Goal: Task Accomplishment & Management: Use online tool/utility

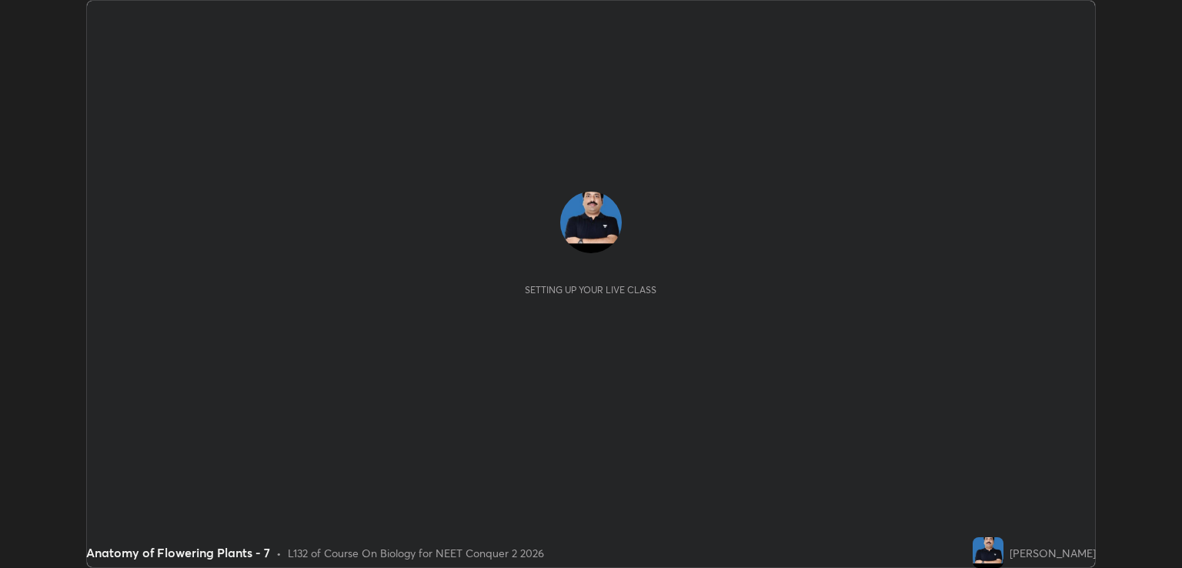
scroll to position [568, 1181]
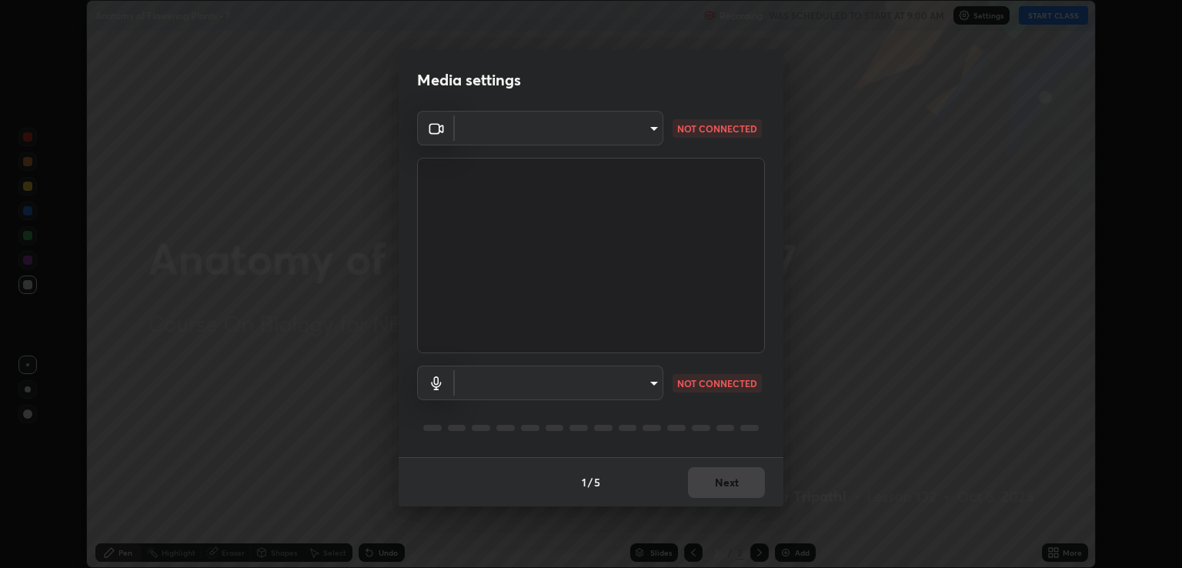
type input "ecbdbd44a66272db987f9f12271ef5319a85e28cdf2a8e5dd884bc8ad31297da"
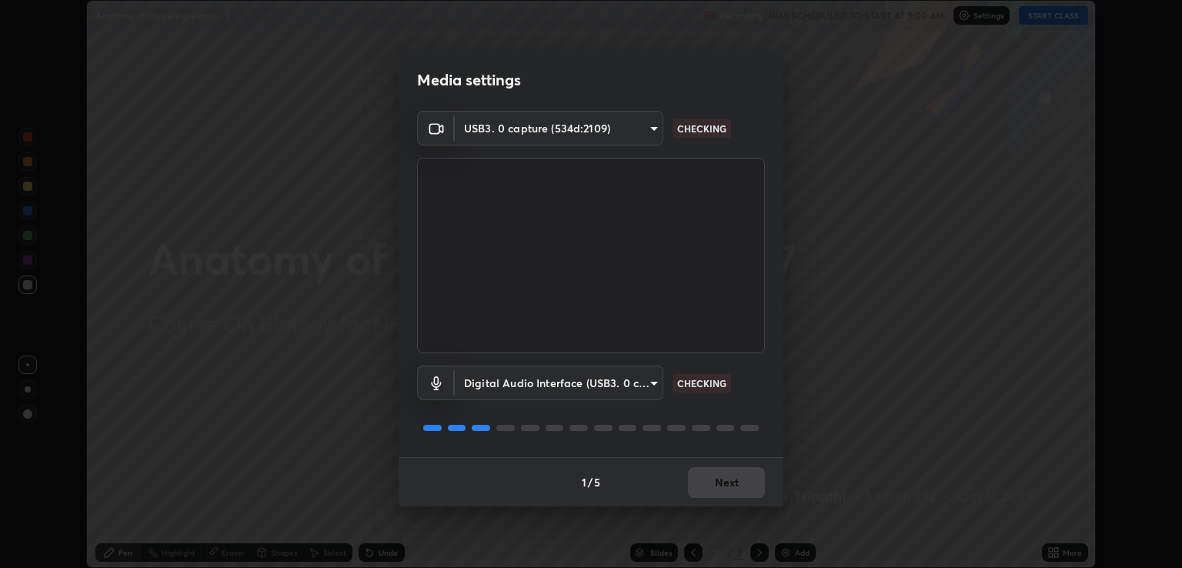
click at [538, 379] on body "Erase all Anatomy of Flowering Plants - 7 Recording WAS SCHEDULED TO START AT 9…" at bounding box center [591, 284] width 1182 height 568
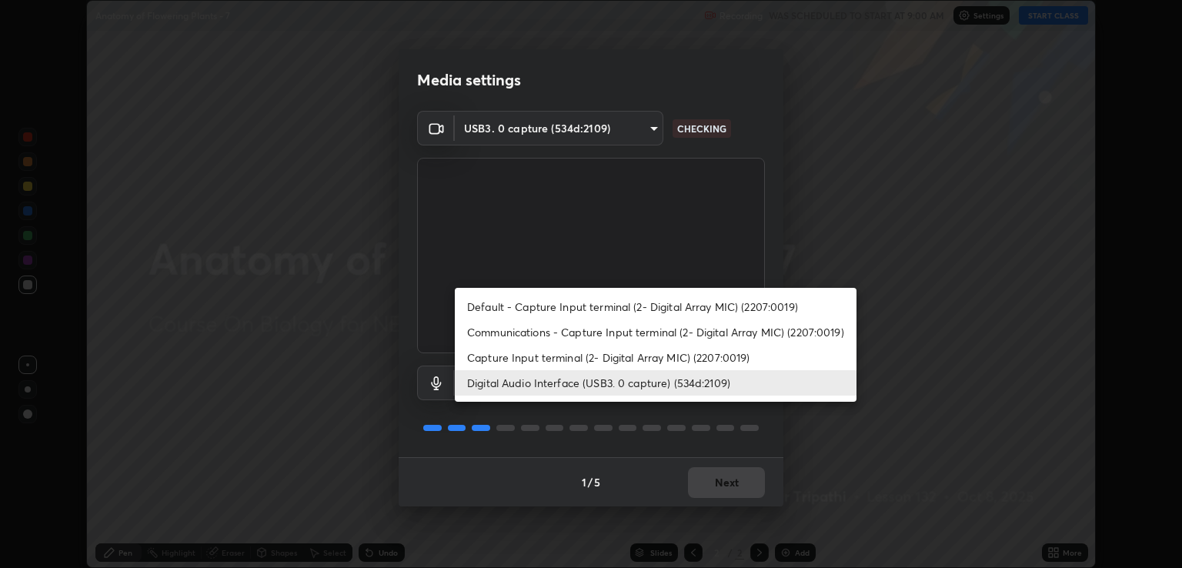
click at [528, 361] on li "Capture Input terminal (2- Digital Array MIC) (2207:0019)" at bounding box center [656, 357] width 402 height 25
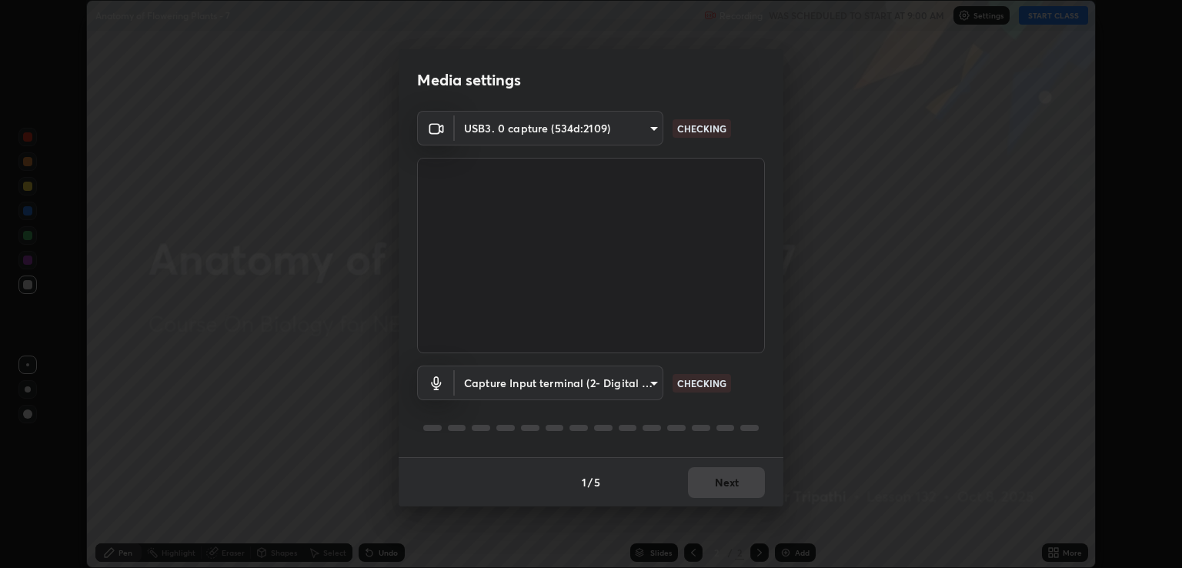
click at [527, 387] on body "Erase all Anatomy of Flowering Plants - 7 Recording WAS SCHEDULED TO START AT 9…" at bounding box center [591, 284] width 1182 height 568
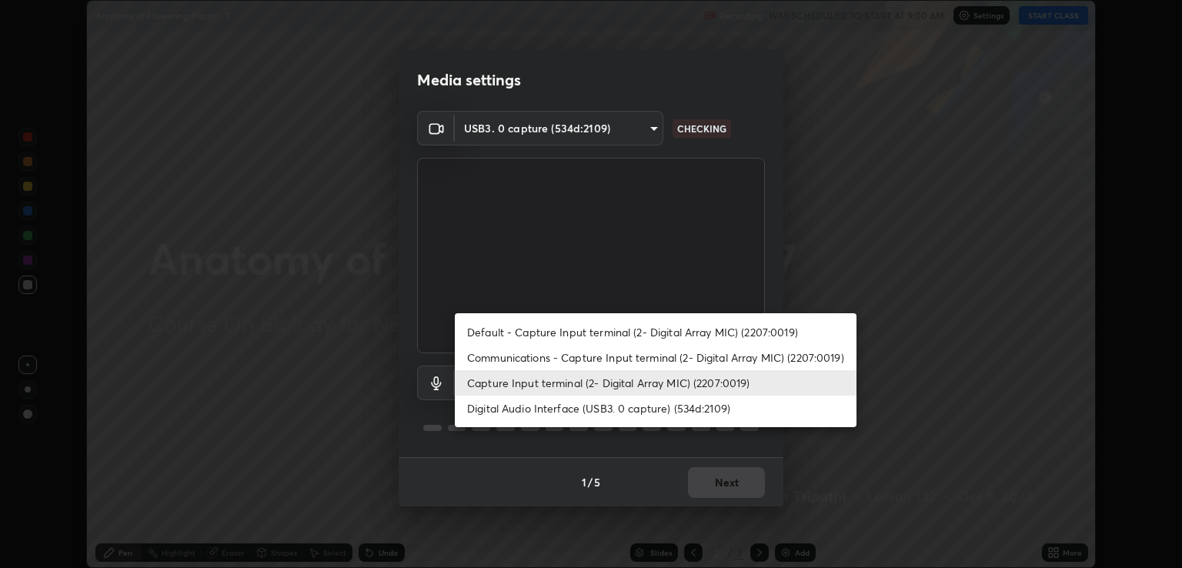
click at [532, 411] on li "Digital Audio Interface (USB3. 0 capture) (534d:2109)" at bounding box center [656, 407] width 402 height 25
type input "641fb1797ef8f9550b7f0158b383ff89036df526a4b0c4fe678c68e459c52791"
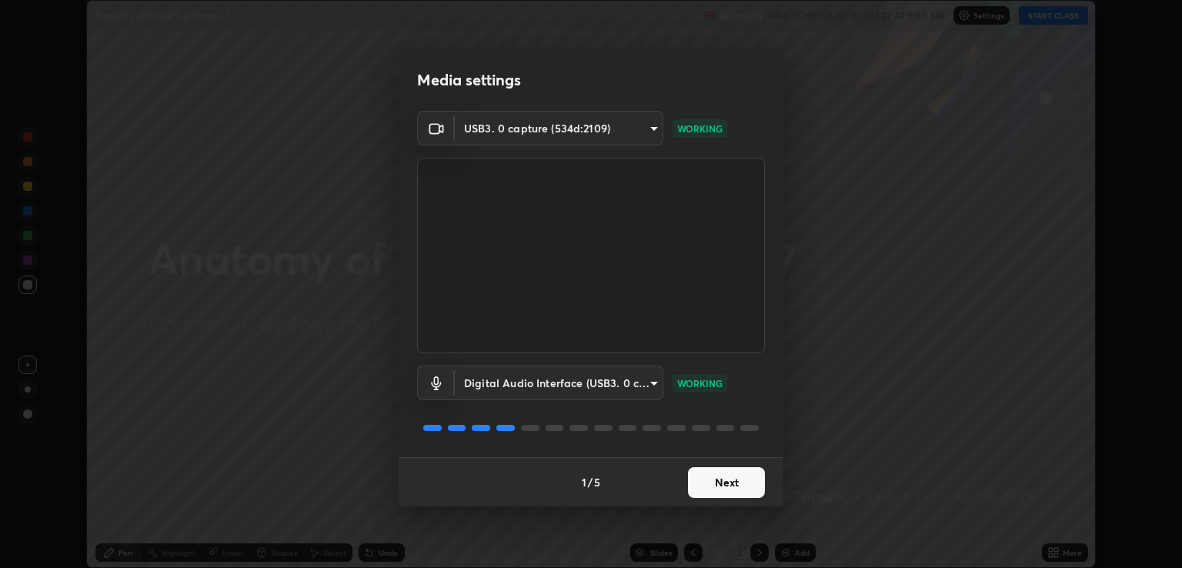
click at [745, 475] on button "Next" at bounding box center [726, 482] width 77 height 31
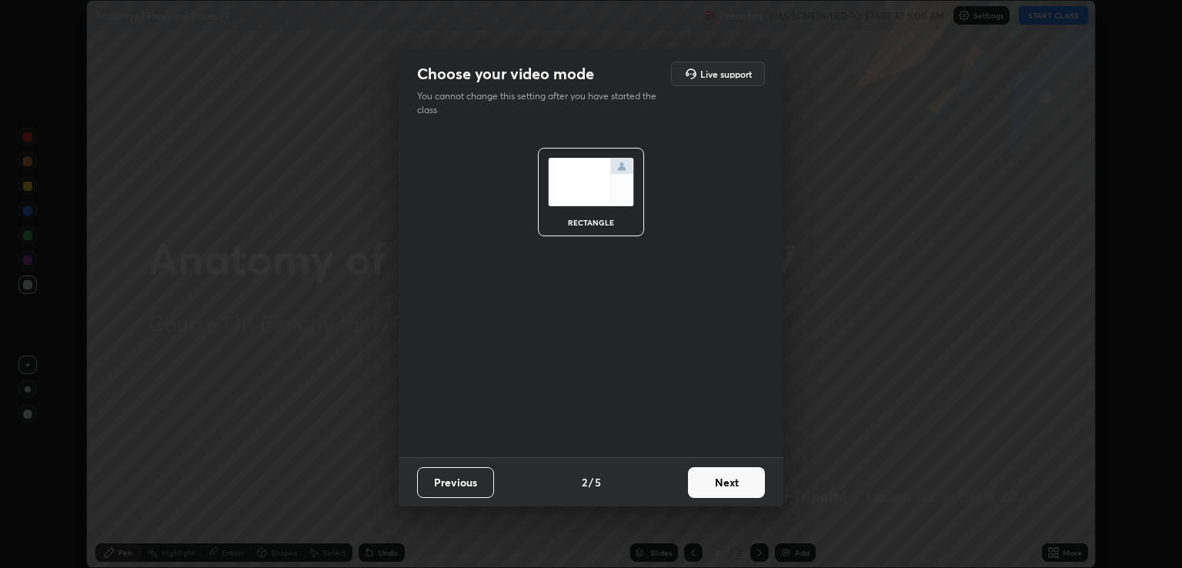
click at [746, 475] on button "Next" at bounding box center [726, 482] width 77 height 31
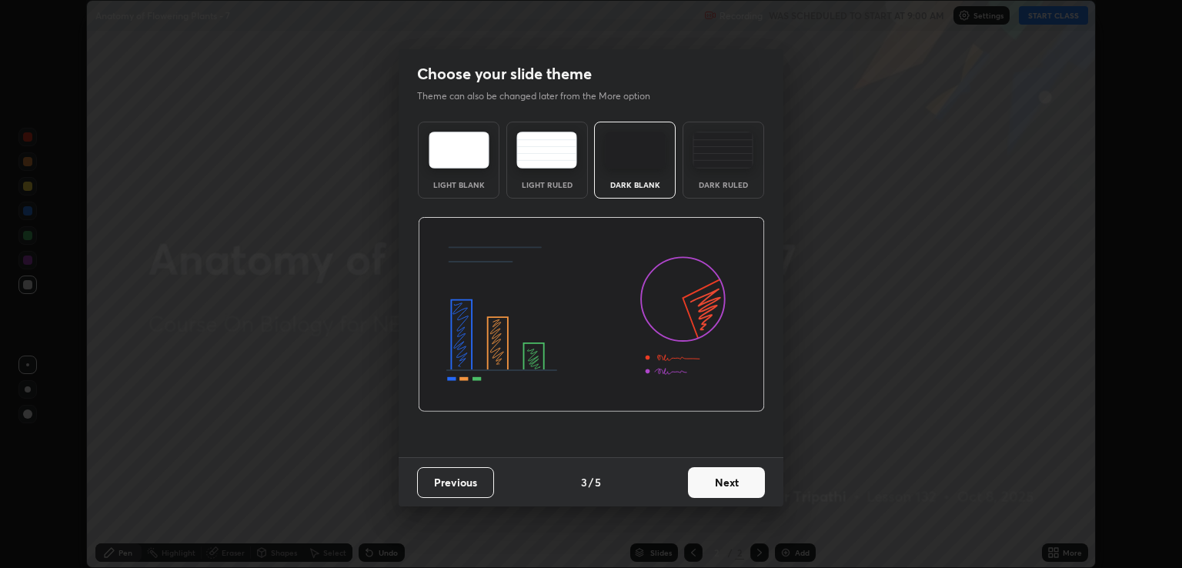
click at [746, 482] on button "Next" at bounding box center [726, 482] width 77 height 31
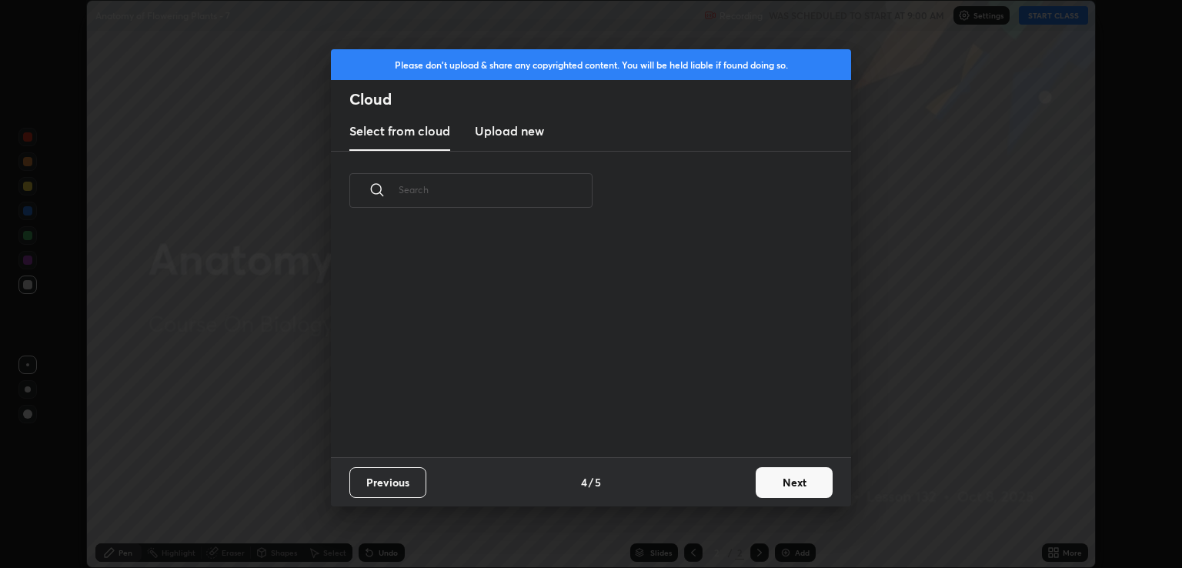
click at [799, 478] on button "Next" at bounding box center [793, 482] width 77 height 31
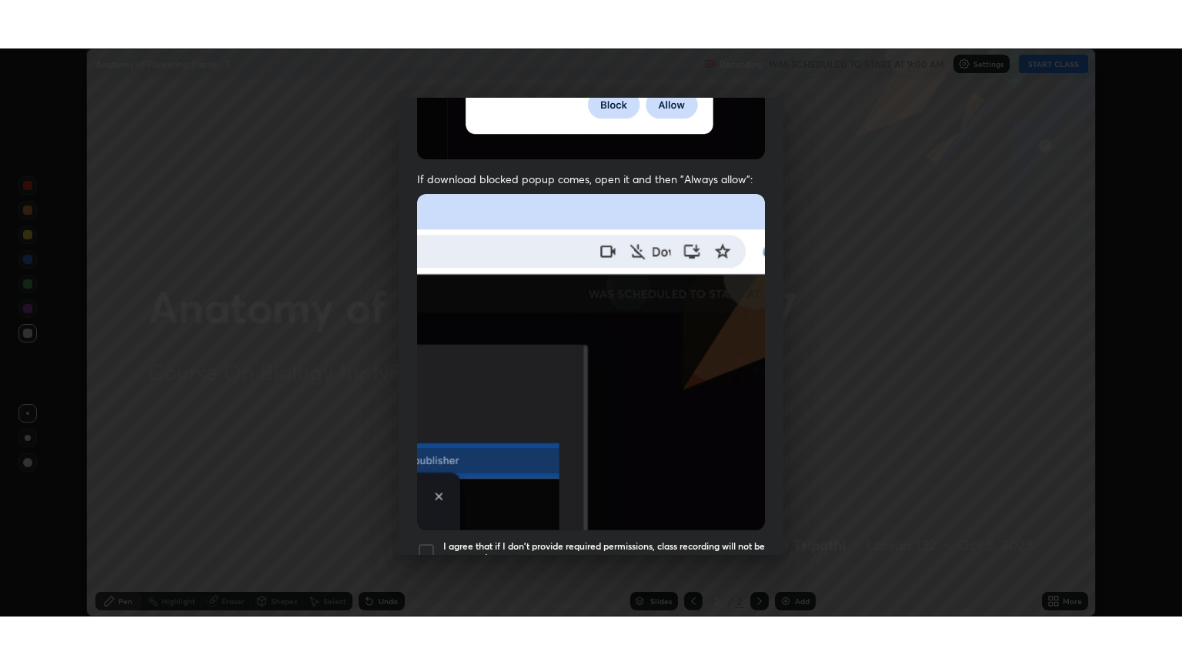
scroll to position [312, 0]
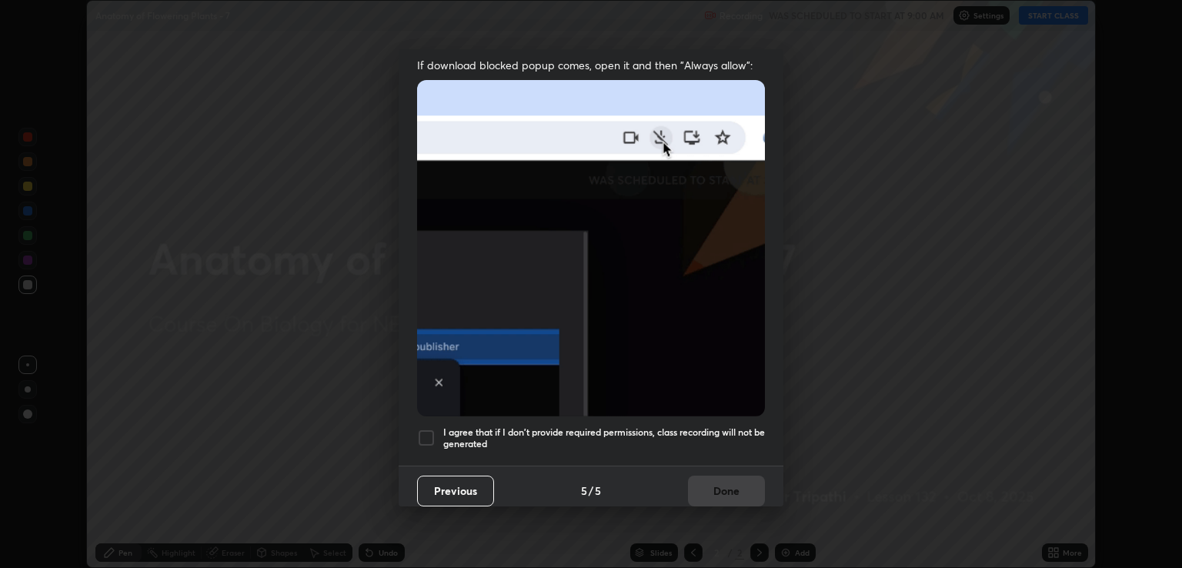
click at [732, 442] on h5 "I agree that if I don't provide required permissions, class recording will not …" at bounding box center [604, 438] width 322 height 24
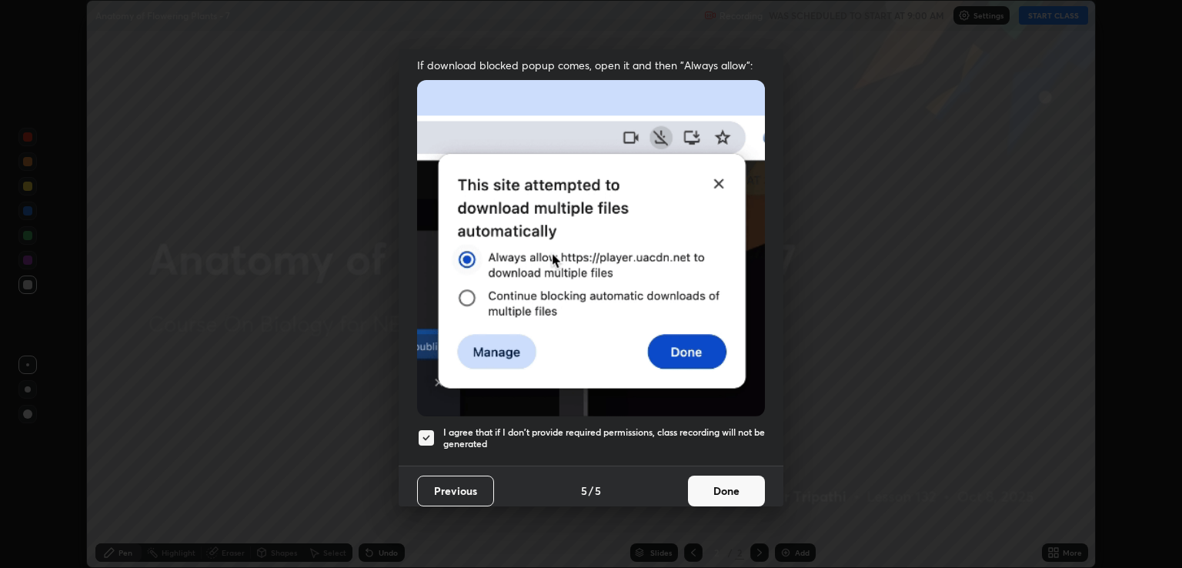
click at [735, 490] on button "Done" at bounding box center [726, 490] width 77 height 31
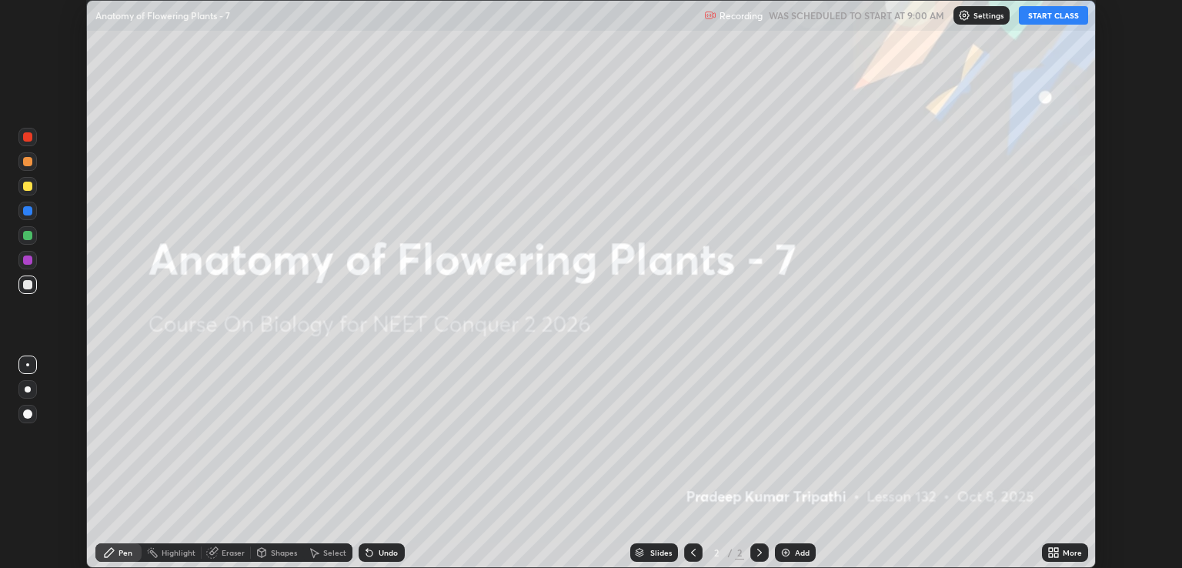
click at [1056, 555] on icon at bounding box center [1056, 555] width 4 height 4
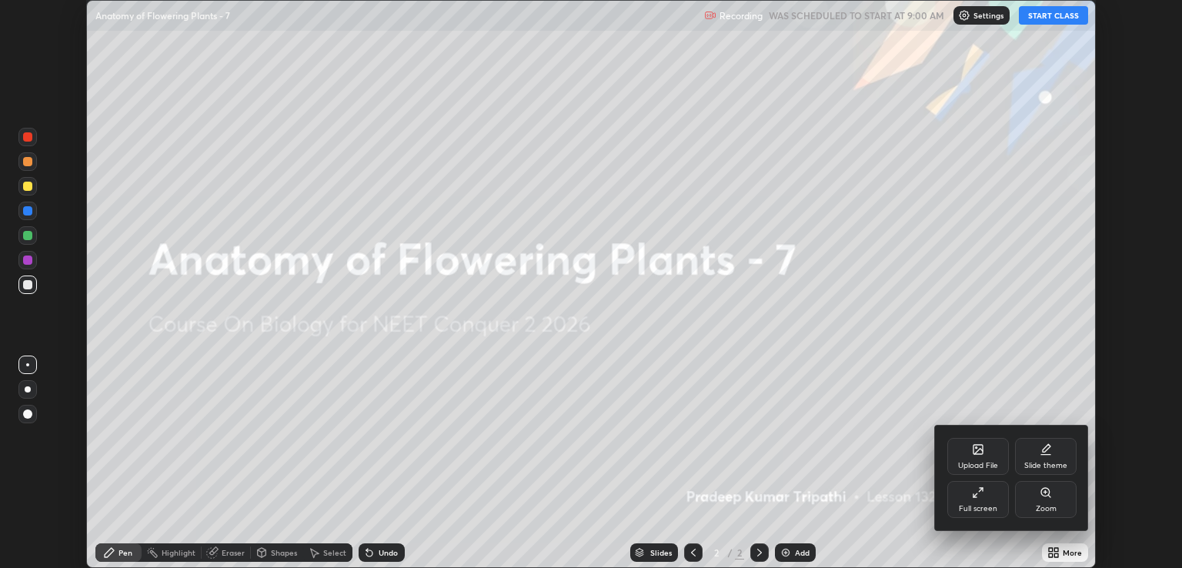
click at [989, 498] on div "Full screen" at bounding box center [978, 499] width 62 height 37
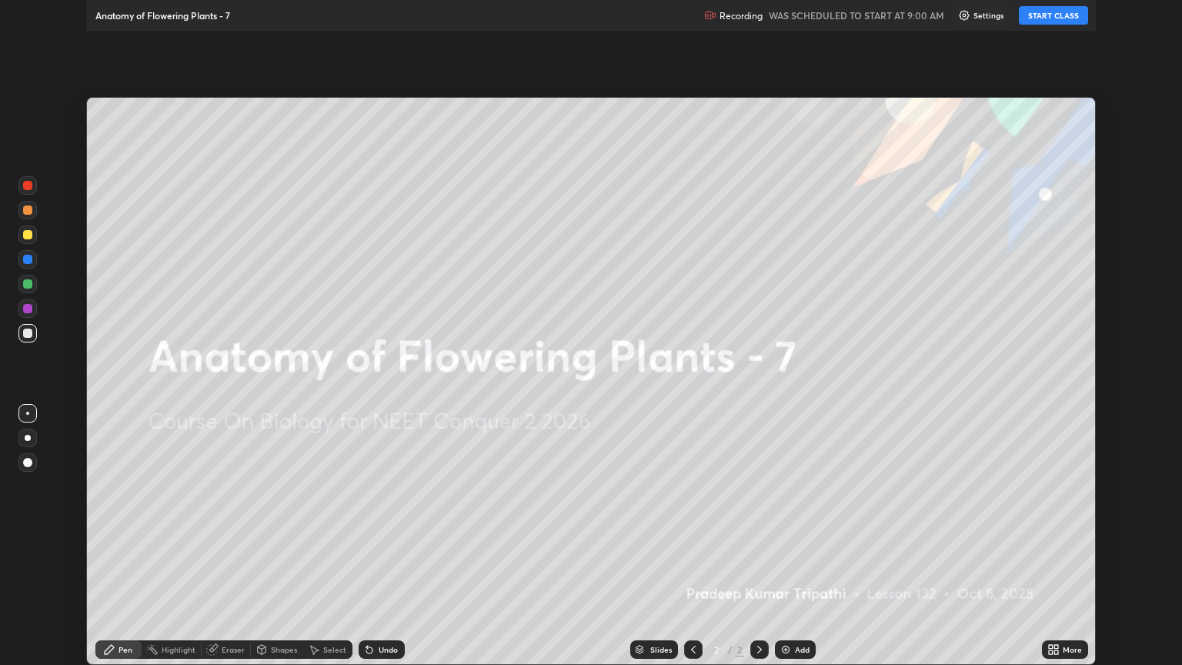
scroll to position [665, 1182]
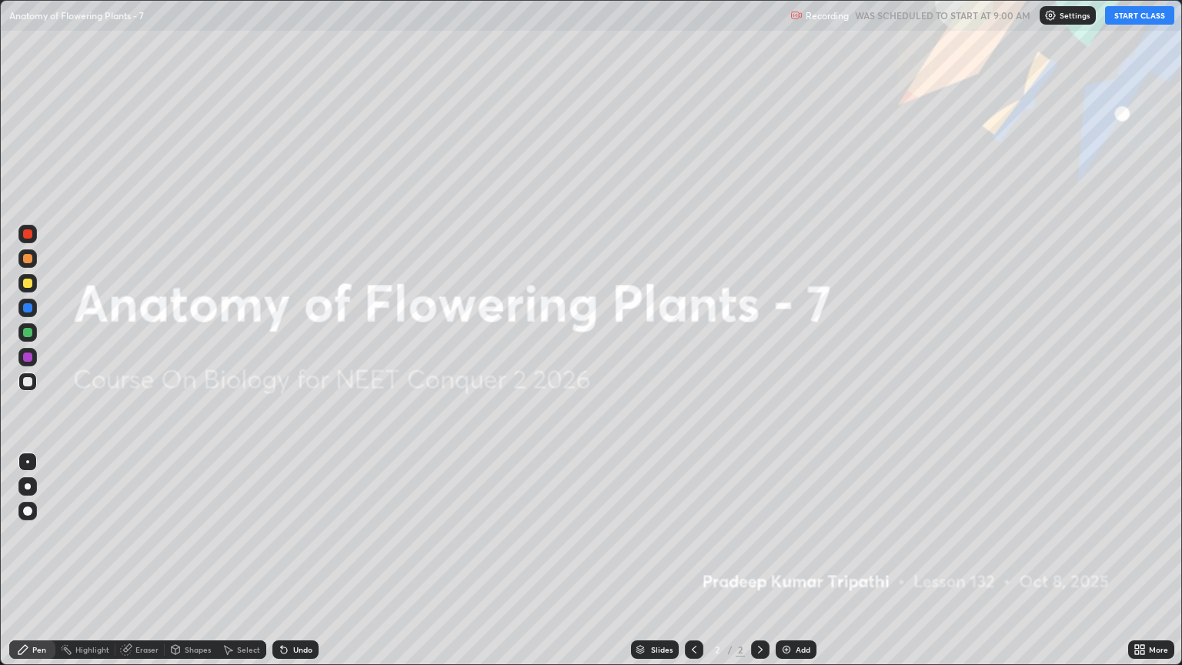
click at [1134, 18] on button "START CLASS" at bounding box center [1139, 15] width 69 height 18
click at [785, 567] on img at bounding box center [786, 649] width 12 height 12
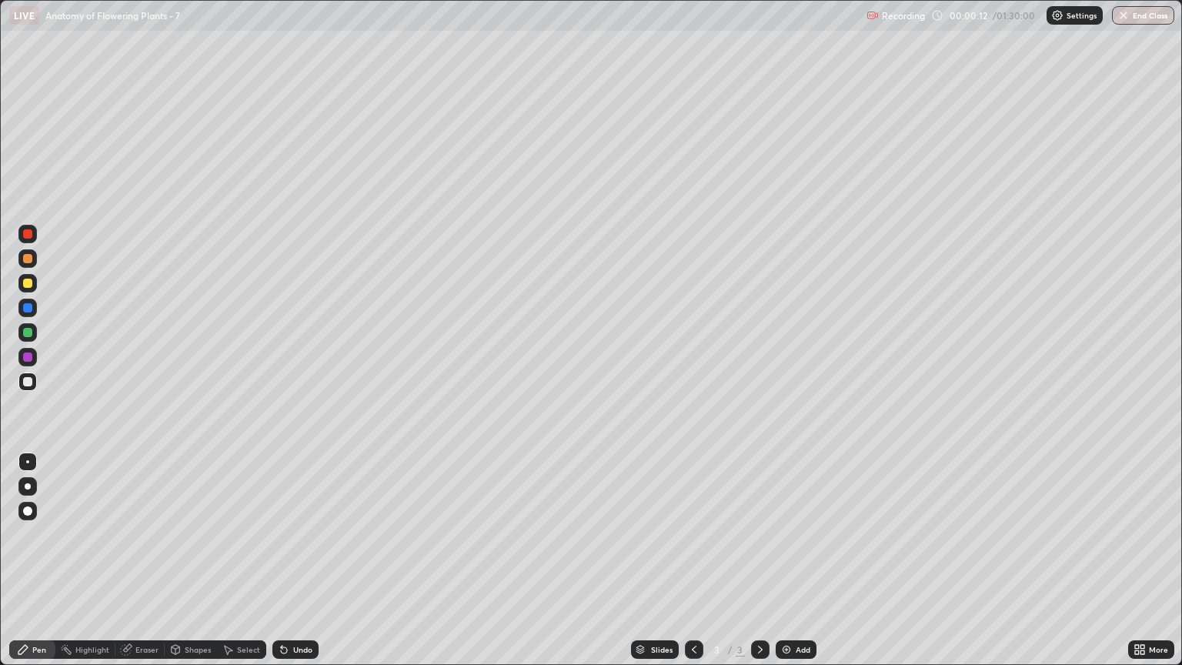
click at [27, 262] on div at bounding box center [27, 258] width 9 height 9
click at [41, 567] on div "Pen" at bounding box center [39, 649] width 14 height 8
click at [28, 489] on div at bounding box center [28, 486] width 6 height 6
click at [31, 383] on div at bounding box center [27, 381] width 9 height 9
click at [195, 567] on div "Shapes" at bounding box center [198, 649] width 26 height 8
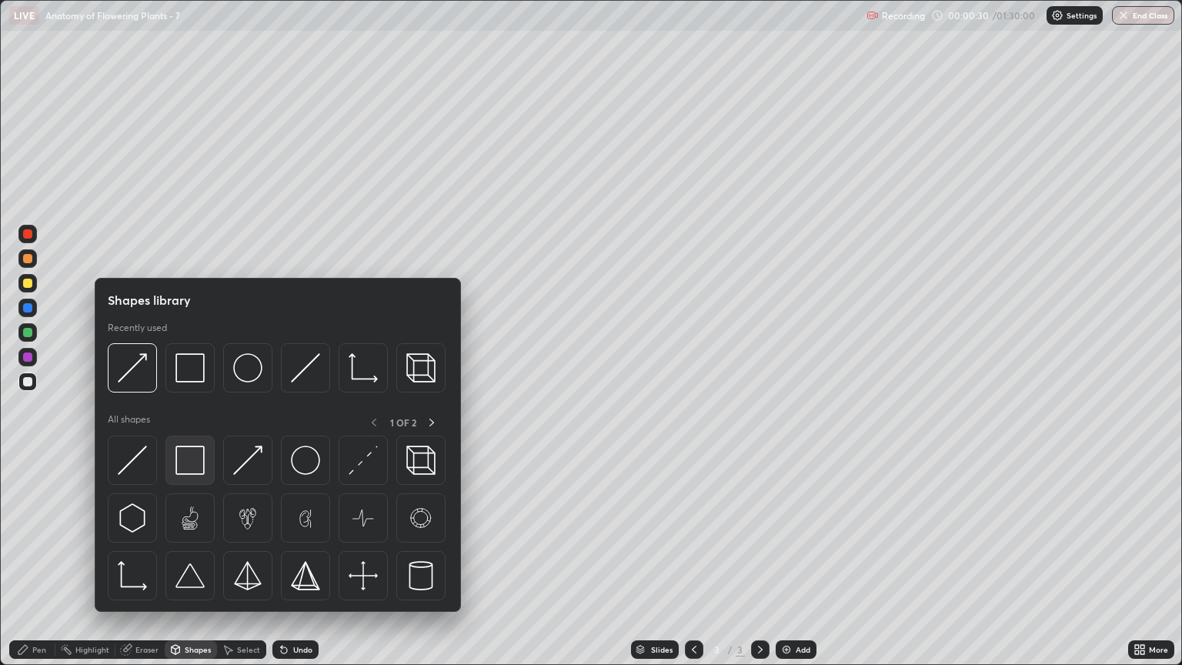
click at [194, 462] on img at bounding box center [189, 459] width 29 height 29
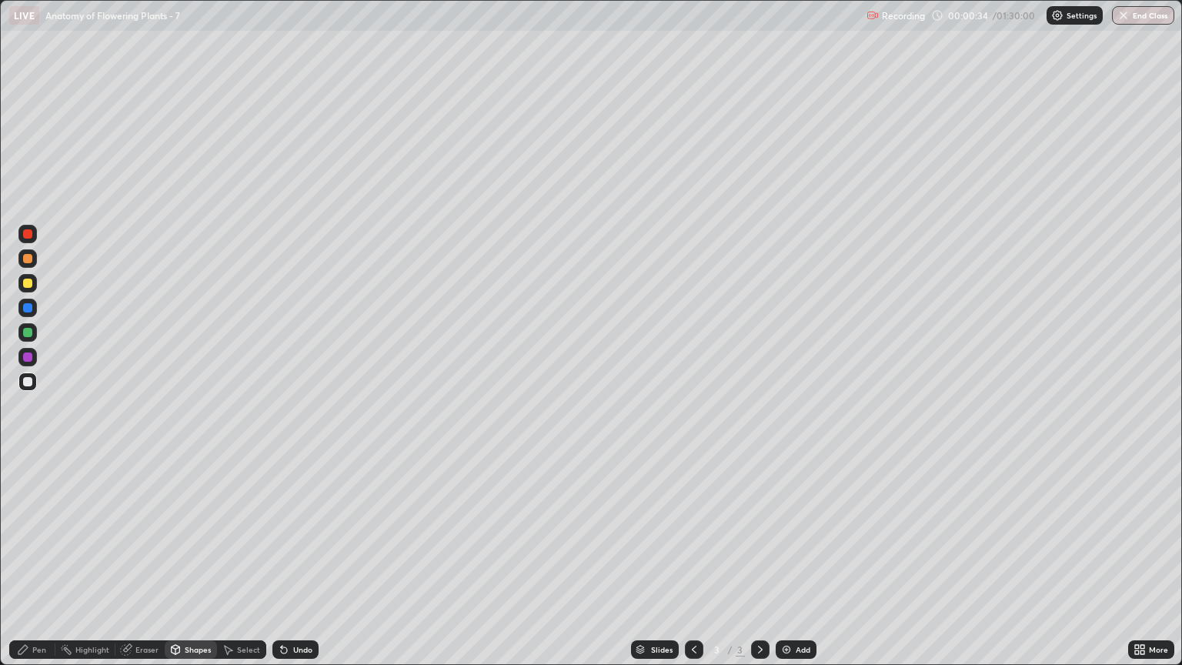
click at [31, 287] on div at bounding box center [27, 283] width 9 height 9
click at [191, 567] on div "Shapes" at bounding box center [198, 649] width 26 height 8
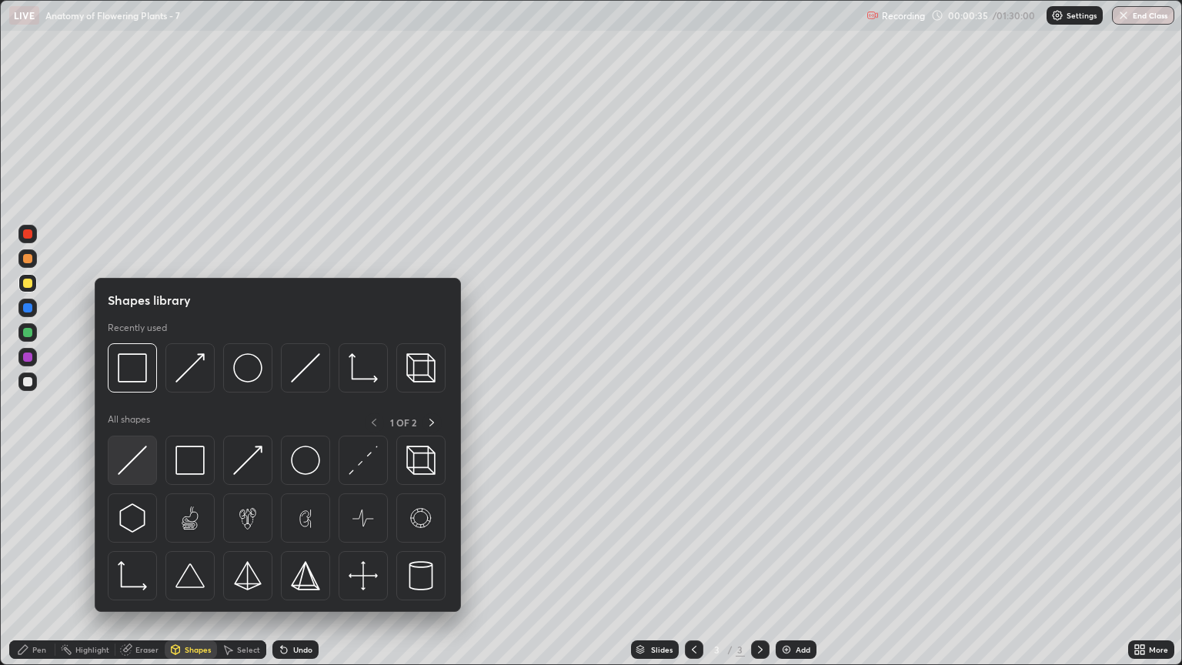
click at [135, 455] on img at bounding box center [132, 459] width 29 height 29
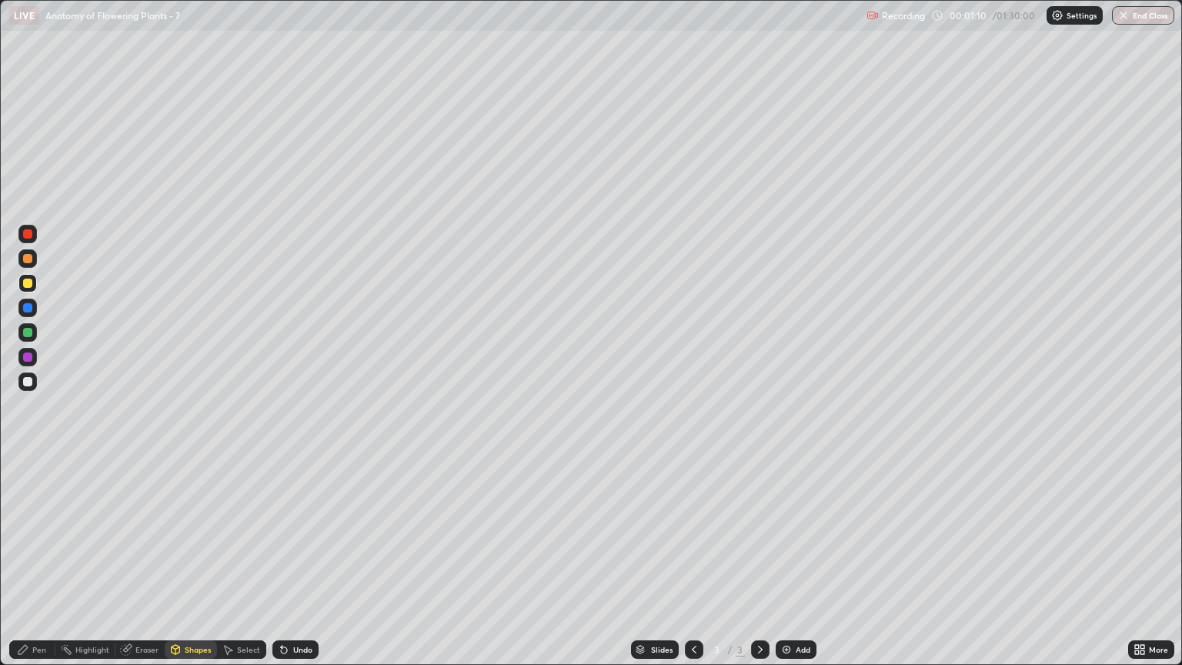
click at [32, 385] on div at bounding box center [27, 381] width 18 height 18
click at [31, 283] on div at bounding box center [27, 283] width 9 height 9
click at [45, 567] on div "Pen" at bounding box center [39, 649] width 14 height 8
click at [32, 379] on div at bounding box center [27, 381] width 9 height 9
click at [191, 567] on div "Shapes" at bounding box center [198, 649] width 26 height 8
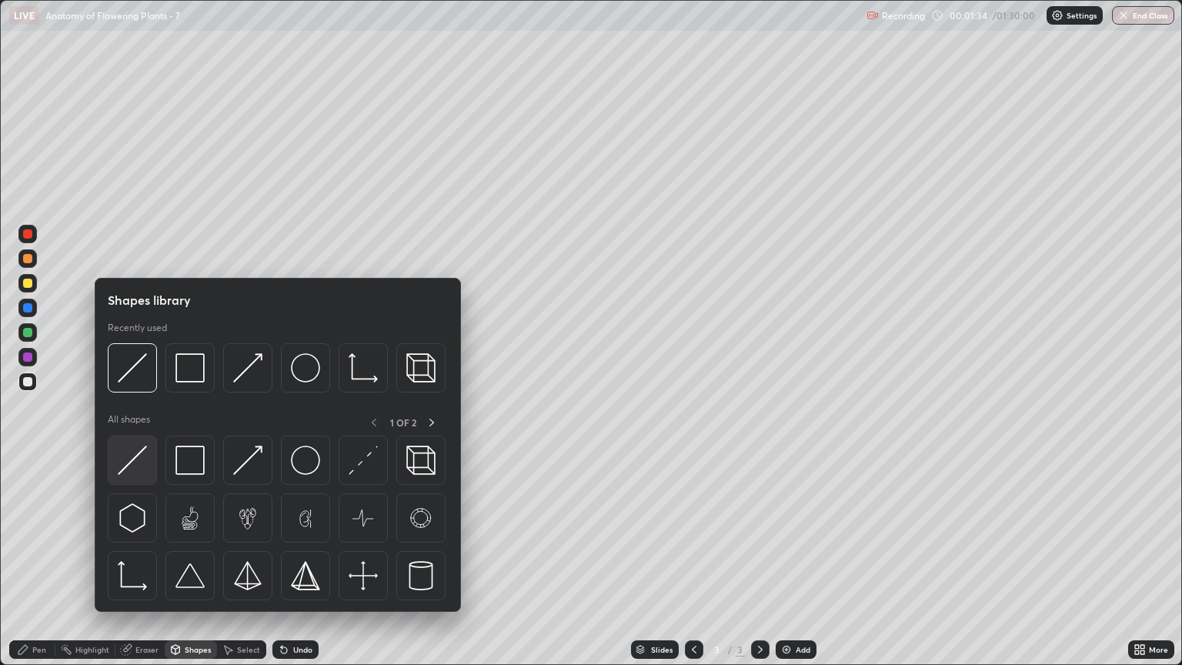
click at [135, 465] on img at bounding box center [132, 459] width 29 height 29
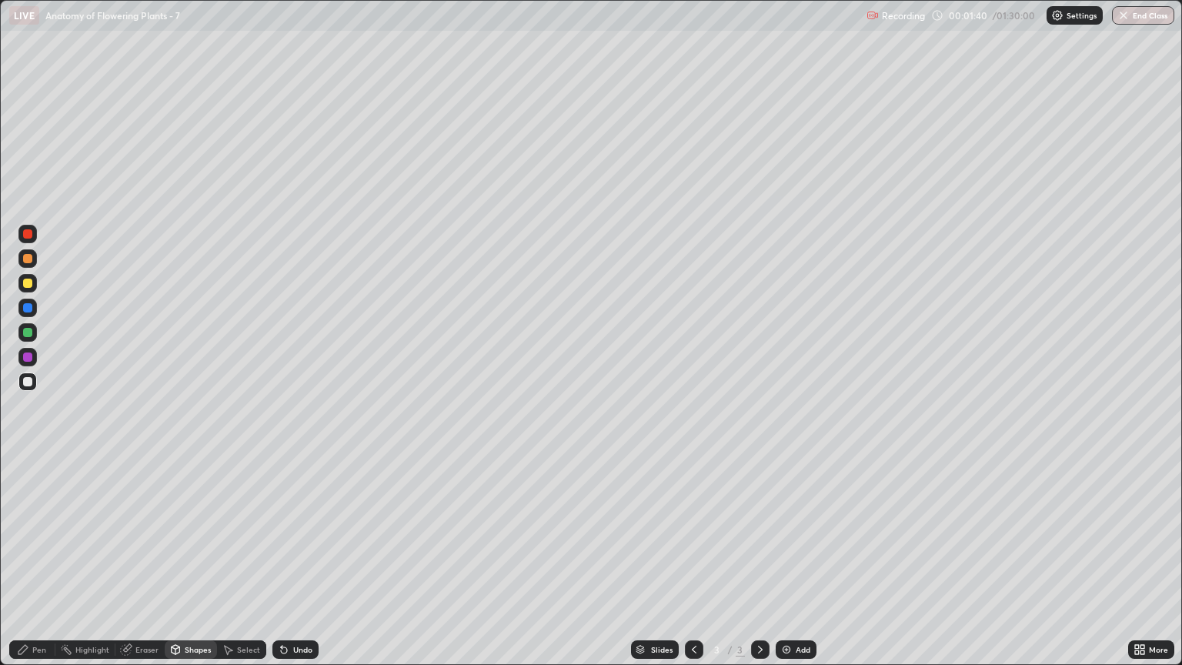
click at [30, 388] on div at bounding box center [27, 381] width 18 height 18
click at [38, 567] on div "Pen" at bounding box center [32, 649] width 46 height 18
click at [28, 287] on div at bounding box center [27, 283] width 9 height 9
click at [197, 567] on div "Shapes" at bounding box center [198, 649] width 26 height 8
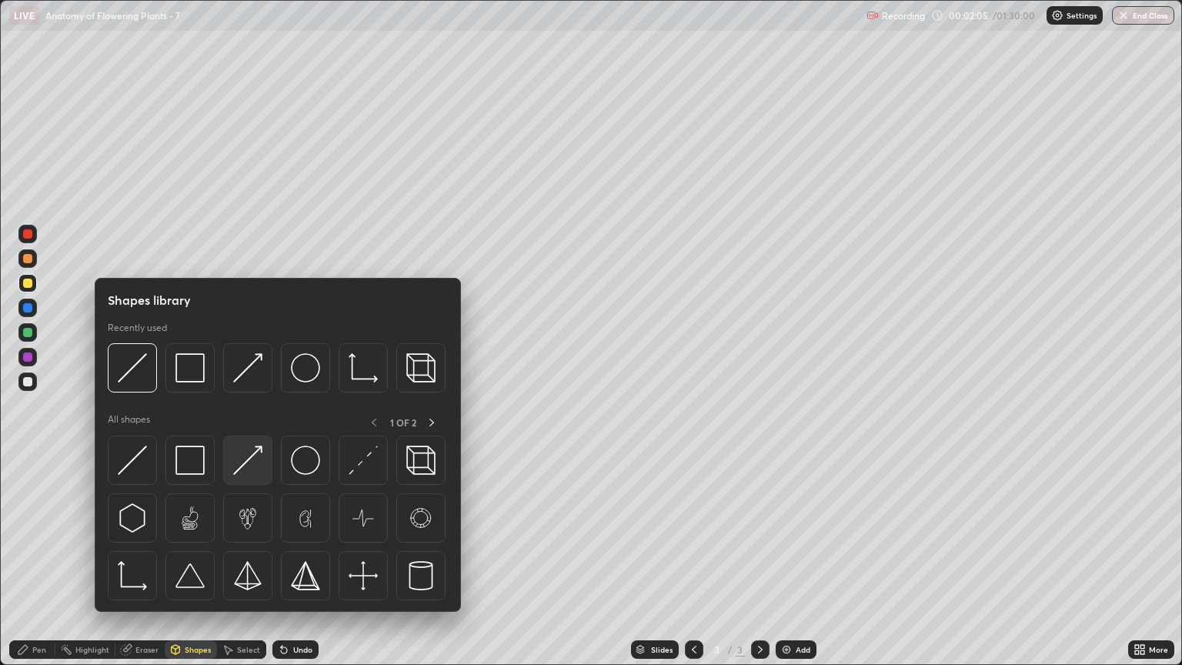
click at [252, 460] on img at bounding box center [247, 459] width 29 height 29
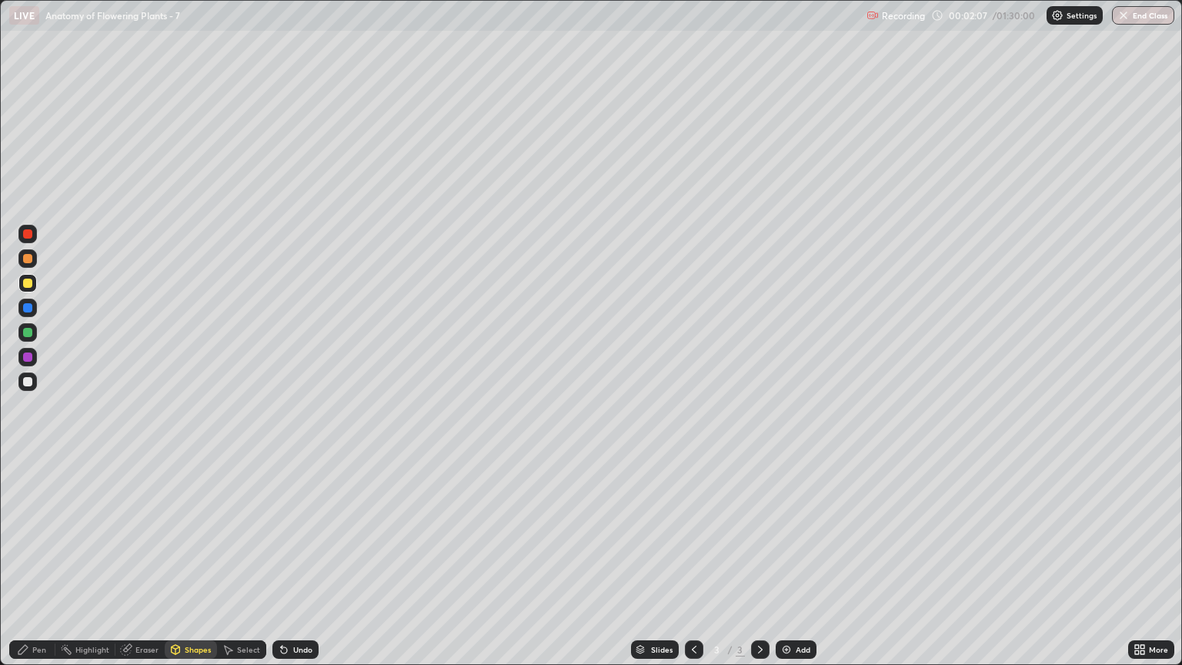
click at [34, 567] on div "Pen" at bounding box center [39, 649] width 14 height 8
click at [38, 567] on div "Pen" at bounding box center [39, 649] width 14 height 8
click at [32, 385] on div at bounding box center [27, 381] width 9 height 9
click at [195, 567] on div "Shapes" at bounding box center [198, 649] width 26 height 8
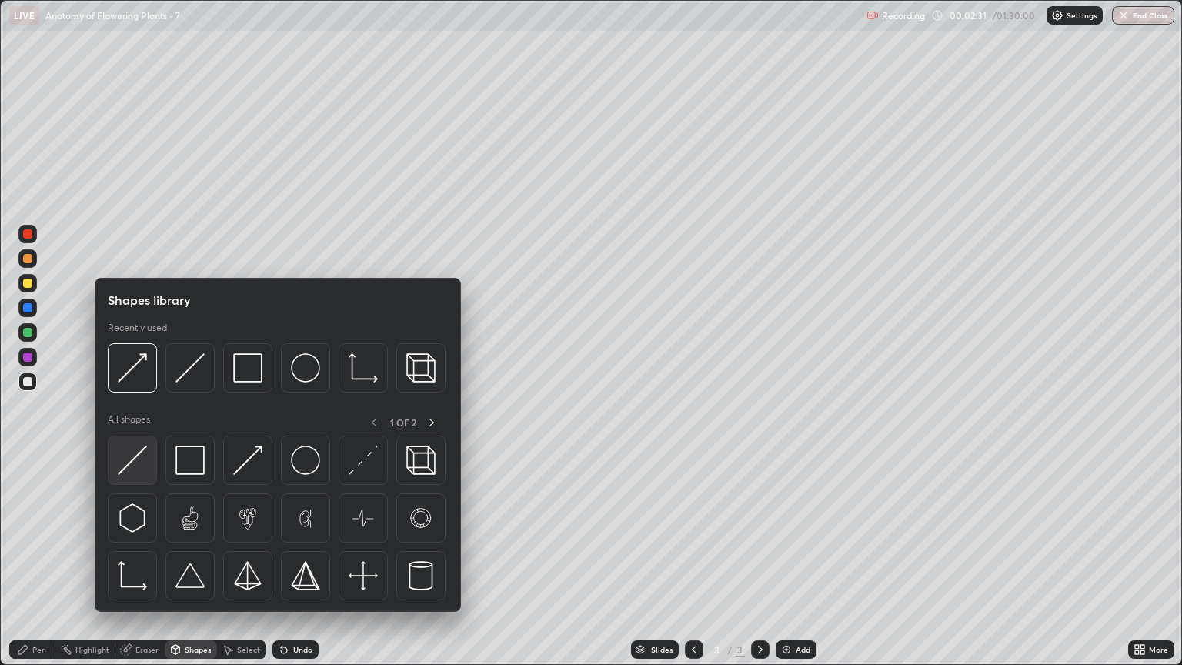
click at [138, 472] on img at bounding box center [132, 459] width 29 height 29
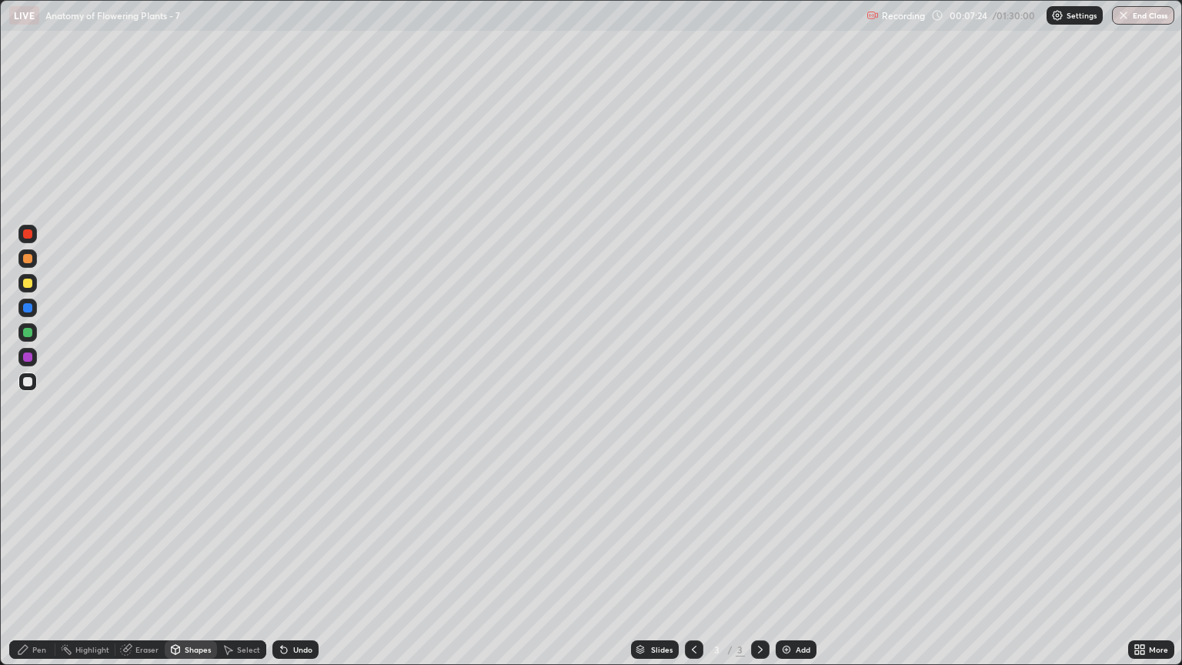
click at [27, 258] on div at bounding box center [27, 258] width 9 height 9
click at [41, 567] on div "Pen" at bounding box center [32, 649] width 46 height 18
click at [29, 284] on div at bounding box center [27, 283] width 9 height 9
click at [192, 567] on div "Shapes" at bounding box center [198, 649] width 26 height 8
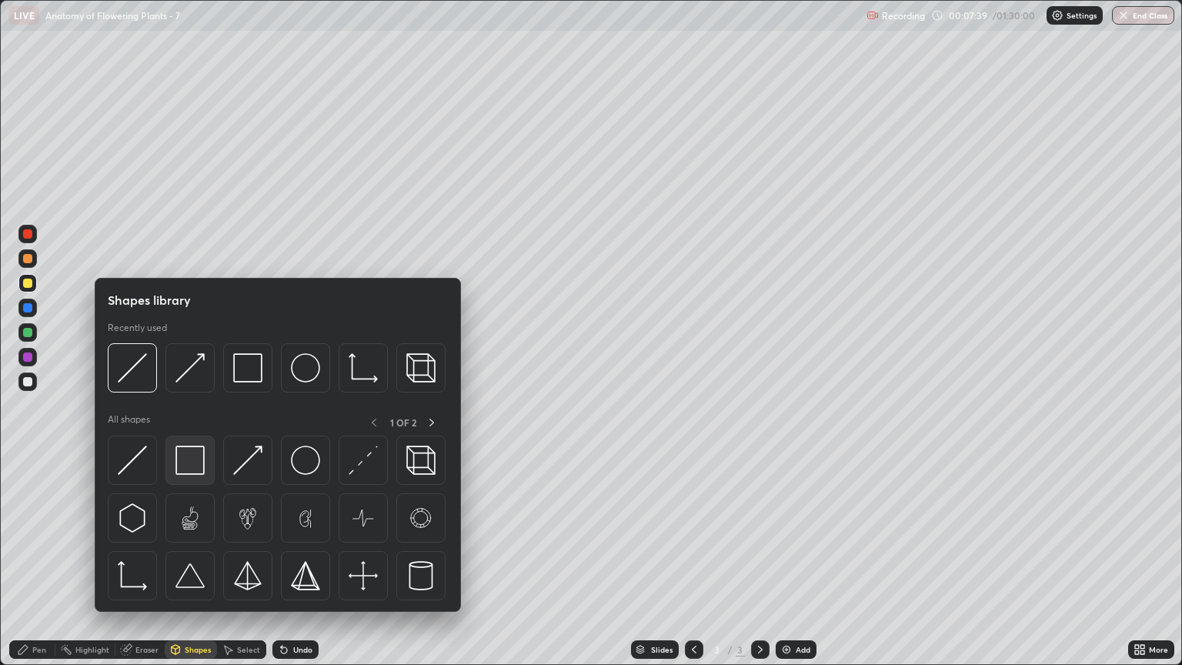
click at [194, 459] on img at bounding box center [189, 459] width 29 height 29
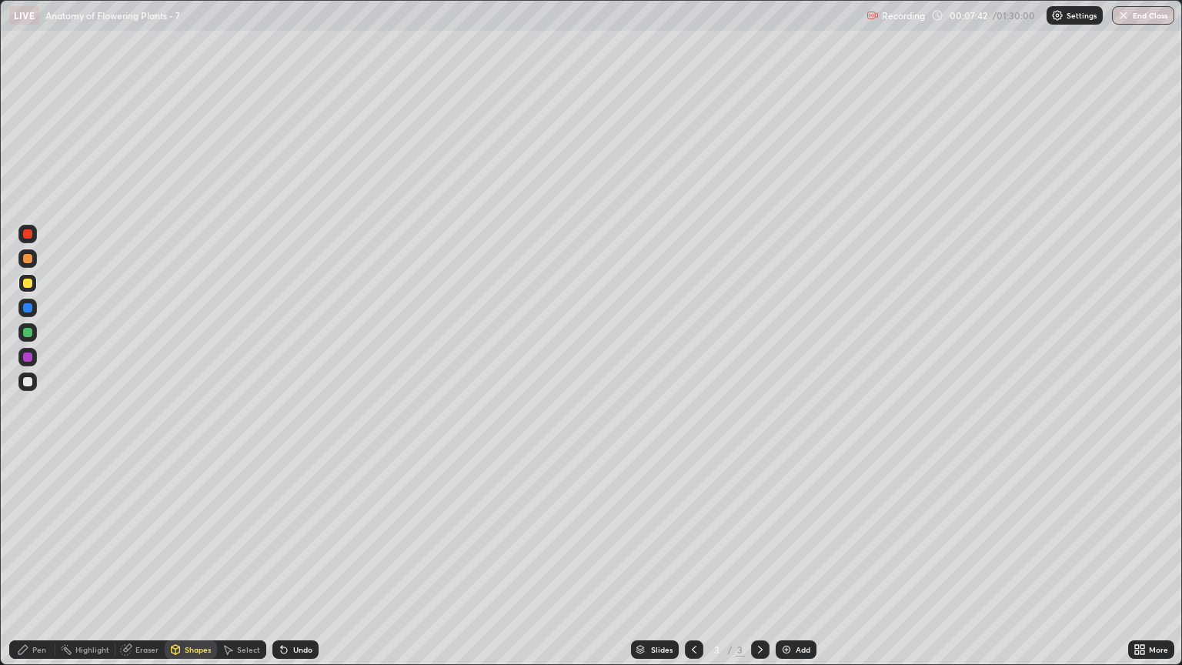
click at [186, 567] on div "Shapes" at bounding box center [191, 649] width 52 height 18
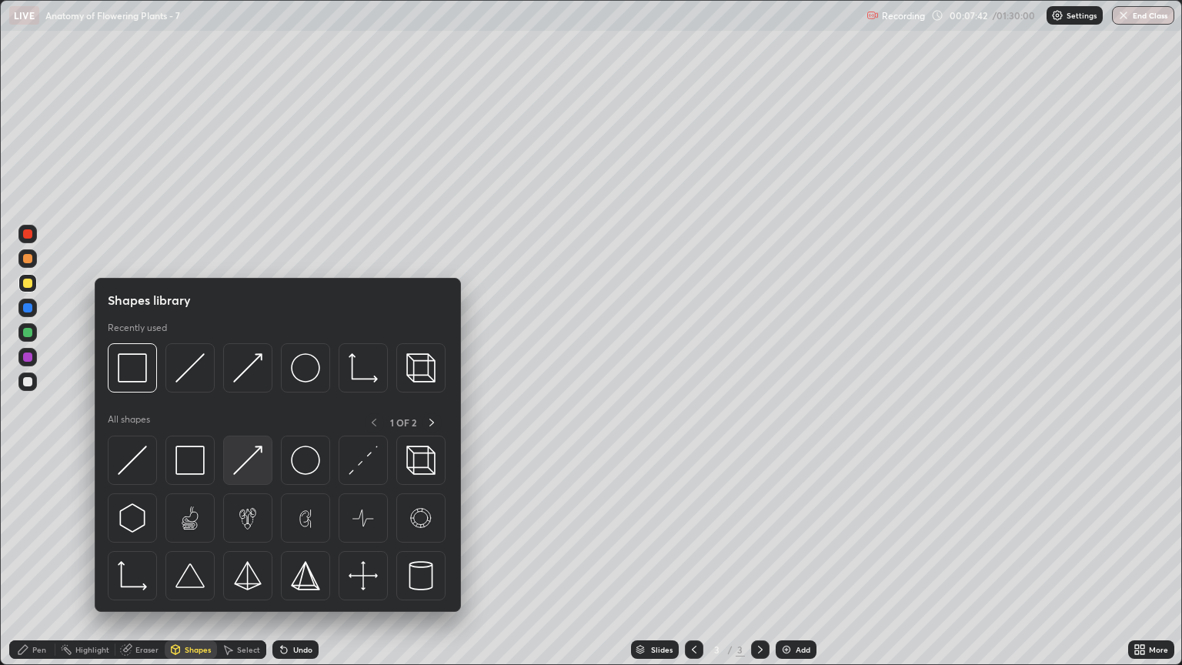
click at [248, 467] on img at bounding box center [247, 459] width 29 height 29
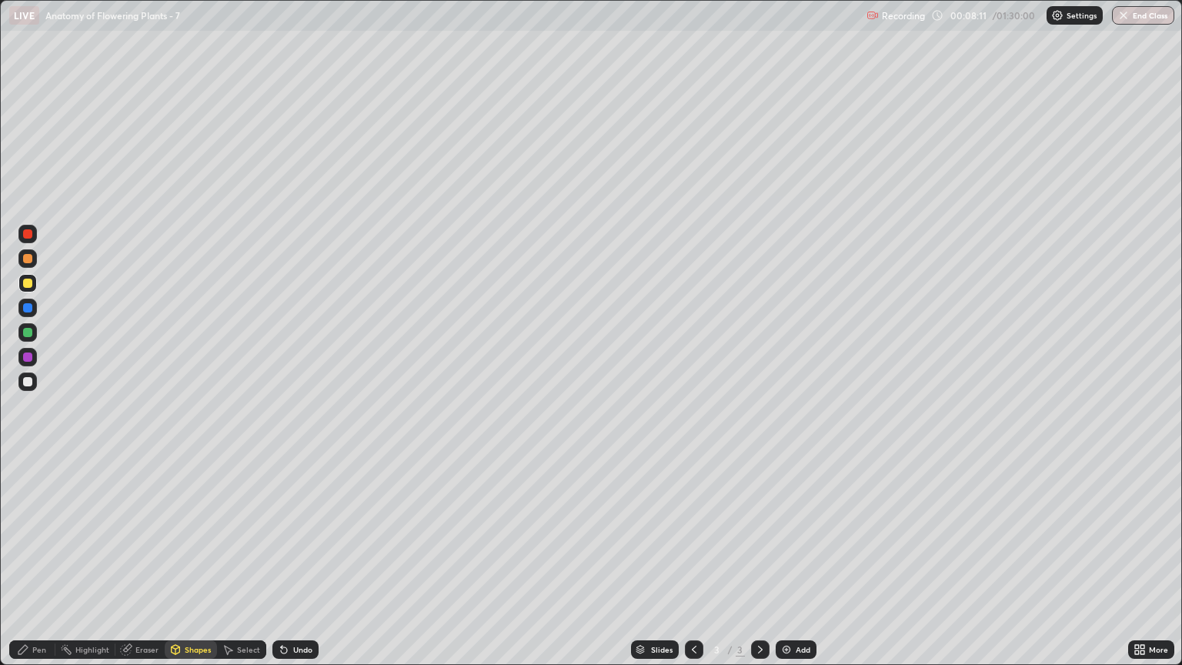
click at [31, 285] on div at bounding box center [27, 283] width 9 height 9
click at [46, 567] on div "Pen" at bounding box center [32, 649] width 46 height 18
click at [31, 385] on div at bounding box center [27, 381] width 9 height 9
click at [27, 283] on div at bounding box center [27, 283] width 9 height 9
click at [31, 262] on div at bounding box center [27, 258] width 9 height 9
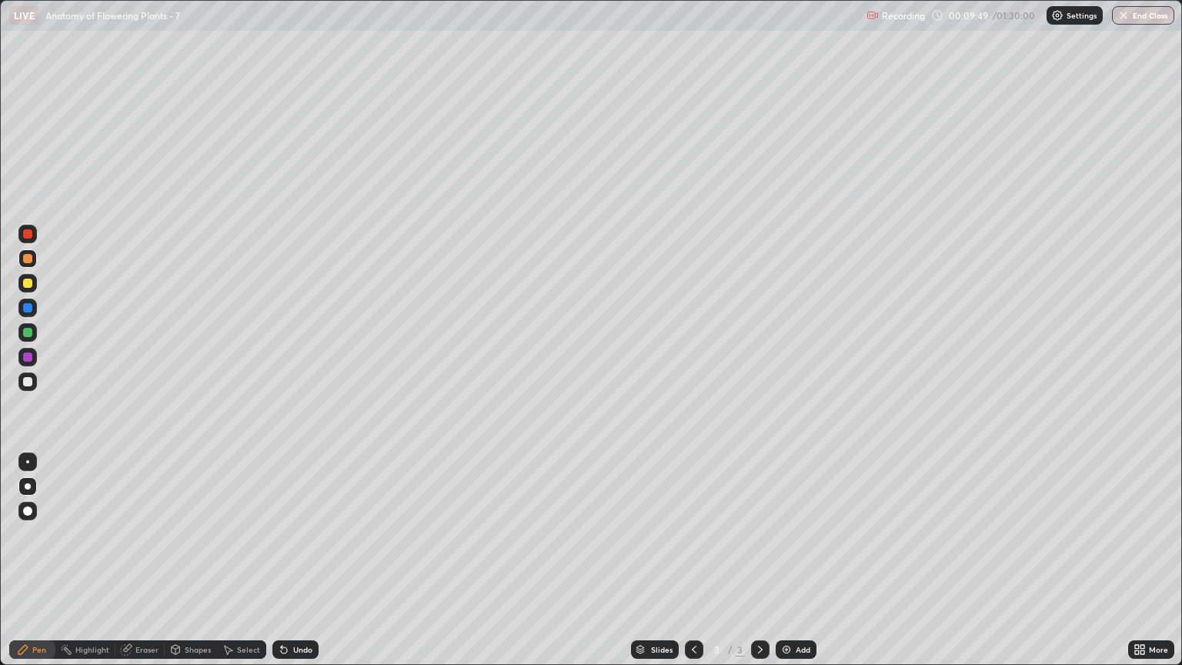
click at [28, 358] on div at bounding box center [27, 356] width 9 height 9
click at [28, 283] on div at bounding box center [27, 283] width 9 height 9
click at [30, 385] on div at bounding box center [27, 381] width 9 height 9
click at [193, 567] on div "Shapes" at bounding box center [198, 649] width 26 height 8
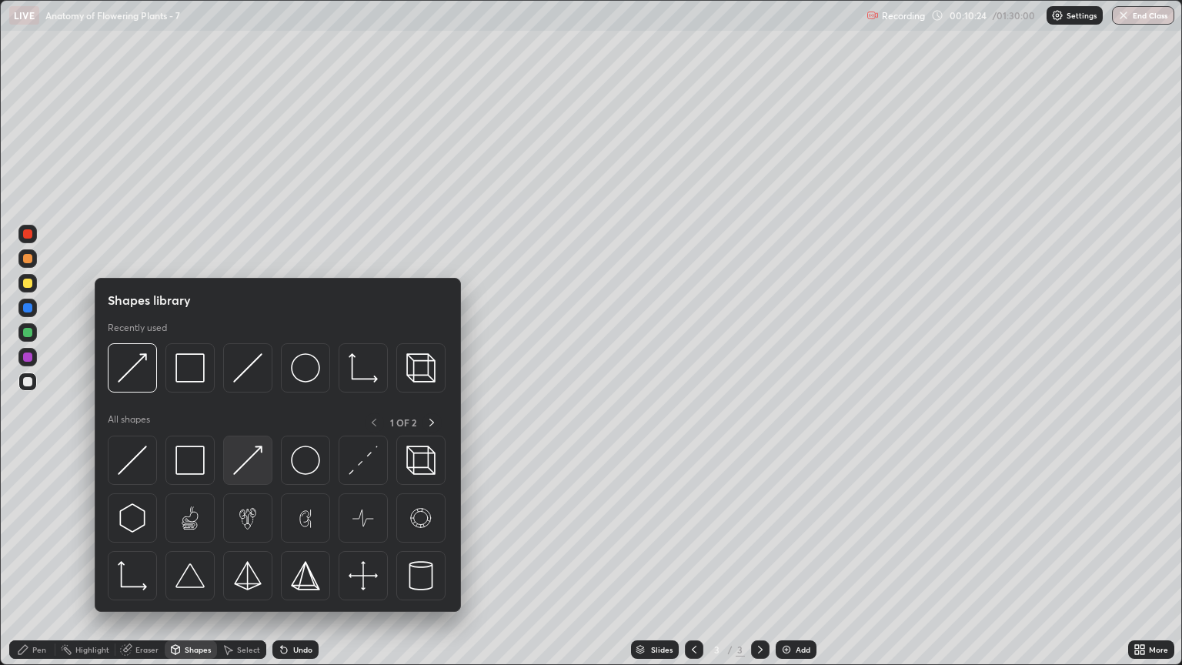
click at [251, 462] on img at bounding box center [247, 459] width 29 height 29
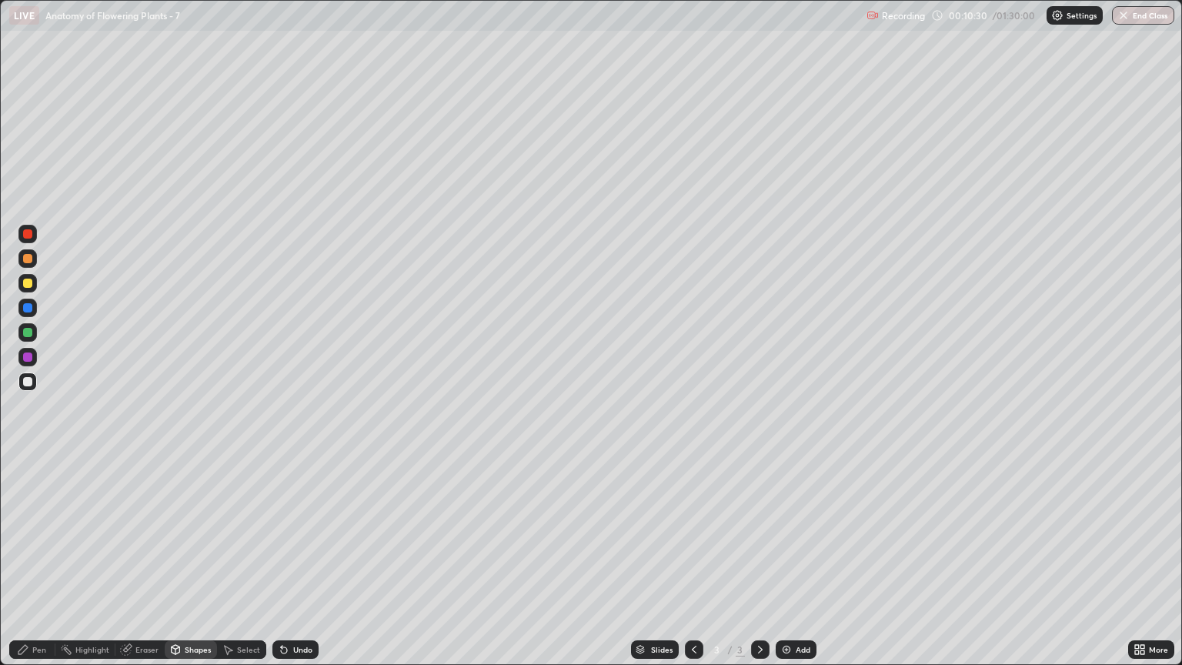
click at [44, 567] on div "Pen" at bounding box center [39, 649] width 14 height 8
click at [28, 283] on div at bounding box center [27, 283] width 9 height 9
click at [28, 384] on div at bounding box center [27, 381] width 9 height 9
click at [28, 283] on div at bounding box center [27, 283] width 9 height 9
click at [28, 260] on div at bounding box center [27, 258] width 9 height 9
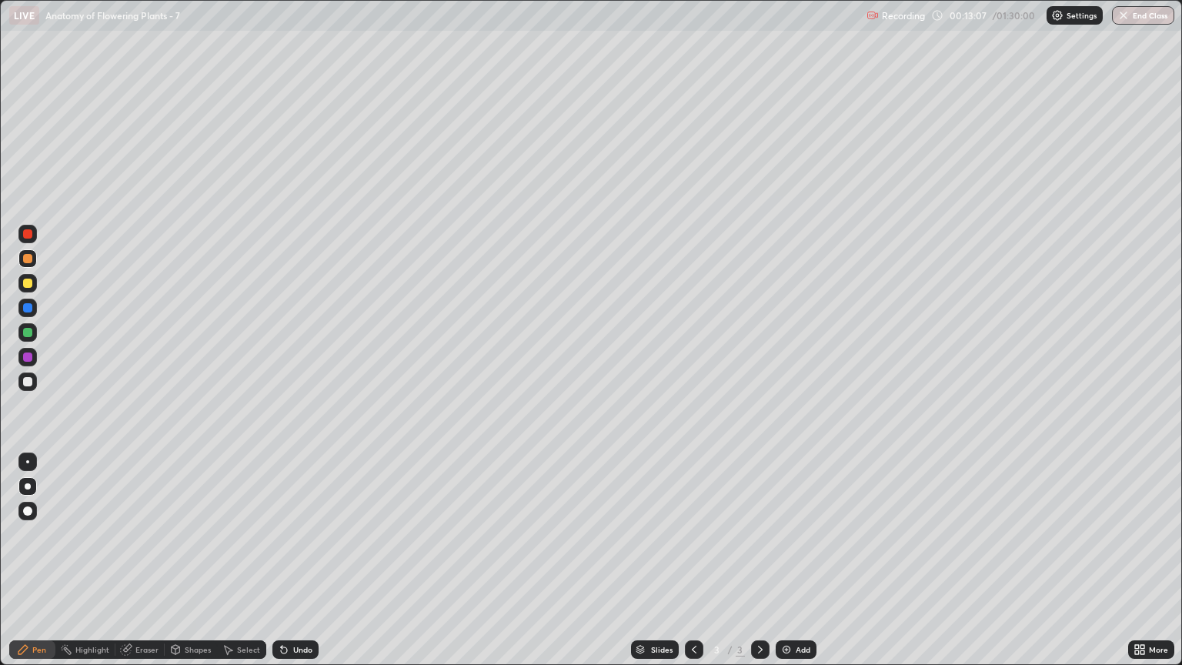
click at [152, 567] on div "Eraser" at bounding box center [146, 649] width 23 height 8
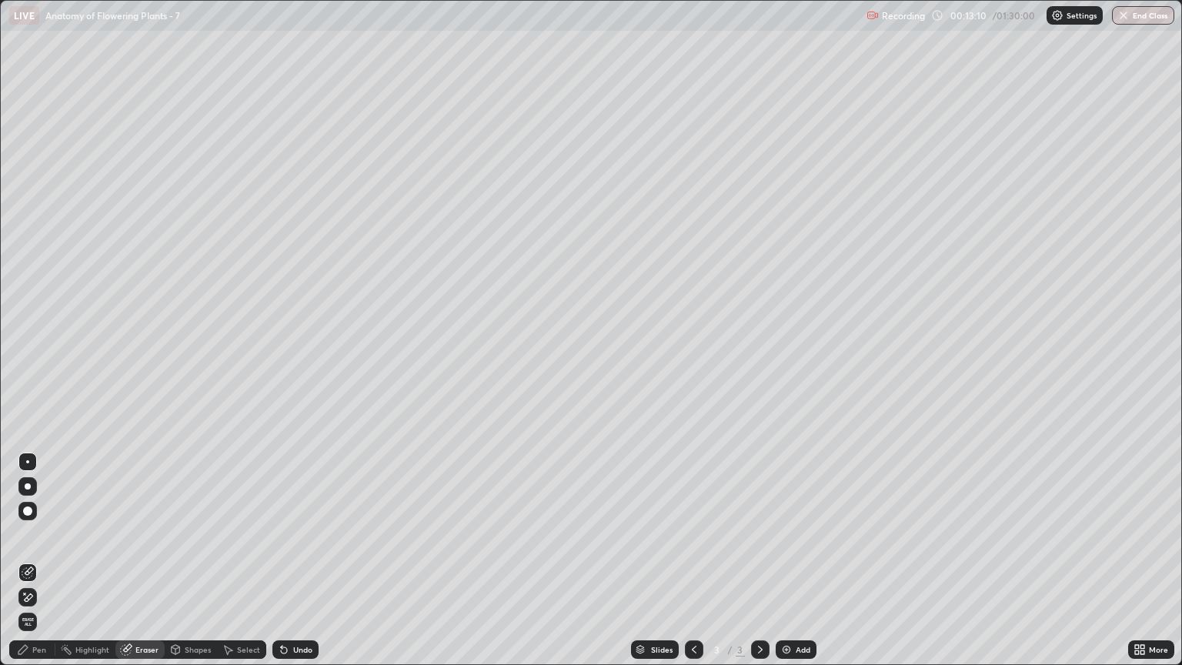
click at [45, 567] on div "Pen" at bounding box center [32, 649] width 46 height 18
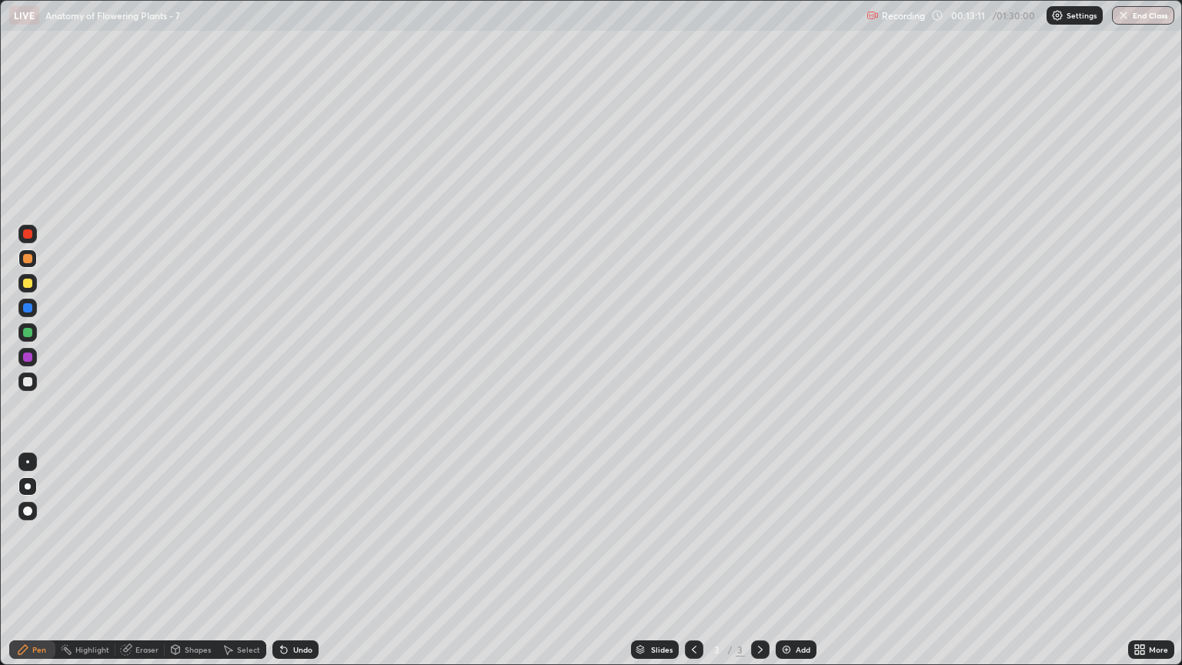
click at [198, 567] on div "Shapes" at bounding box center [198, 649] width 26 height 8
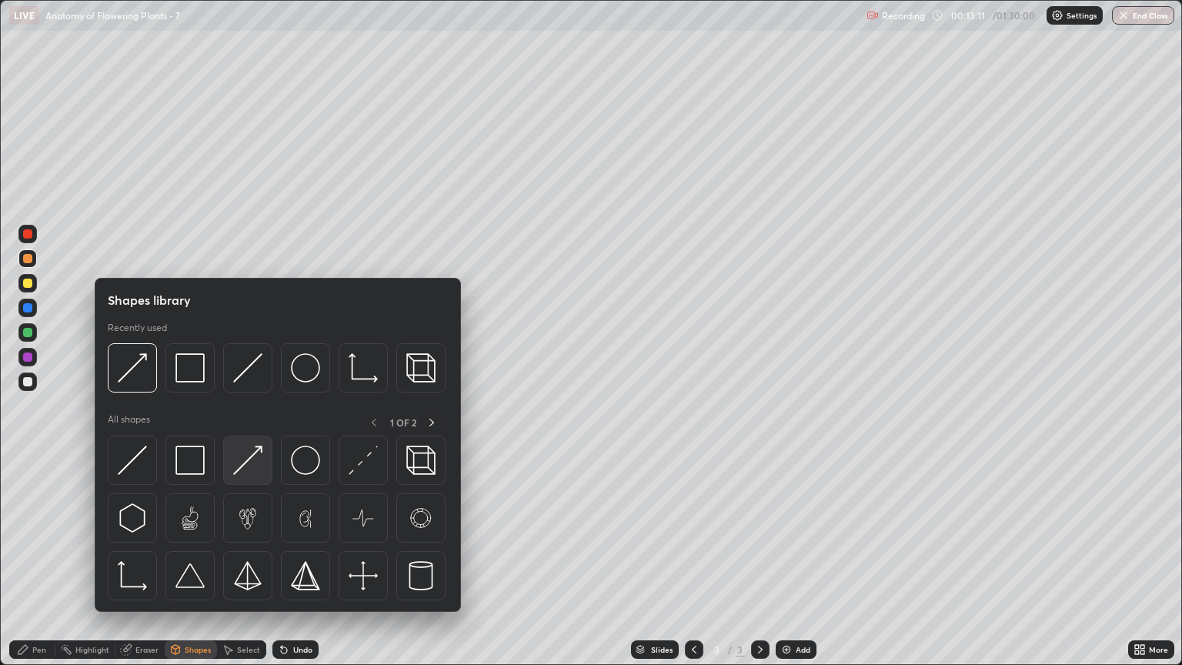
click at [255, 465] on img at bounding box center [247, 459] width 29 height 29
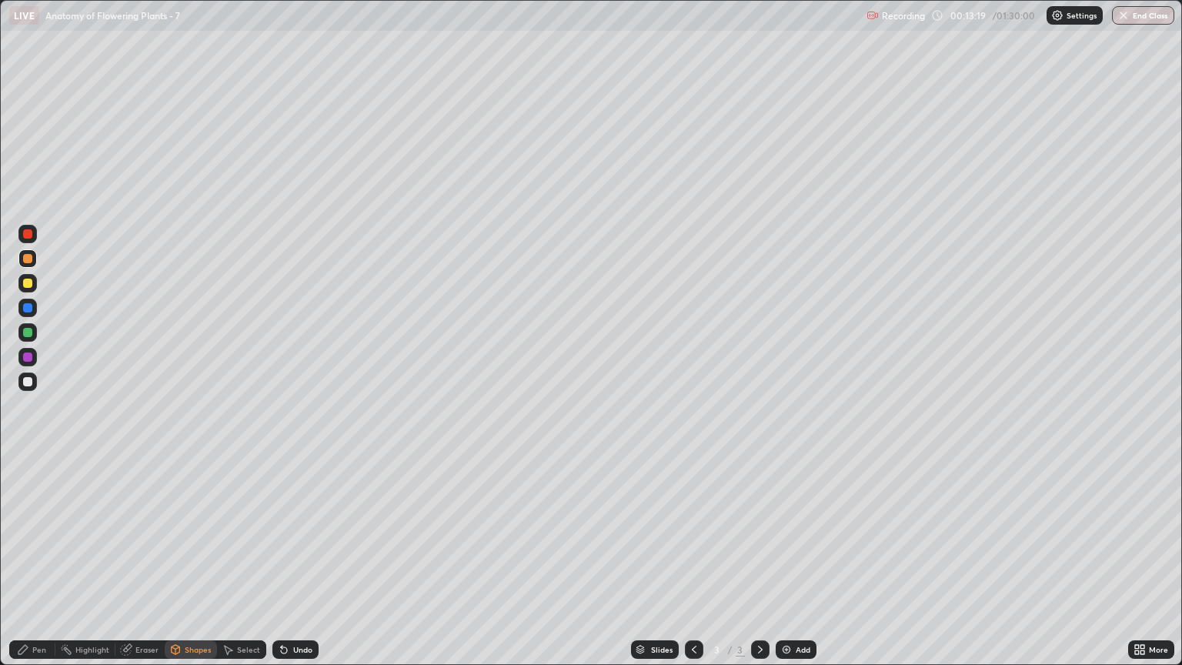
click at [28, 280] on div at bounding box center [27, 283] width 9 height 9
click at [140, 567] on div "Eraser" at bounding box center [146, 649] width 23 height 8
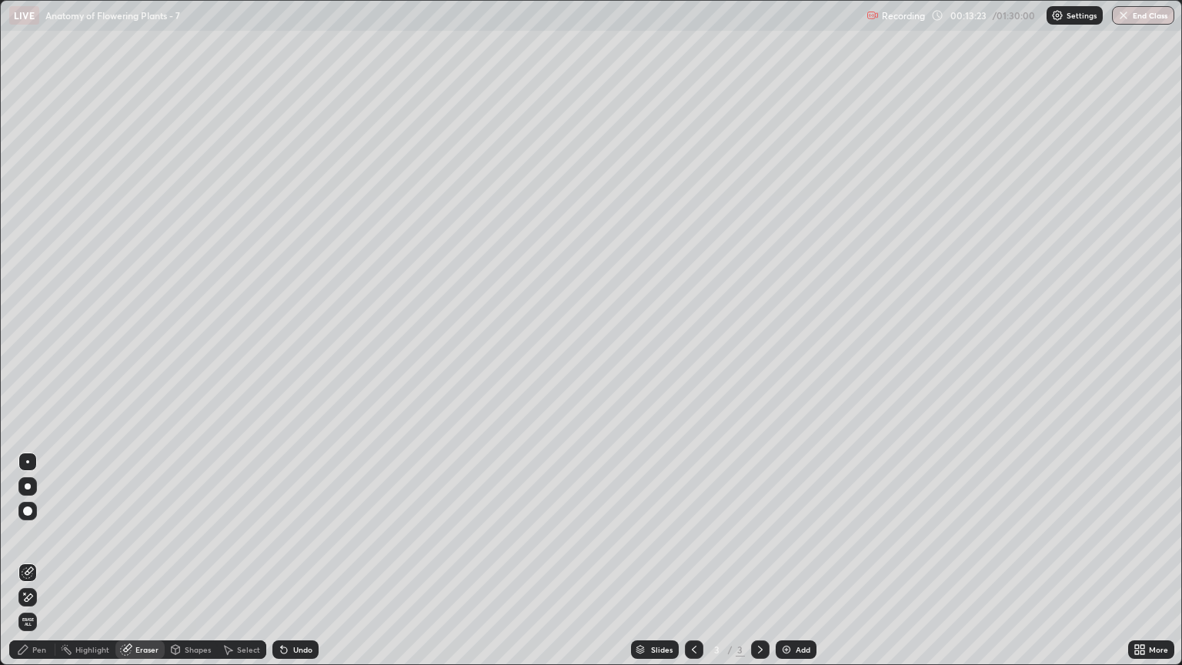
click at [35, 567] on div "Pen" at bounding box center [39, 649] width 14 height 8
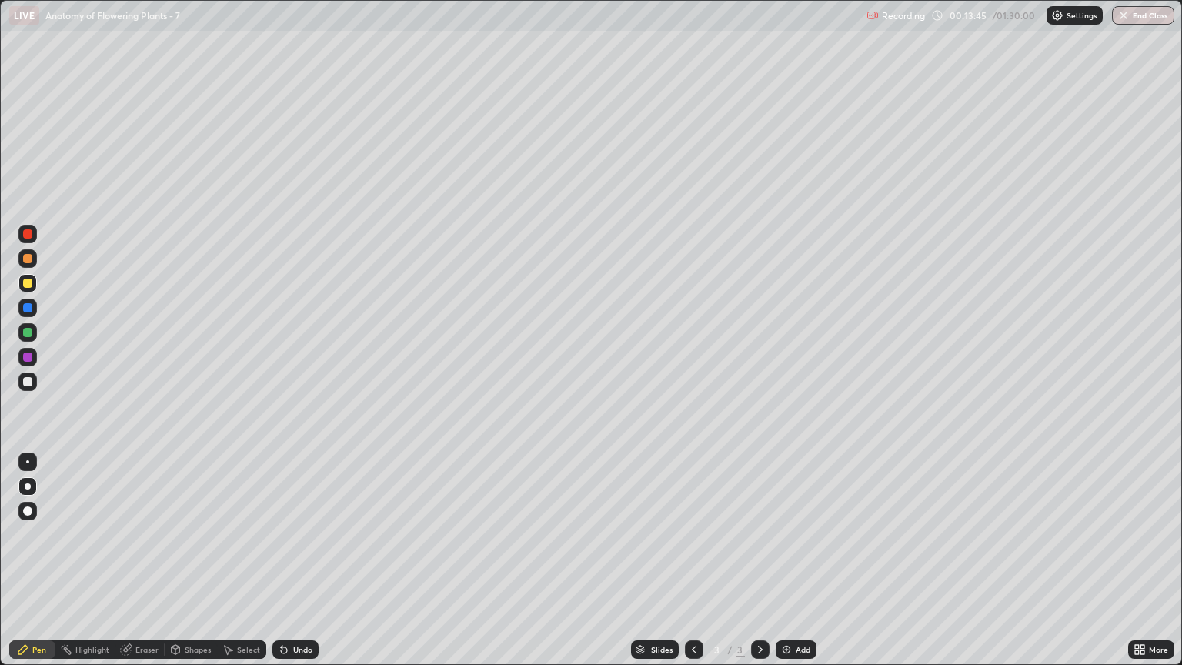
click at [29, 389] on div at bounding box center [27, 381] width 18 height 18
click at [28, 283] on div at bounding box center [27, 283] width 9 height 9
click at [32, 384] on div at bounding box center [27, 381] width 9 height 9
click at [31, 282] on div at bounding box center [27, 283] width 9 height 9
click at [142, 567] on div "Eraser" at bounding box center [146, 649] width 23 height 8
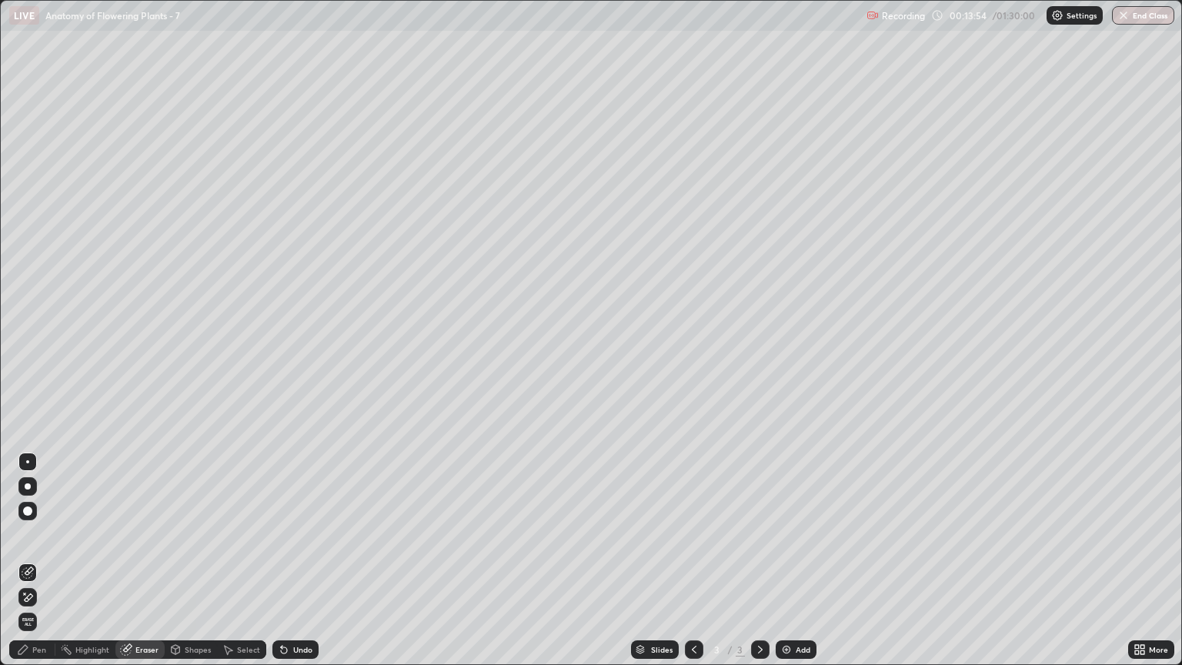
click at [37, 567] on div "Pen" at bounding box center [39, 649] width 14 height 8
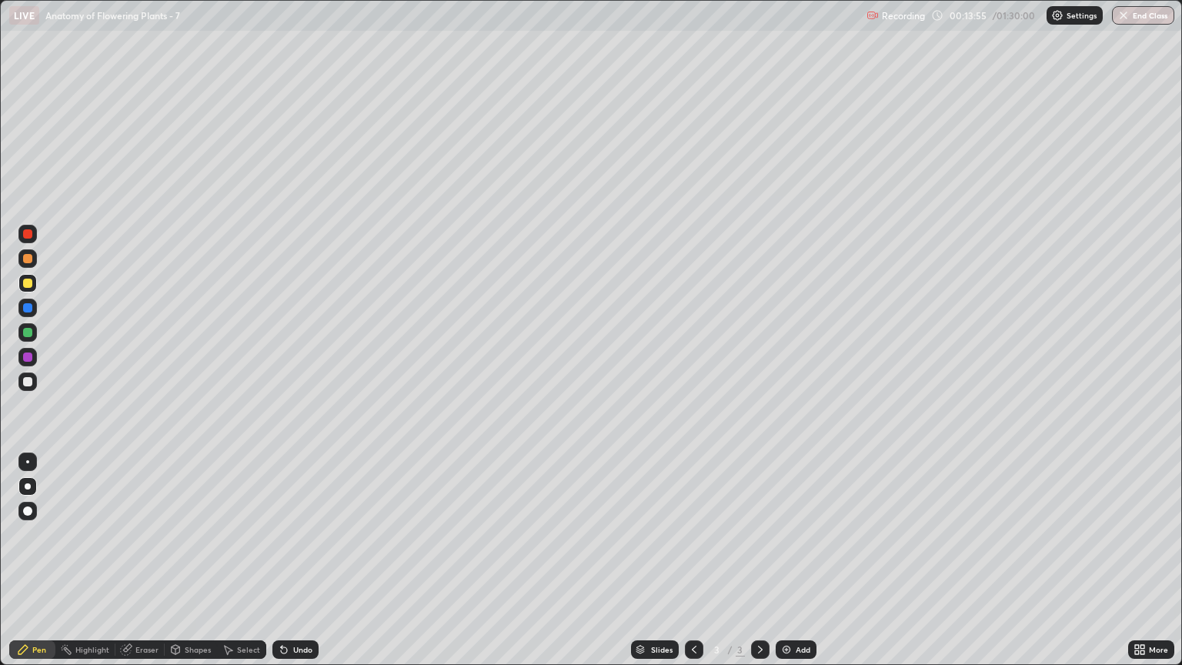
click at [193, 567] on div "Shapes" at bounding box center [198, 649] width 26 height 8
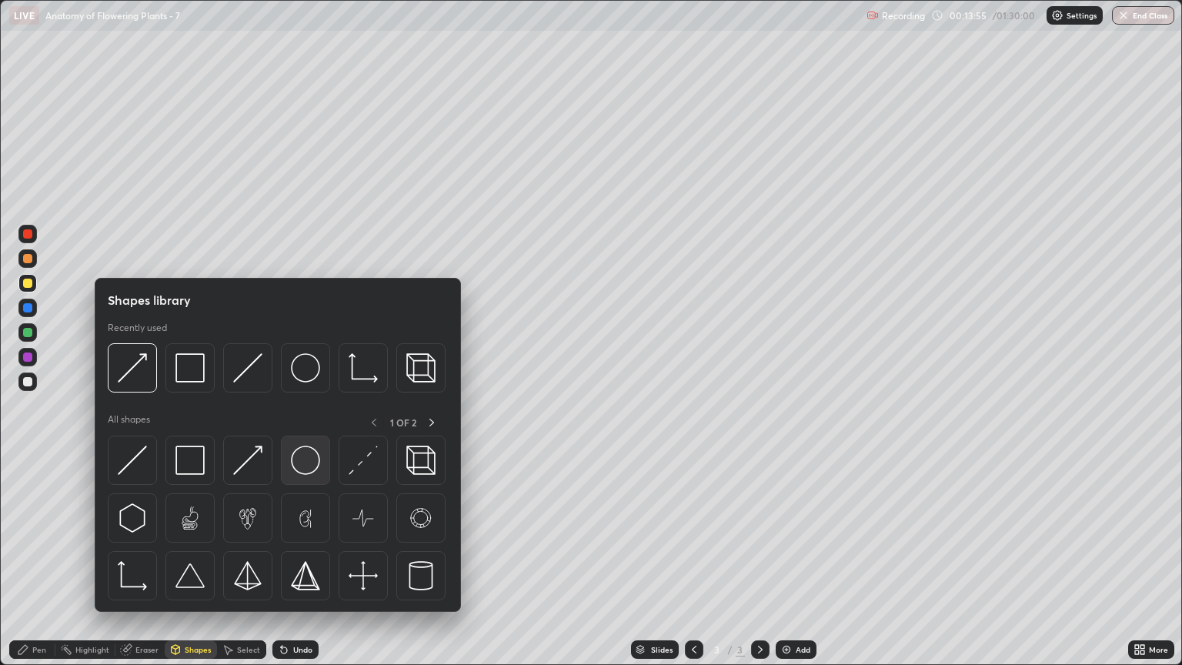
click at [301, 461] on img at bounding box center [305, 459] width 29 height 29
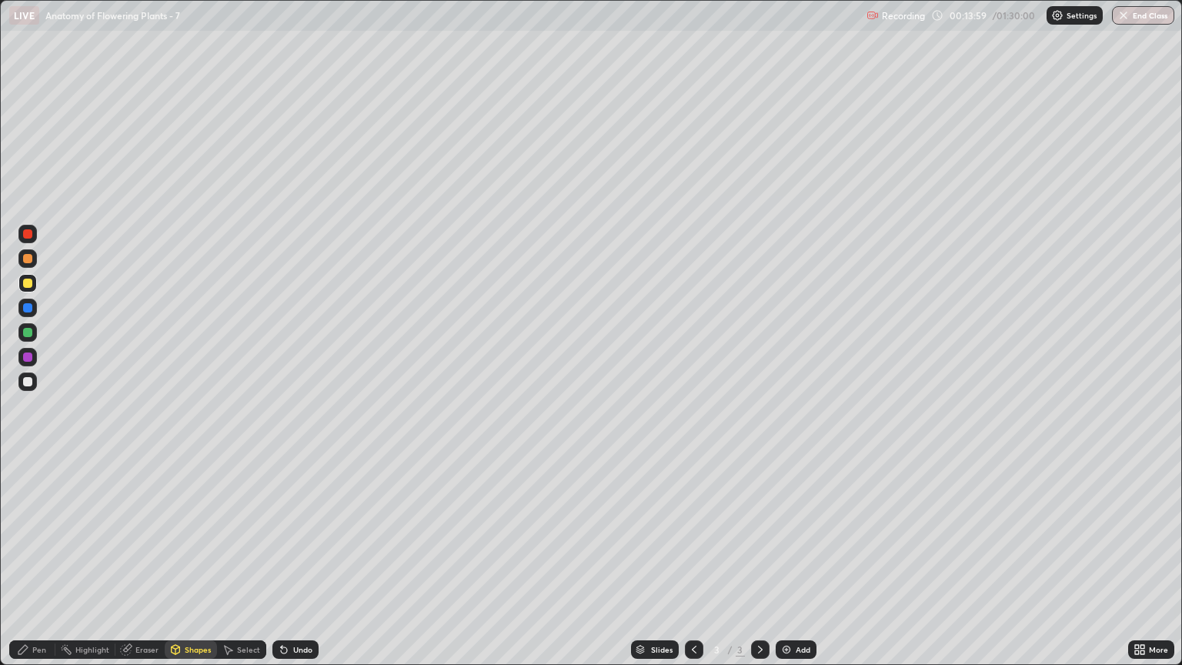
click at [28, 382] on div at bounding box center [27, 381] width 9 height 9
click at [41, 567] on div "Pen" at bounding box center [39, 649] width 14 height 8
click at [28, 260] on div at bounding box center [27, 258] width 9 height 9
click at [188, 567] on div "Shapes" at bounding box center [198, 649] width 26 height 8
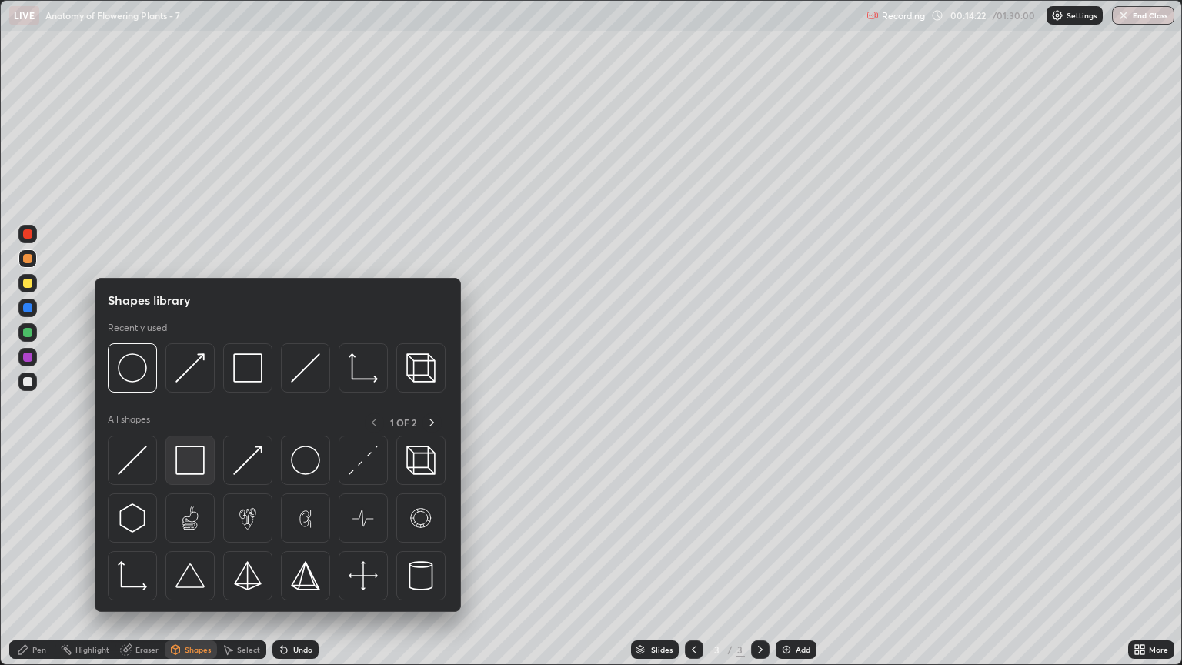
click at [177, 462] on img at bounding box center [189, 459] width 29 height 29
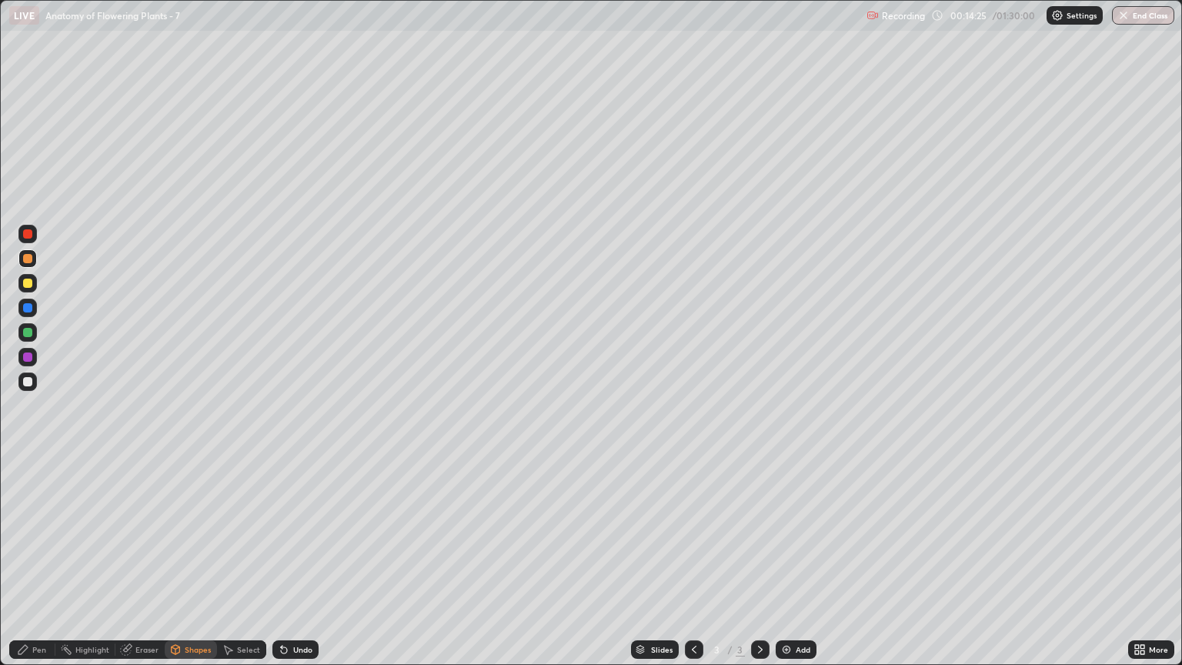
click at [185, 567] on div "Shapes" at bounding box center [198, 649] width 26 height 8
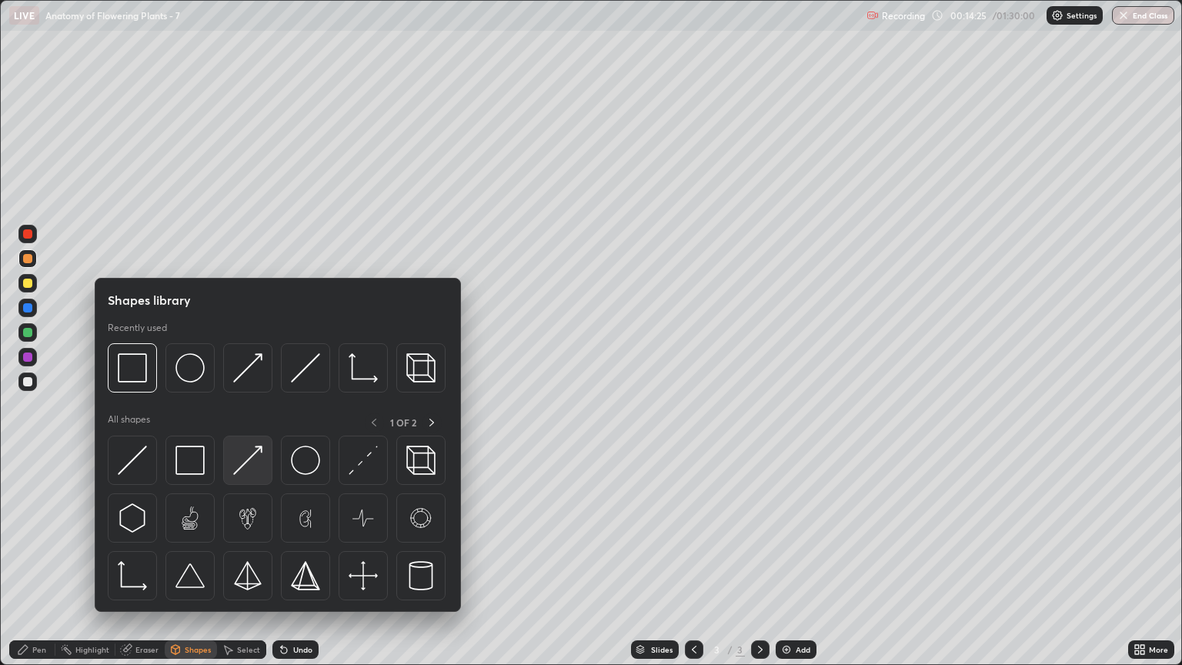
click at [243, 459] on img at bounding box center [247, 459] width 29 height 29
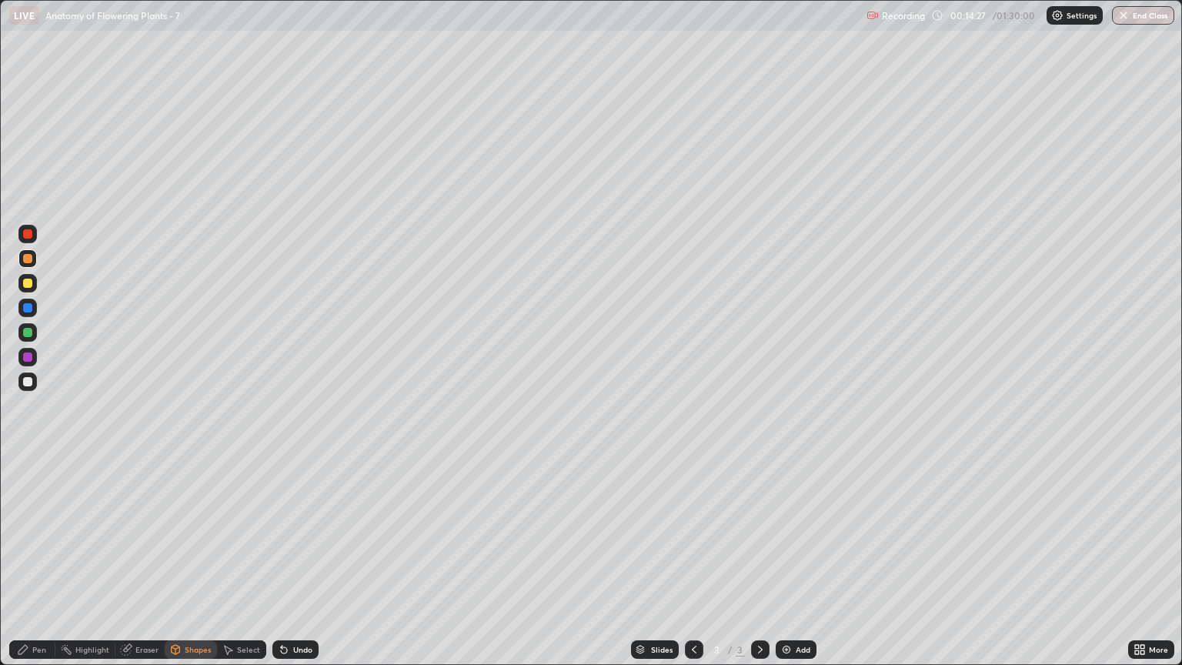
click at [49, 567] on div "Pen" at bounding box center [32, 649] width 46 height 18
click at [47, 567] on div "Pen" at bounding box center [32, 649] width 46 height 18
click at [29, 382] on div at bounding box center [27, 381] width 9 height 9
click at [28, 285] on div at bounding box center [27, 283] width 9 height 9
click at [29, 262] on div at bounding box center [27, 258] width 9 height 9
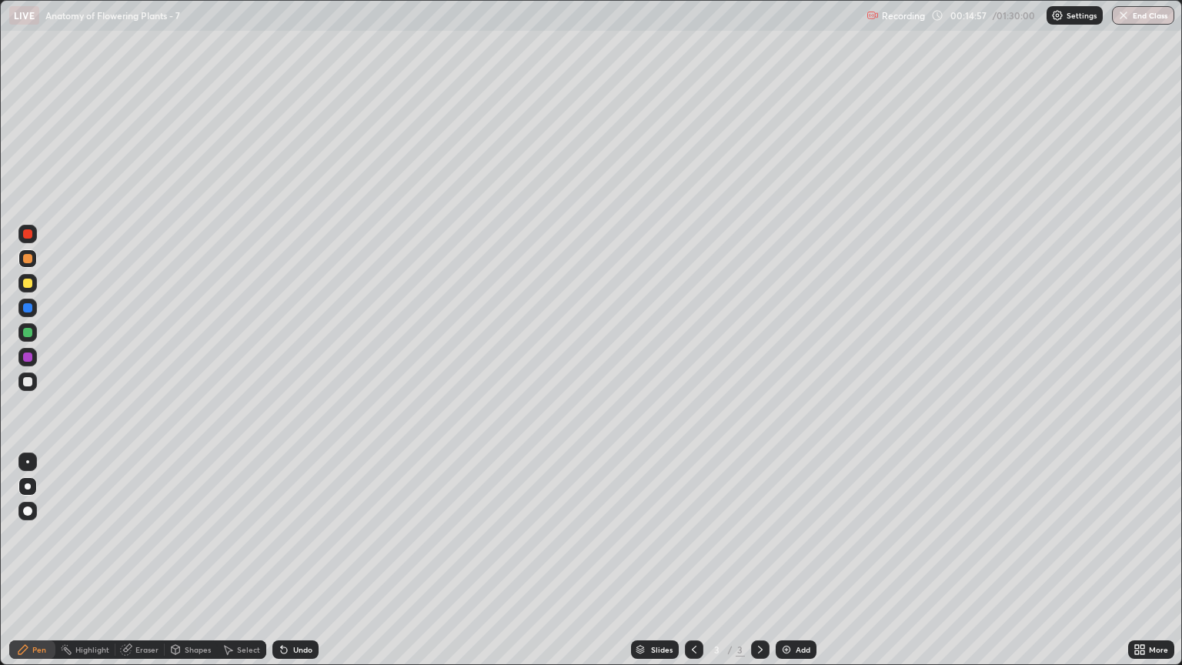
click at [32, 358] on div at bounding box center [27, 356] width 9 height 9
click at [43, 567] on div "Pen" at bounding box center [39, 649] width 14 height 8
click at [31, 261] on div at bounding box center [27, 258] width 9 height 9
click at [194, 567] on div "Shapes" at bounding box center [198, 649] width 26 height 8
click at [42, 567] on div "Pen" at bounding box center [32, 649] width 46 height 18
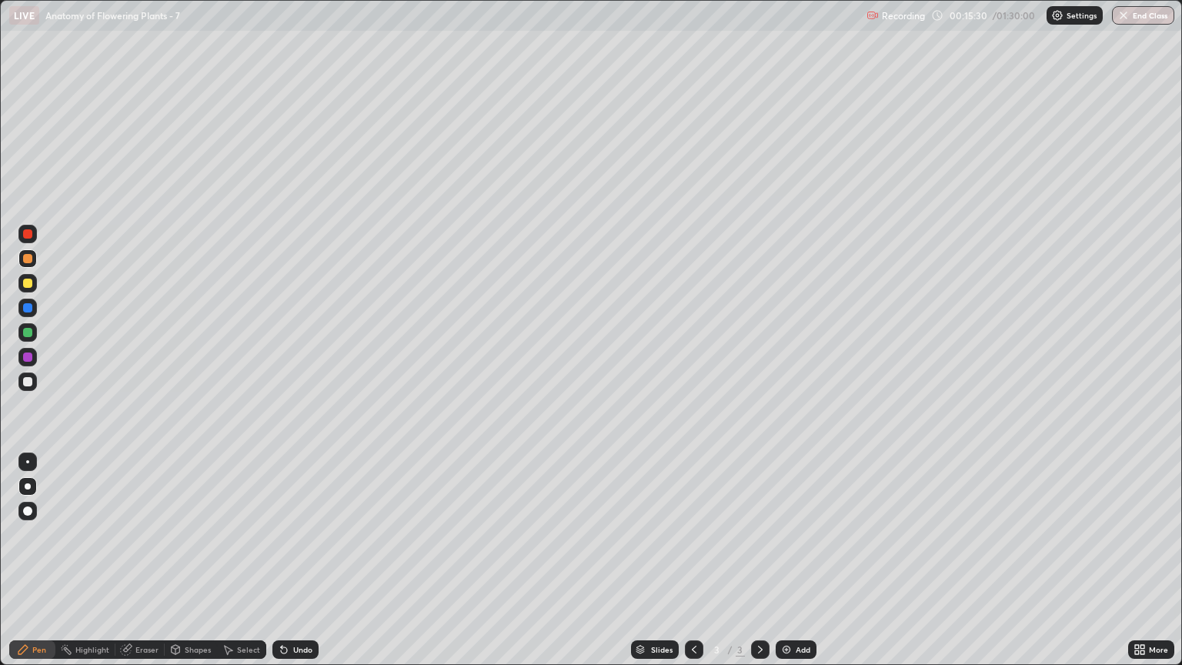
click at [26, 511] on div at bounding box center [27, 510] width 9 height 9
click at [138, 567] on div "Eraser" at bounding box center [139, 649] width 49 height 18
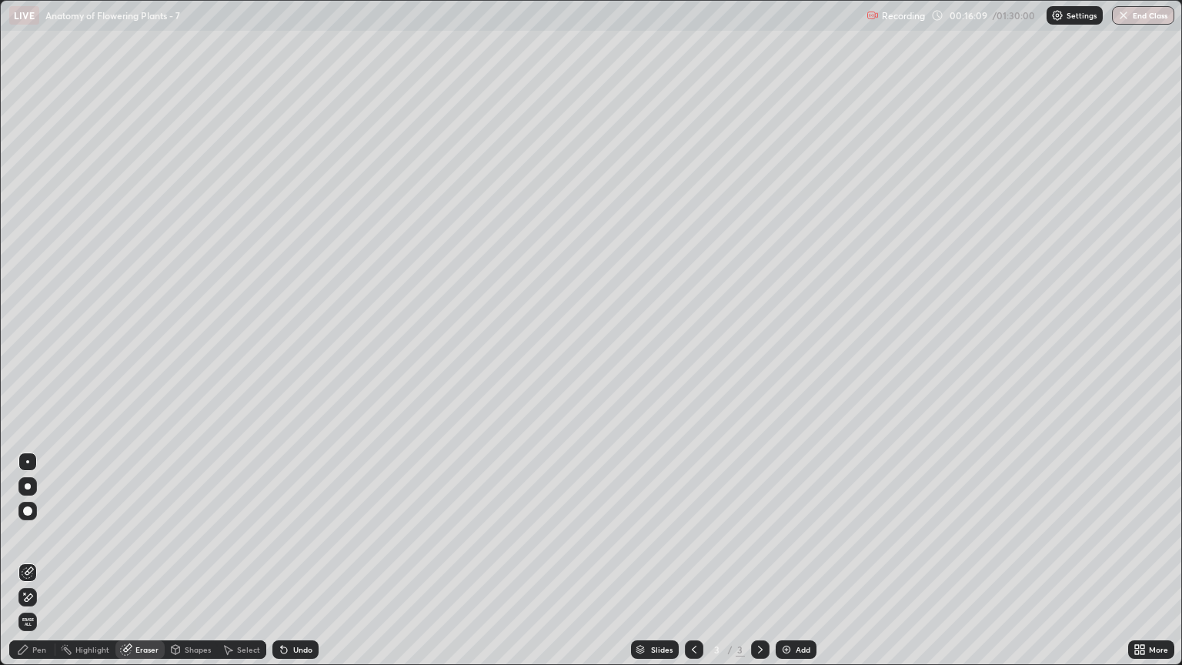
click at [28, 567] on icon at bounding box center [28, 597] width 12 height 13
click at [191, 567] on div "Shapes" at bounding box center [198, 649] width 26 height 8
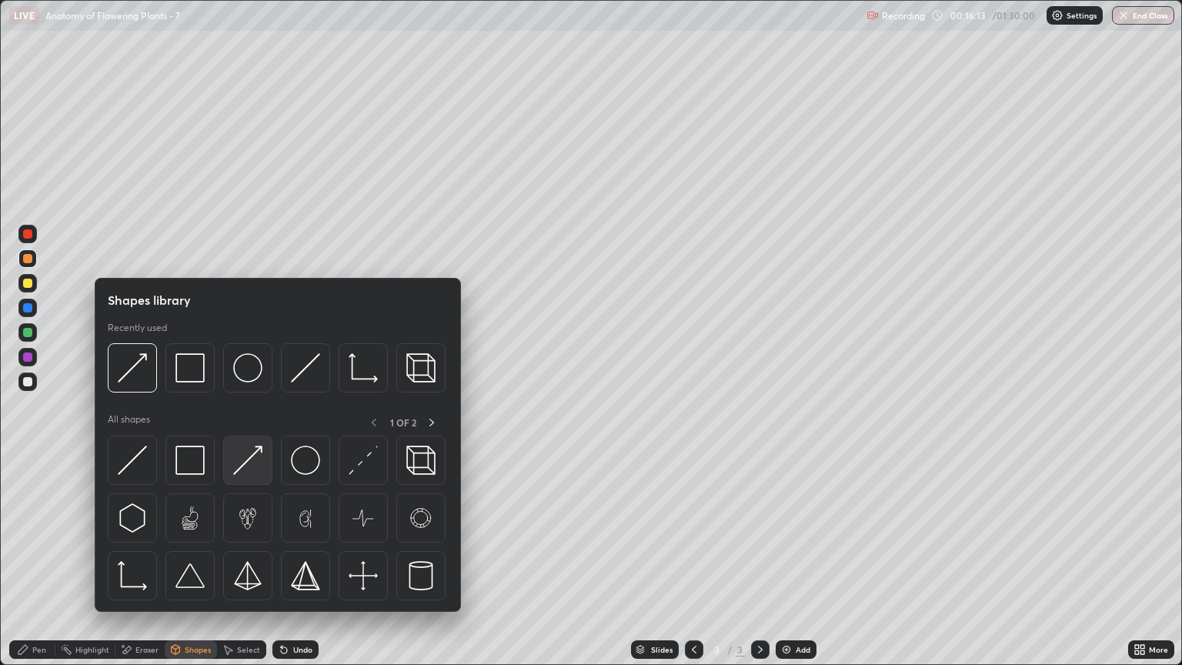
click at [252, 469] on img at bounding box center [247, 459] width 29 height 29
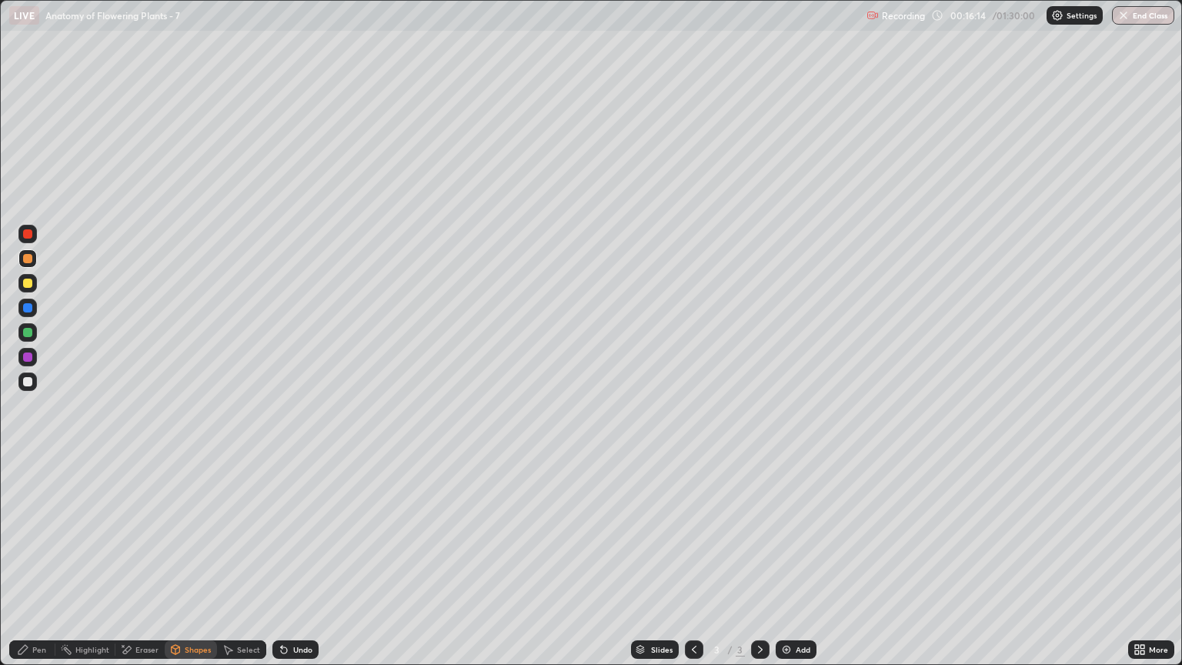
click at [39, 567] on div "Pen" at bounding box center [39, 649] width 14 height 8
click at [148, 567] on div "Eraser" at bounding box center [146, 649] width 23 height 8
click at [35, 567] on div "Pen" at bounding box center [39, 649] width 14 height 8
click at [28, 486] on div at bounding box center [28, 486] width 6 height 6
click at [29, 485] on div at bounding box center [28, 486] width 6 height 6
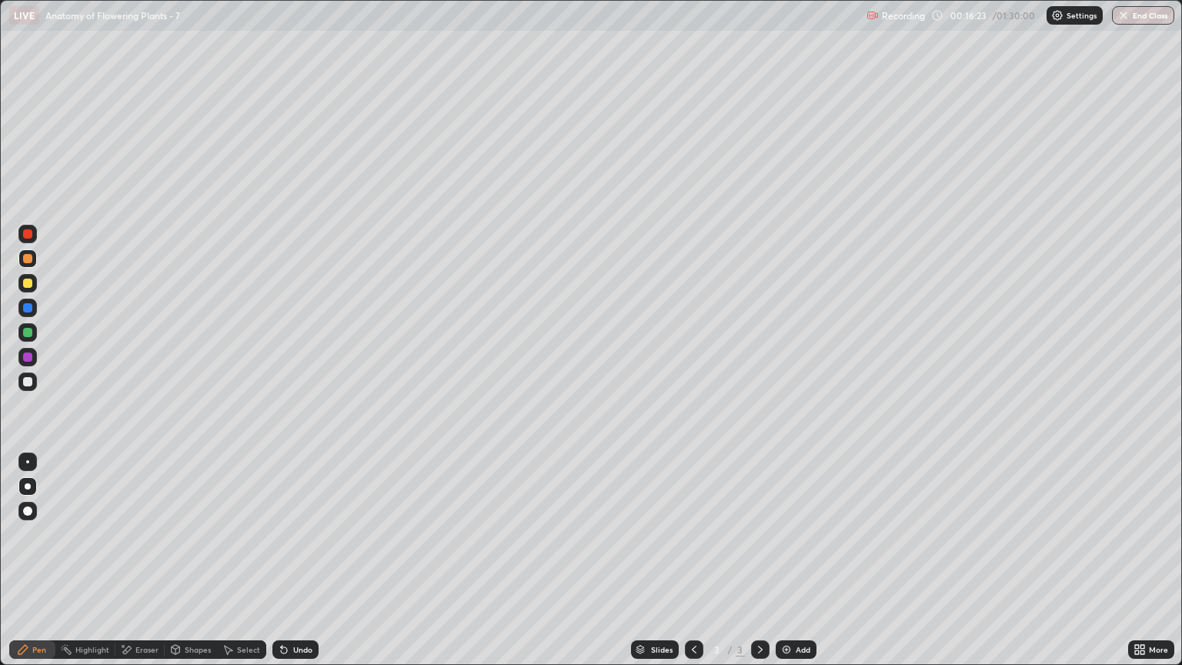
click at [196, 567] on div "Shapes" at bounding box center [198, 649] width 26 height 8
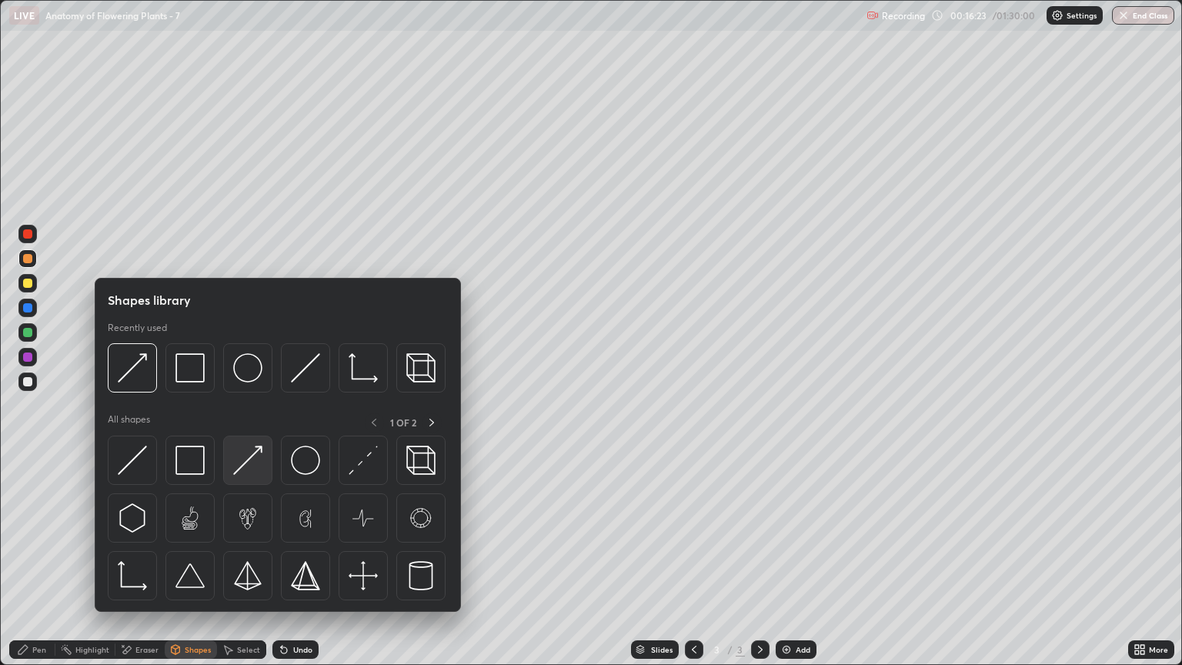
click at [252, 461] on img at bounding box center [247, 459] width 29 height 29
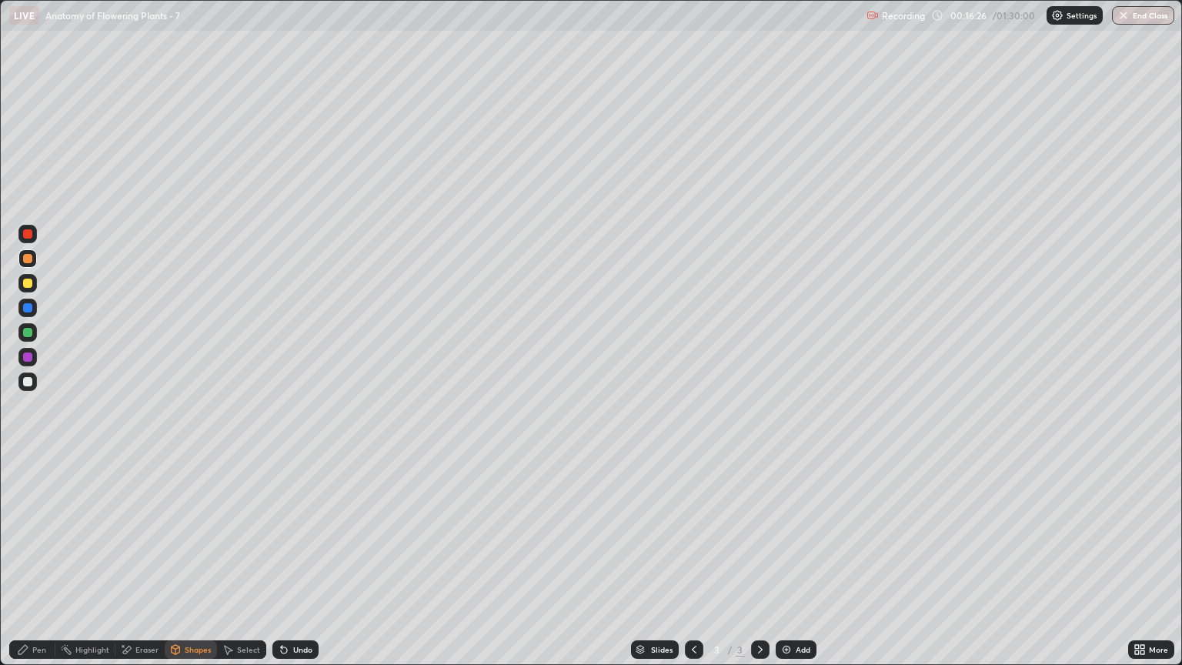
click at [37, 567] on div "Pen" at bounding box center [39, 649] width 14 height 8
click at [39, 567] on div "Pen" at bounding box center [39, 649] width 14 height 8
click at [28, 283] on div at bounding box center [27, 283] width 9 height 9
click at [198, 567] on div "Shapes" at bounding box center [198, 649] width 26 height 8
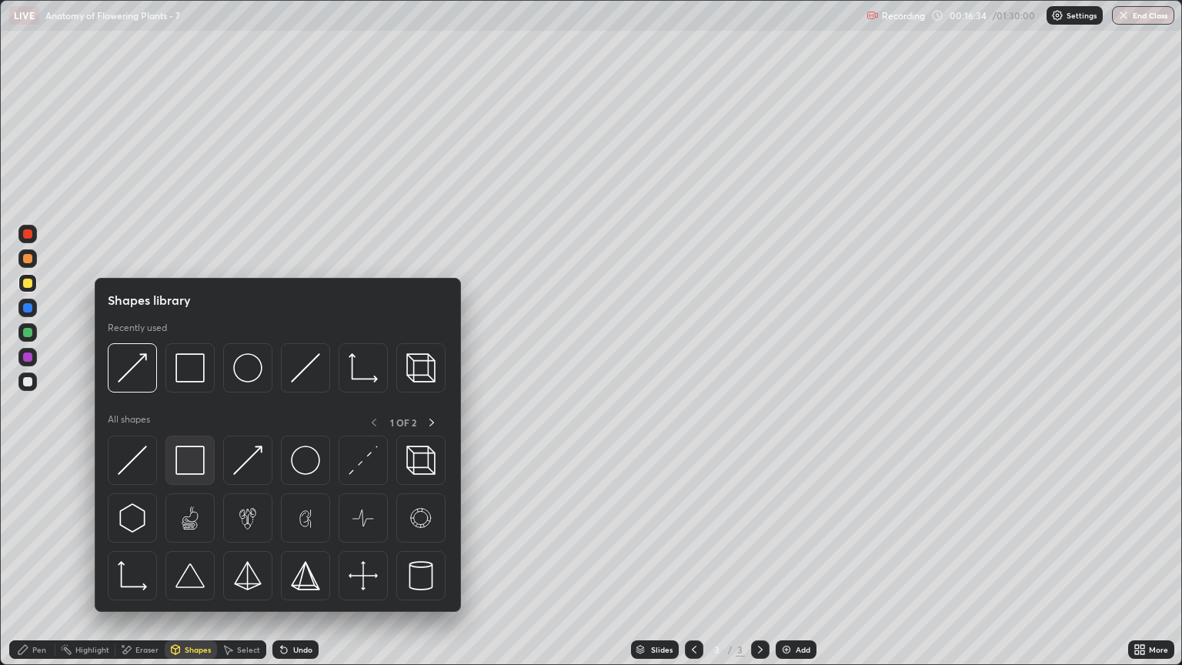
click at [191, 458] on img at bounding box center [189, 459] width 29 height 29
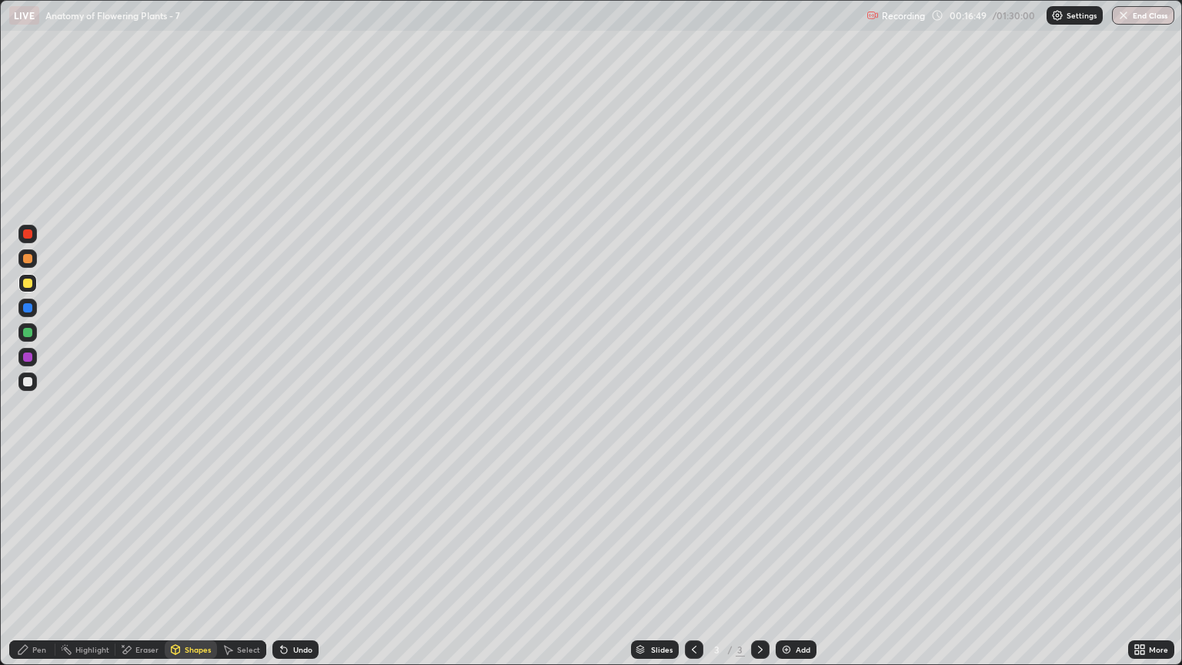
click at [32, 381] on div at bounding box center [27, 381] width 9 height 9
click at [38, 567] on div "Pen" at bounding box center [39, 649] width 14 height 8
click at [28, 283] on div at bounding box center [27, 283] width 9 height 9
click at [25, 381] on div at bounding box center [27, 381] width 9 height 9
click at [202, 567] on div "Shapes" at bounding box center [198, 649] width 26 height 8
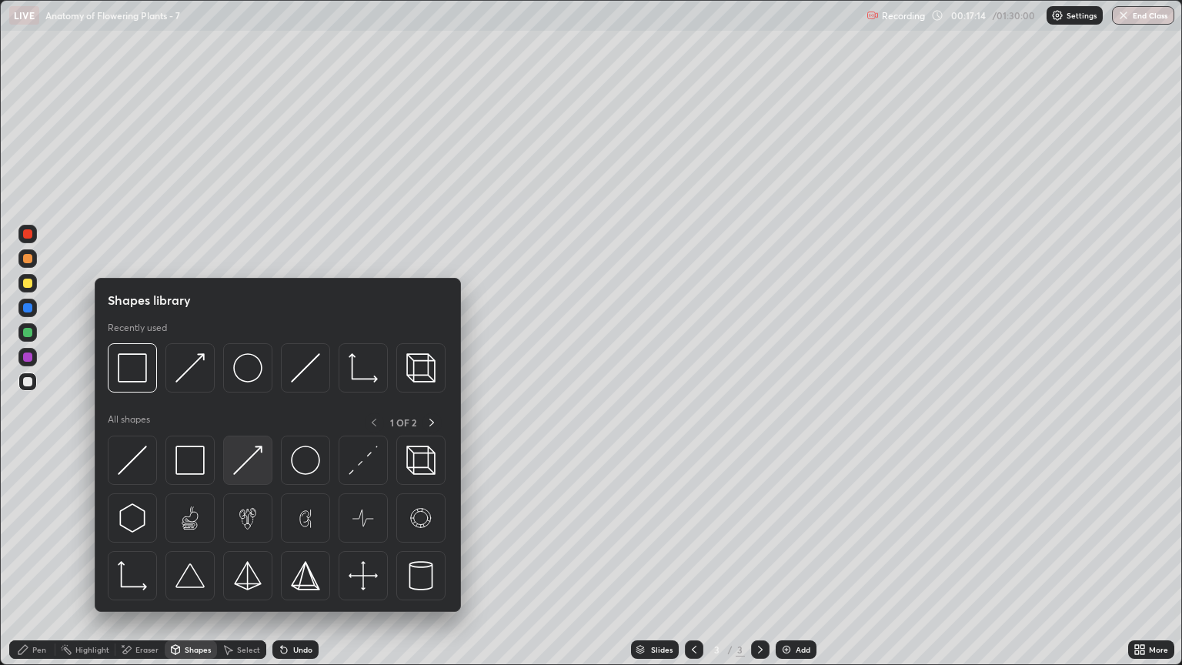
click at [251, 464] on img at bounding box center [247, 459] width 29 height 29
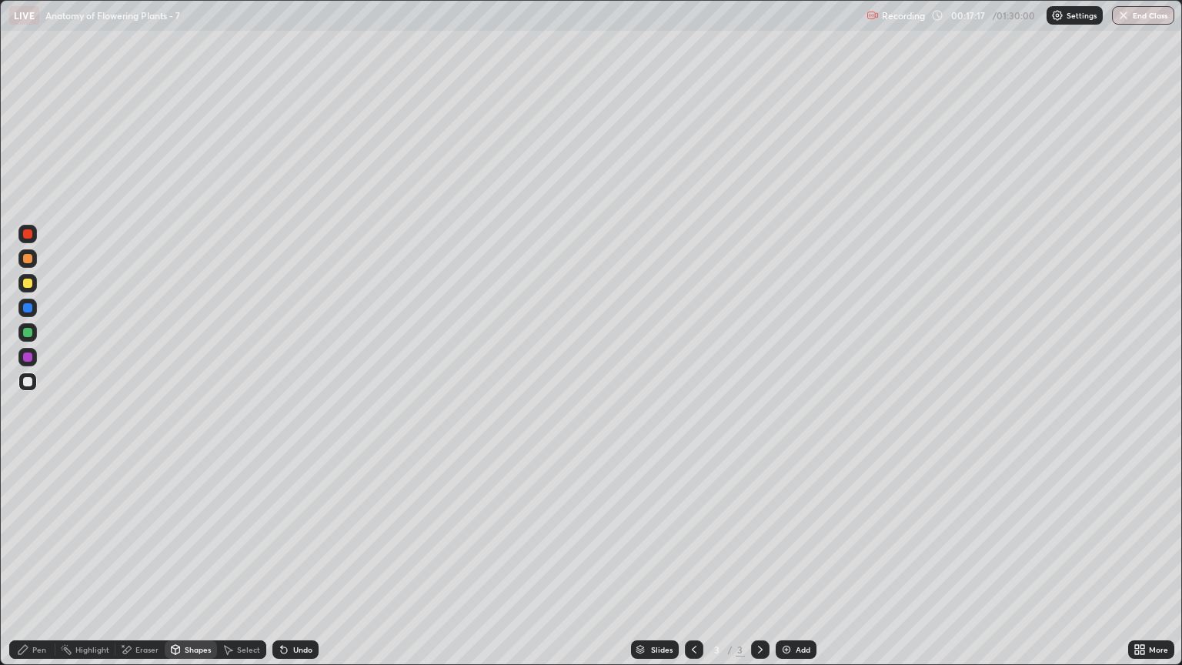
click at [42, 567] on div "Pen" at bounding box center [39, 649] width 14 height 8
click at [28, 283] on div at bounding box center [27, 283] width 9 height 9
click at [32, 374] on div at bounding box center [27, 381] width 18 height 18
click at [28, 259] on div at bounding box center [27, 258] width 9 height 9
click at [30, 284] on div at bounding box center [27, 283] width 9 height 9
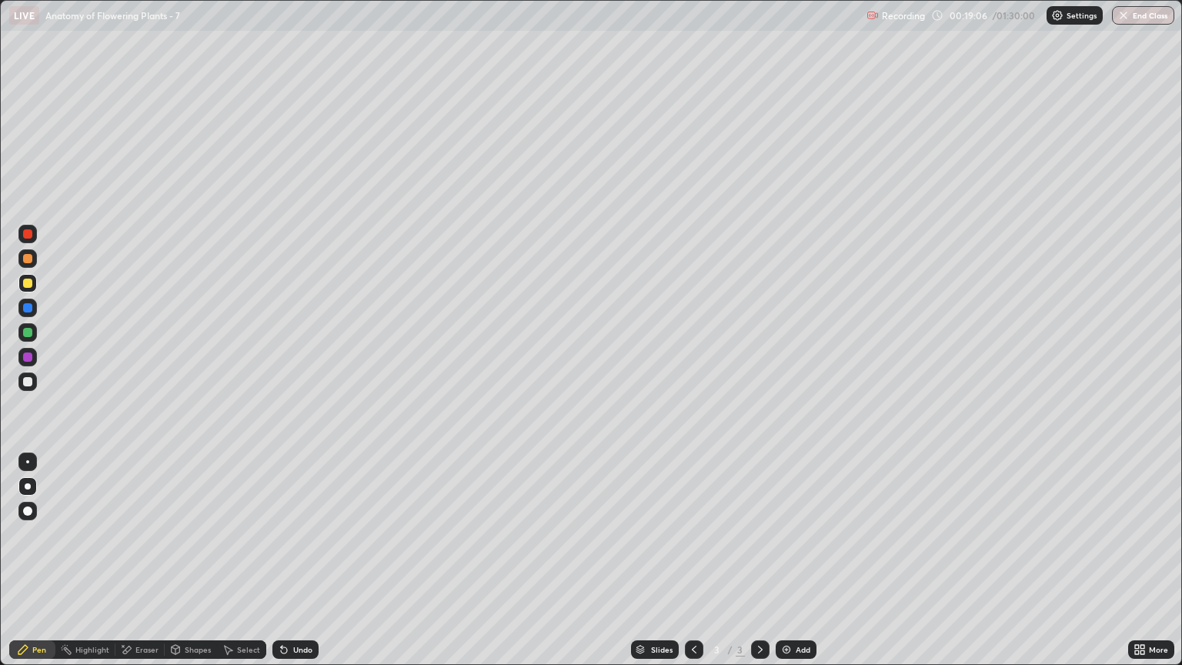
click at [28, 354] on div at bounding box center [27, 356] width 9 height 9
click at [759, 567] on icon at bounding box center [760, 649] width 5 height 8
click at [784, 567] on img at bounding box center [786, 649] width 12 height 12
click at [29, 262] on div at bounding box center [27, 258] width 9 height 9
click at [29, 285] on div at bounding box center [27, 283] width 9 height 9
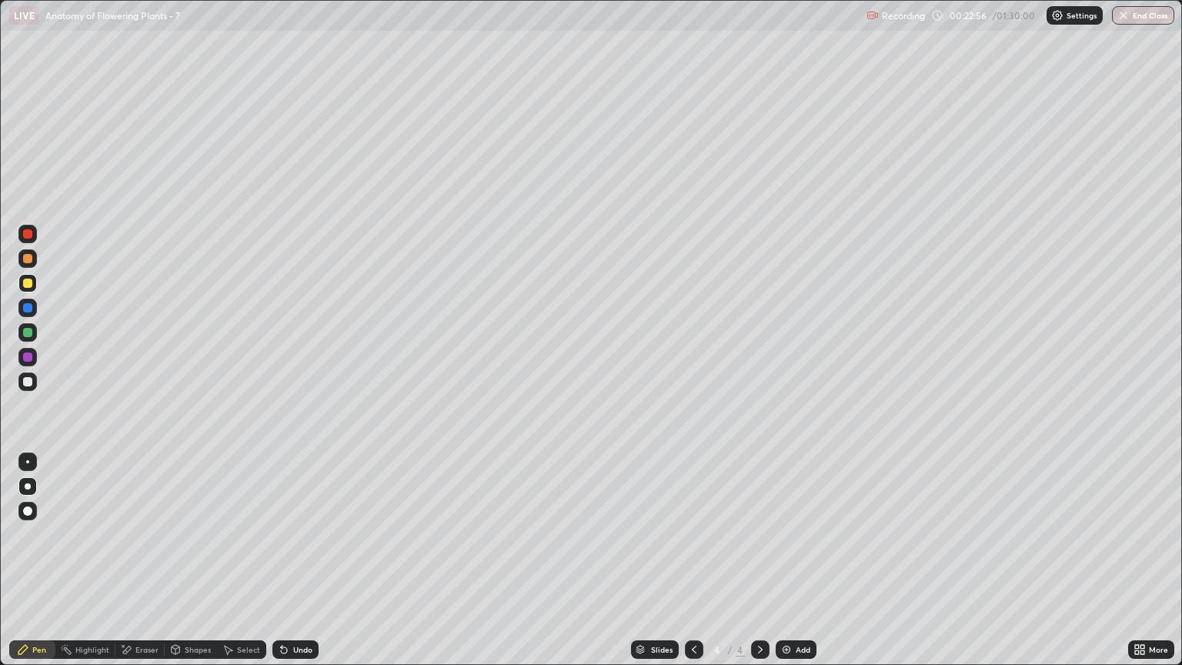
click at [28, 382] on div at bounding box center [27, 381] width 9 height 9
click at [28, 360] on div at bounding box center [27, 356] width 9 height 9
click at [28, 259] on div at bounding box center [27, 258] width 9 height 9
click at [46, 567] on div "Pen" at bounding box center [32, 649] width 46 height 18
click at [28, 283] on div at bounding box center [27, 283] width 9 height 9
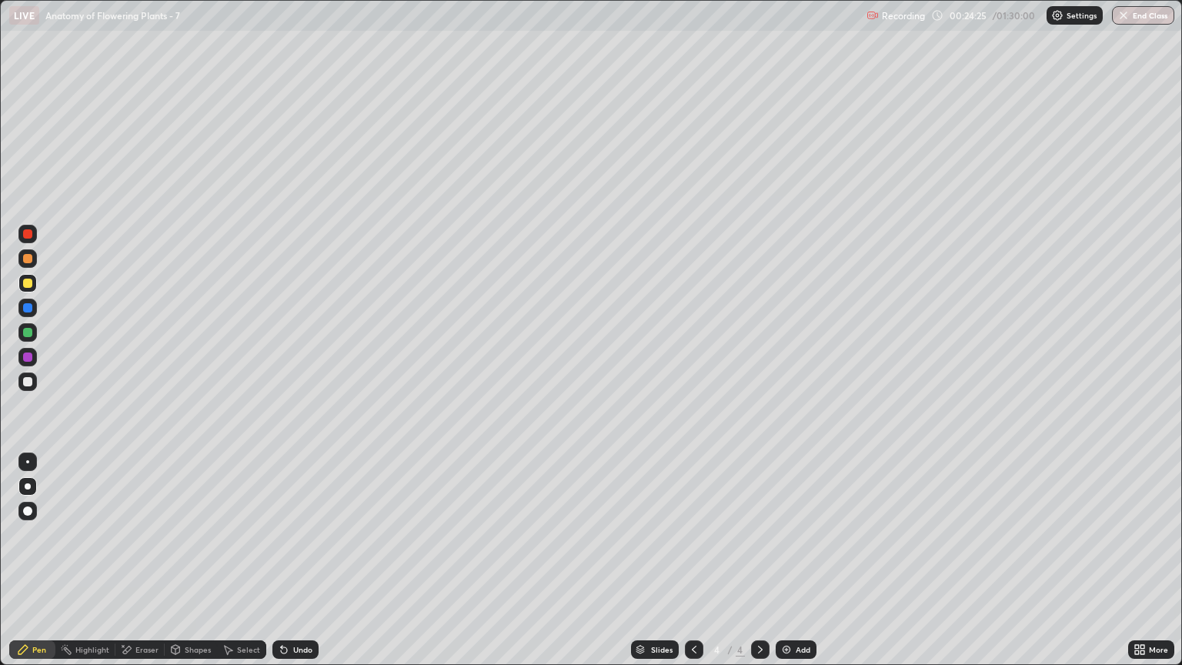
click at [197, 567] on div "Shapes" at bounding box center [198, 649] width 26 height 8
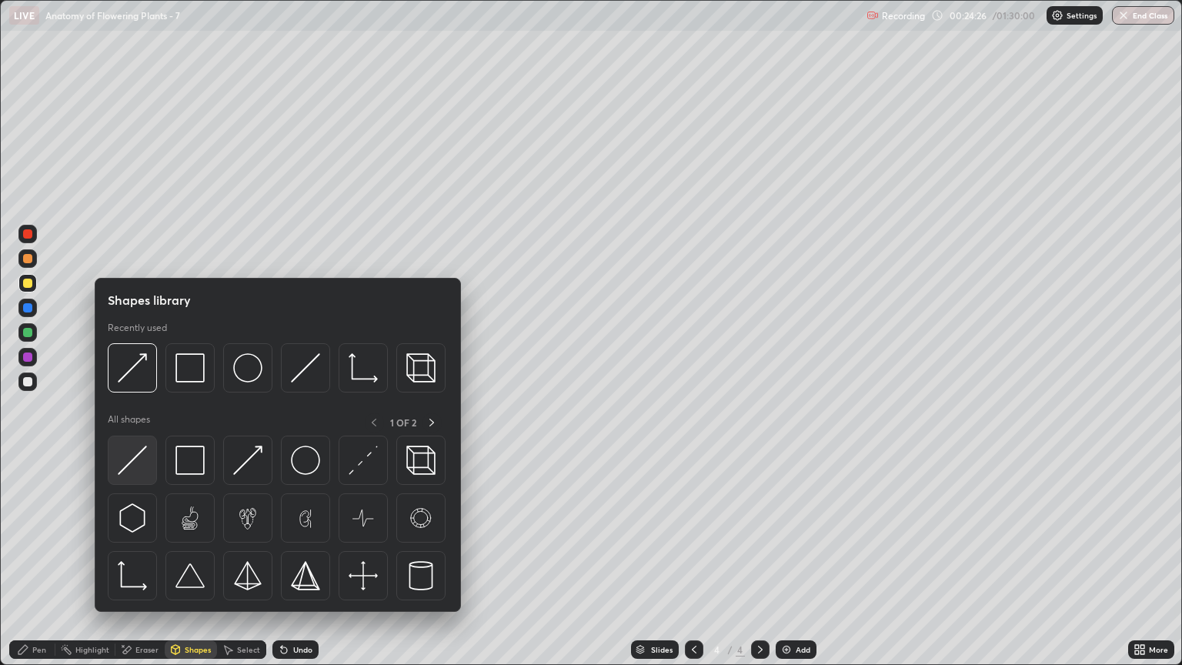
click at [148, 461] on div at bounding box center [132, 459] width 49 height 49
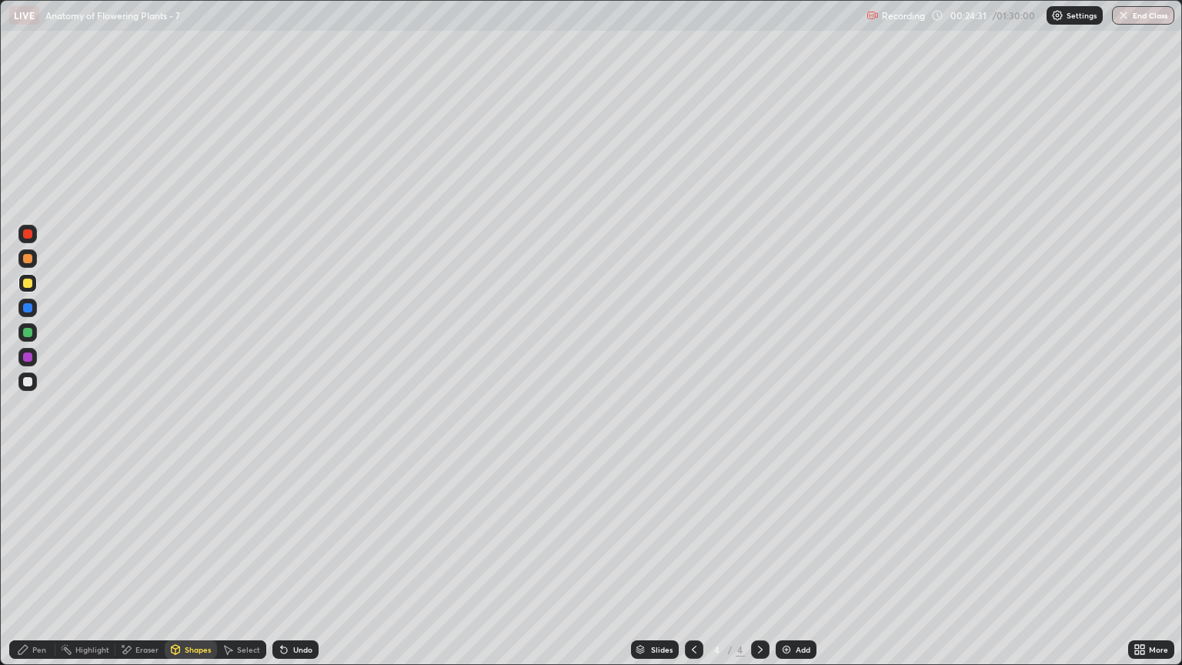
click at [41, 567] on div "Pen" at bounding box center [39, 649] width 14 height 8
click at [143, 567] on div "Eraser" at bounding box center [146, 649] width 23 height 8
click at [40, 567] on div "Pen" at bounding box center [39, 649] width 14 height 8
click at [34, 386] on div at bounding box center [27, 381] width 18 height 18
click at [195, 567] on div "Shapes" at bounding box center [198, 649] width 26 height 8
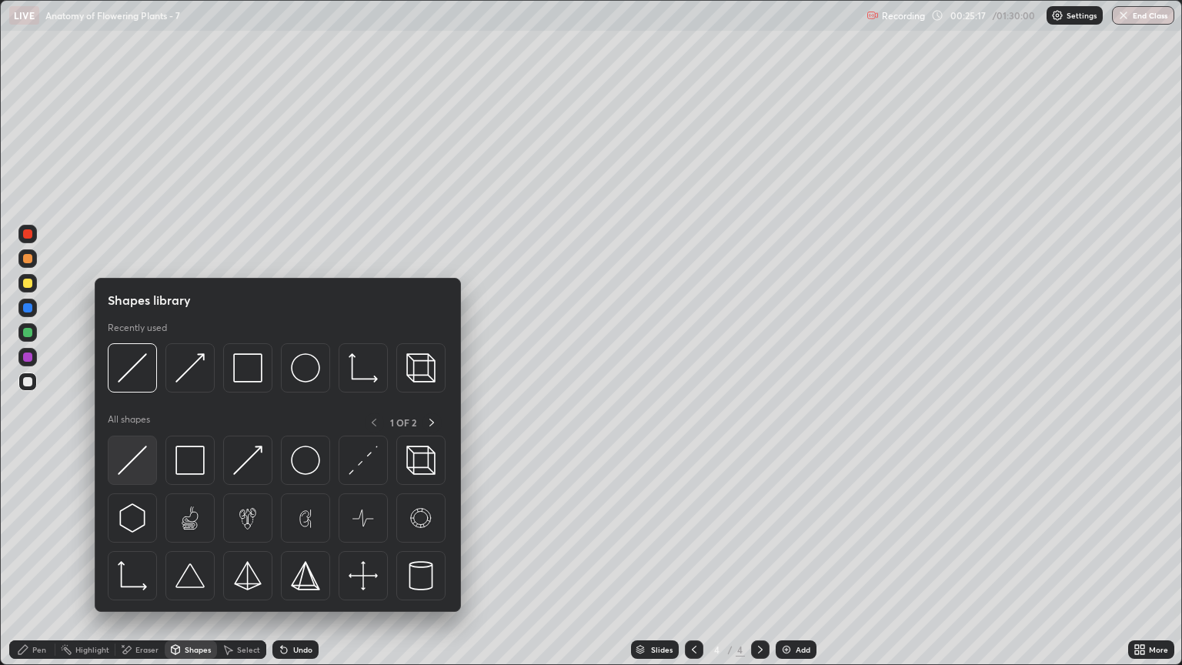
click at [145, 462] on img at bounding box center [132, 459] width 29 height 29
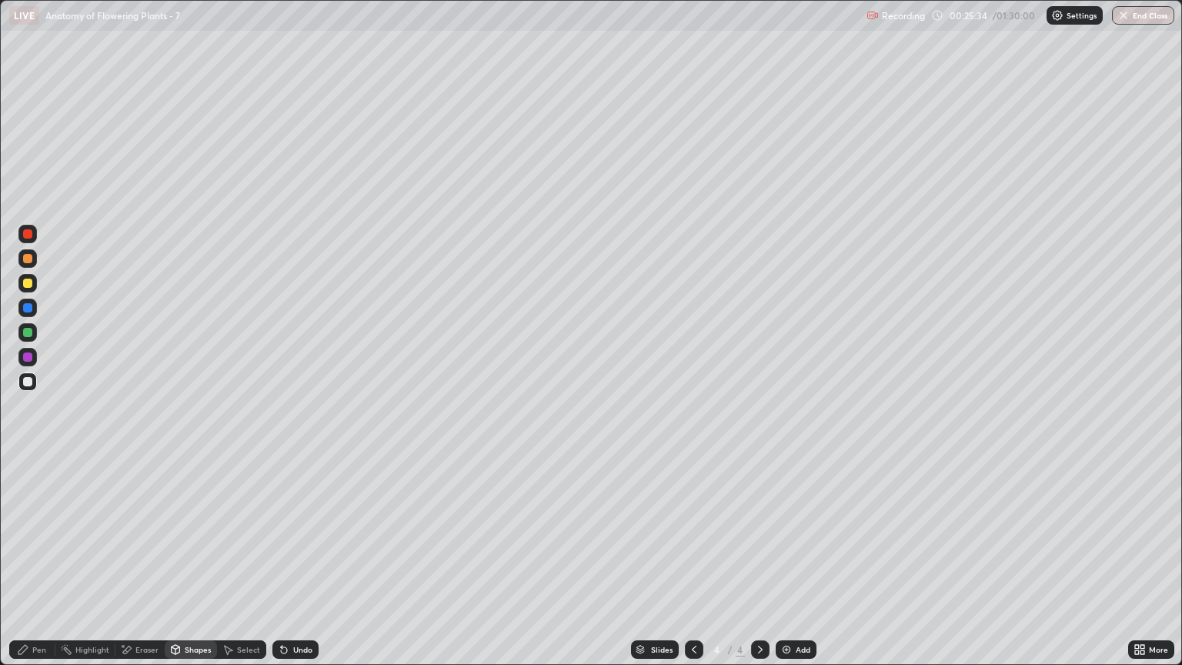
click at [692, 567] on icon at bounding box center [694, 649] width 12 height 12
click at [758, 567] on icon at bounding box center [760, 649] width 12 height 12
click at [40, 567] on div "Pen" at bounding box center [39, 649] width 14 height 8
click at [29, 259] on div at bounding box center [27, 258] width 9 height 9
click at [29, 285] on div at bounding box center [27, 283] width 9 height 9
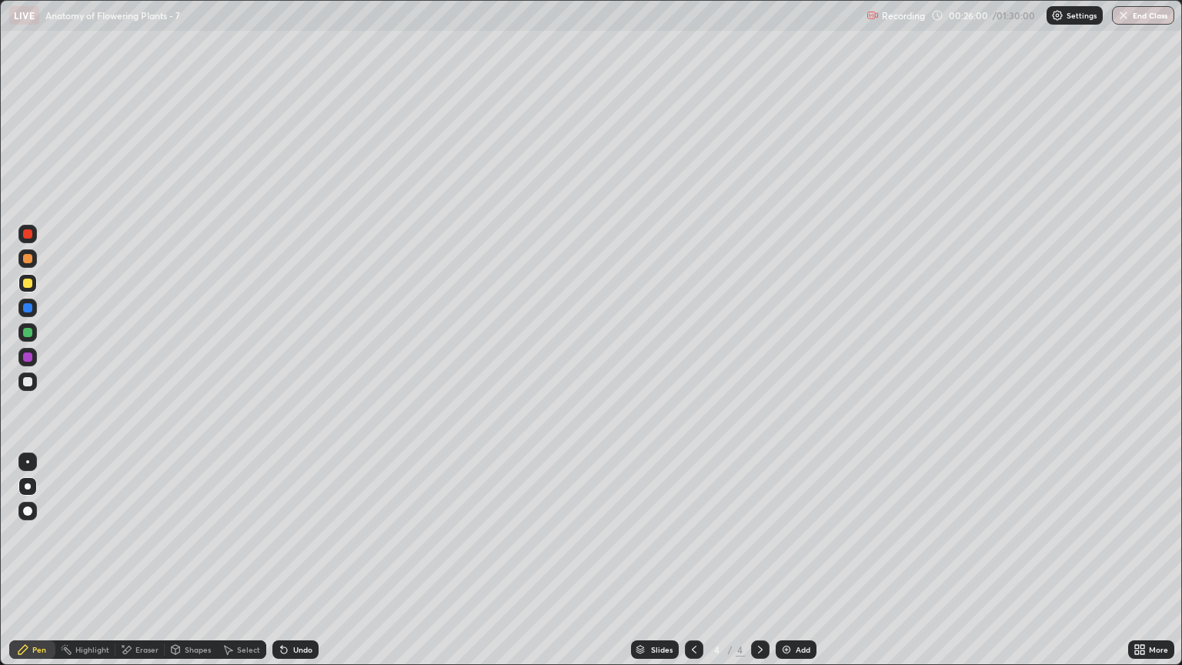
click at [192, 567] on div "Shapes" at bounding box center [198, 649] width 26 height 8
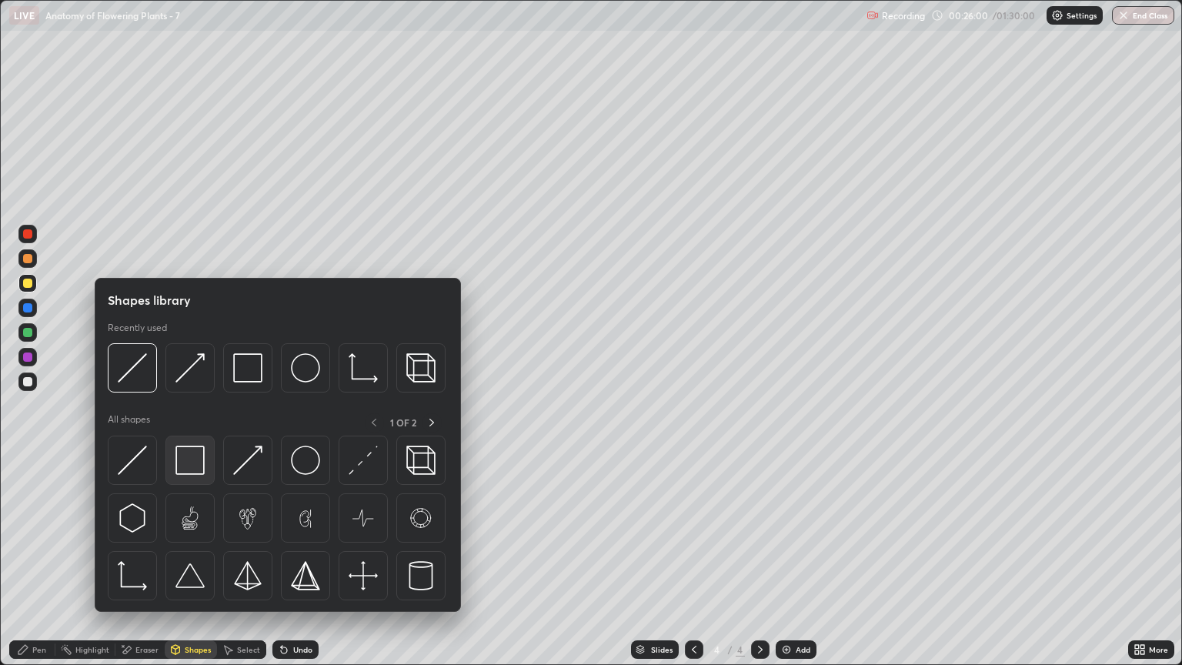
click at [187, 461] on img at bounding box center [189, 459] width 29 height 29
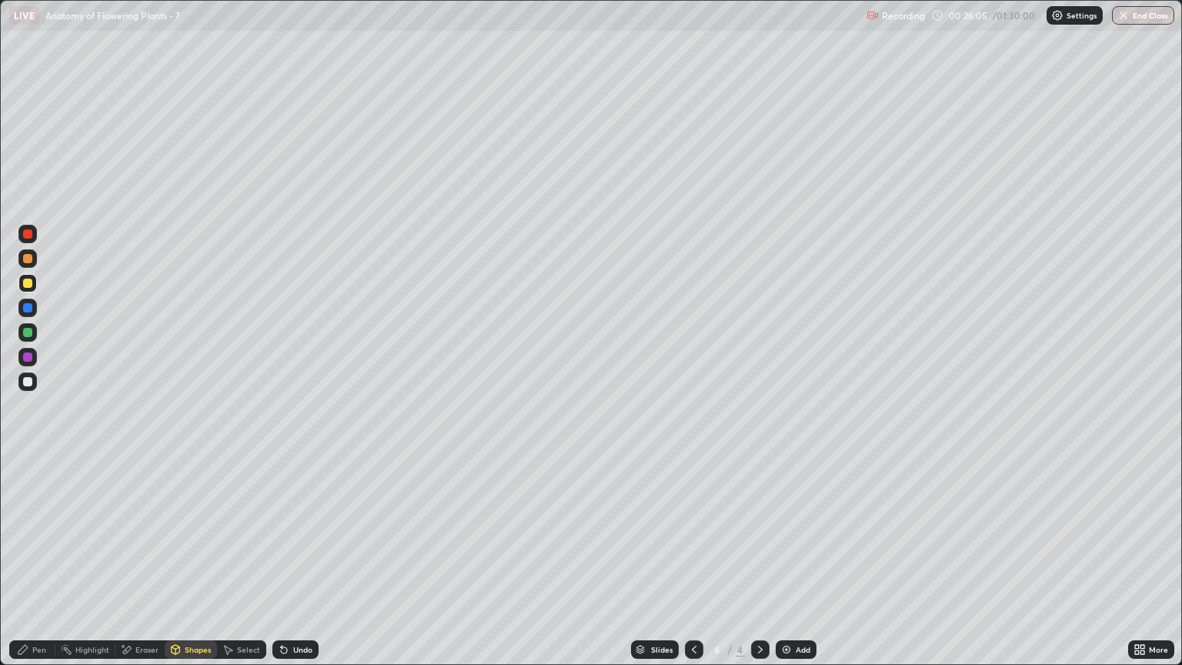
click at [30, 352] on div at bounding box center [27, 357] width 18 height 18
click at [146, 567] on div "Eraser" at bounding box center [146, 649] width 23 height 8
click at [281, 567] on icon at bounding box center [284, 650] width 6 height 6
click at [43, 567] on div "Pen" at bounding box center [32, 649] width 46 height 18
click at [41, 567] on div "Pen" at bounding box center [39, 649] width 14 height 8
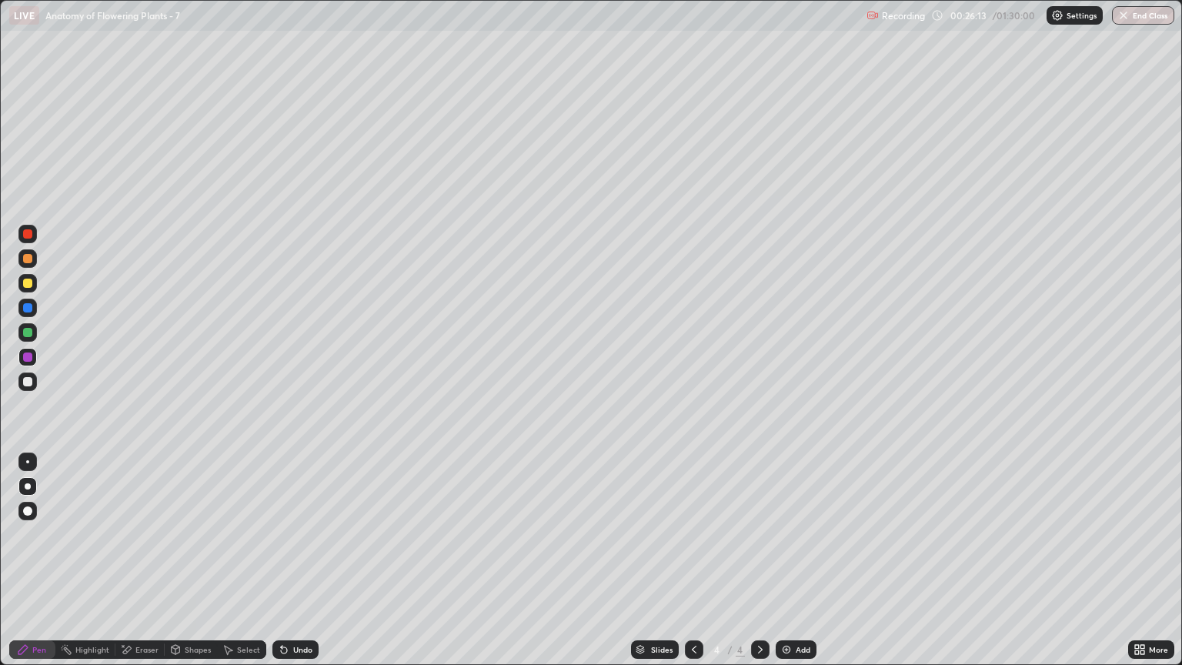
click at [152, 567] on div "Eraser" at bounding box center [146, 649] width 23 height 8
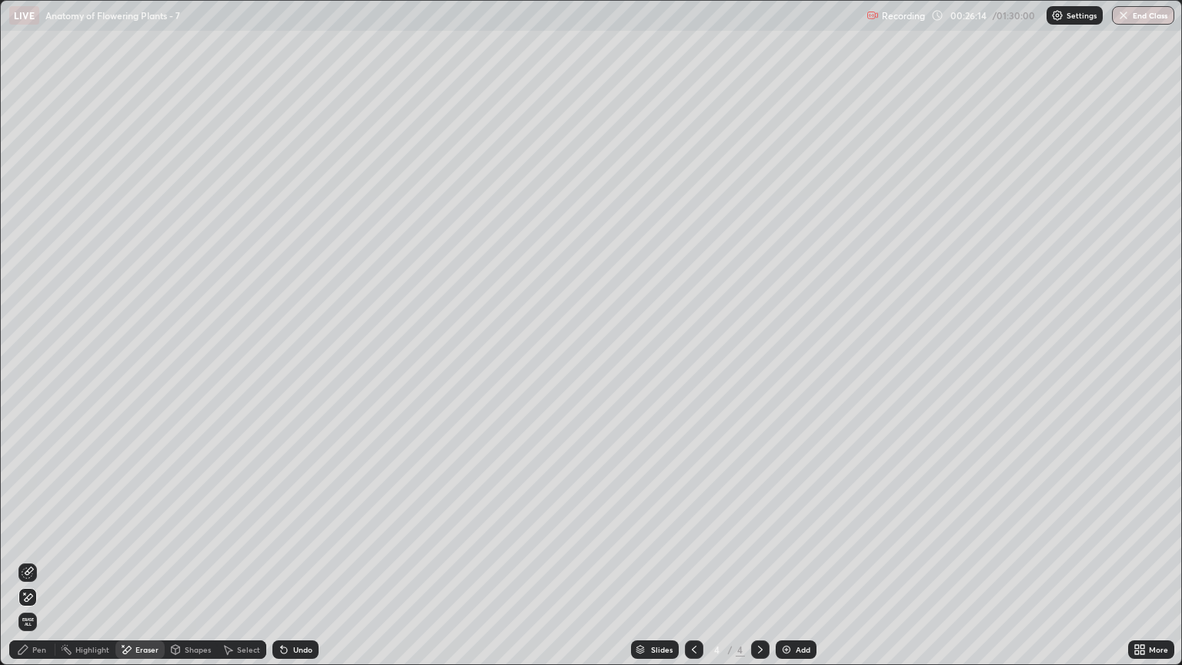
click at [28, 567] on icon at bounding box center [28, 572] width 12 height 12
click at [42, 567] on div "Pen" at bounding box center [39, 649] width 14 height 8
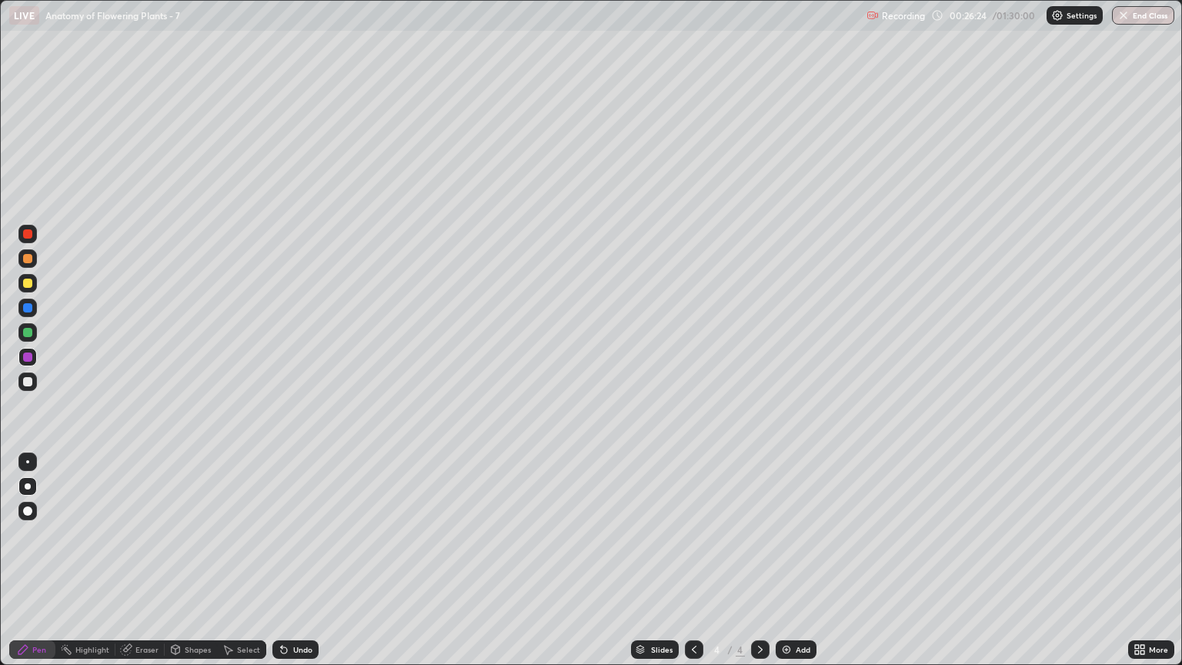
click at [191, 567] on div "Shapes" at bounding box center [198, 649] width 26 height 8
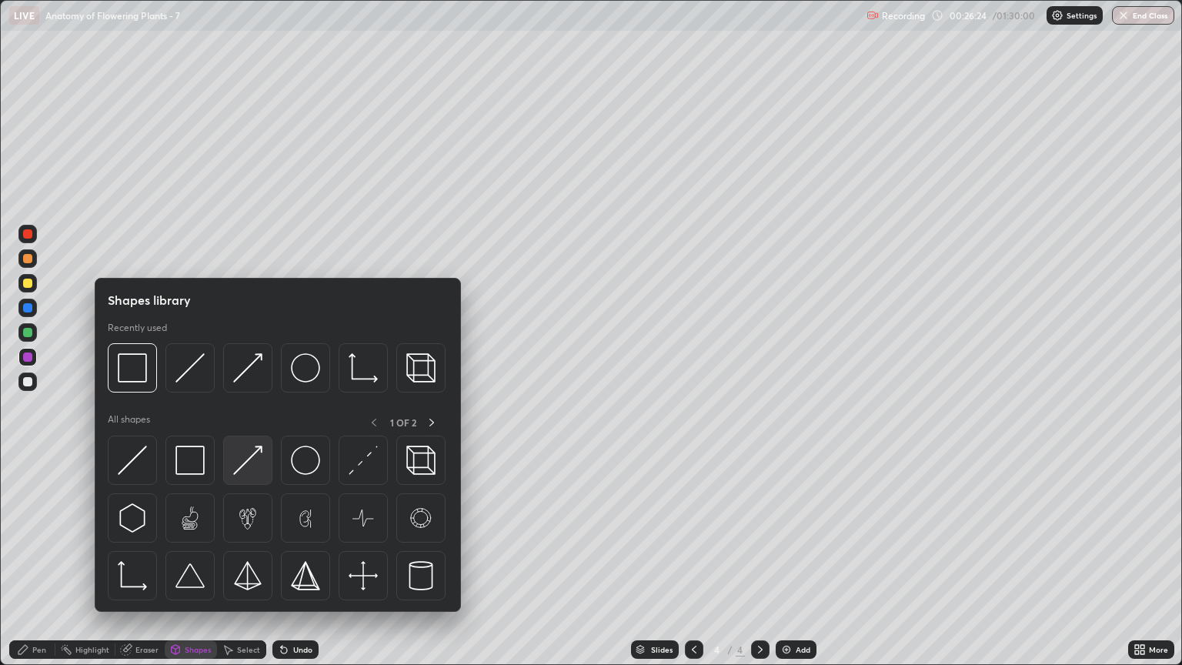
click at [250, 465] on img at bounding box center [247, 459] width 29 height 29
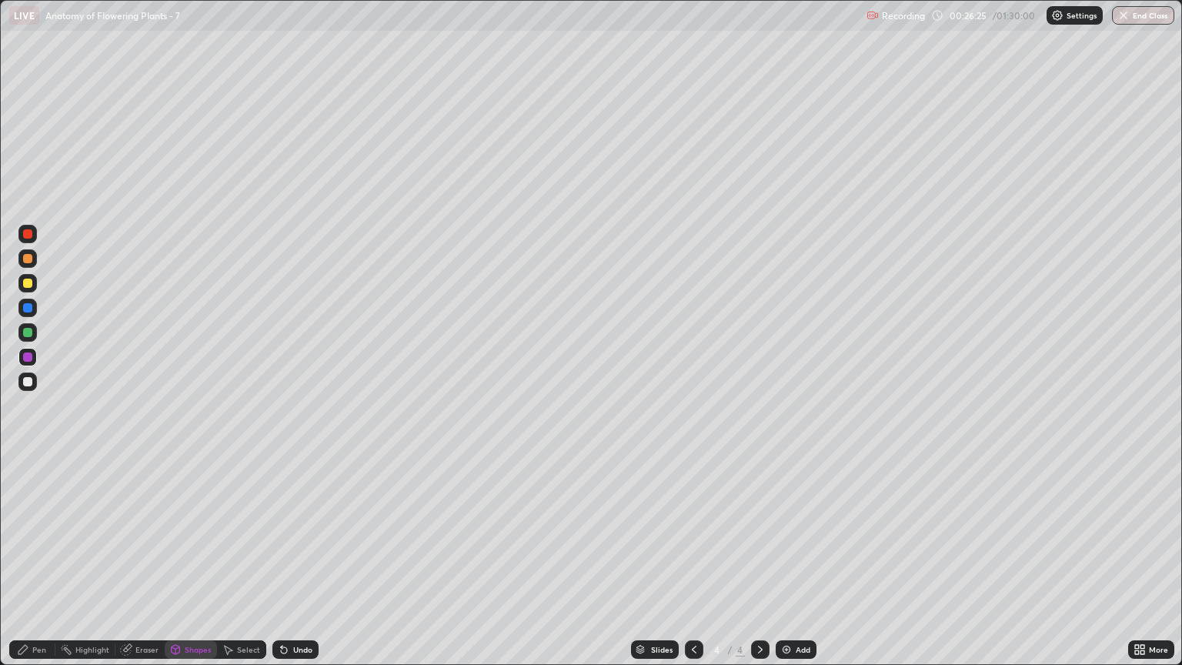
click at [28, 283] on div at bounding box center [27, 283] width 9 height 9
click at [28, 382] on div at bounding box center [27, 381] width 9 height 9
click at [143, 567] on div "Eraser" at bounding box center [146, 649] width 23 height 8
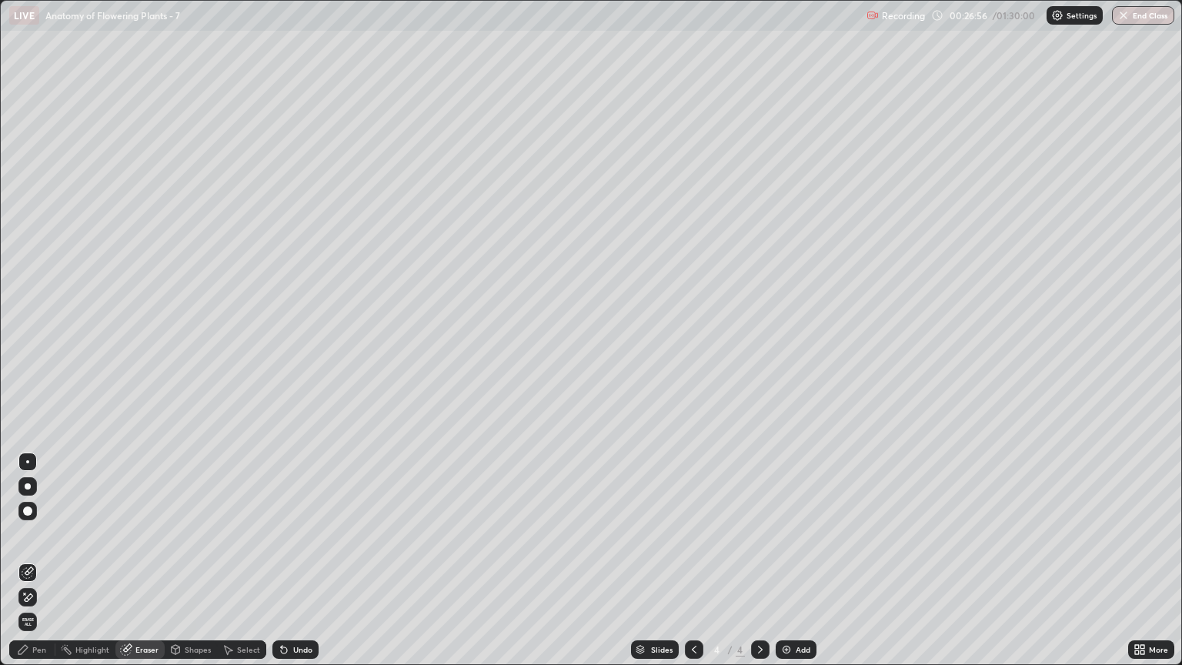
click at [37, 567] on div "Pen" at bounding box center [39, 649] width 14 height 8
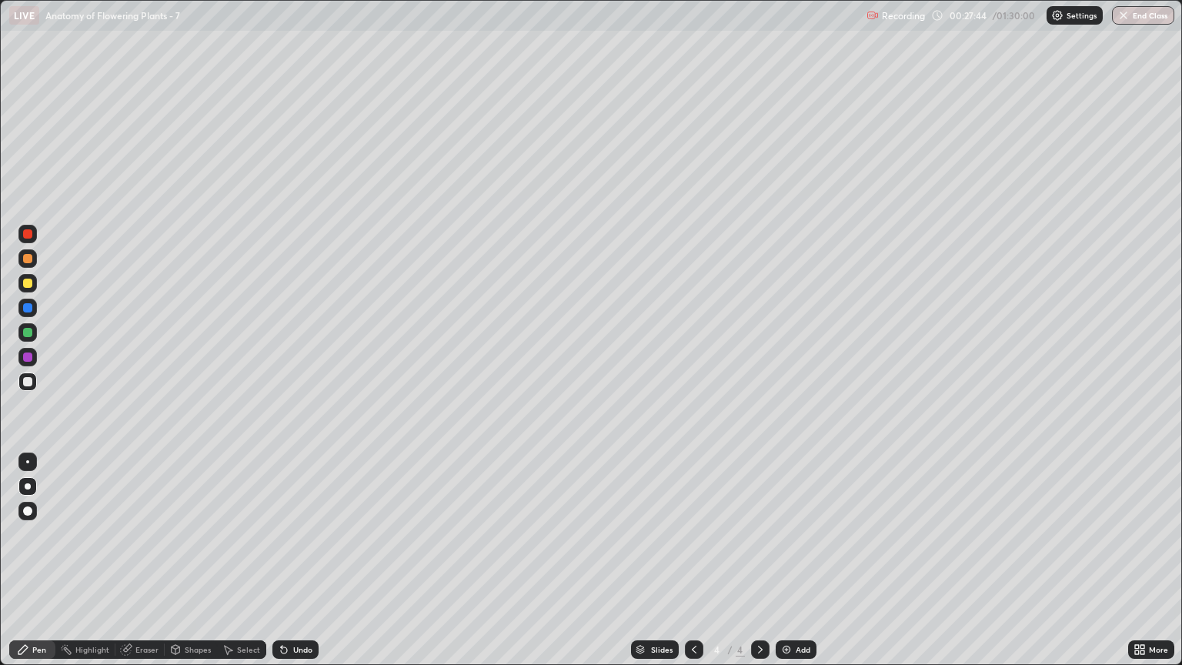
click at [28, 262] on div at bounding box center [27, 258] width 9 height 9
click at [28, 289] on div at bounding box center [27, 283] width 18 height 18
click at [193, 567] on div "Shapes" at bounding box center [198, 649] width 26 height 8
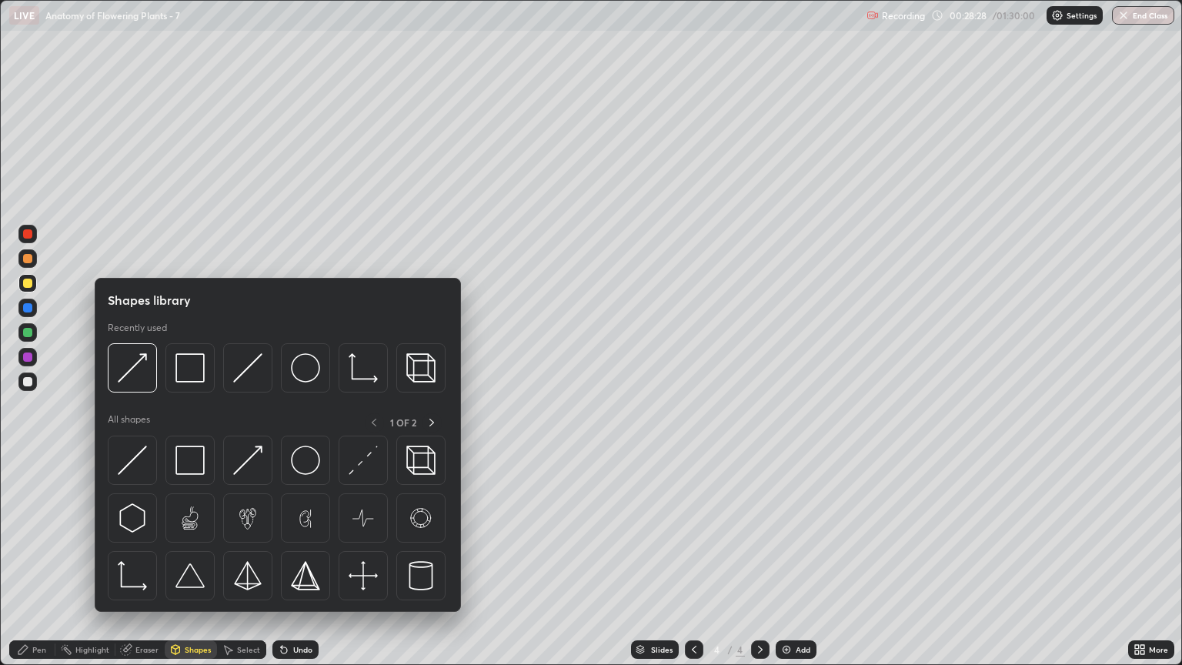
click at [140, 567] on div "Eraser" at bounding box center [146, 649] width 23 height 8
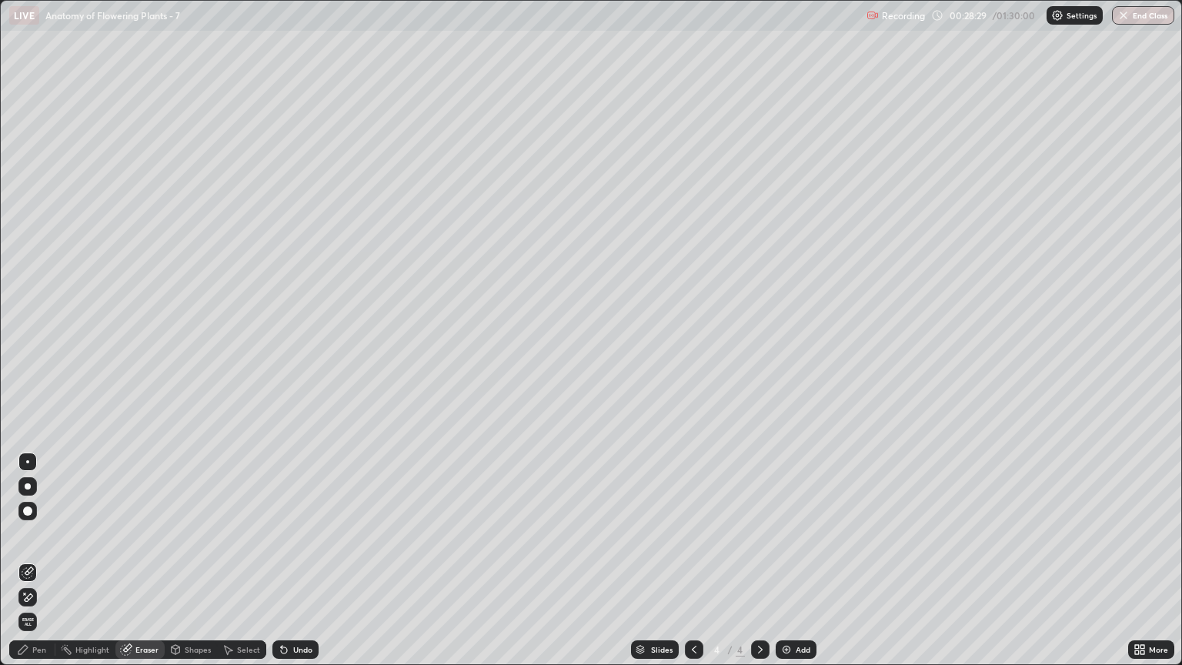
click at [31, 567] on icon at bounding box center [28, 597] width 12 height 13
click at [194, 567] on div "Shapes" at bounding box center [198, 649] width 26 height 8
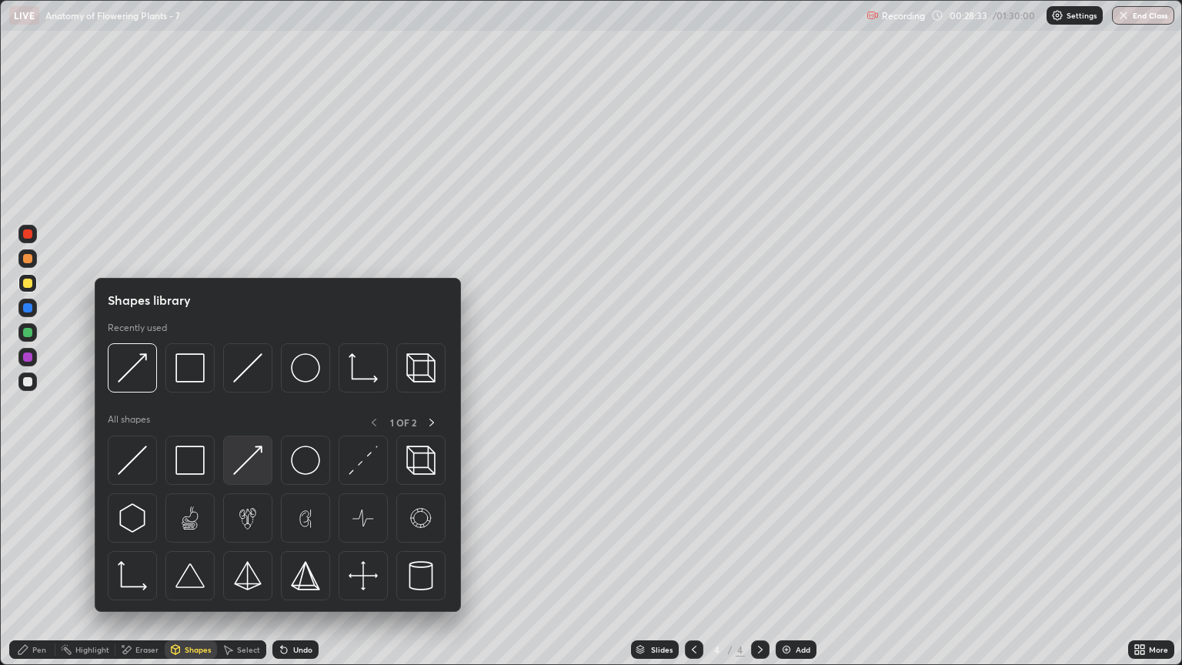
click at [246, 465] on img at bounding box center [247, 459] width 29 height 29
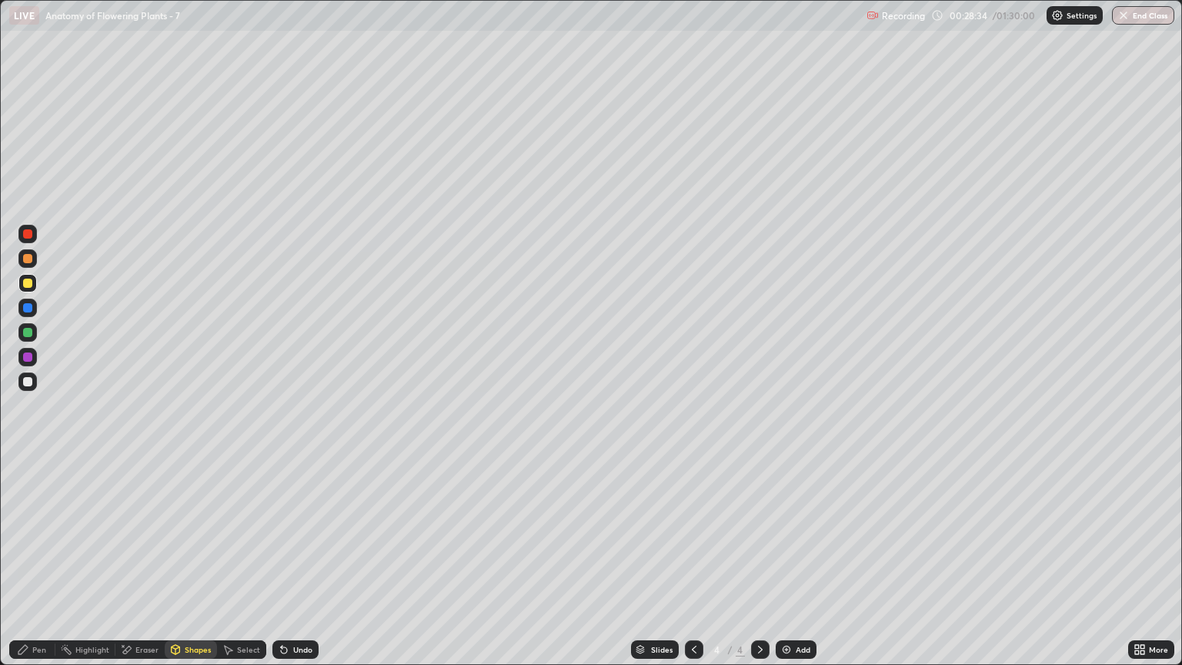
click at [26, 262] on div at bounding box center [27, 258] width 9 height 9
click at [34, 287] on div at bounding box center [27, 283] width 18 height 18
click at [52, 567] on div "Pen" at bounding box center [32, 649] width 46 height 18
click at [28, 332] on div at bounding box center [27, 332] width 9 height 9
click at [194, 567] on div "Shapes" at bounding box center [198, 649] width 26 height 8
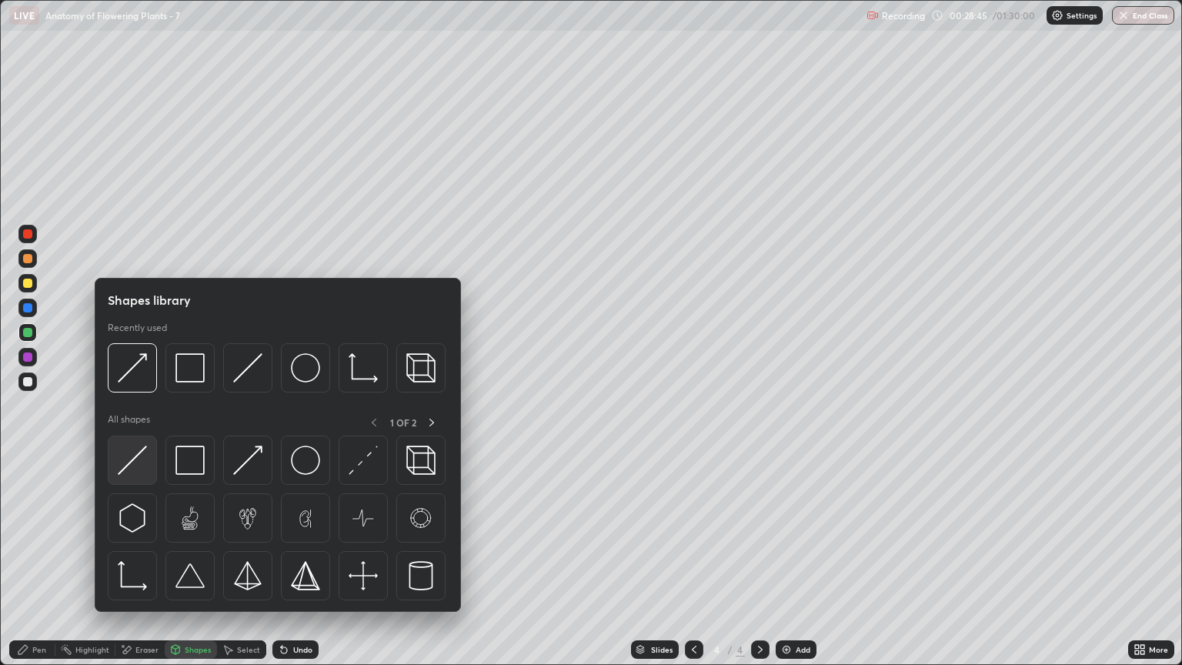
click at [140, 465] on img at bounding box center [132, 459] width 29 height 29
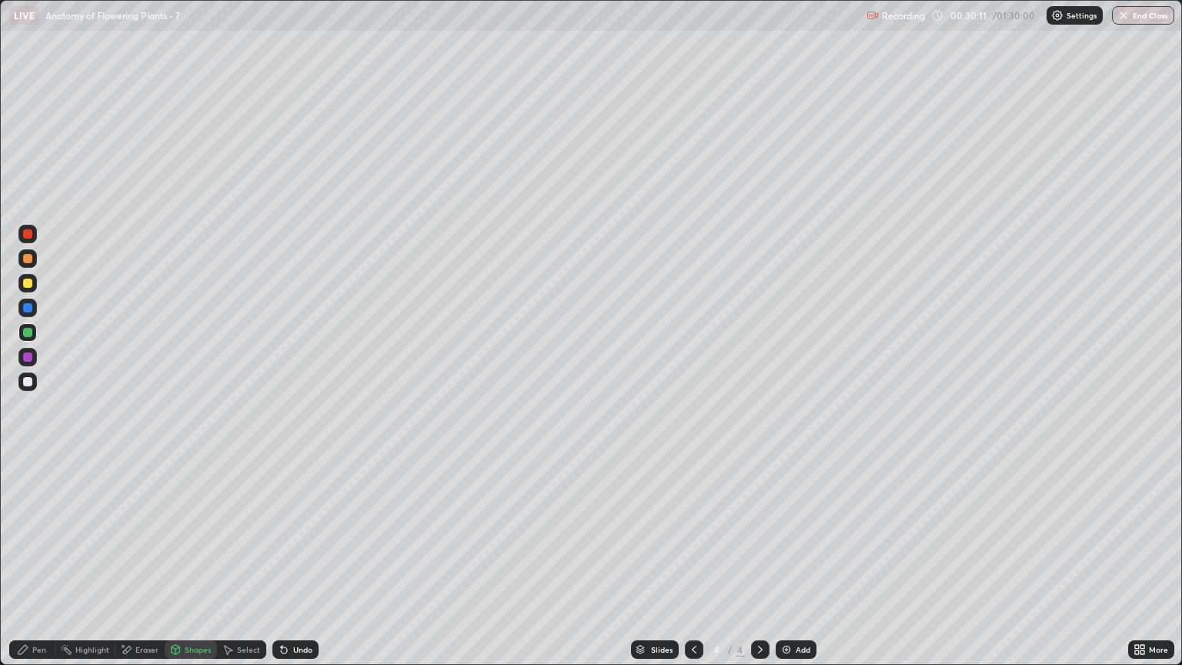
click at [28, 283] on div at bounding box center [27, 283] width 9 height 9
click at [177, 567] on icon at bounding box center [176, 649] width 8 height 9
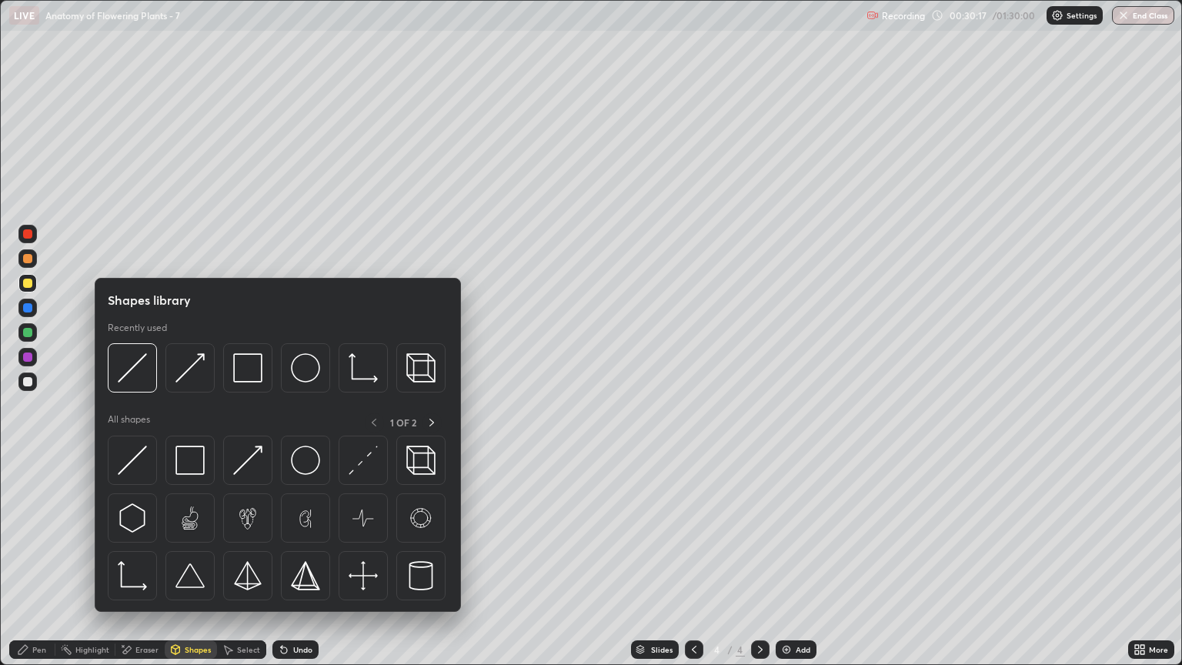
click at [33, 567] on div "Pen" at bounding box center [39, 649] width 14 height 8
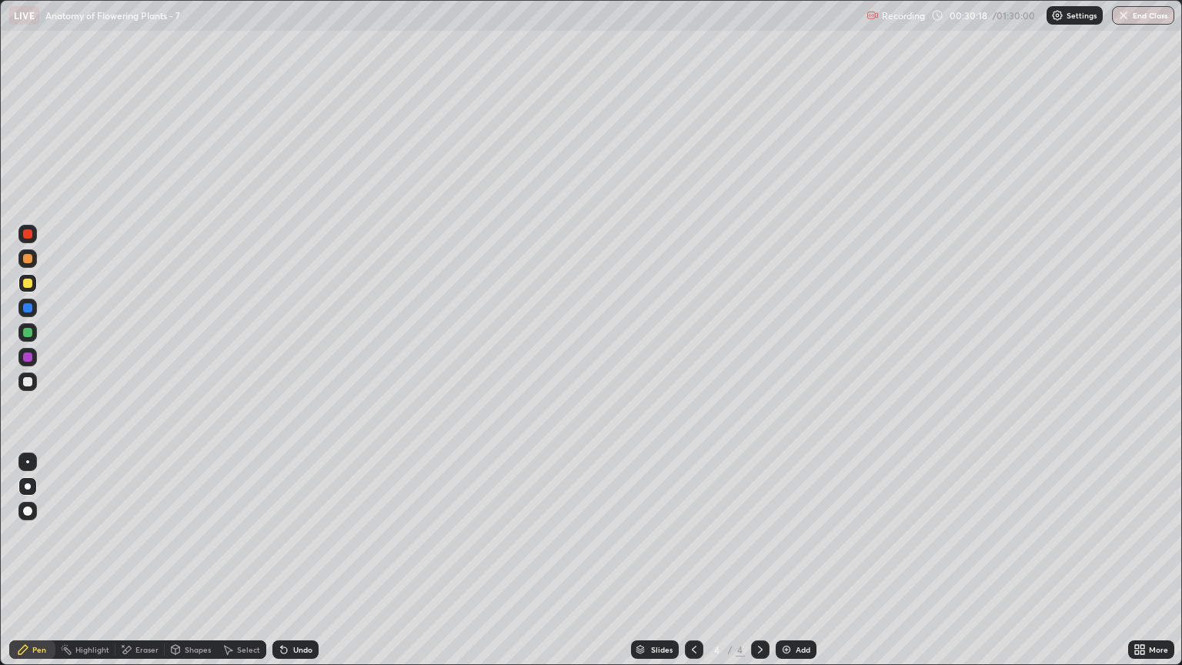
click at [27, 486] on div at bounding box center [28, 486] width 6 height 6
click at [187, 567] on div "Shapes" at bounding box center [198, 649] width 26 height 8
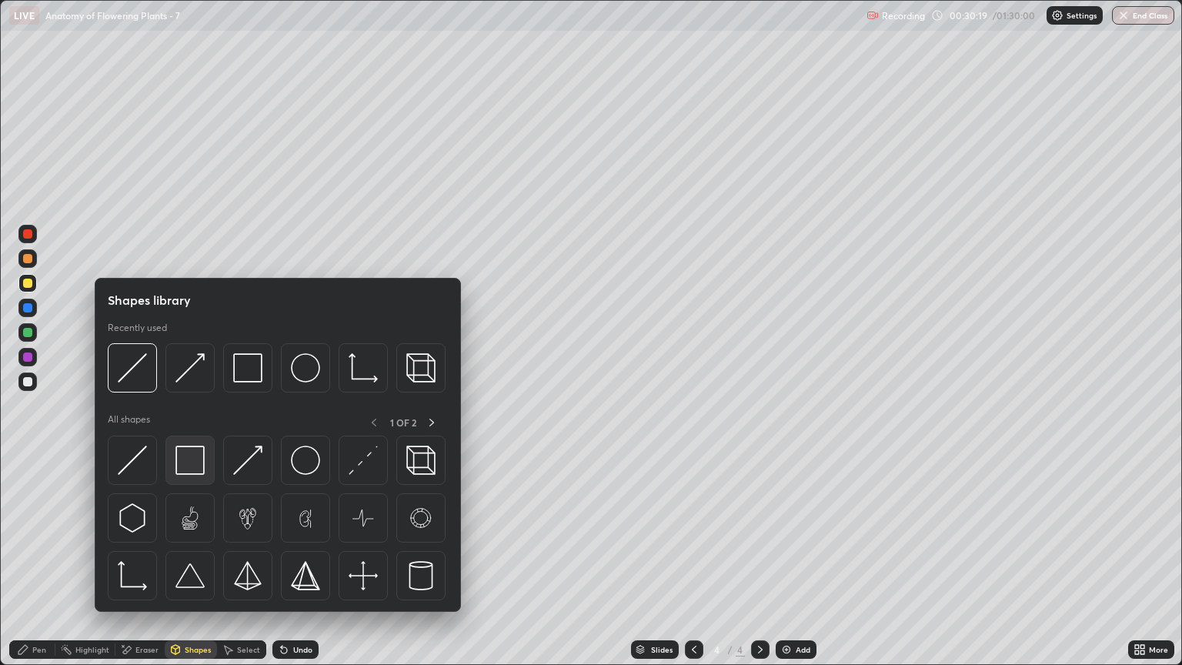
click at [184, 461] on img at bounding box center [189, 459] width 29 height 29
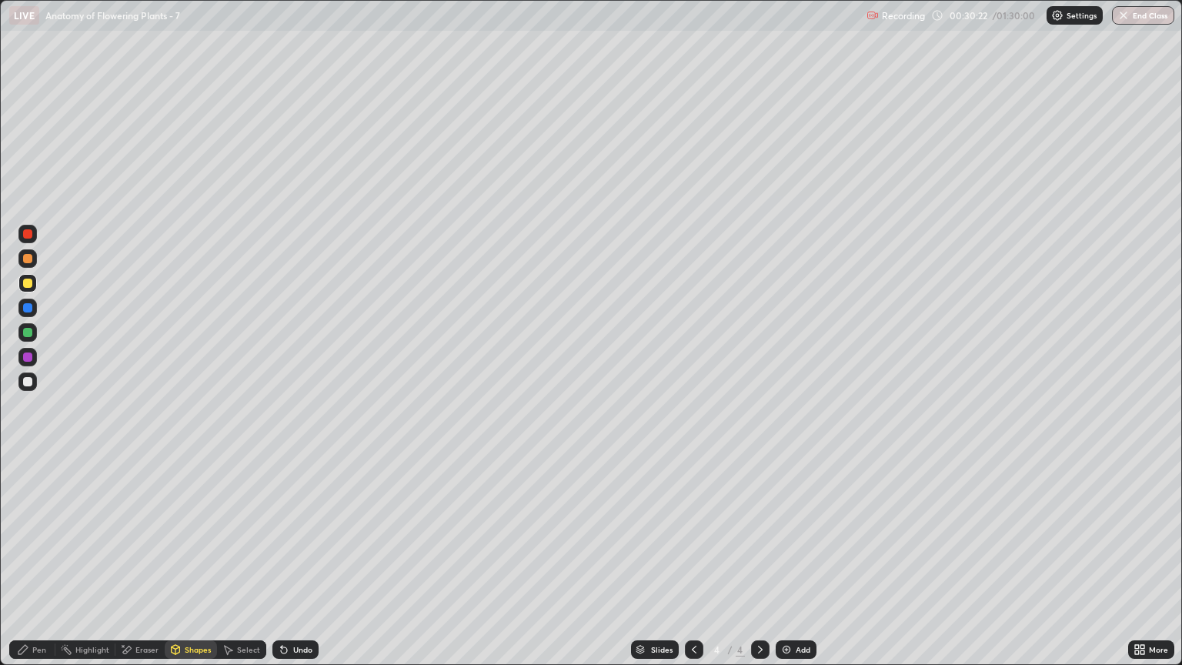
click at [28, 382] on div at bounding box center [27, 381] width 9 height 9
click at [34, 260] on div at bounding box center [27, 258] width 18 height 18
click at [142, 567] on div "Eraser" at bounding box center [146, 649] width 23 height 8
click at [281, 567] on icon at bounding box center [282, 646] width 2 height 2
click at [38, 567] on div "Pen" at bounding box center [39, 649] width 14 height 8
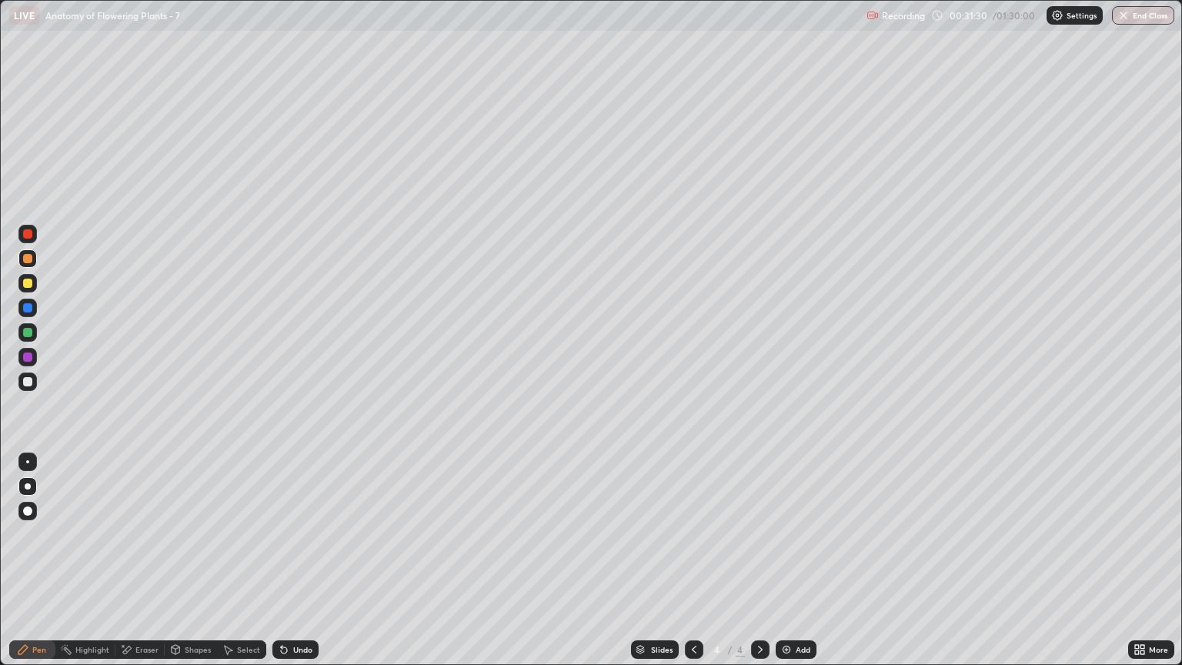
click at [154, 567] on div "Eraser" at bounding box center [146, 649] width 23 height 8
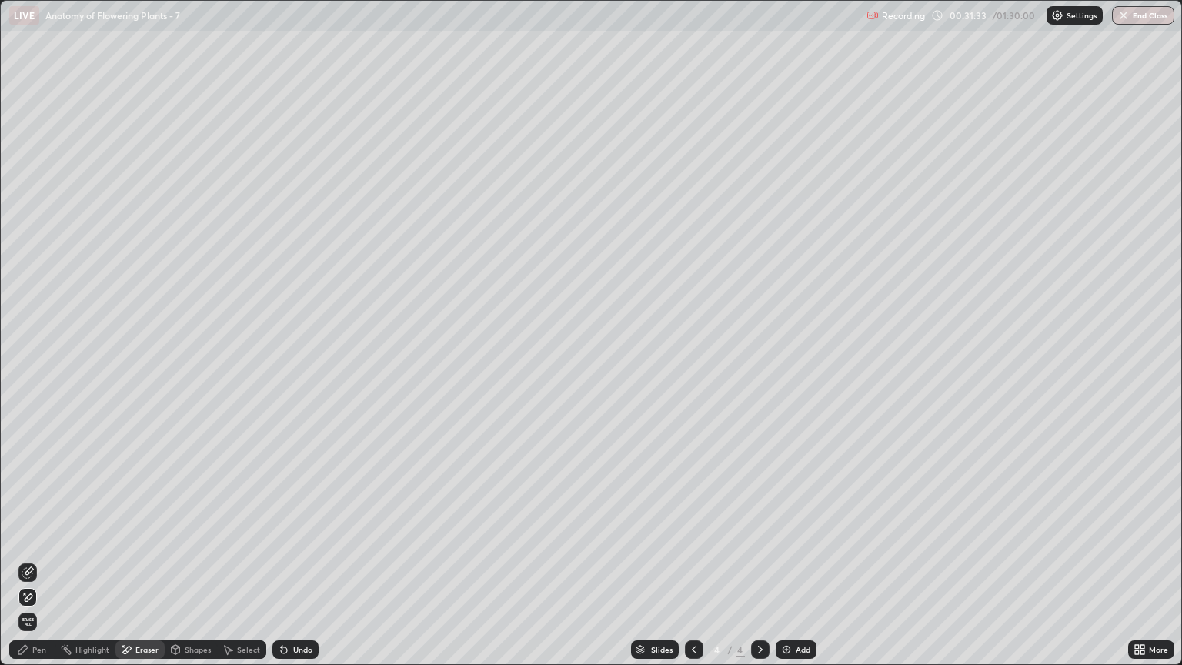
click at [39, 567] on div "Pen" at bounding box center [39, 649] width 14 height 8
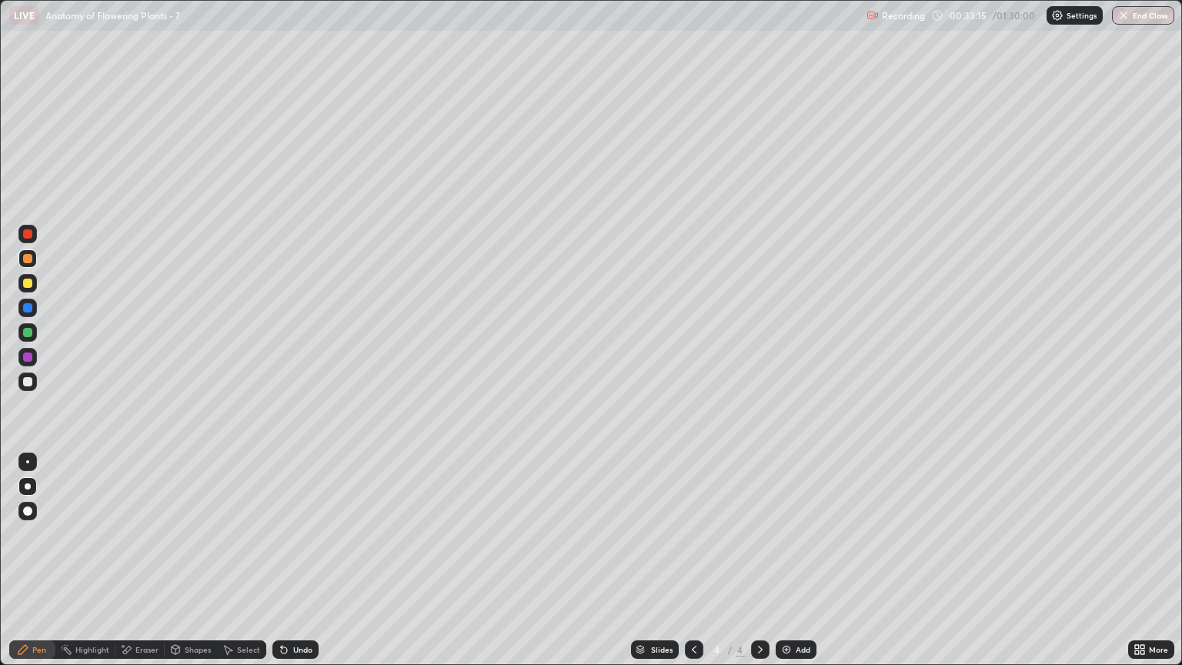
click at [31, 285] on div at bounding box center [27, 283] width 9 height 9
click at [197, 567] on div "Shapes" at bounding box center [198, 649] width 26 height 8
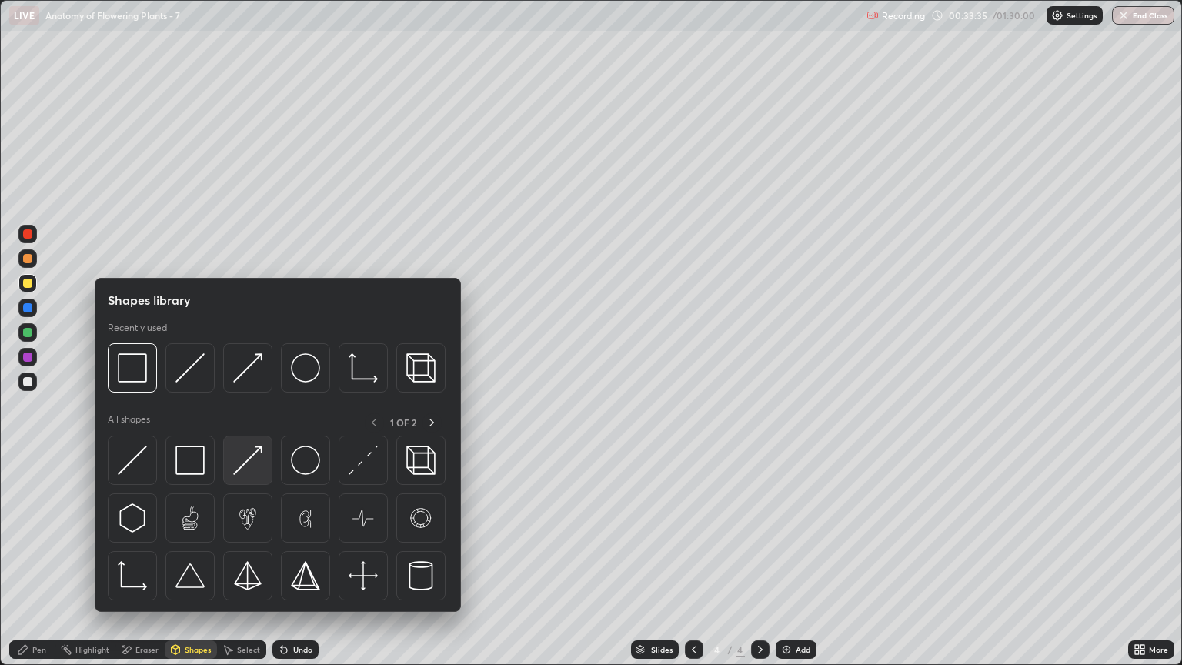
click at [255, 468] on img at bounding box center [247, 459] width 29 height 29
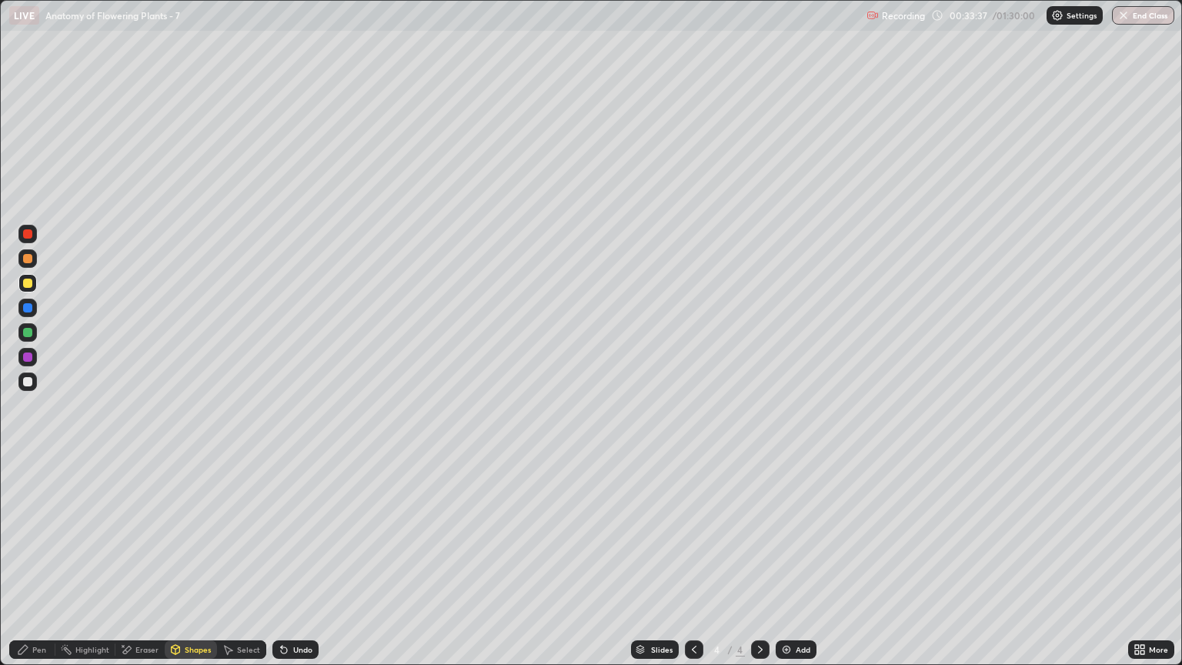
click at [43, 567] on div "Pen" at bounding box center [32, 649] width 46 height 18
click at [30, 379] on div at bounding box center [27, 381] width 9 height 9
click at [191, 567] on div "Shapes" at bounding box center [191, 649] width 52 height 18
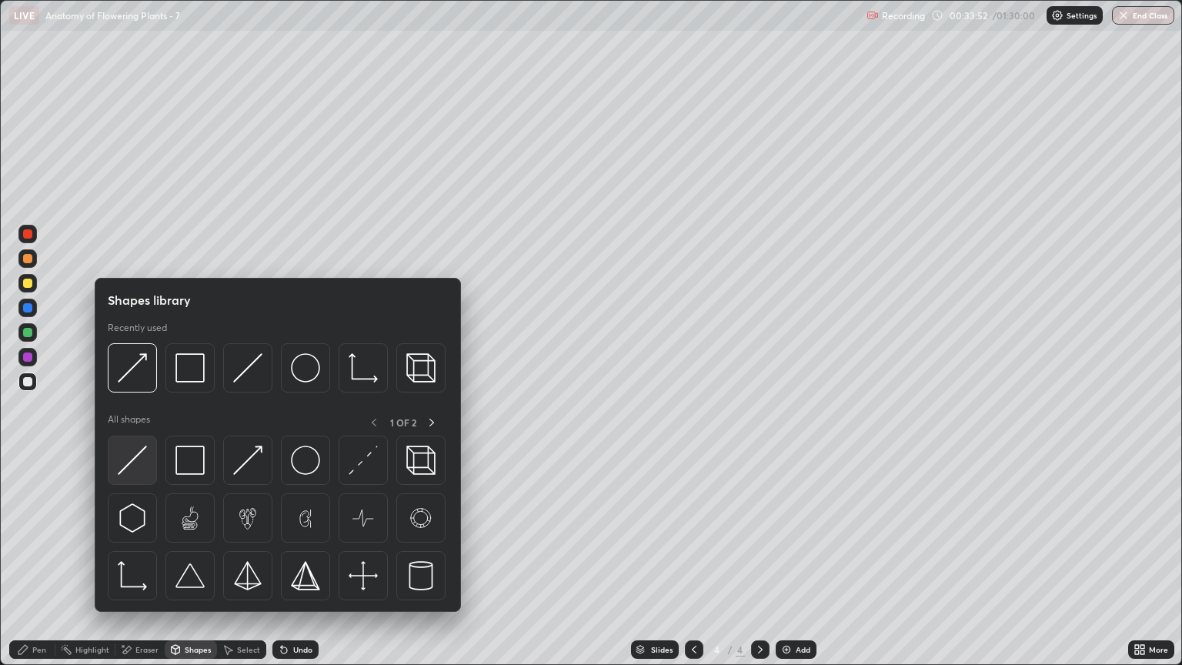
click at [139, 465] on img at bounding box center [132, 459] width 29 height 29
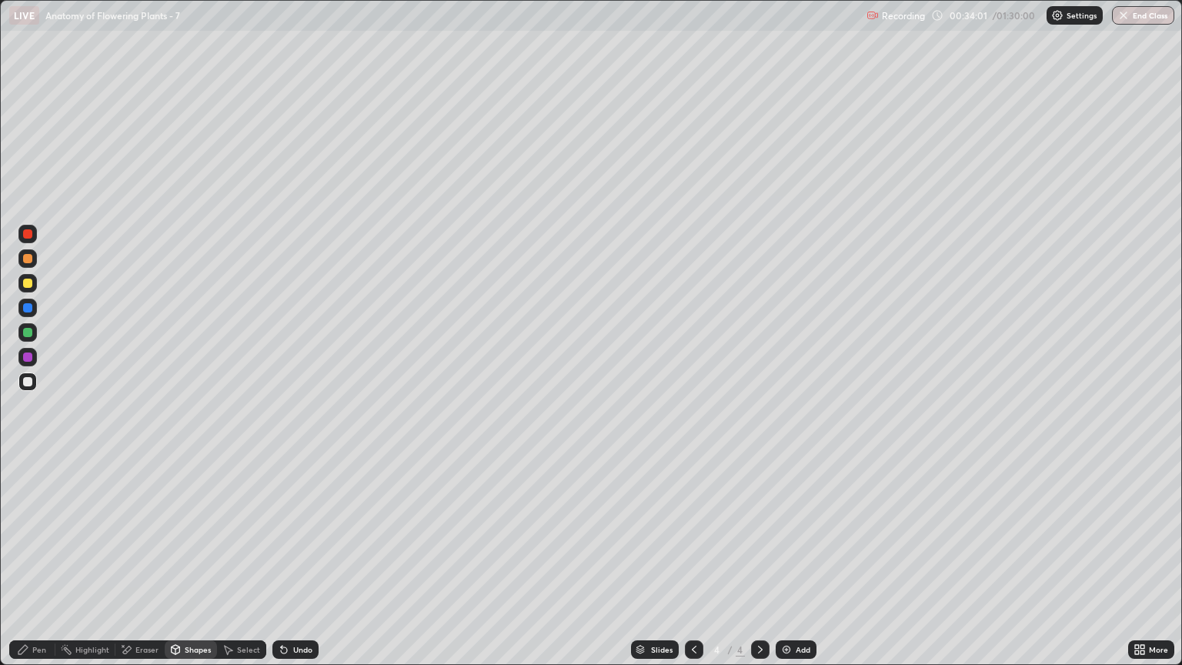
click at [44, 567] on div "Pen" at bounding box center [39, 649] width 14 height 8
click at [37, 567] on div "Pen" at bounding box center [39, 649] width 14 height 8
click at [28, 283] on div at bounding box center [27, 283] width 9 height 9
click at [28, 385] on div at bounding box center [27, 381] width 9 height 9
click at [31, 359] on div at bounding box center [27, 356] width 9 height 9
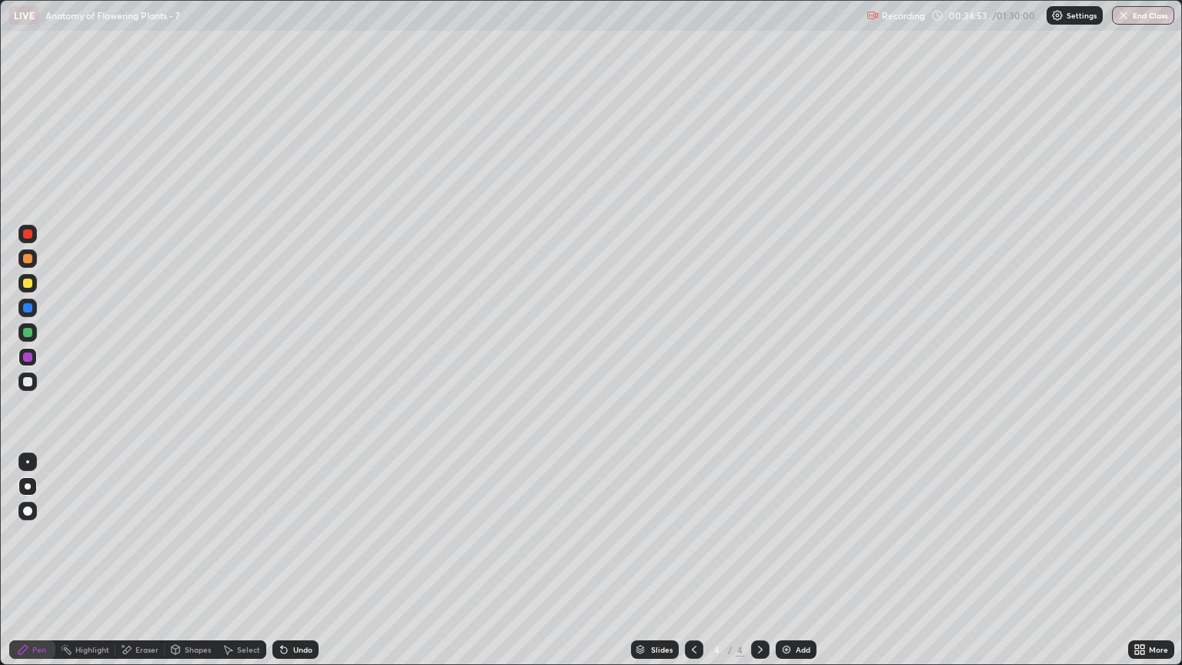
click at [27, 286] on div at bounding box center [27, 283] width 9 height 9
click at [26, 262] on div at bounding box center [27, 258] width 9 height 9
click at [40, 567] on div "Pen" at bounding box center [39, 649] width 14 height 8
click at [26, 289] on div at bounding box center [27, 283] width 18 height 18
click at [31, 332] on div at bounding box center [27, 332] width 9 height 9
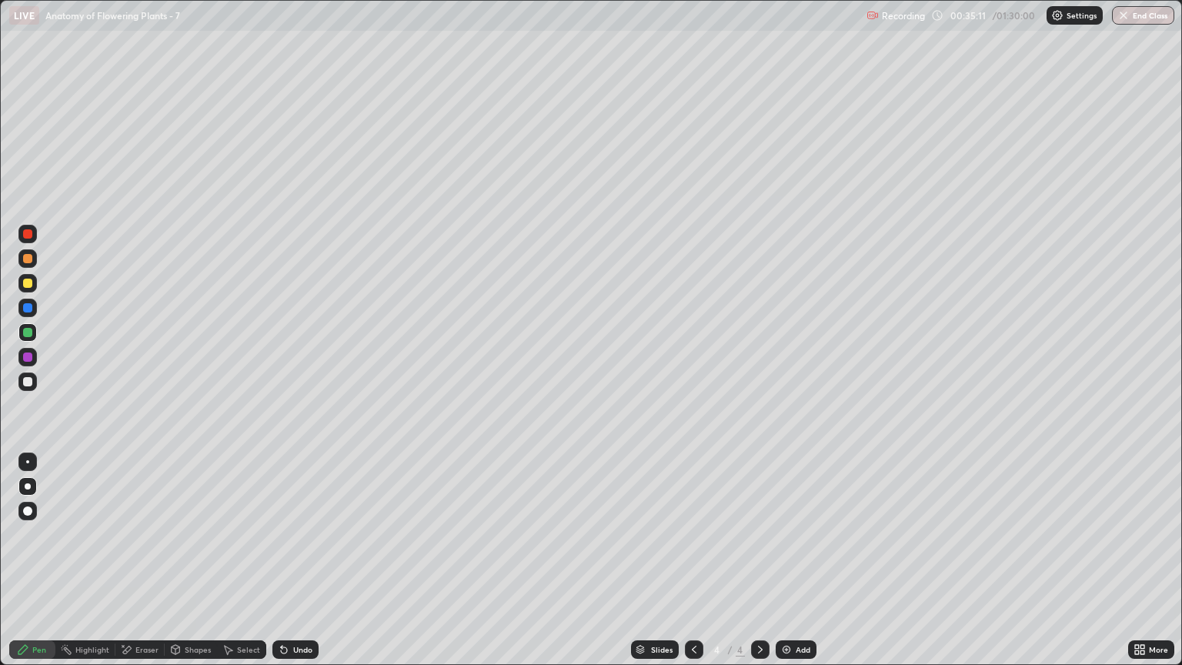
click at [28, 332] on div at bounding box center [27, 332] width 9 height 9
click at [25, 260] on div at bounding box center [27, 258] width 9 height 9
click at [759, 567] on icon at bounding box center [760, 649] width 5 height 8
click at [782, 567] on img at bounding box center [786, 649] width 12 height 12
click at [30, 383] on div at bounding box center [27, 381] width 9 height 9
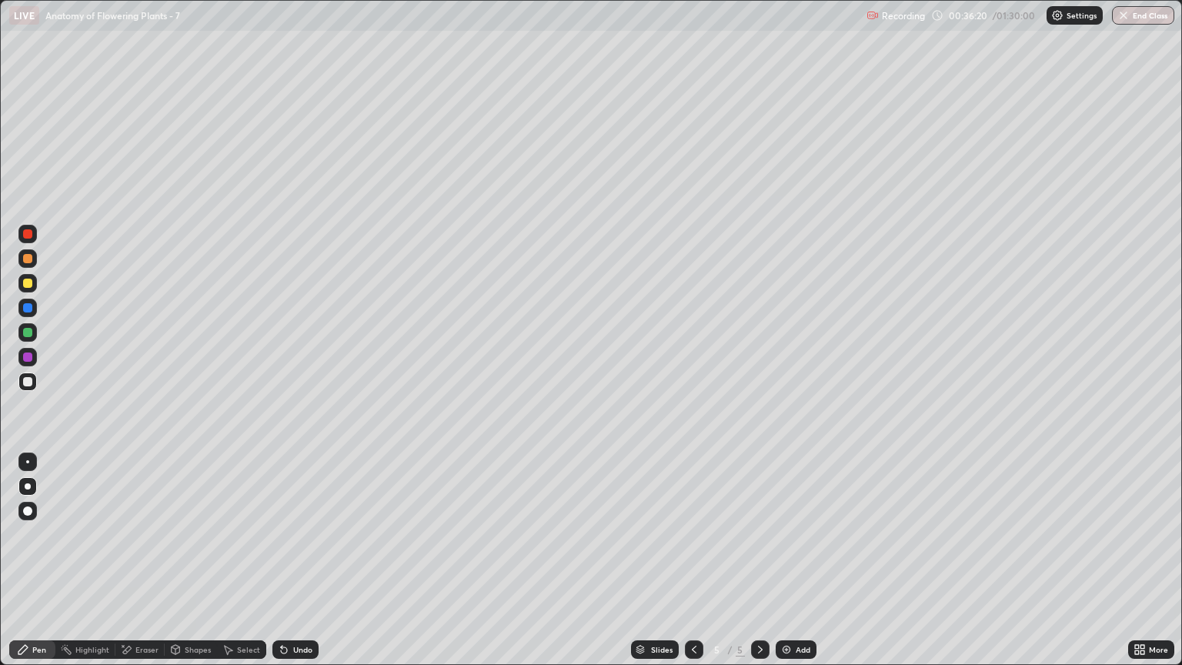
click at [28, 282] on div at bounding box center [27, 283] width 9 height 9
click at [29, 283] on div at bounding box center [27, 283] width 9 height 9
click at [28, 283] on div at bounding box center [27, 283] width 9 height 9
click at [42, 567] on div "Pen" at bounding box center [39, 649] width 14 height 8
click at [26, 507] on div at bounding box center [27, 510] width 9 height 9
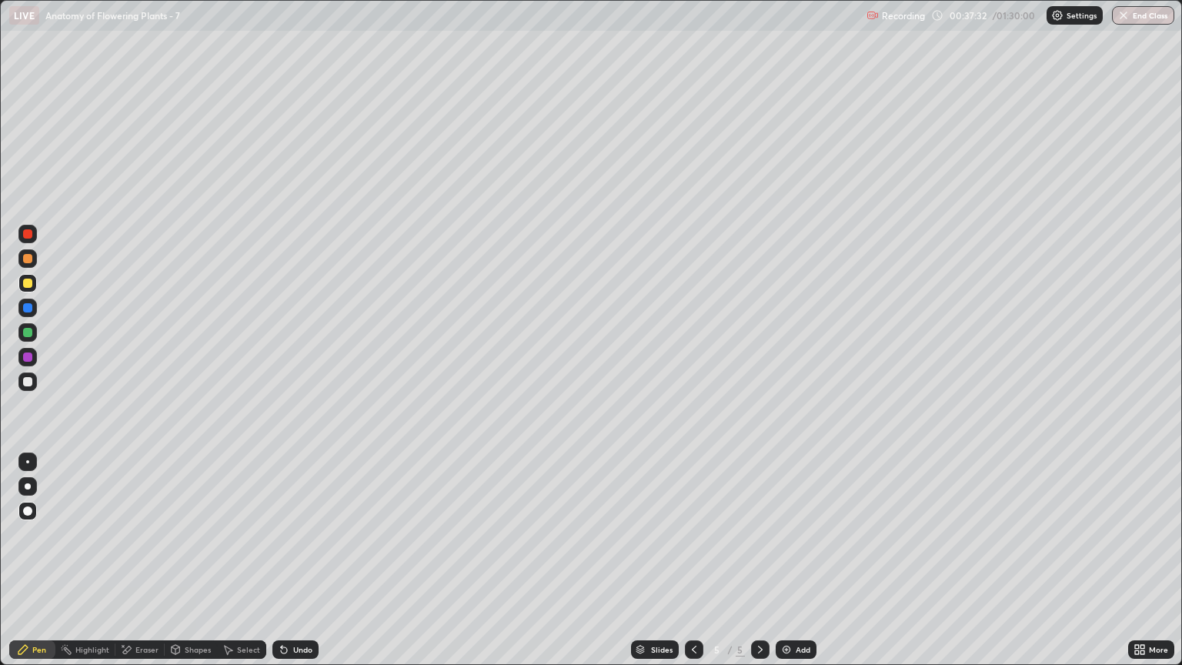
click at [150, 567] on div "Eraser" at bounding box center [146, 649] width 23 height 8
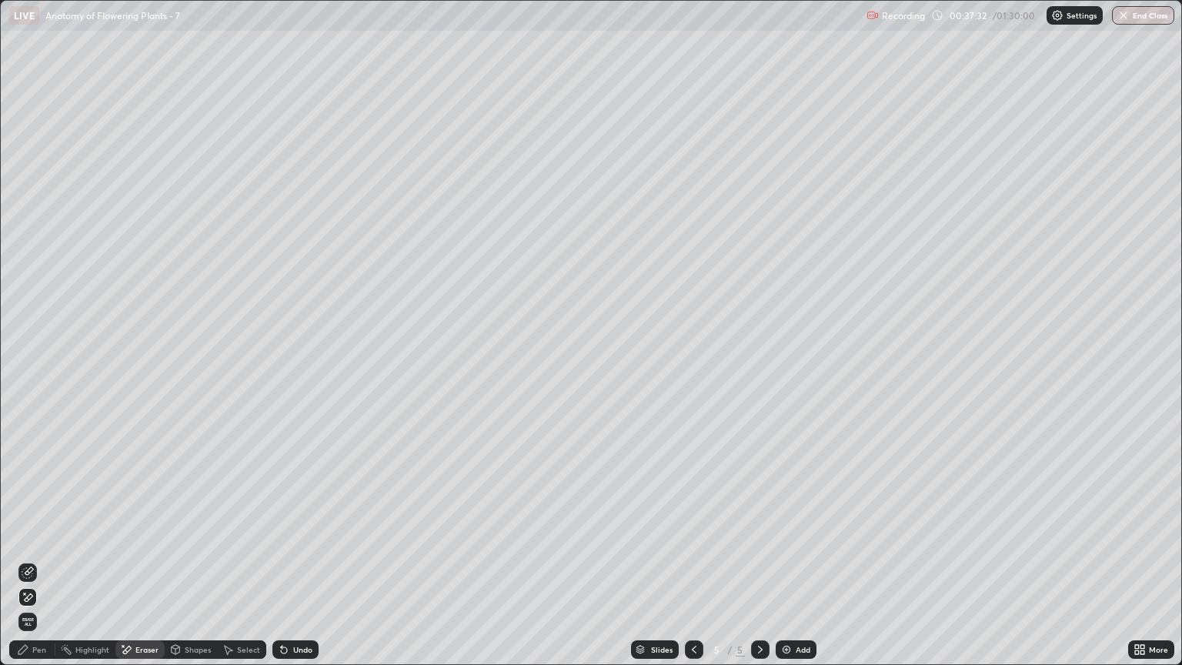
click at [32, 567] on icon at bounding box center [29, 597] width 8 height 8
click at [42, 567] on div "Pen" at bounding box center [39, 649] width 14 height 8
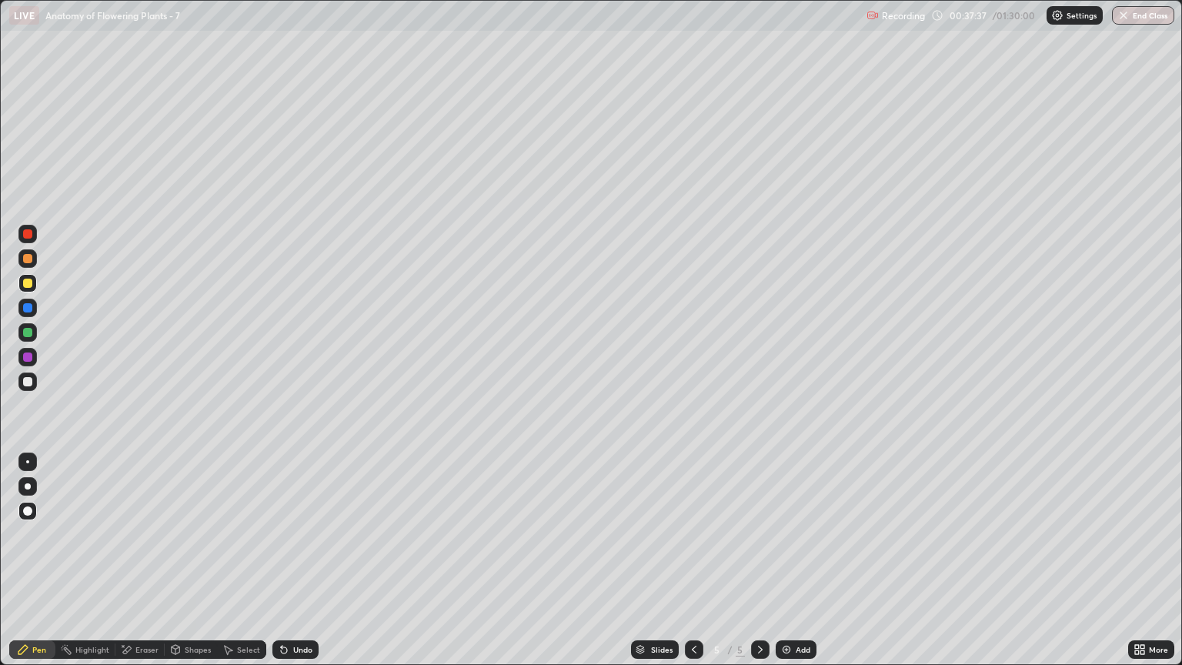
click at [28, 285] on div at bounding box center [27, 283] width 9 height 9
click at [142, 567] on div "Eraser" at bounding box center [146, 649] width 23 height 8
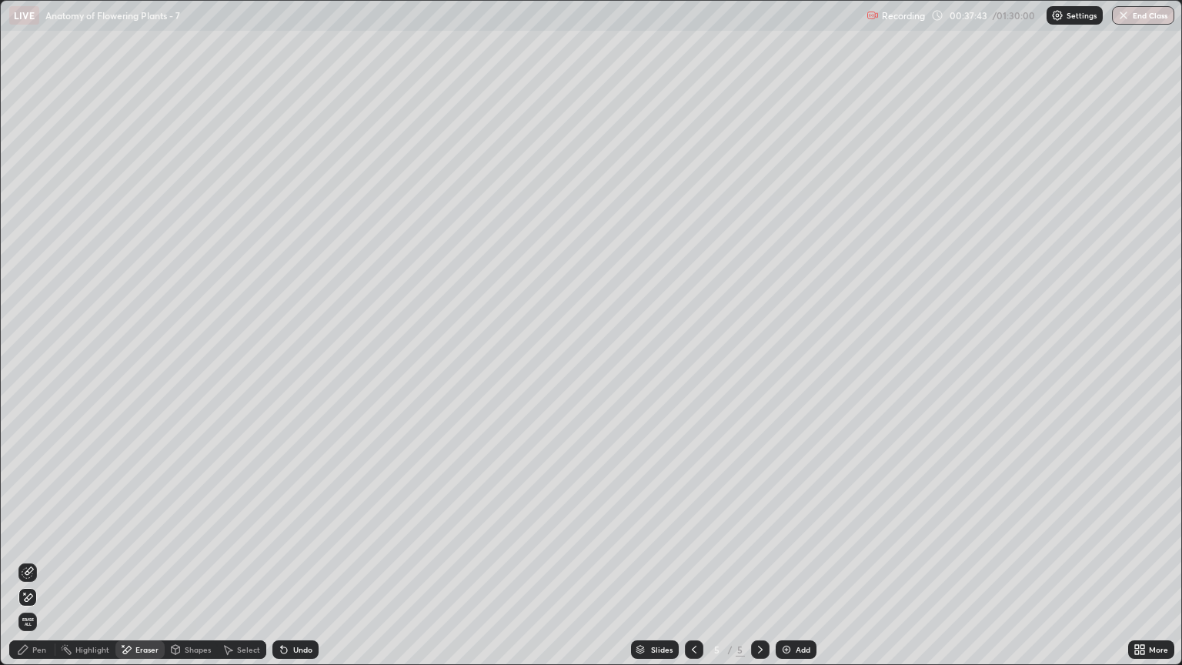
click at [37, 567] on div "Pen" at bounding box center [39, 649] width 14 height 8
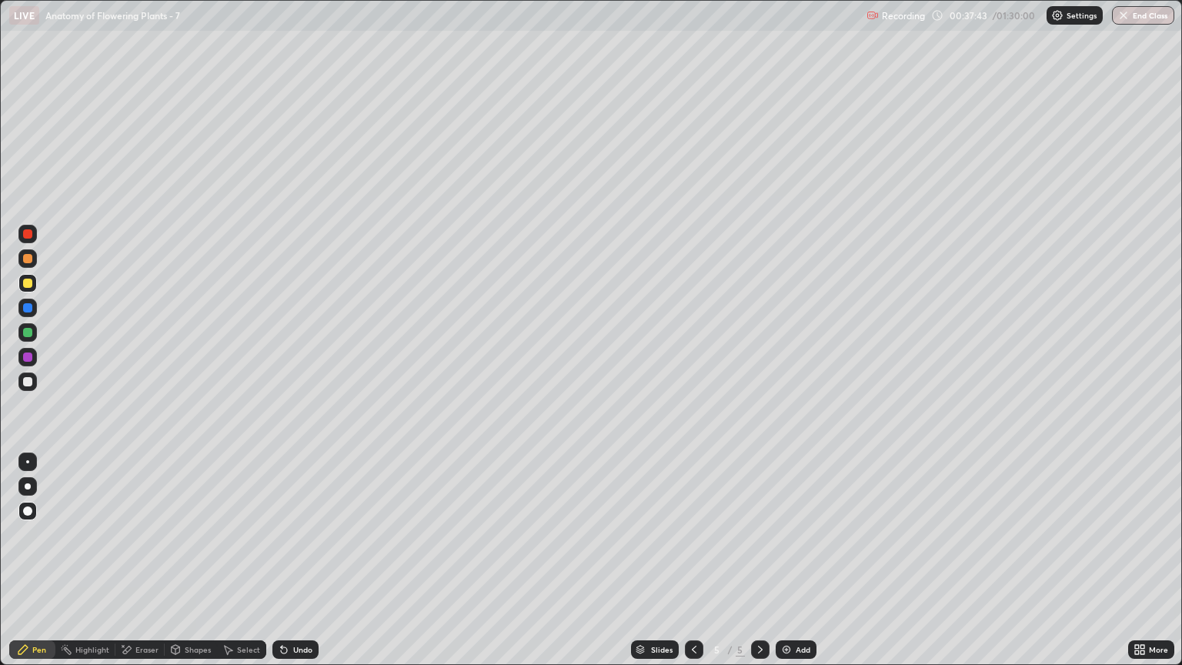
click at [40, 567] on div "Pen" at bounding box center [39, 649] width 14 height 8
click at [34, 479] on div at bounding box center [27, 486] width 18 height 18
click at [32, 286] on div at bounding box center [27, 283] width 9 height 9
click at [41, 567] on div "Pen" at bounding box center [39, 649] width 14 height 8
click at [31, 508] on div at bounding box center [27, 510] width 9 height 9
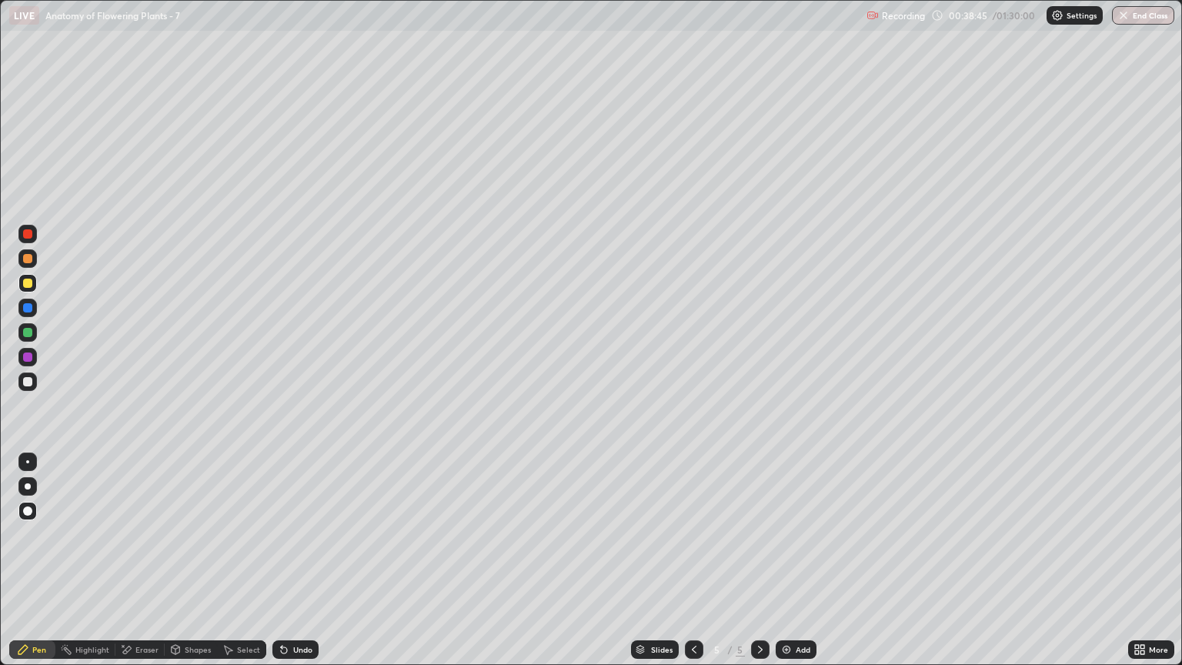
click at [30, 359] on div at bounding box center [27, 356] width 9 height 9
click at [27, 485] on div at bounding box center [28, 486] width 6 height 6
click at [196, 567] on div "Shapes" at bounding box center [198, 649] width 26 height 8
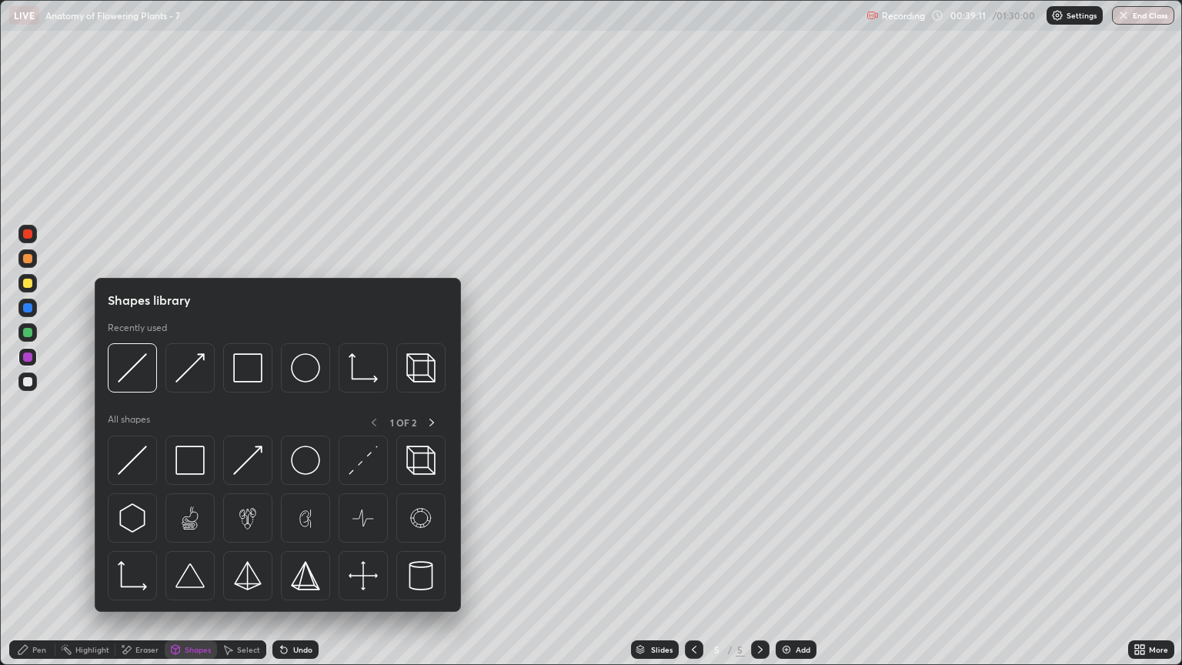
click at [145, 567] on div "Eraser" at bounding box center [146, 649] width 23 height 8
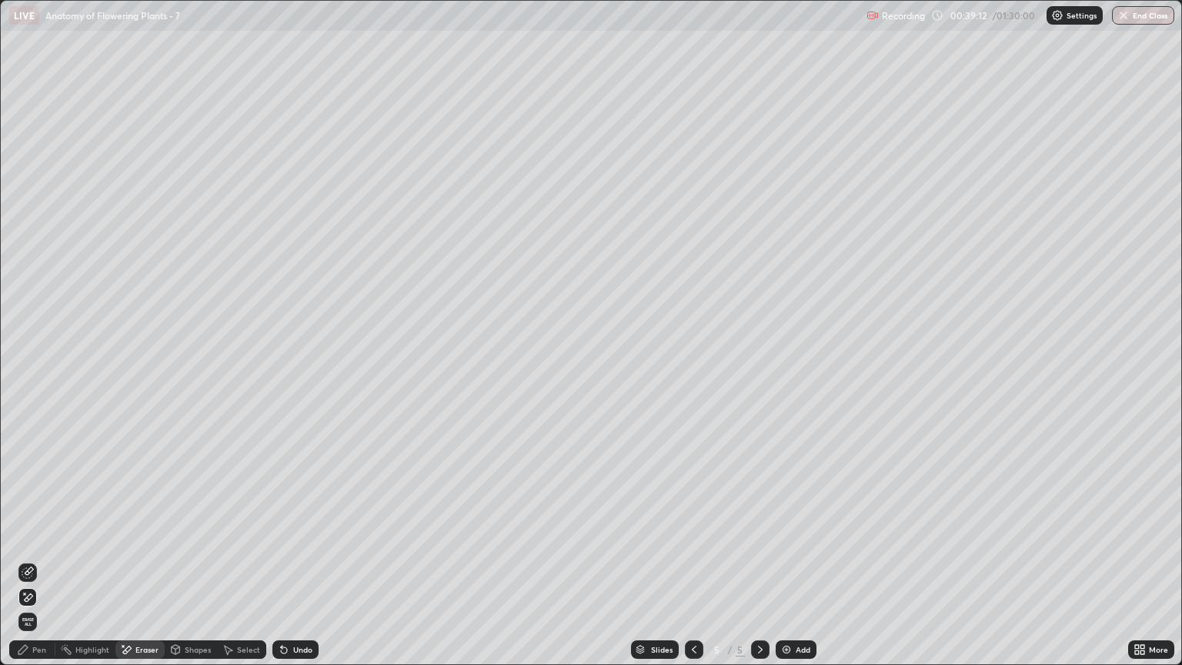
click at [30, 567] on icon at bounding box center [28, 572] width 12 height 12
click at [44, 567] on div "Pen" at bounding box center [39, 649] width 14 height 8
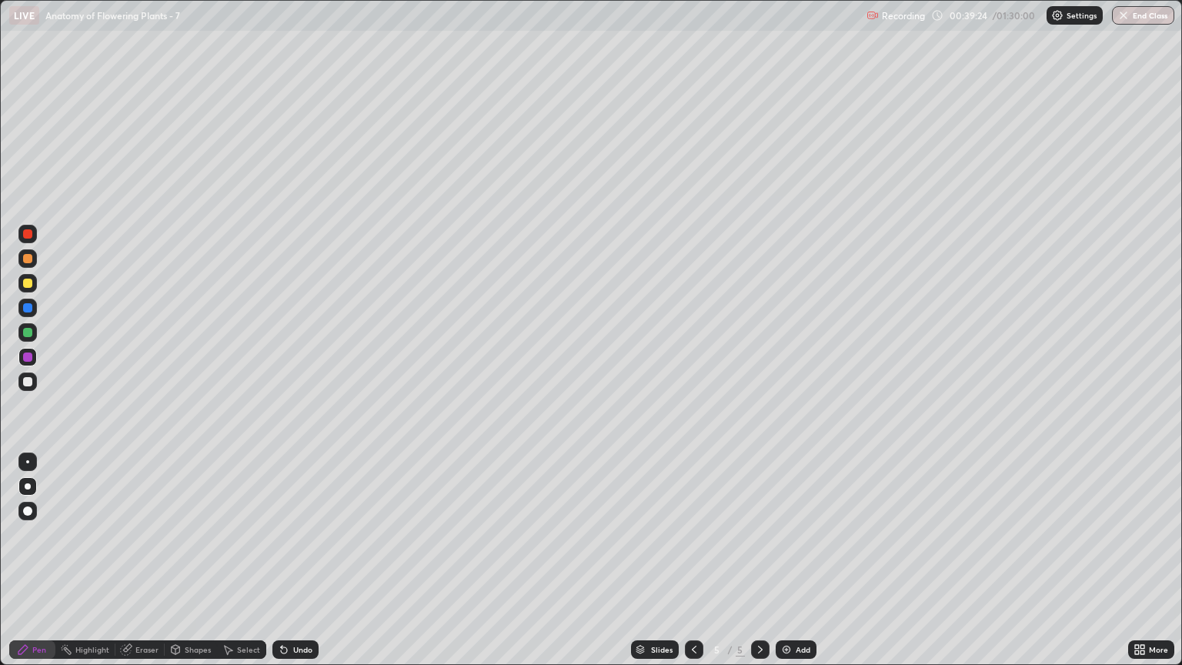
click at [27, 379] on div at bounding box center [27, 381] width 9 height 9
click at [192, 567] on div "Shapes" at bounding box center [198, 649] width 26 height 8
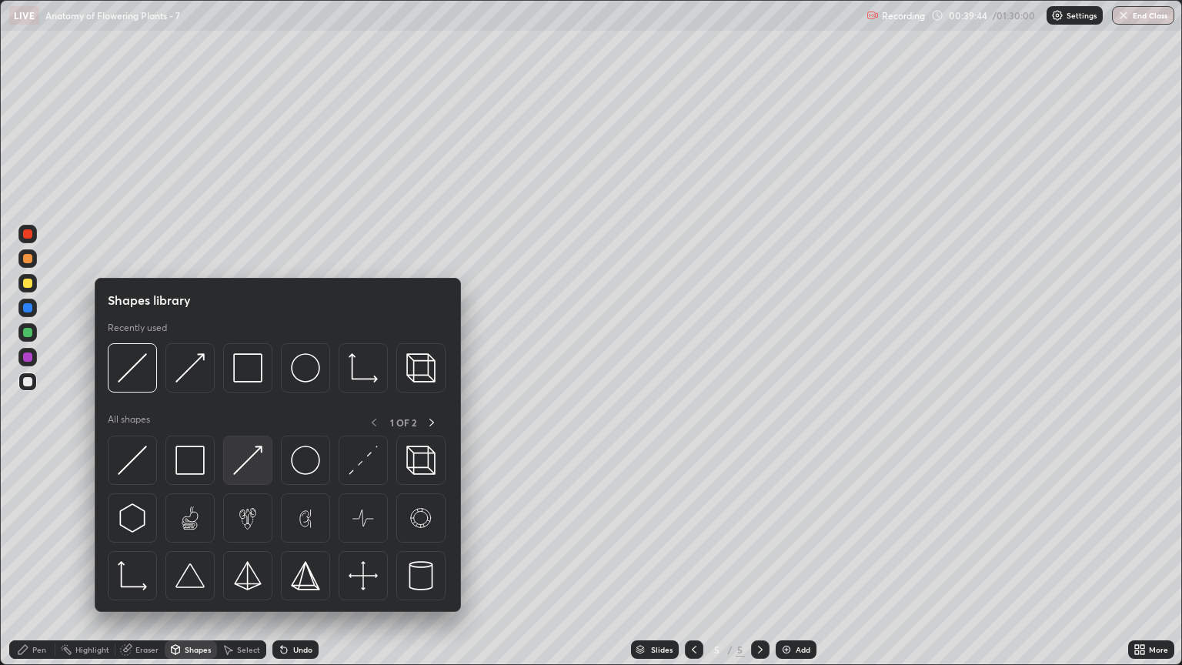
click at [251, 468] on img at bounding box center [247, 459] width 29 height 29
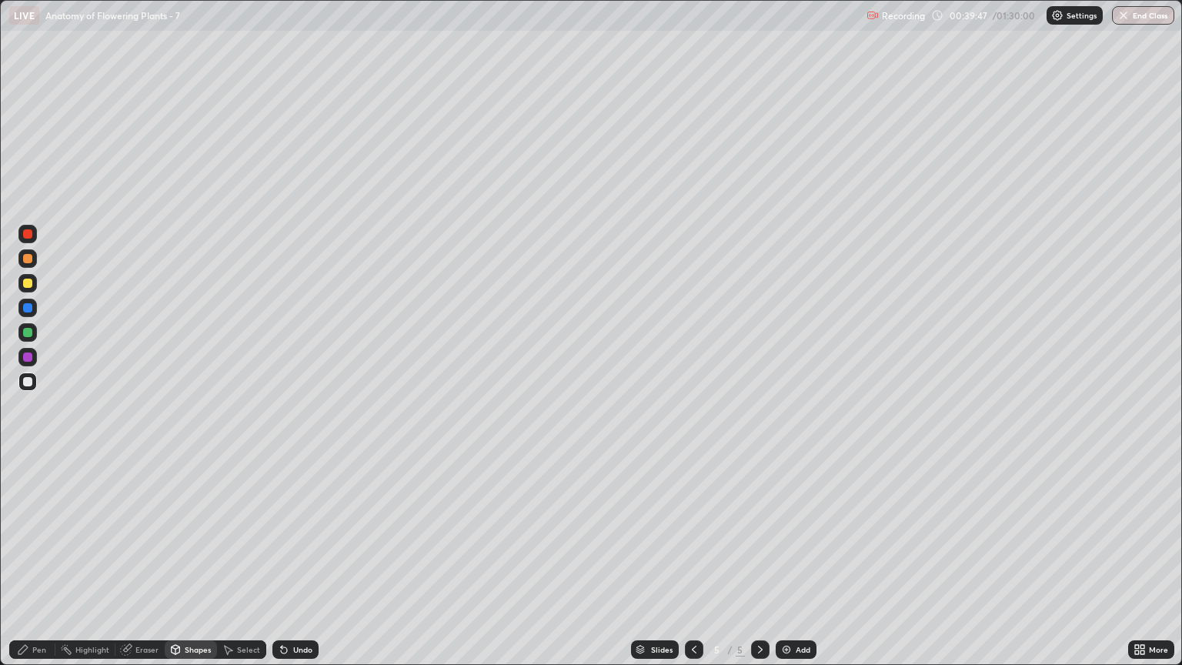
click at [43, 567] on div "Pen" at bounding box center [32, 649] width 46 height 18
click at [32, 361] on div at bounding box center [27, 357] width 18 height 18
click at [199, 567] on div "Shapes" at bounding box center [198, 649] width 26 height 8
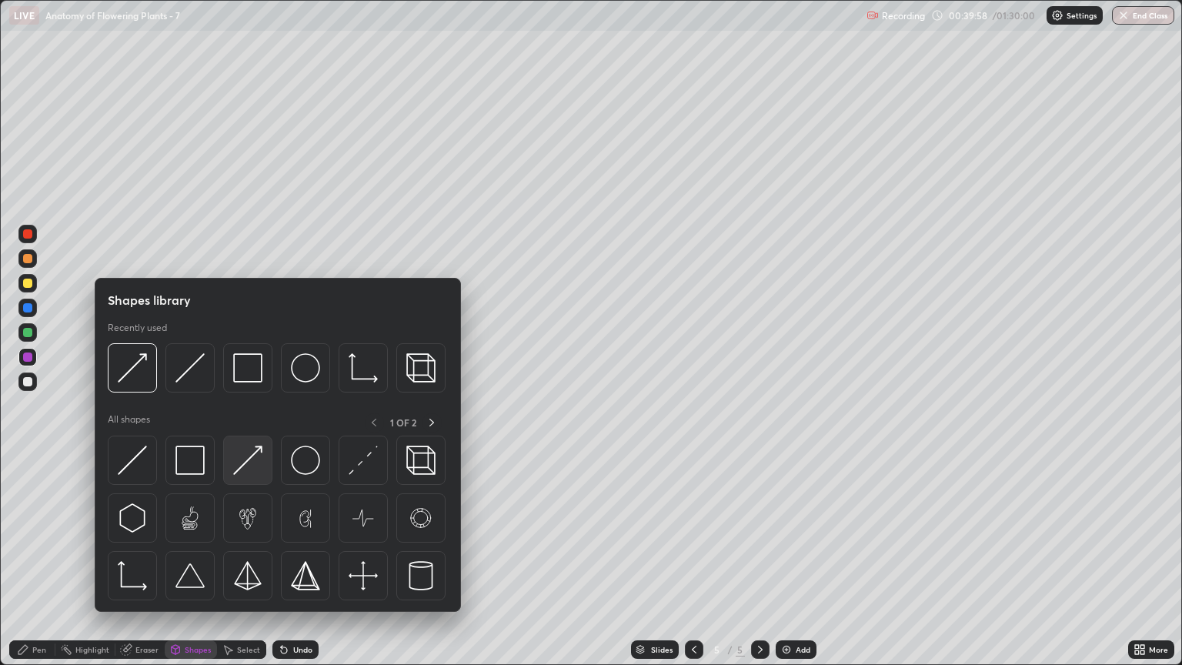
click at [255, 462] on img at bounding box center [247, 459] width 29 height 29
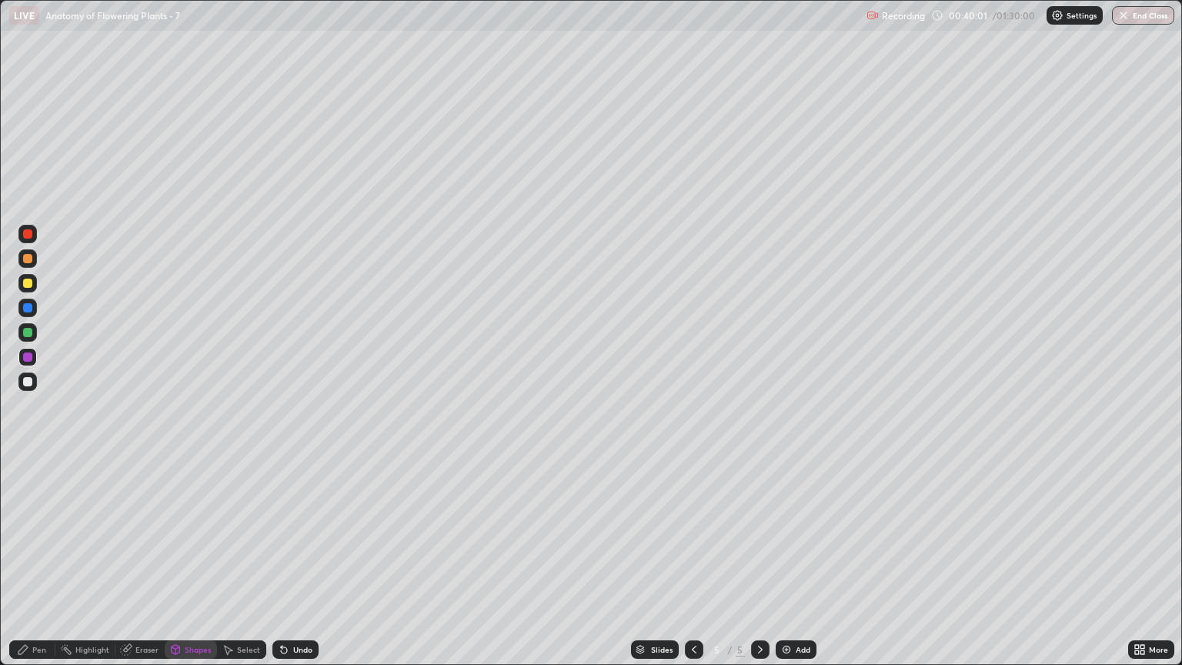
click at [34, 567] on div "Pen" at bounding box center [39, 649] width 14 height 8
click at [145, 567] on div "Eraser" at bounding box center [146, 649] width 23 height 8
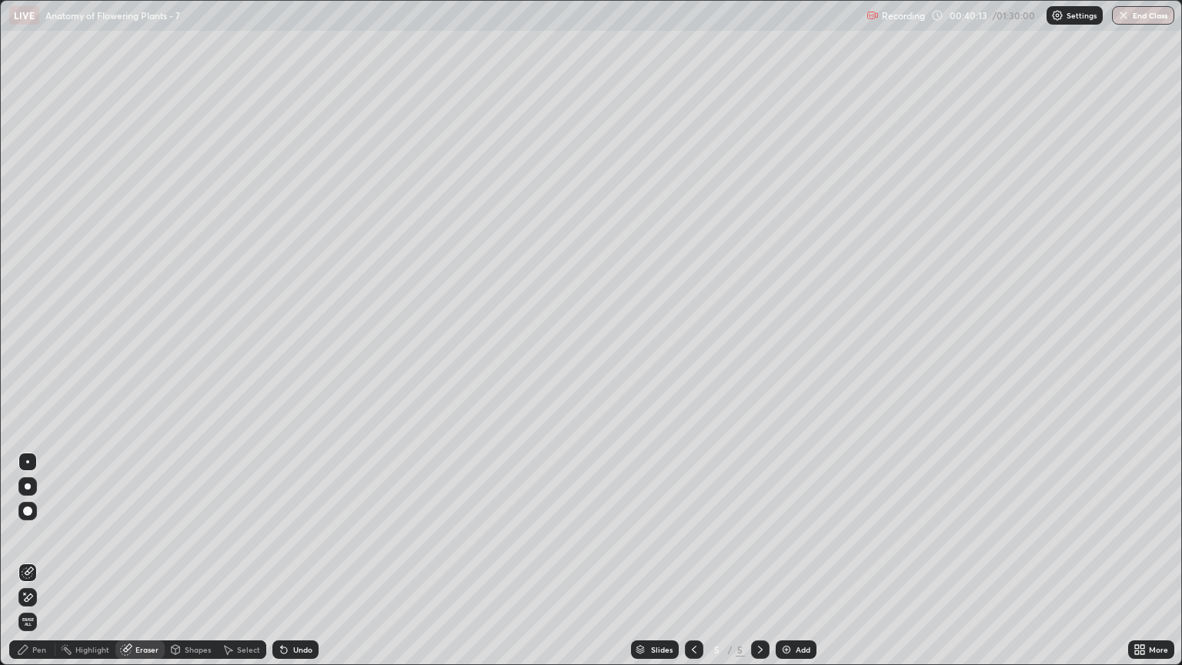
click at [42, 567] on div "Pen" at bounding box center [39, 649] width 14 height 8
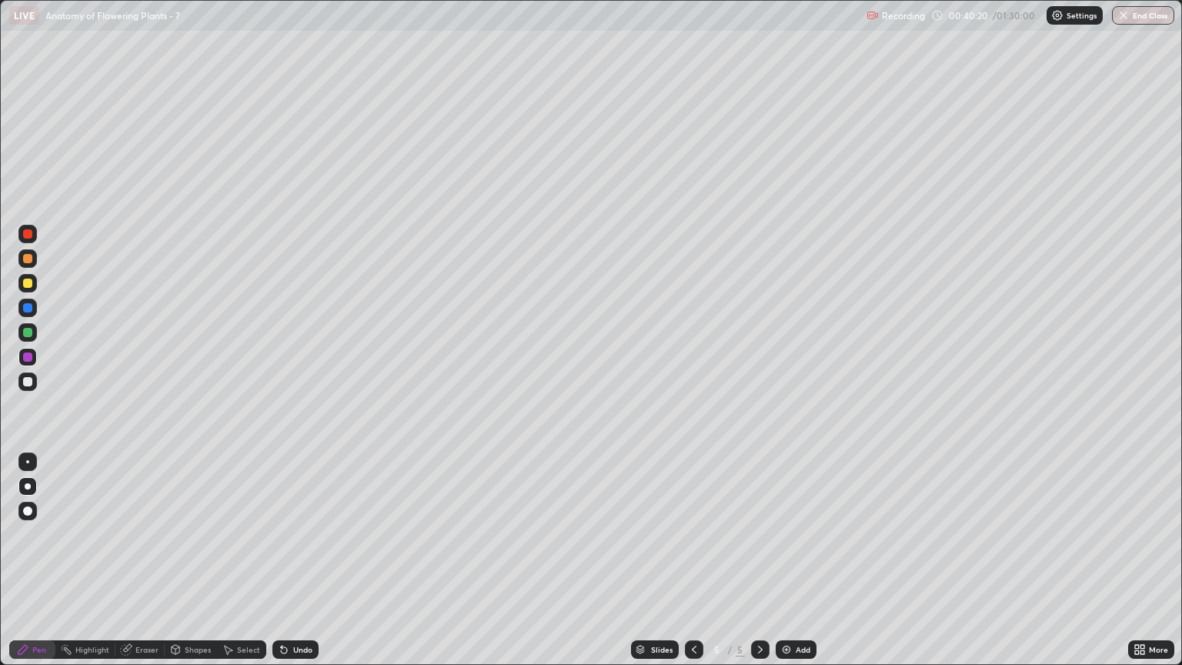
click at [34, 288] on div at bounding box center [27, 283] width 18 height 18
click at [202, 567] on div "Shapes" at bounding box center [198, 649] width 26 height 8
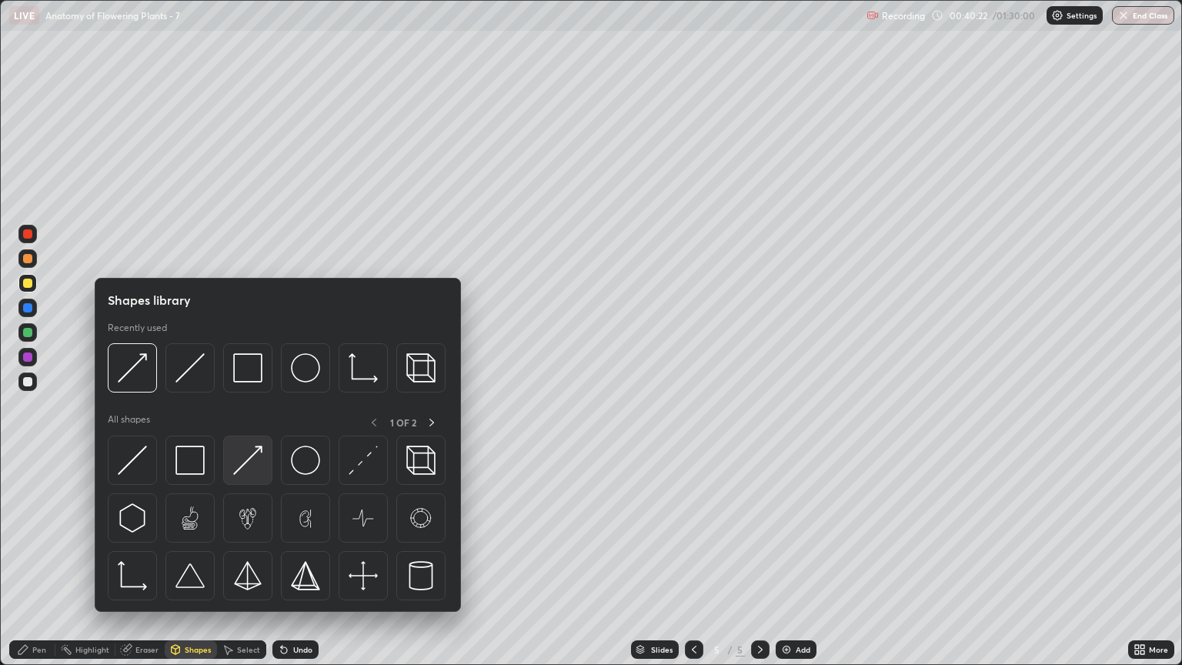
click at [251, 464] on img at bounding box center [247, 459] width 29 height 29
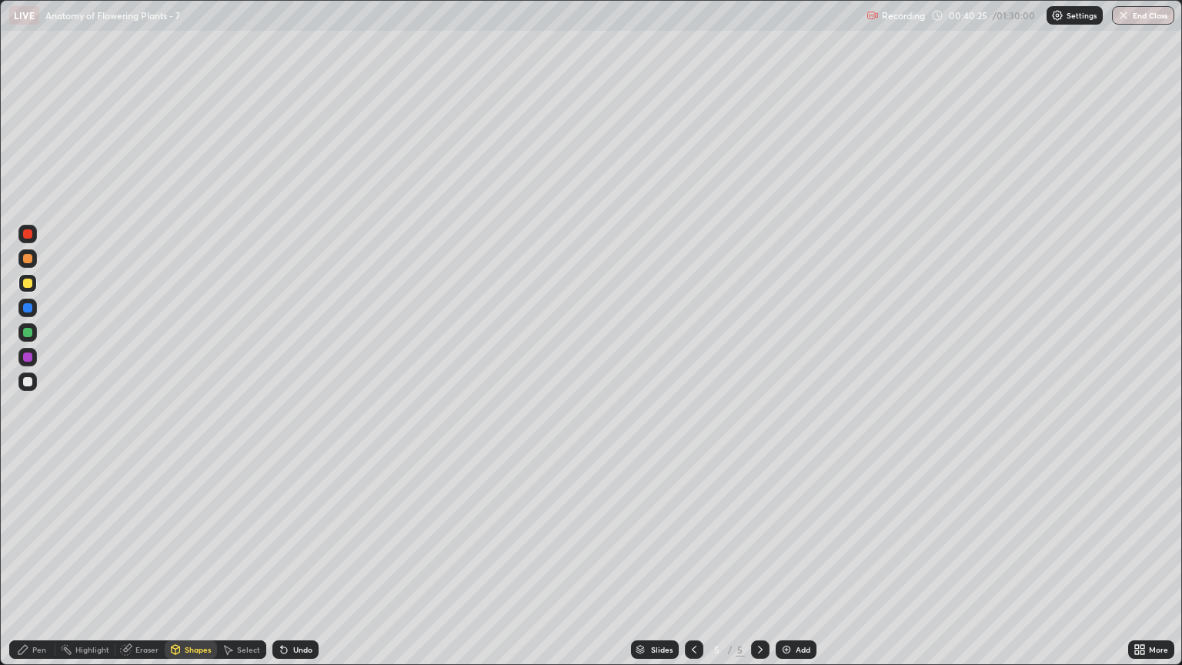
click at [37, 567] on div "Pen" at bounding box center [39, 649] width 14 height 8
click at [28, 283] on div at bounding box center [27, 283] width 9 height 9
click at [206, 567] on div "Shapes" at bounding box center [198, 649] width 26 height 8
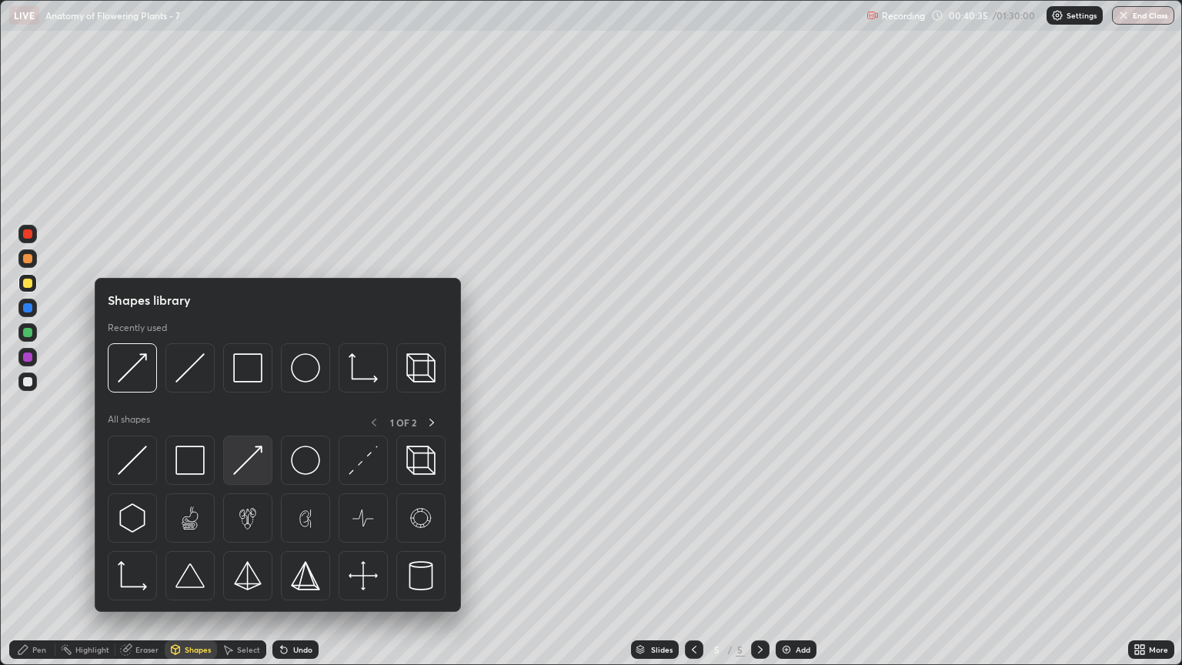
click at [251, 462] on img at bounding box center [247, 459] width 29 height 29
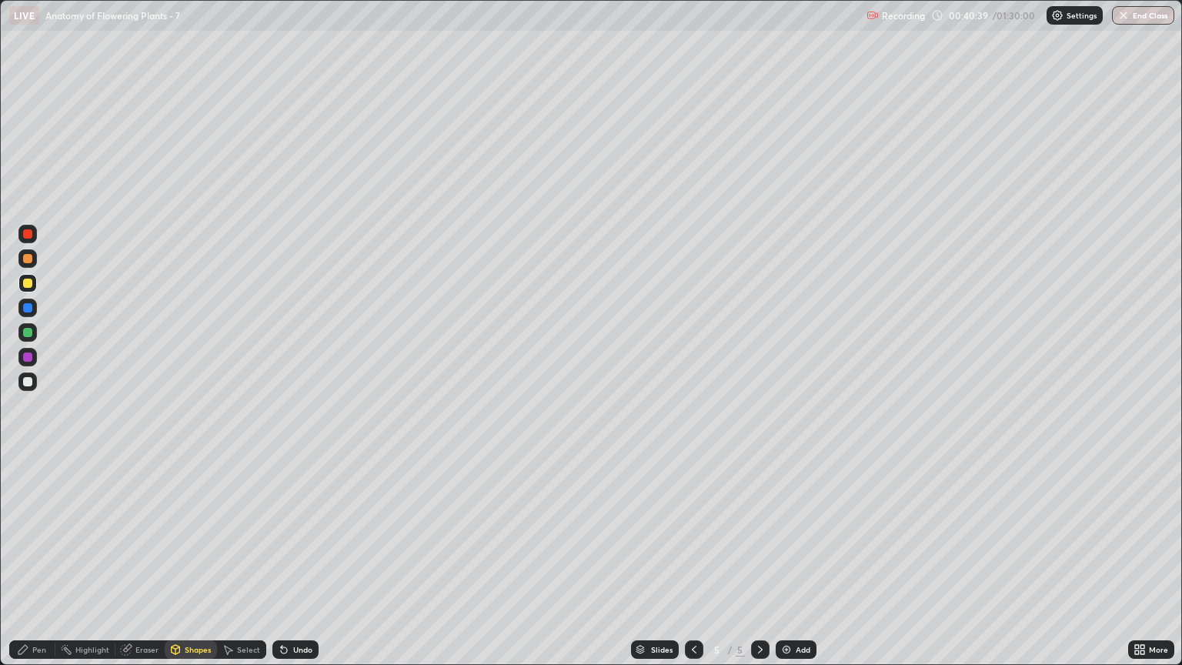
click at [37, 567] on div "Pen" at bounding box center [39, 649] width 14 height 8
click at [32, 335] on div at bounding box center [27, 332] width 18 height 18
click at [28, 258] on div at bounding box center [27, 258] width 9 height 9
click at [28, 385] on div at bounding box center [27, 381] width 9 height 9
click at [27, 312] on div at bounding box center [27, 307] width 9 height 9
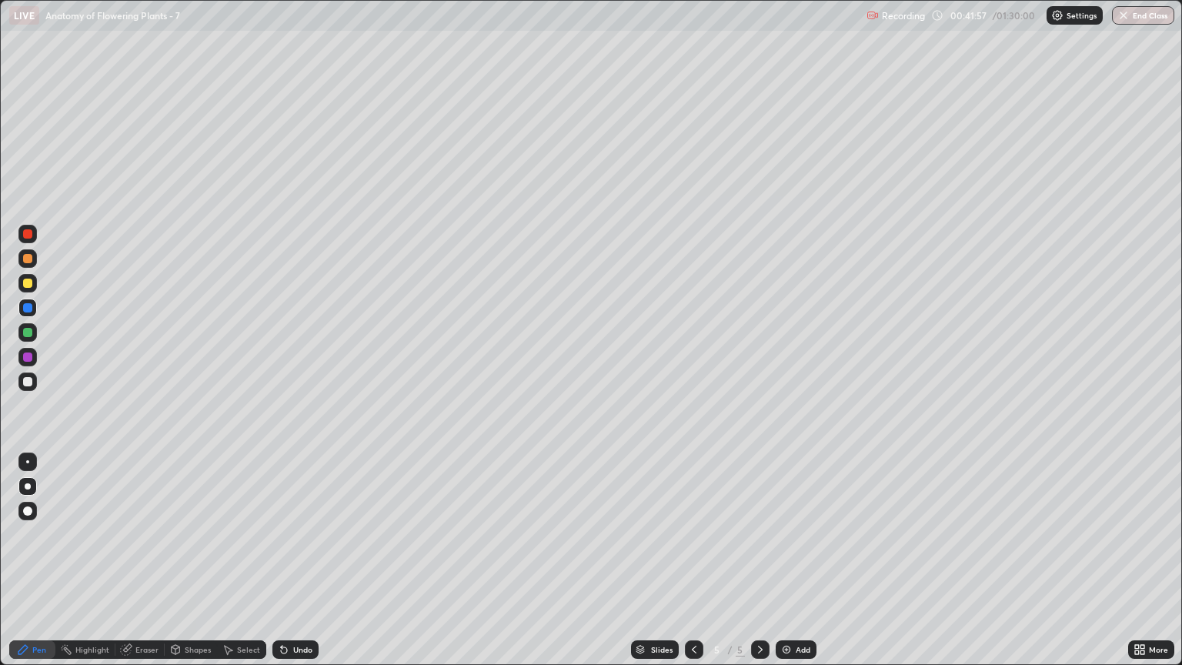
click at [31, 334] on div at bounding box center [27, 332] width 9 height 9
click at [35, 567] on div "Pen" at bounding box center [32, 649] width 46 height 18
click at [32, 238] on div at bounding box center [27, 234] width 18 height 18
click at [28, 462] on div at bounding box center [27, 461] width 3 height 3
click at [197, 567] on div "Shapes" at bounding box center [198, 649] width 26 height 8
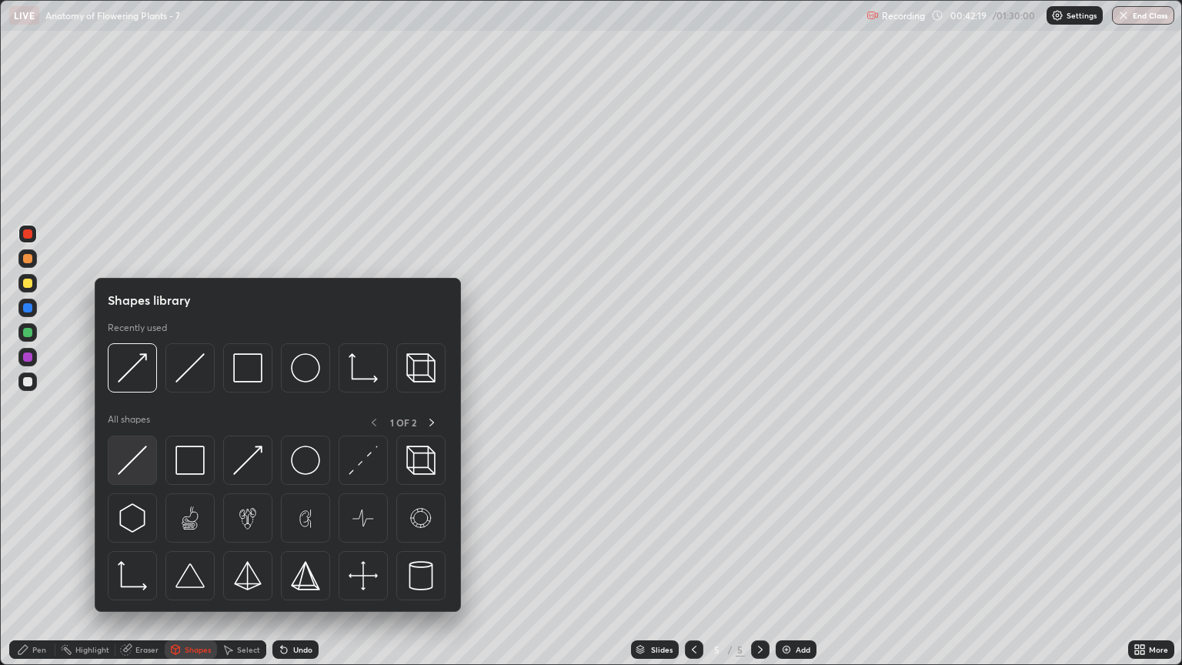
click at [138, 465] on img at bounding box center [132, 459] width 29 height 29
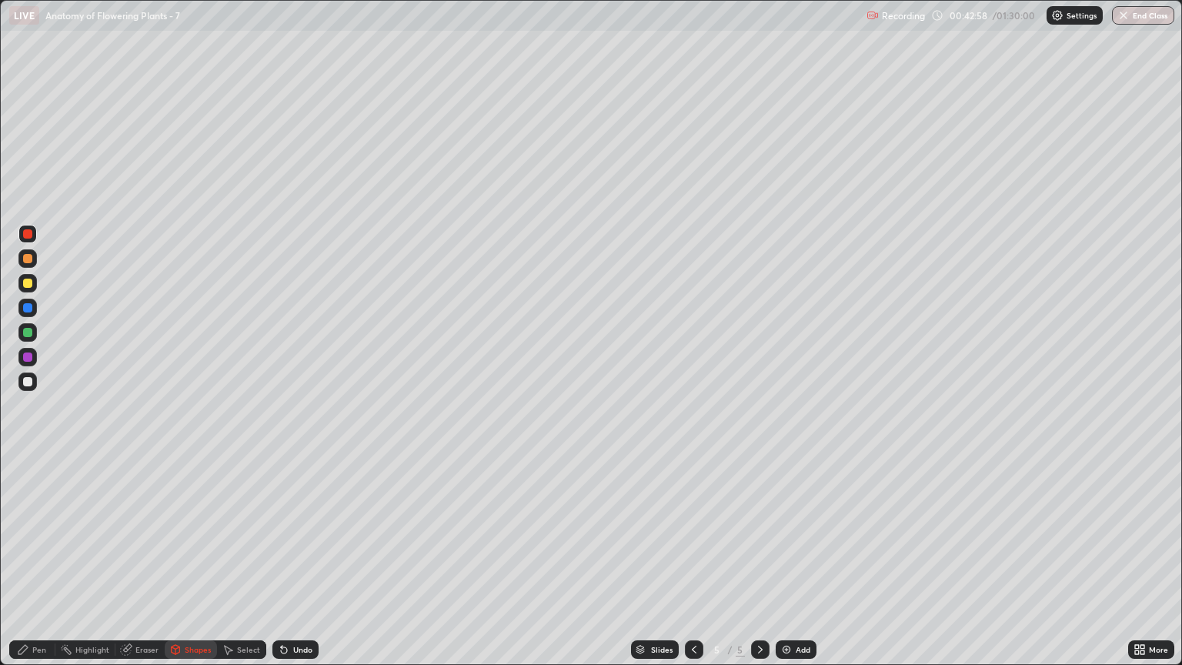
click at [37, 567] on div "Pen" at bounding box center [39, 649] width 14 height 8
click at [193, 567] on div "Shapes" at bounding box center [198, 649] width 26 height 8
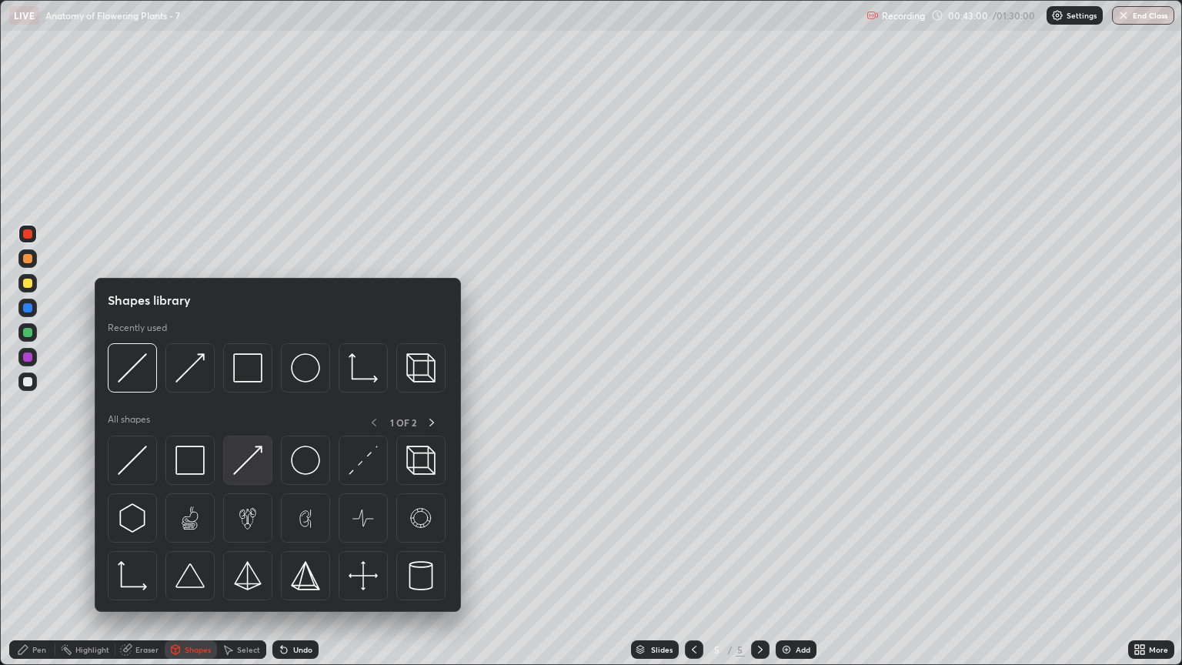
click at [248, 463] on img at bounding box center [247, 459] width 29 height 29
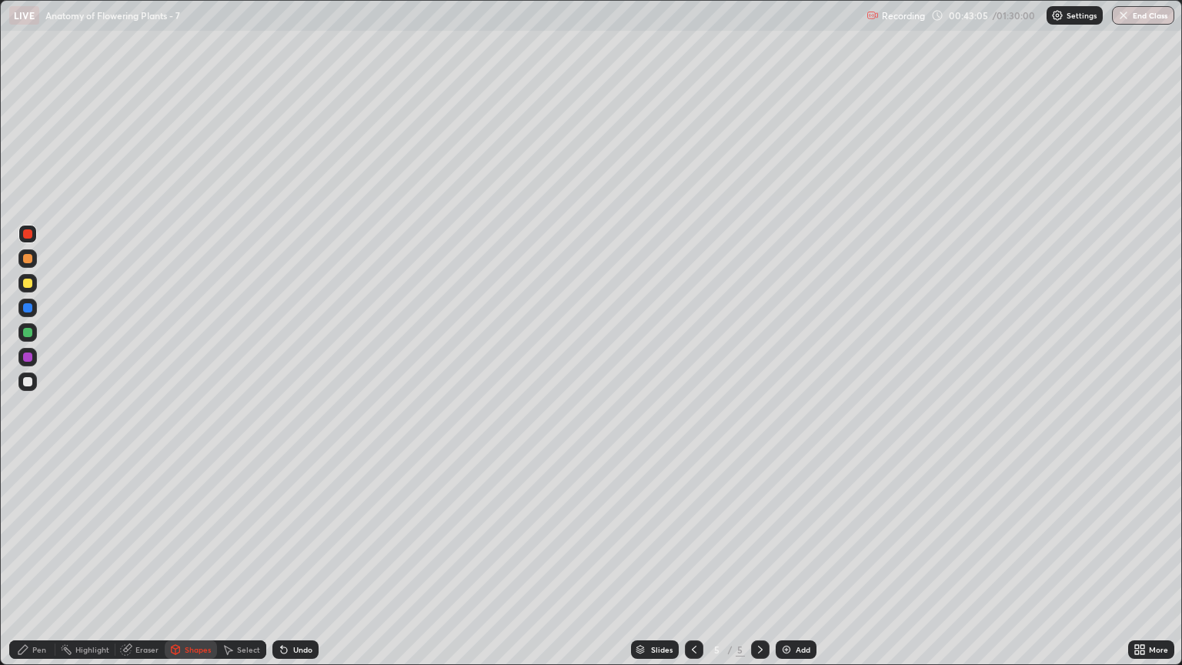
click at [28, 283] on div at bounding box center [27, 283] width 9 height 9
click at [43, 567] on div "Pen" at bounding box center [39, 649] width 14 height 8
click at [28, 284] on div at bounding box center [27, 283] width 9 height 9
click at [198, 567] on div "Shapes" at bounding box center [198, 649] width 26 height 8
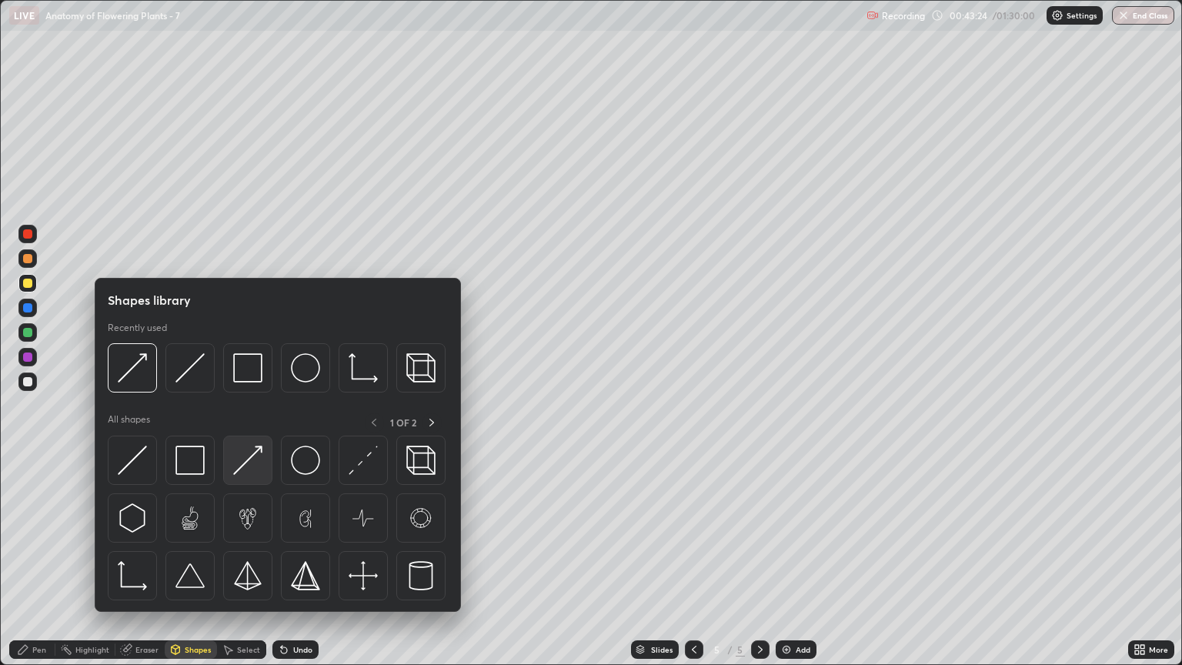
click at [247, 459] on img at bounding box center [247, 459] width 29 height 29
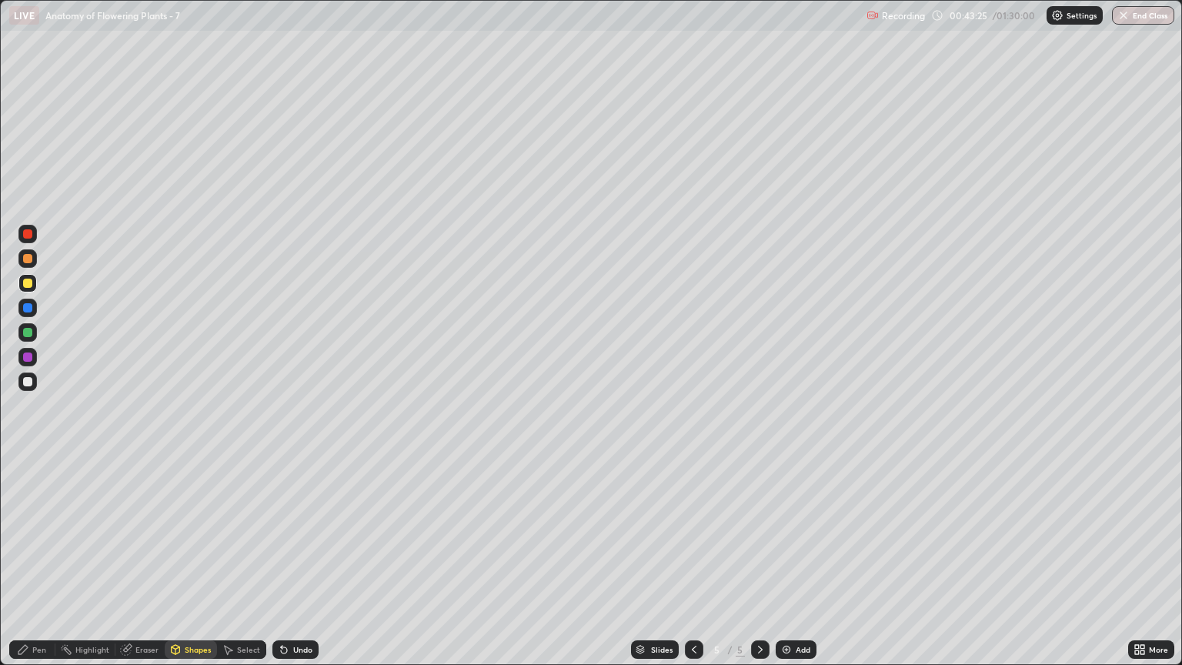
click at [40, 567] on div "Pen" at bounding box center [39, 649] width 14 height 8
click at [30, 486] on div at bounding box center [28, 486] width 6 height 6
click at [28, 332] on div at bounding box center [27, 332] width 9 height 9
click at [189, 567] on div "Shapes" at bounding box center [198, 649] width 26 height 8
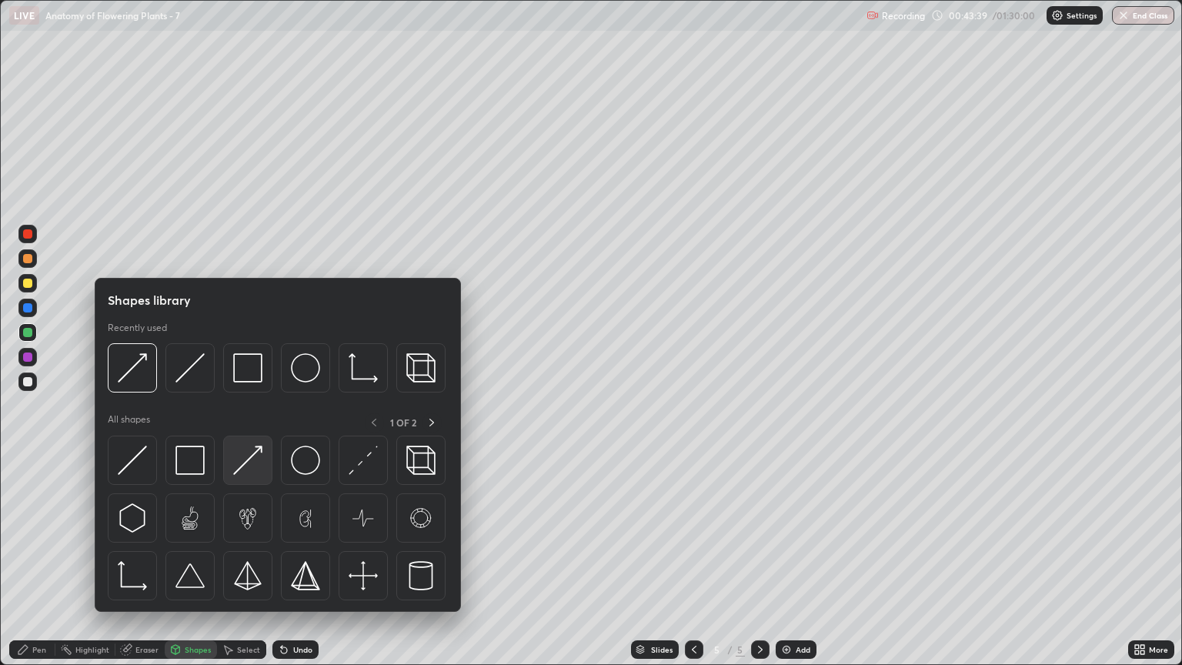
click at [244, 463] on img at bounding box center [247, 459] width 29 height 29
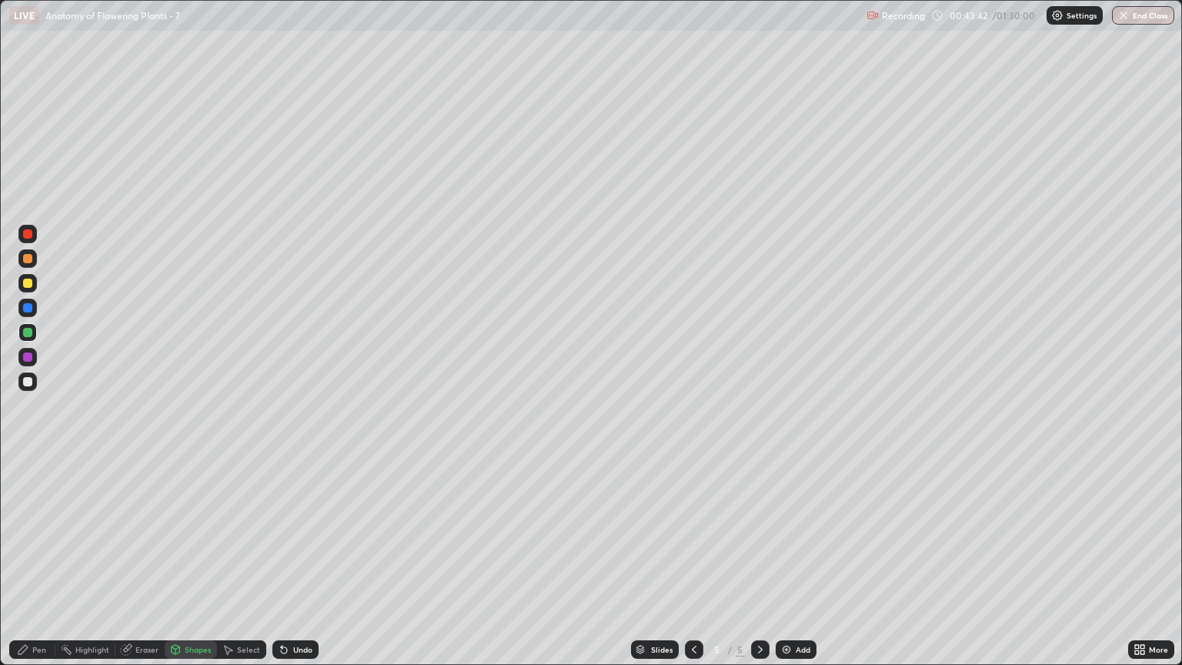
click at [37, 567] on div "Pen" at bounding box center [39, 649] width 14 height 8
click at [28, 382] on div at bounding box center [27, 381] width 9 height 9
click at [192, 567] on div "Shapes" at bounding box center [198, 649] width 26 height 8
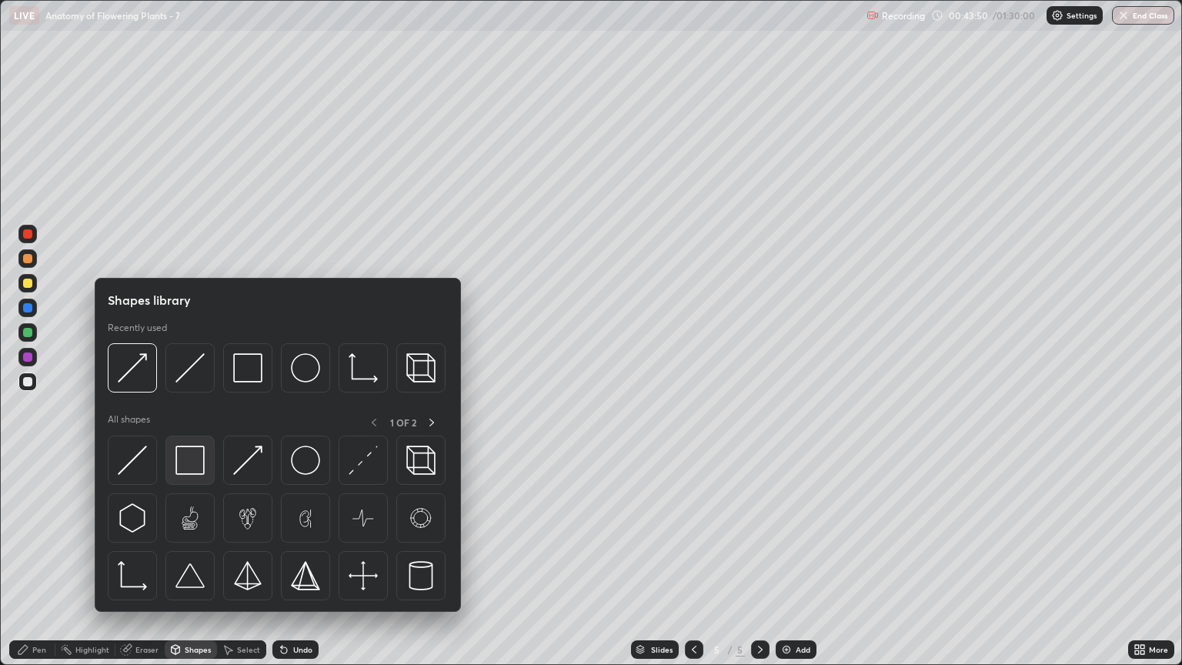
click at [195, 458] on img at bounding box center [189, 459] width 29 height 29
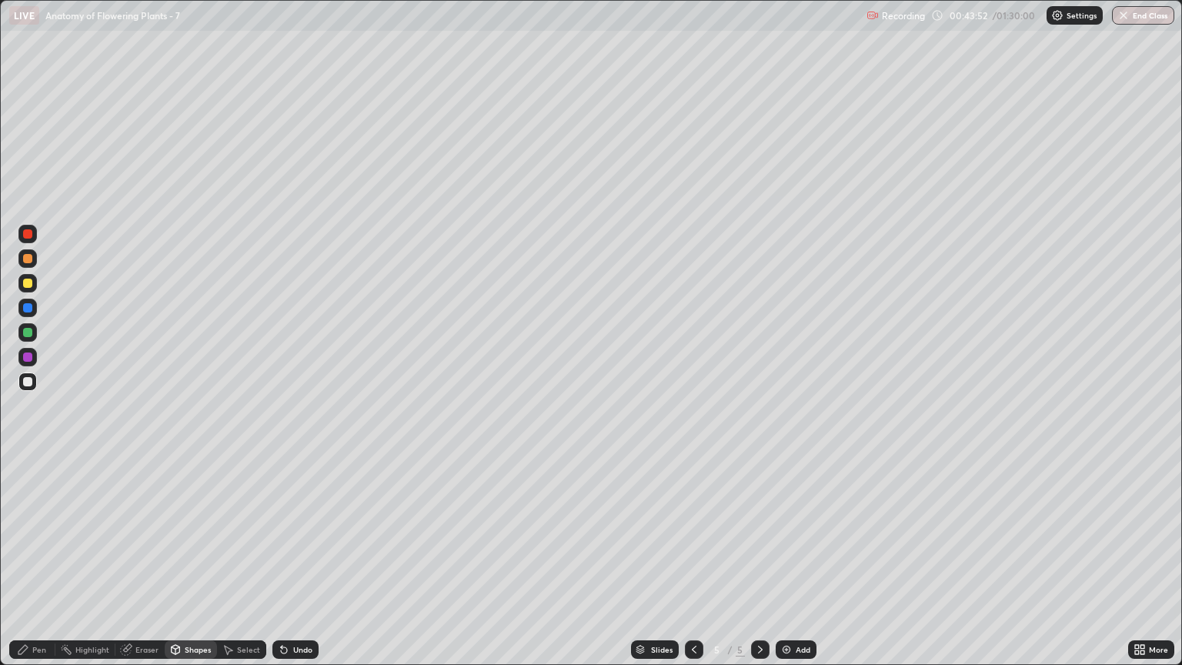
click at [45, 567] on div "Pen" at bounding box center [39, 649] width 14 height 8
click at [28, 382] on div at bounding box center [27, 381] width 9 height 9
click at [28, 332] on div at bounding box center [27, 332] width 9 height 9
click at [28, 381] on div at bounding box center [27, 381] width 9 height 9
click at [31, 238] on div at bounding box center [27, 233] width 9 height 9
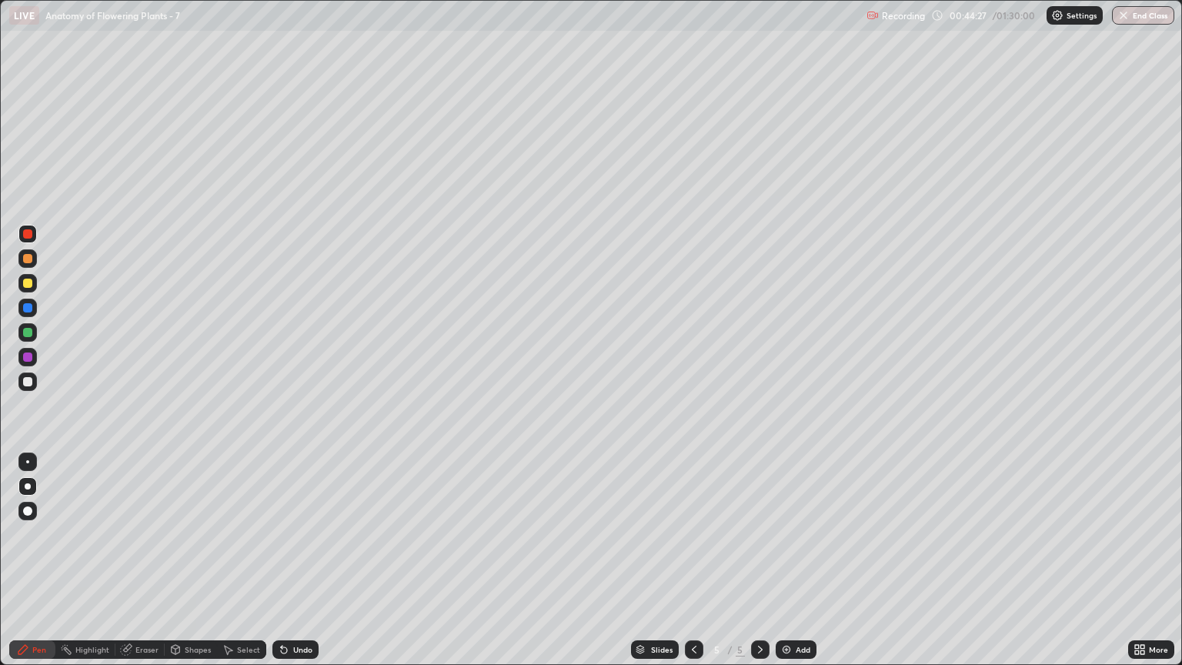
click at [195, 567] on div "Shapes" at bounding box center [198, 649] width 26 height 8
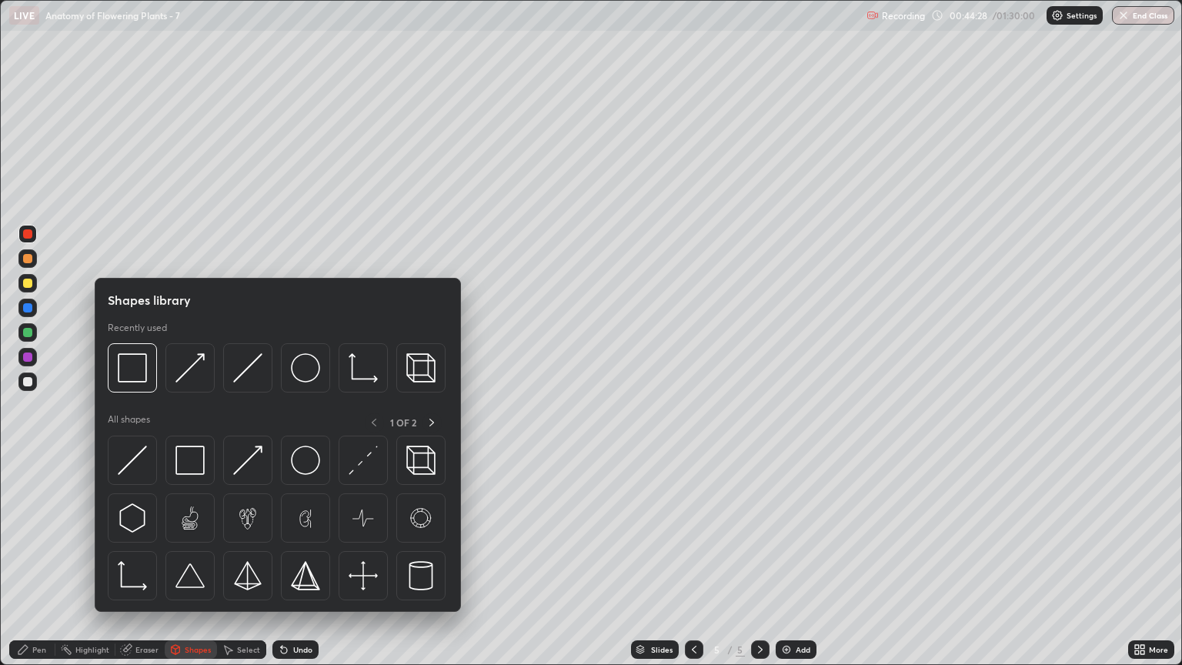
click at [49, 567] on div "Pen" at bounding box center [32, 649] width 46 height 18
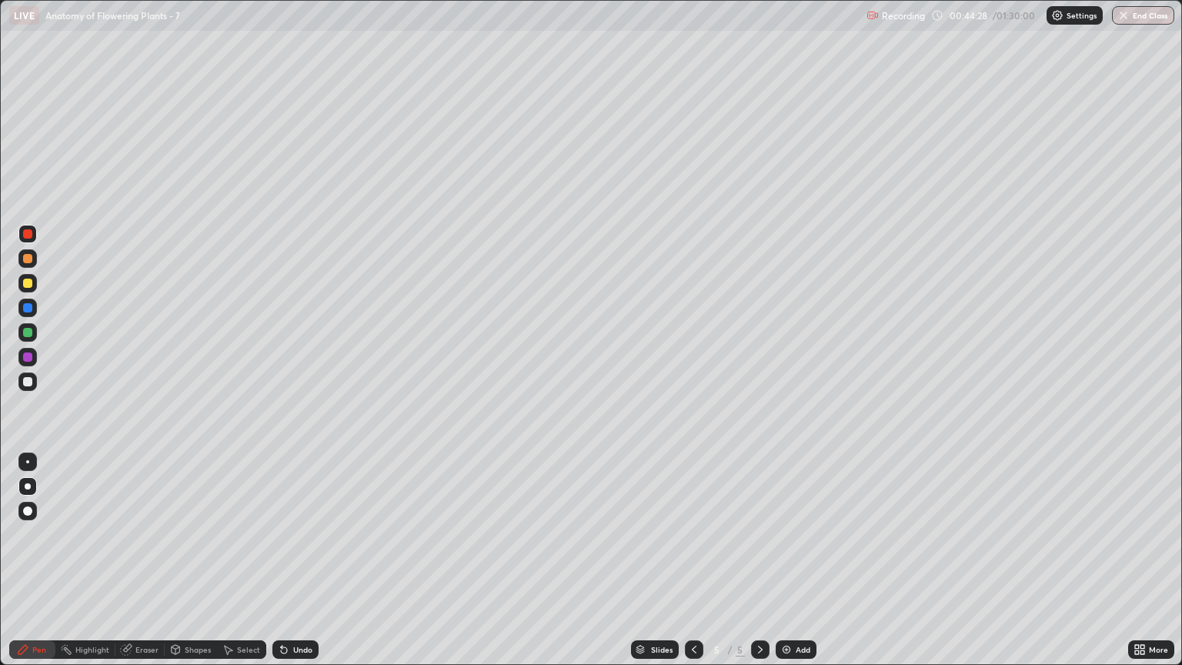
click at [28, 462] on div at bounding box center [27, 461] width 3 height 3
click at [189, 567] on div "Shapes" at bounding box center [198, 649] width 26 height 8
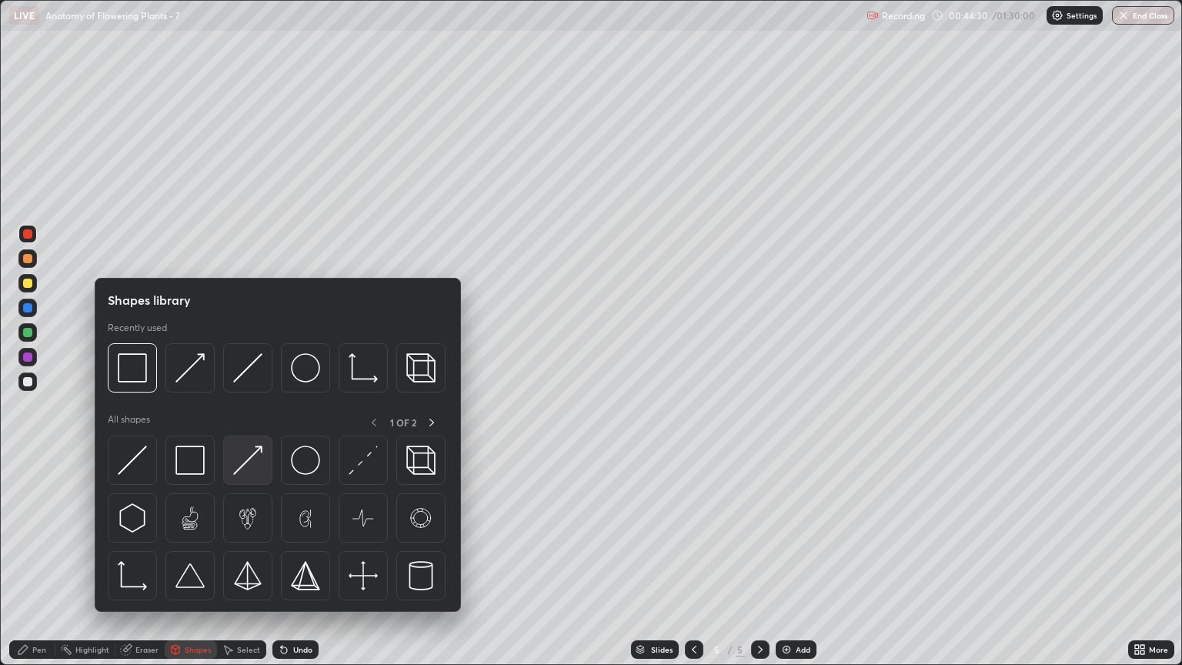
click at [245, 462] on img at bounding box center [247, 459] width 29 height 29
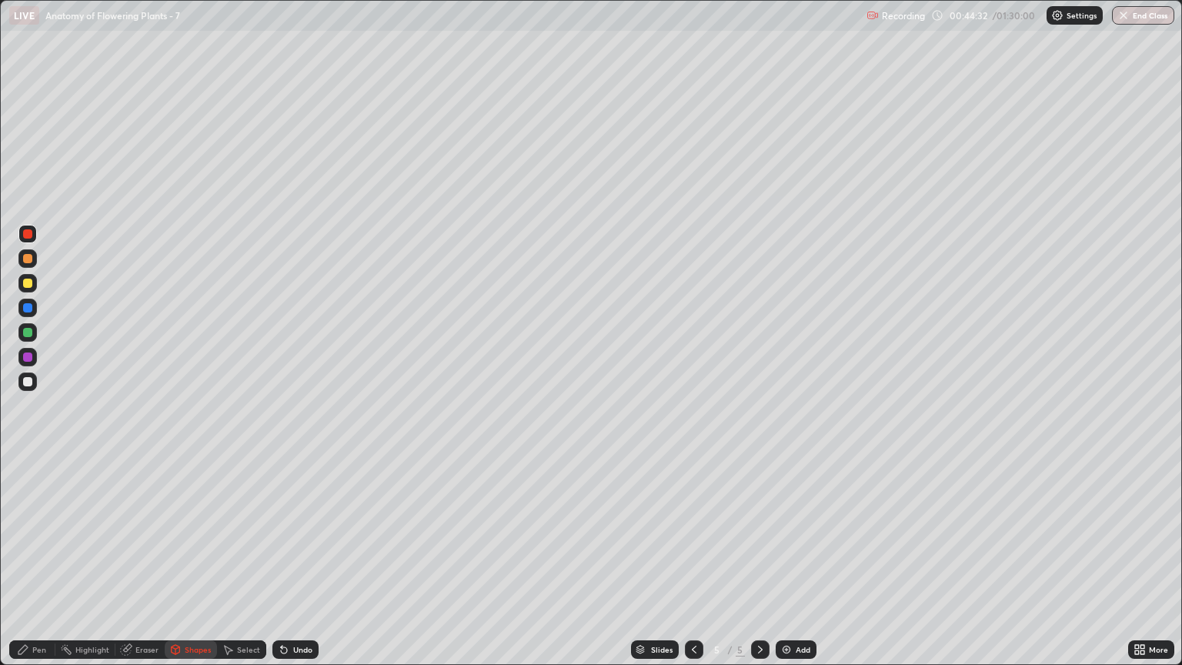
click at [31, 567] on div "Pen" at bounding box center [32, 649] width 46 height 18
click at [37, 567] on div "Pen" at bounding box center [39, 649] width 14 height 8
click at [28, 488] on div at bounding box center [28, 486] width 6 height 6
click at [28, 354] on div at bounding box center [27, 356] width 9 height 9
click at [29, 382] on div at bounding box center [27, 381] width 9 height 9
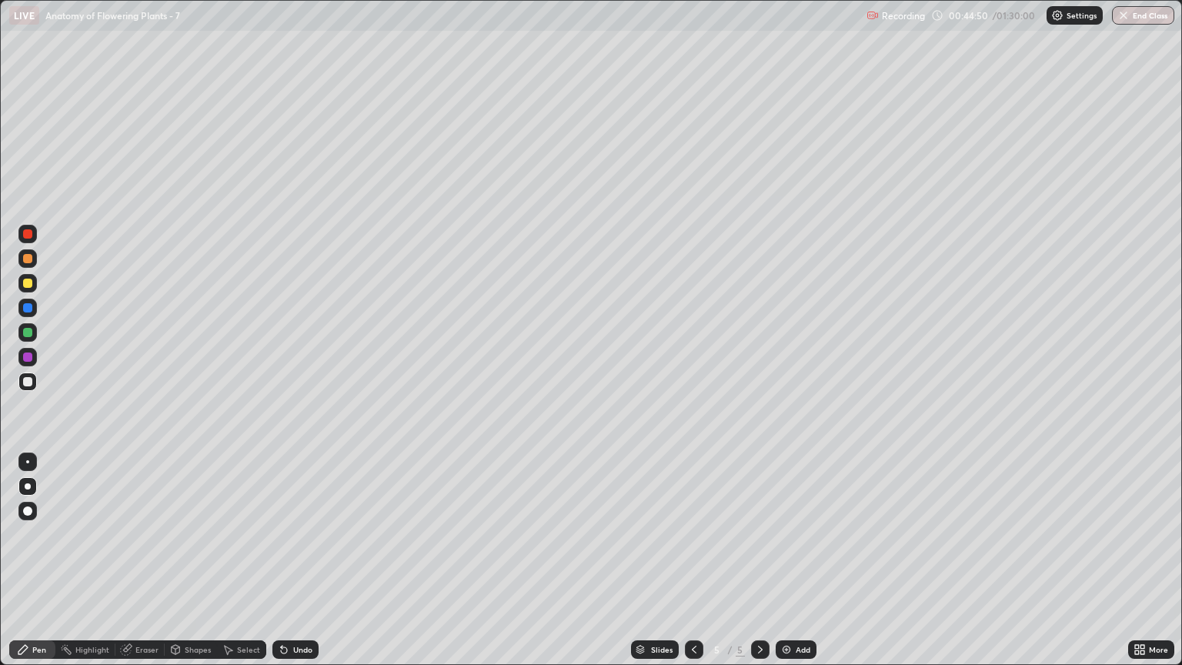
click at [28, 283] on div at bounding box center [27, 283] width 9 height 9
click at [28, 259] on div at bounding box center [27, 258] width 9 height 9
click at [36, 385] on div at bounding box center [27, 381] width 18 height 18
click at [195, 567] on div "Shapes" at bounding box center [198, 649] width 26 height 8
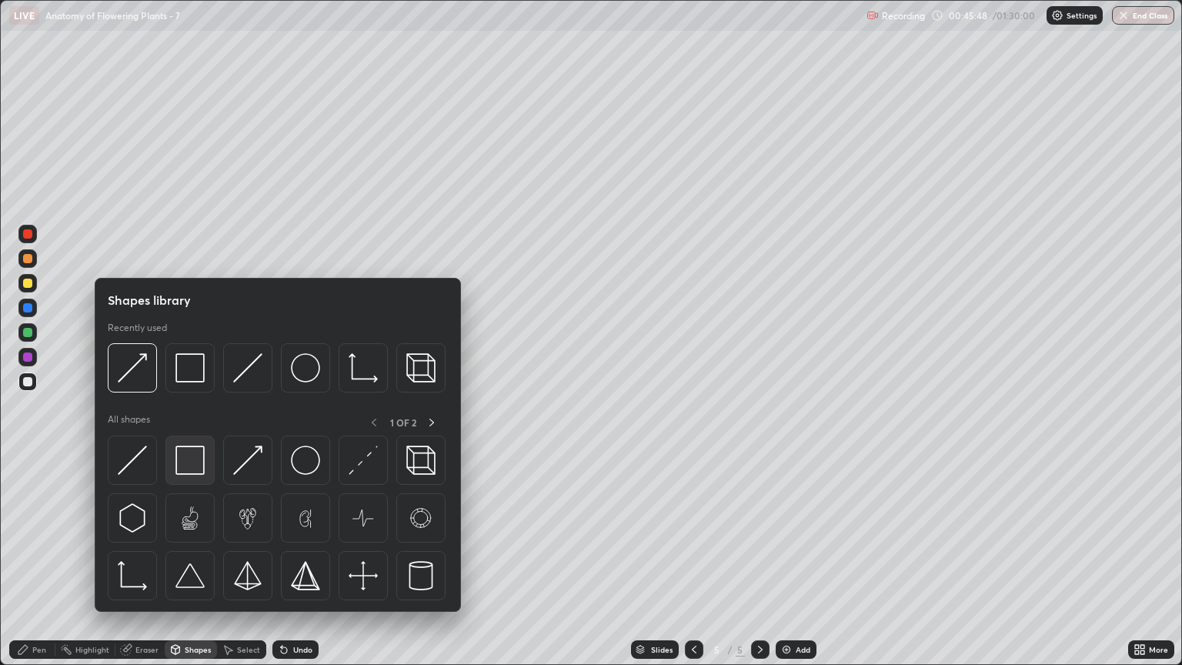
click at [192, 458] on img at bounding box center [189, 459] width 29 height 29
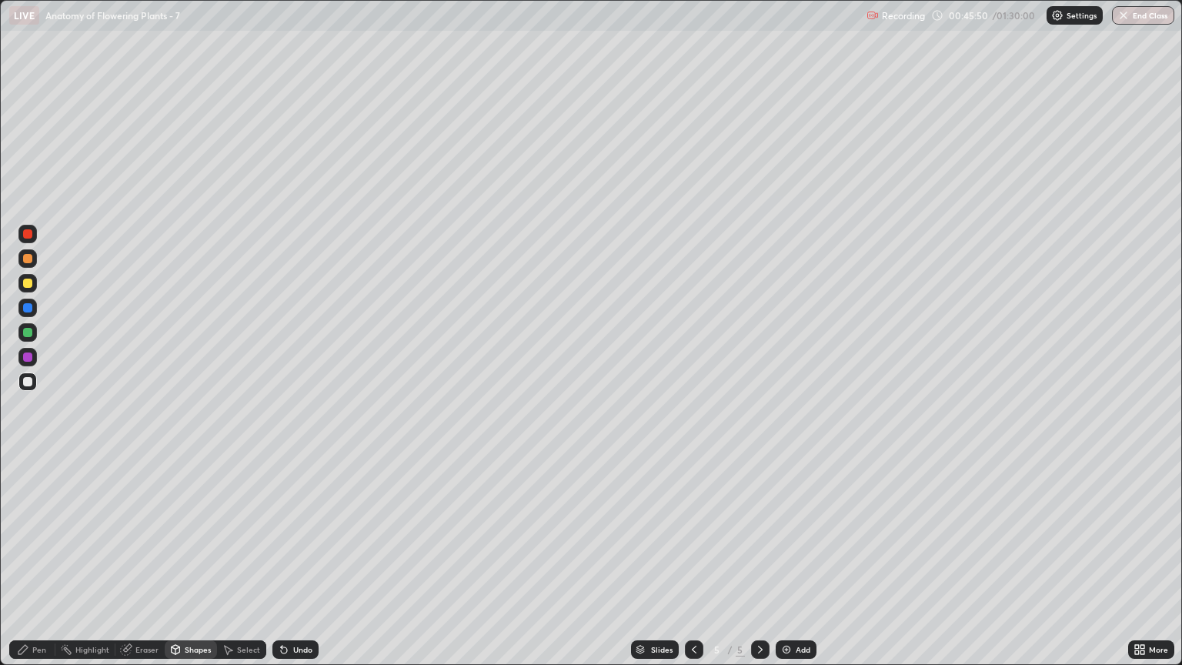
click at [28, 357] on div at bounding box center [27, 356] width 9 height 9
click at [140, 567] on div "Eraser" at bounding box center [146, 649] width 23 height 8
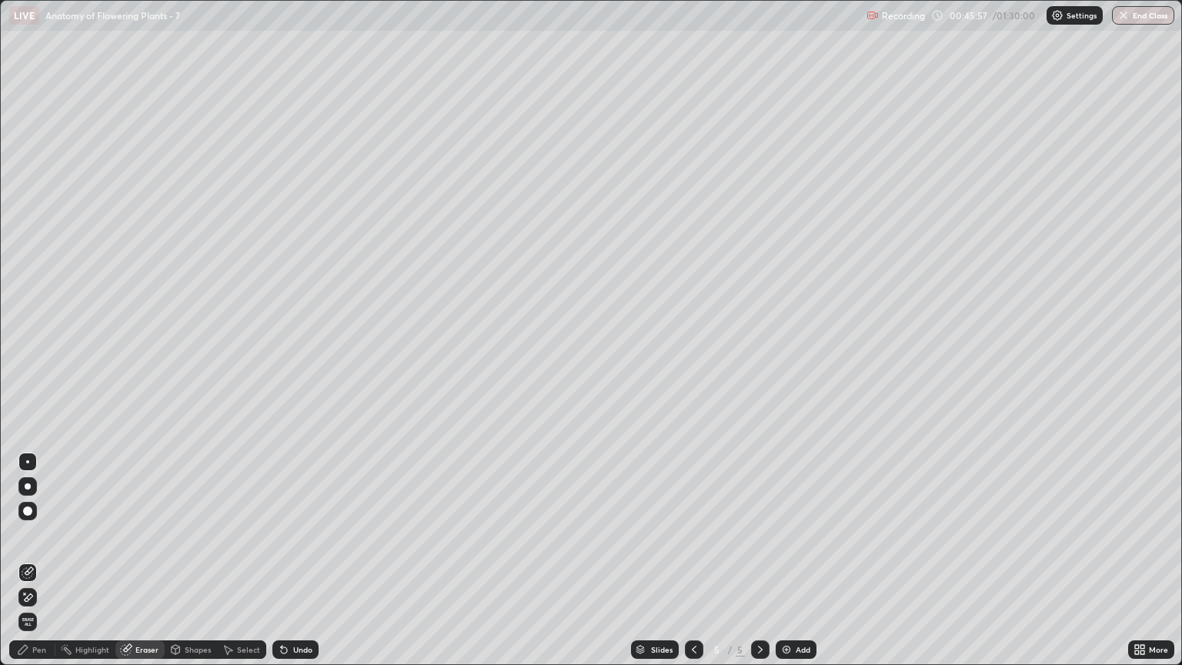
click at [28, 567] on div "Pen" at bounding box center [32, 649] width 46 height 18
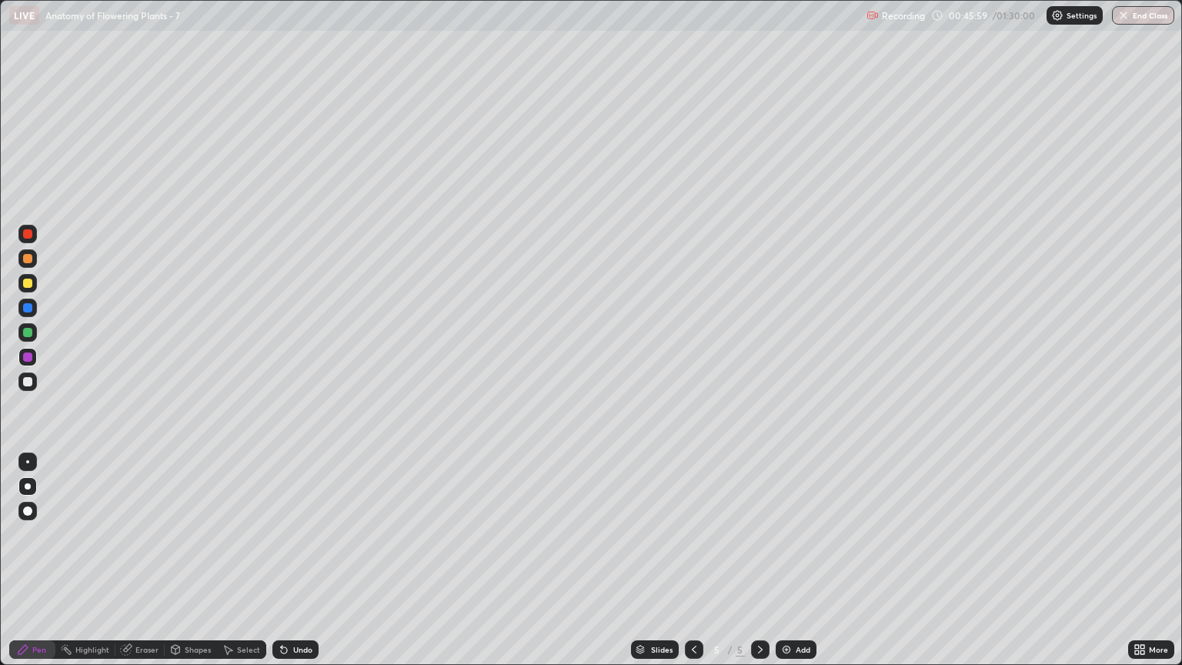
click at [32, 287] on div at bounding box center [27, 283] width 18 height 18
click at [148, 567] on div "Eraser" at bounding box center [146, 649] width 23 height 8
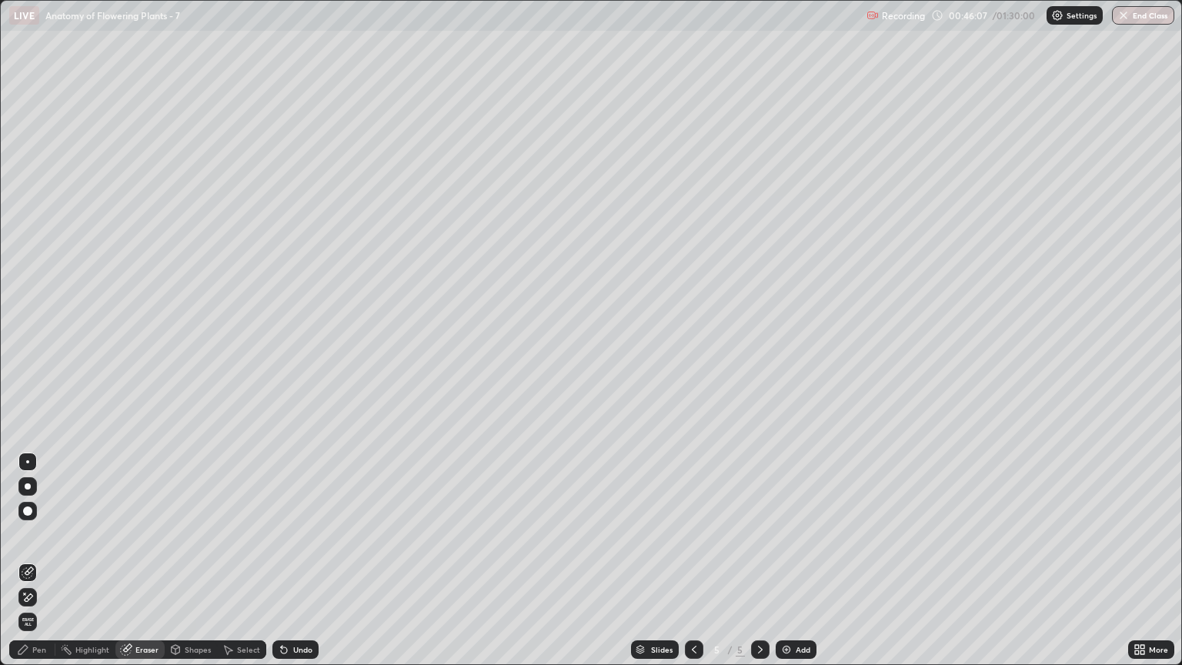
click at [32, 567] on icon at bounding box center [29, 597] width 8 height 8
click at [188, 567] on div "Shapes" at bounding box center [191, 649] width 52 height 18
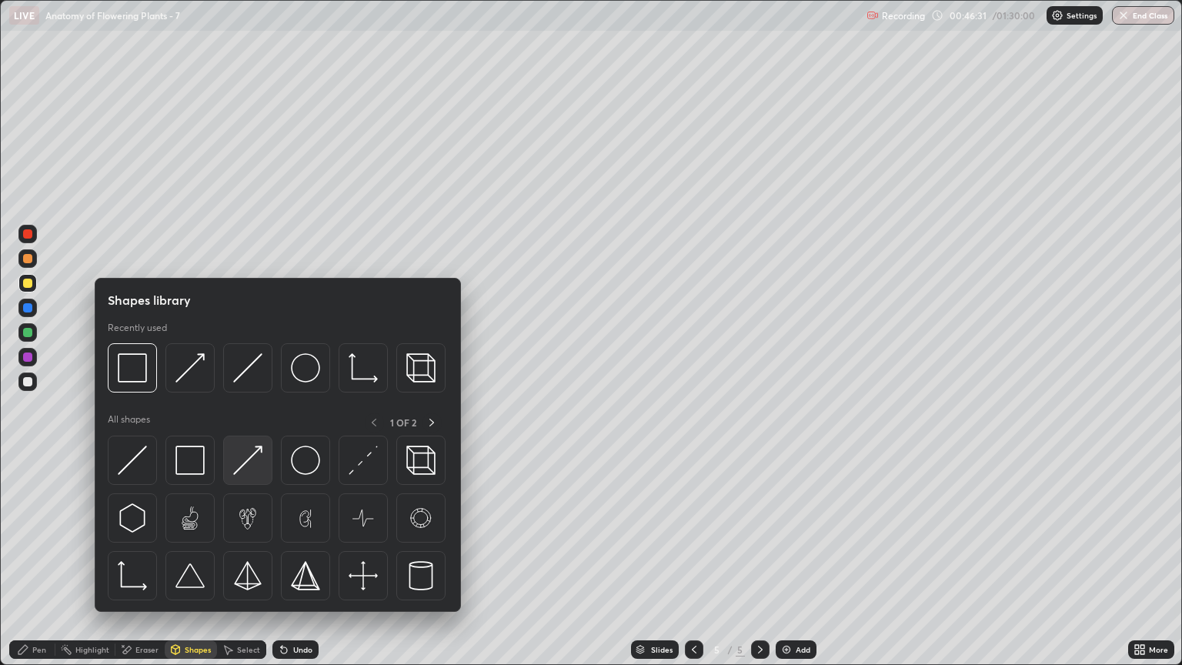
click at [247, 465] on img at bounding box center [247, 459] width 29 height 29
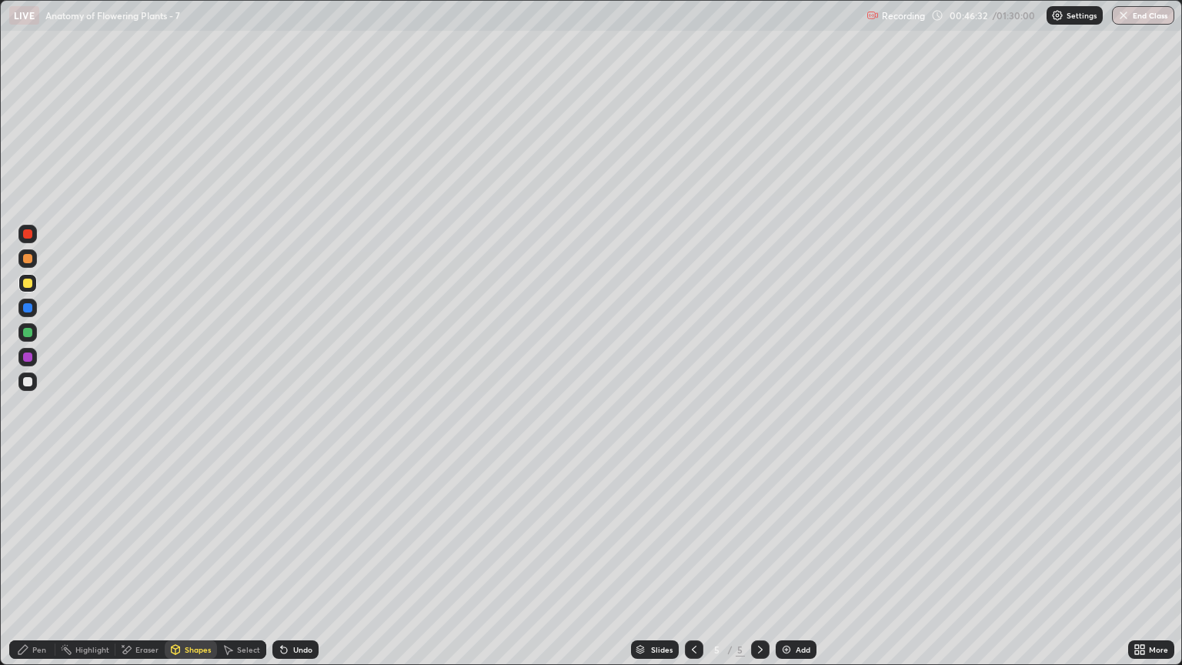
click at [28, 385] on div at bounding box center [27, 381] width 9 height 9
click at [39, 567] on div "Pen" at bounding box center [39, 649] width 14 height 8
click at [29, 286] on div at bounding box center [27, 283] width 9 height 9
click at [28, 283] on div at bounding box center [27, 283] width 9 height 9
click at [27, 380] on div at bounding box center [27, 381] width 9 height 9
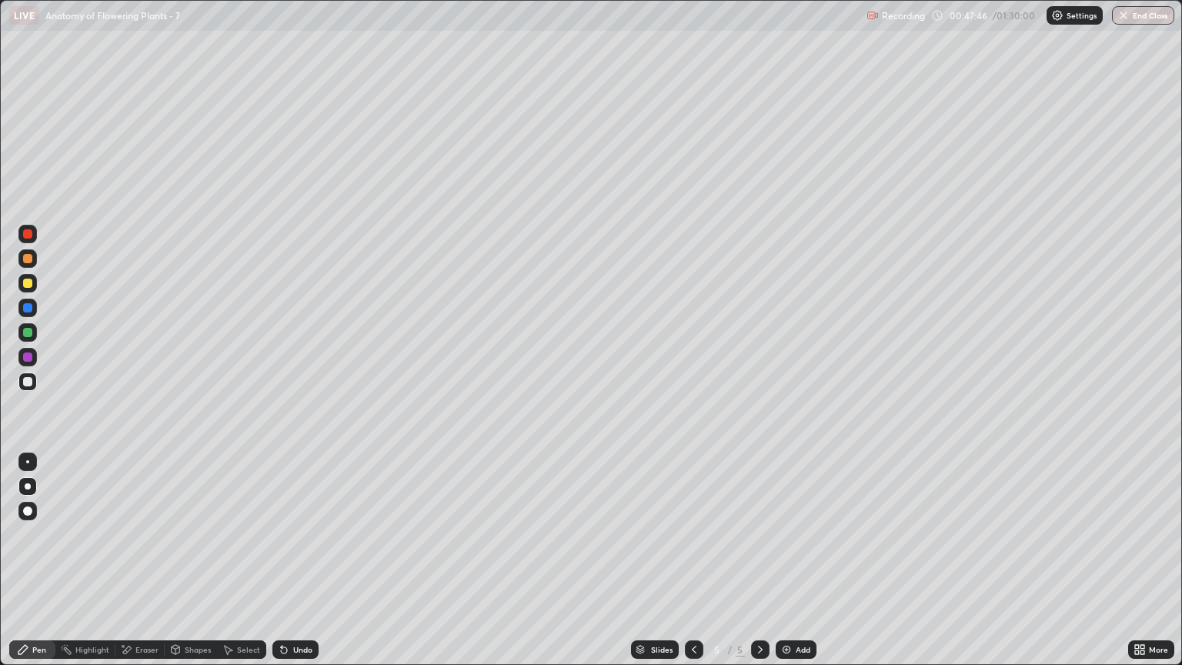
click at [34, 289] on div at bounding box center [27, 283] width 18 height 18
click at [30, 358] on div at bounding box center [27, 356] width 9 height 9
click at [26, 282] on div at bounding box center [27, 283] width 9 height 9
click at [28, 260] on div at bounding box center [27, 258] width 9 height 9
click at [240, 567] on div "Select" at bounding box center [241, 649] width 49 height 18
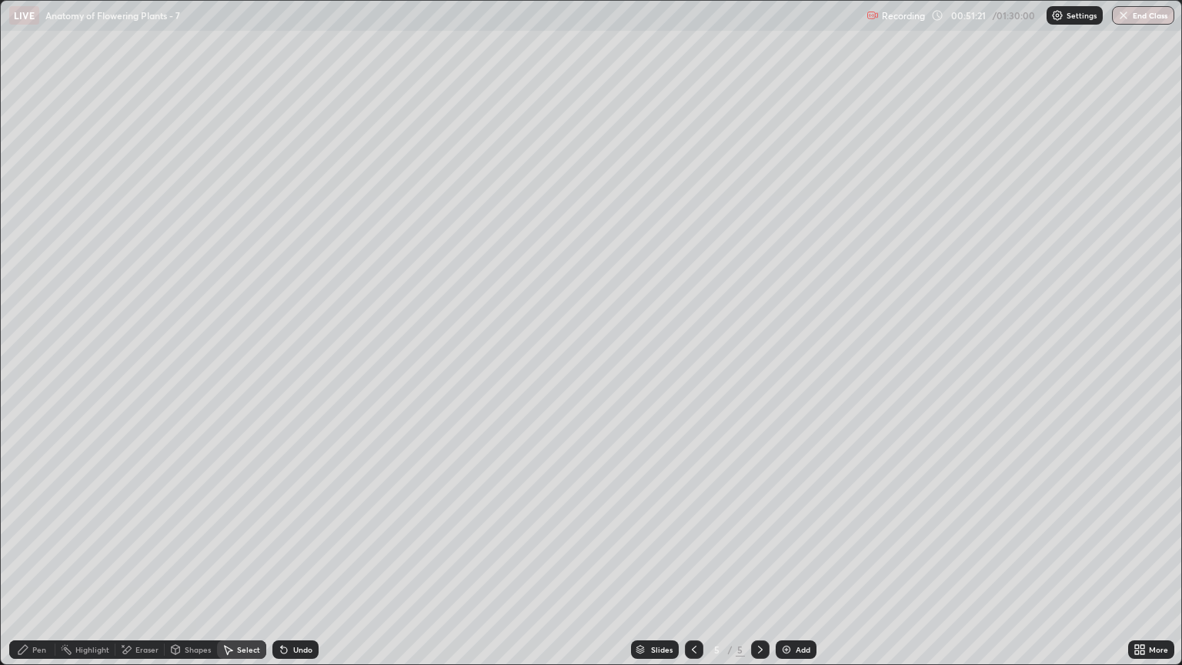
click at [197, 567] on div "Shapes" at bounding box center [198, 649] width 26 height 8
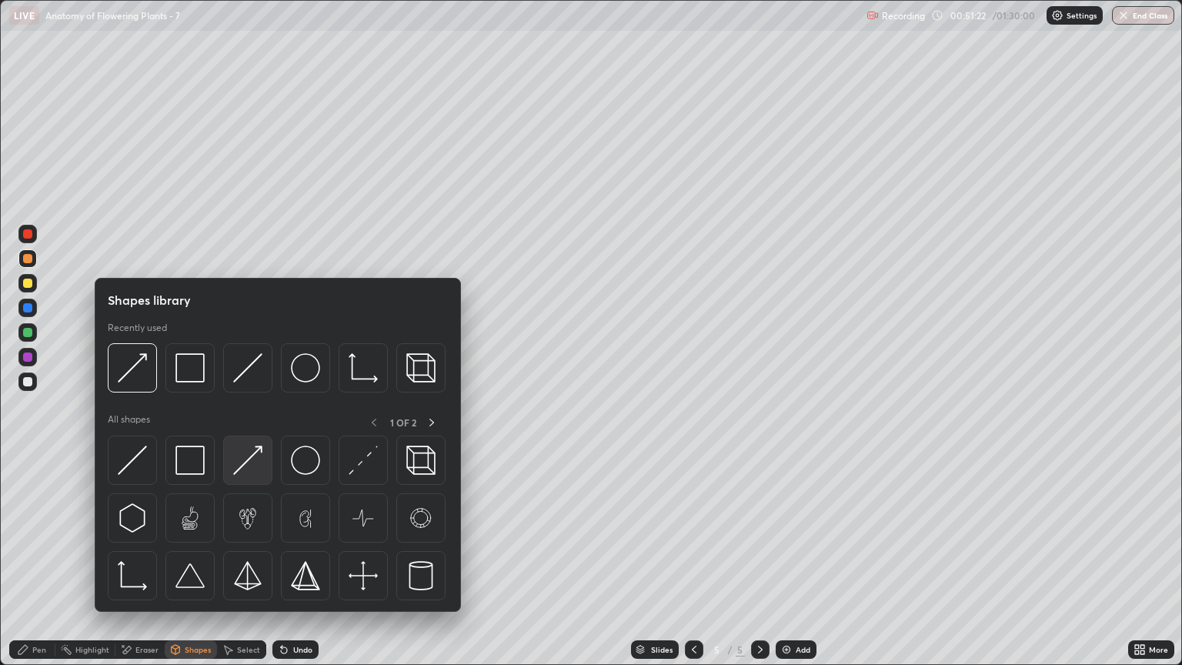
click at [257, 463] on img at bounding box center [247, 459] width 29 height 29
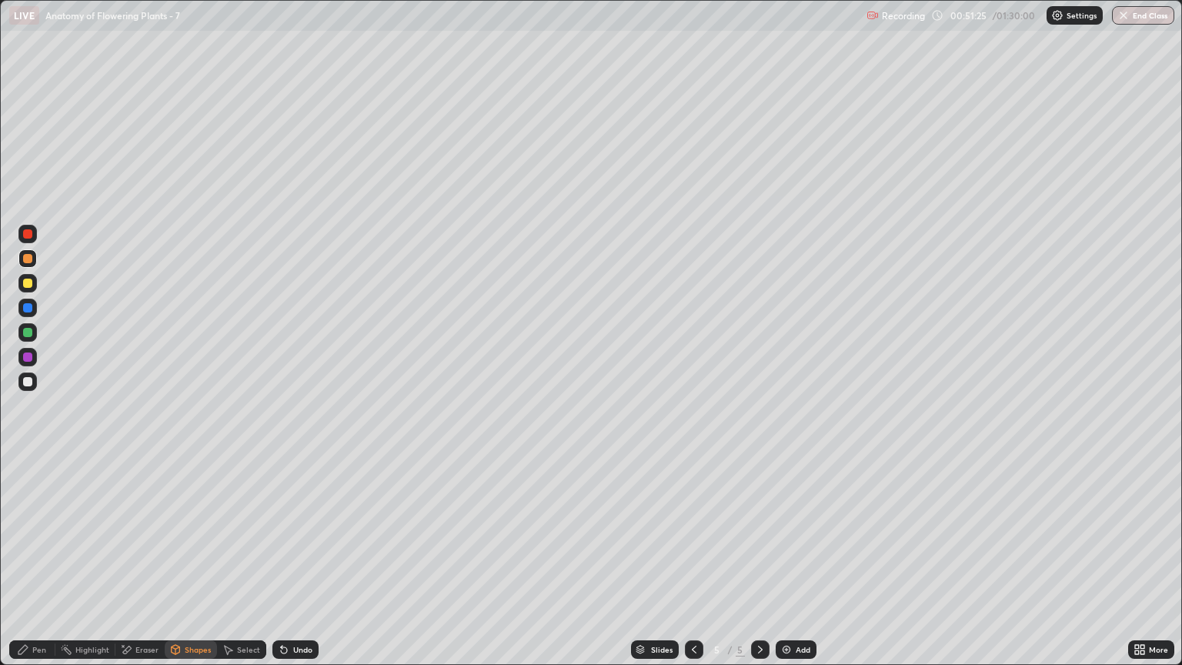
click at [36, 567] on div "Pen" at bounding box center [39, 649] width 14 height 8
click at [31, 567] on div "Pen" at bounding box center [32, 649] width 46 height 18
click at [23, 383] on div at bounding box center [27, 381] width 9 height 9
click at [31, 285] on div at bounding box center [27, 283] width 9 height 9
click at [203, 567] on div "Shapes" at bounding box center [191, 649] width 52 height 18
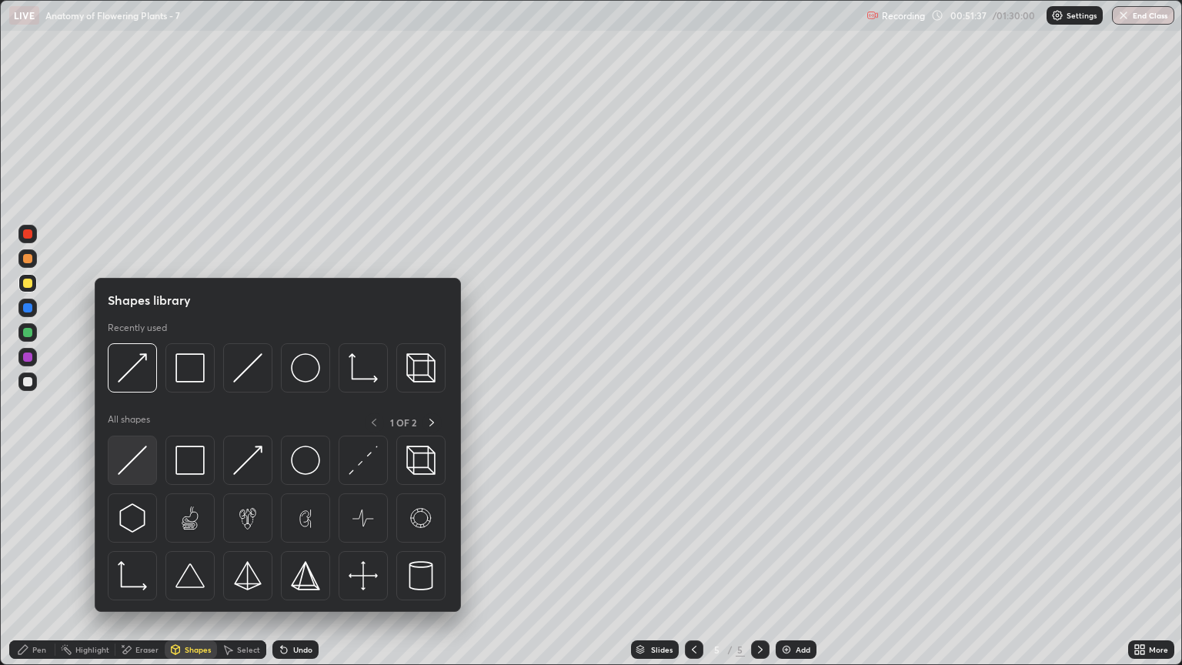
click at [140, 469] on img at bounding box center [132, 459] width 29 height 29
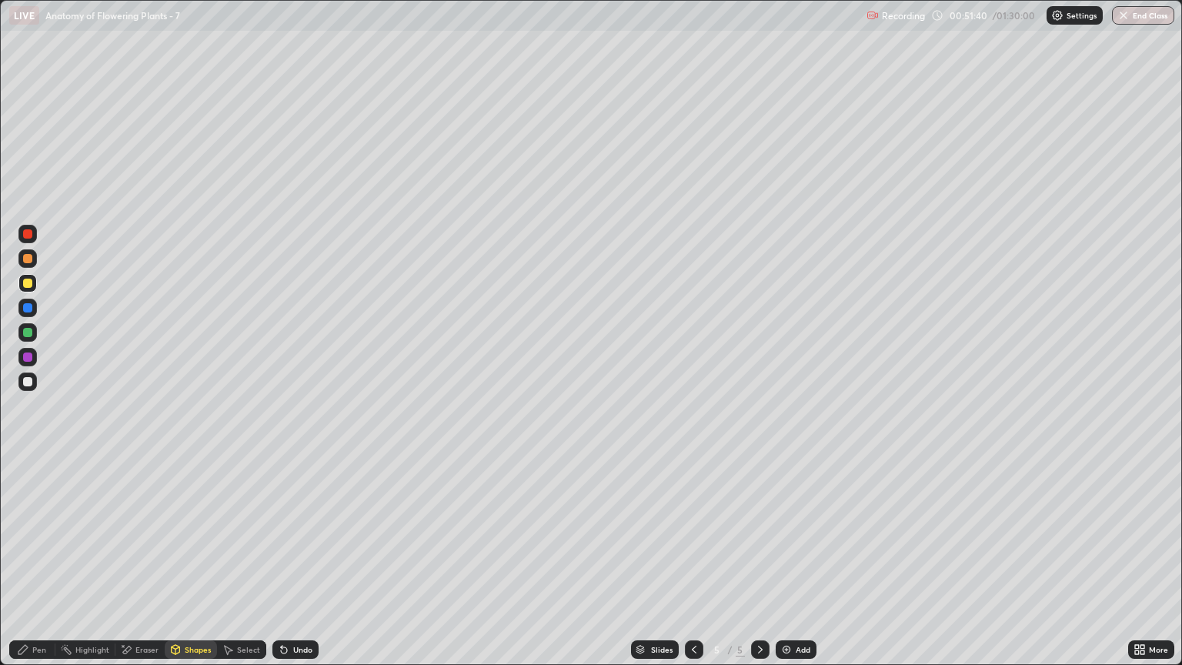
click at [191, 567] on div "Shapes" at bounding box center [198, 649] width 26 height 8
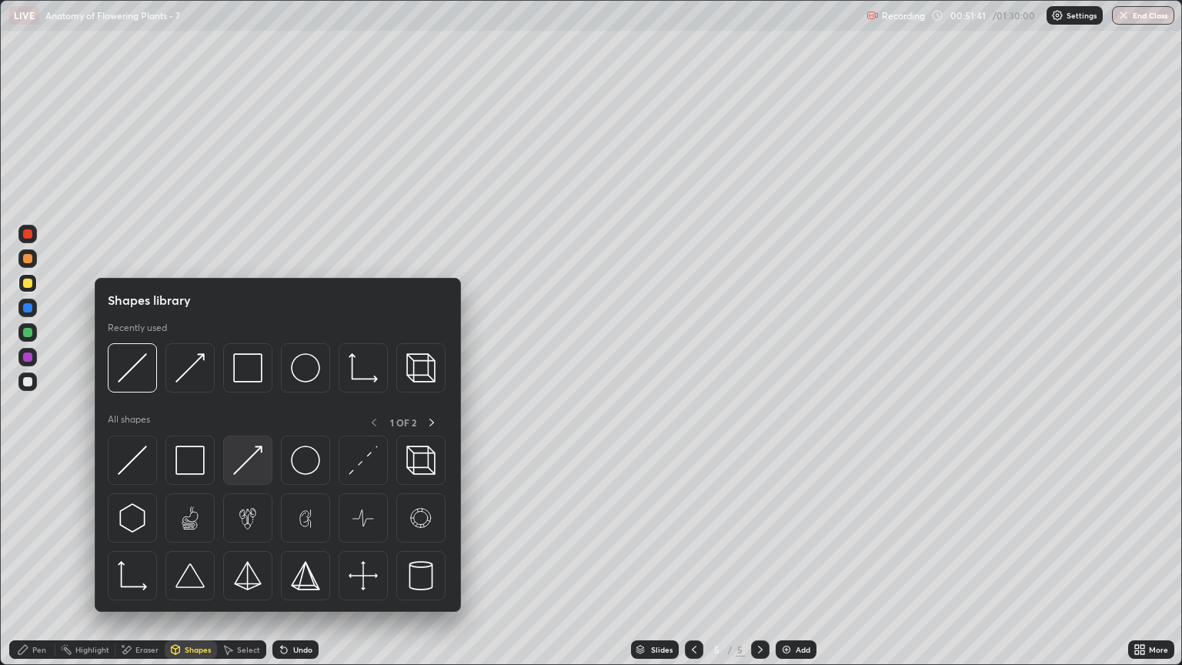
click at [258, 468] on img at bounding box center [247, 459] width 29 height 29
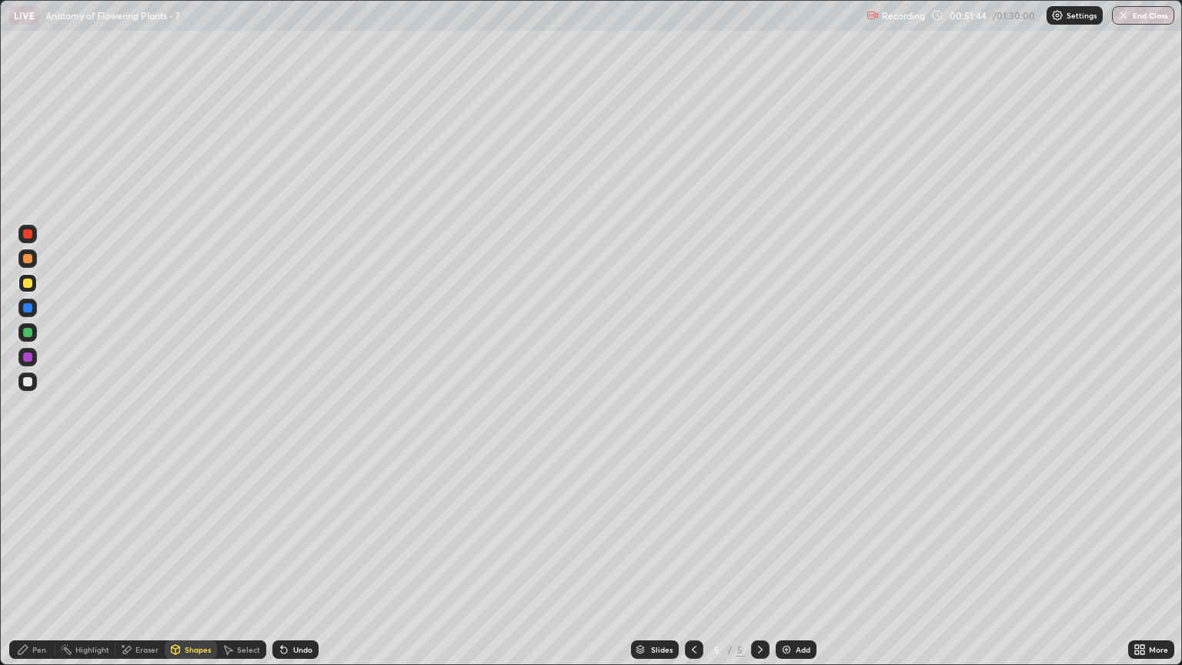
click at [32, 567] on div "Pen" at bounding box center [39, 649] width 14 height 8
click at [36, 262] on div at bounding box center [27, 258] width 18 height 18
click at [28, 259] on div at bounding box center [27, 258] width 9 height 9
click at [30, 382] on div at bounding box center [27, 381] width 9 height 9
click at [33, 289] on div at bounding box center [27, 283] width 18 height 18
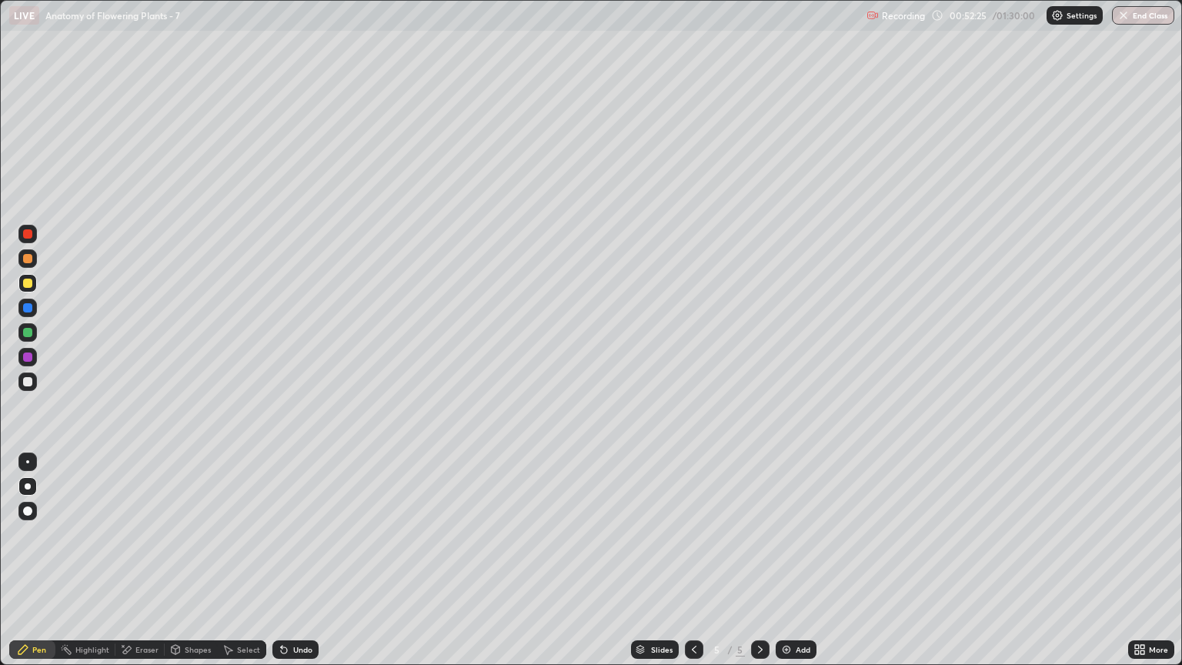
click at [198, 567] on div "Shapes" at bounding box center [191, 649] width 52 height 18
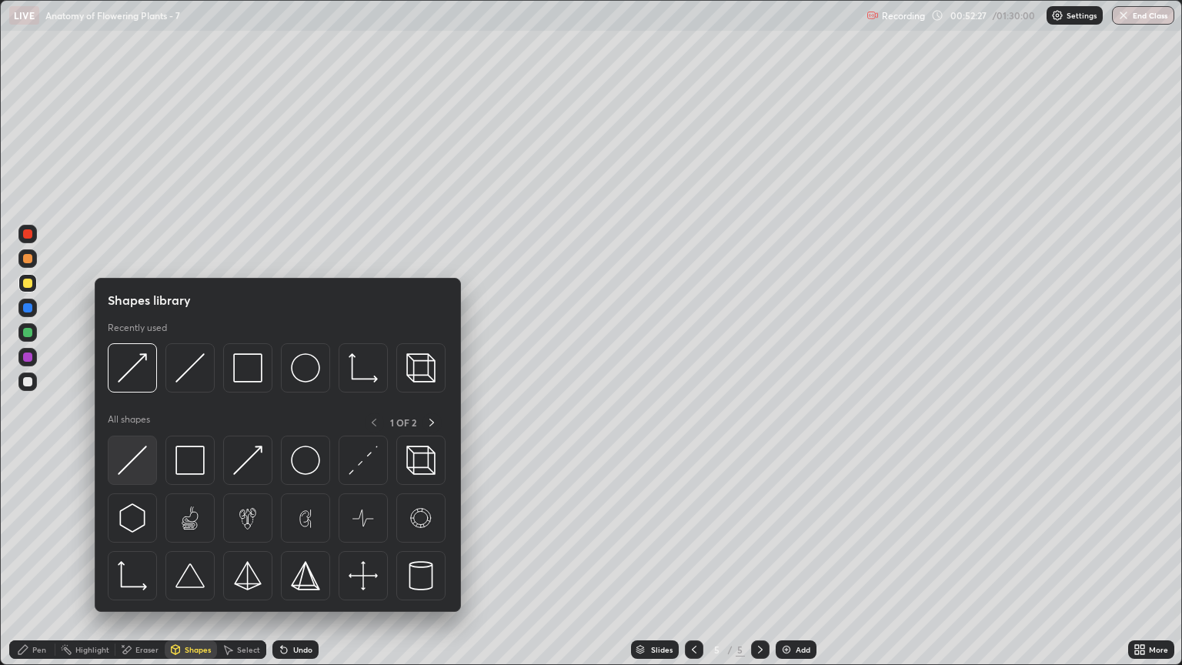
click at [139, 470] on img at bounding box center [132, 459] width 29 height 29
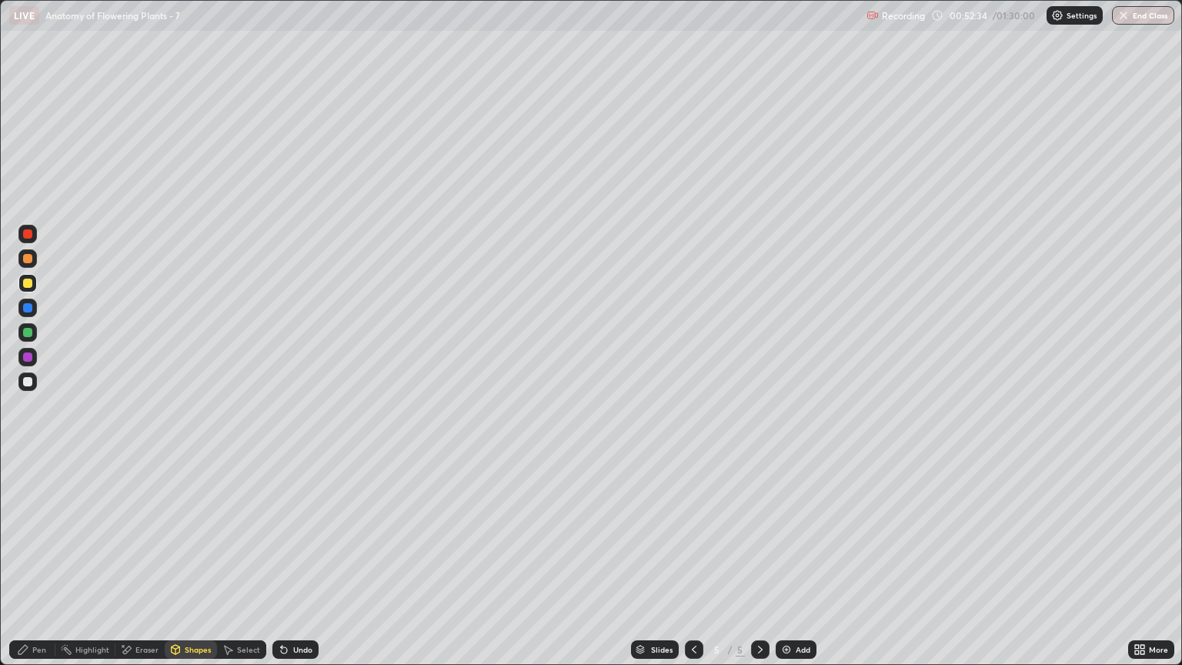
click at [37, 567] on div "Pen" at bounding box center [39, 649] width 14 height 8
click at [28, 286] on div at bounding box center [27, 283] width 9 height 9
click at [31, 359] on div at bounding box center [27, 356] width 9 height 9
click at [28, 282] on div at bounding box center [27, 283] width 9 height 9
click at [32, 262] on div at bounding box center [27, 258] width 9 height 9
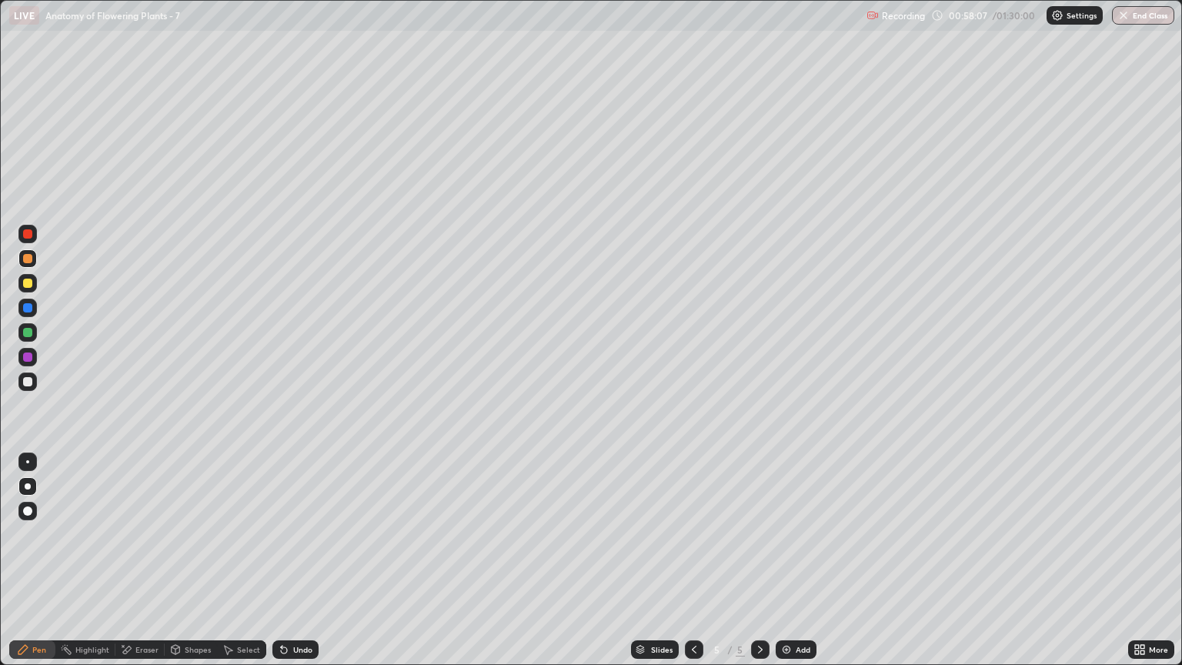
click at [25, 287] on div at bounding box center [27, 283] width 9 height 9
click at [29, 359] on div at bounding box center [27, 356] width 9 height 9
click at [143, 567] on div "Eraser" at bounding box center [146, 649] width 23 height 8
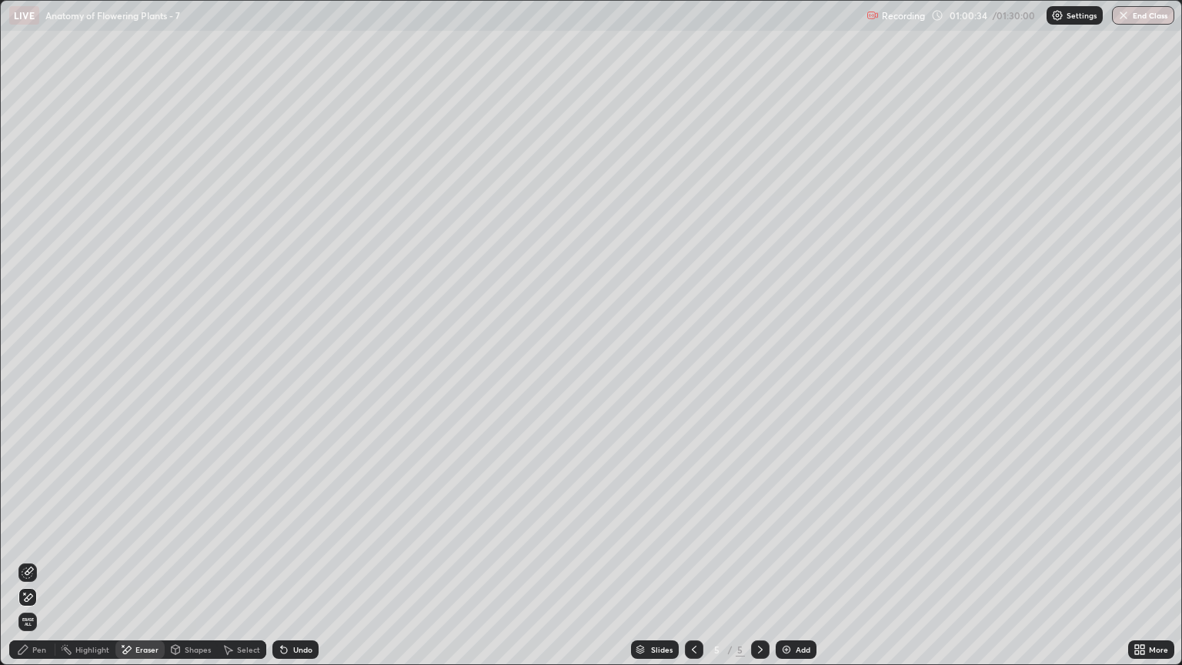
click at [194, 567] on div "Shapes" at bounding box center [198, 649] width 26 height 8
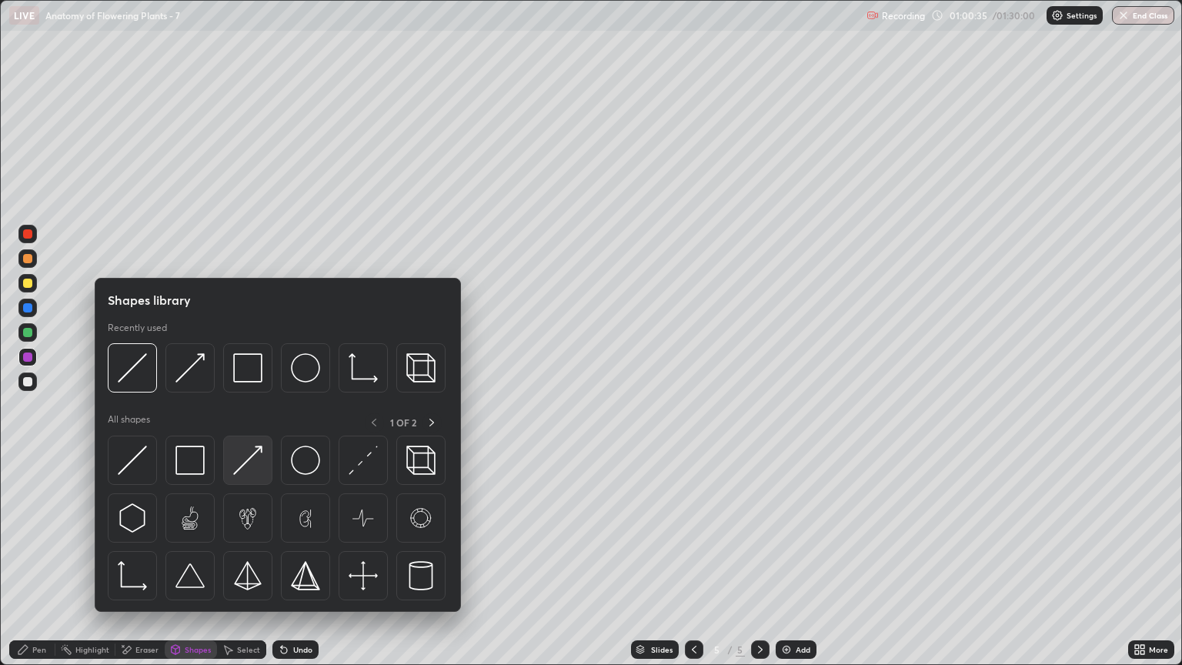
click at [252, 464] on img at bounding box center [247, 459] width 29 height 29
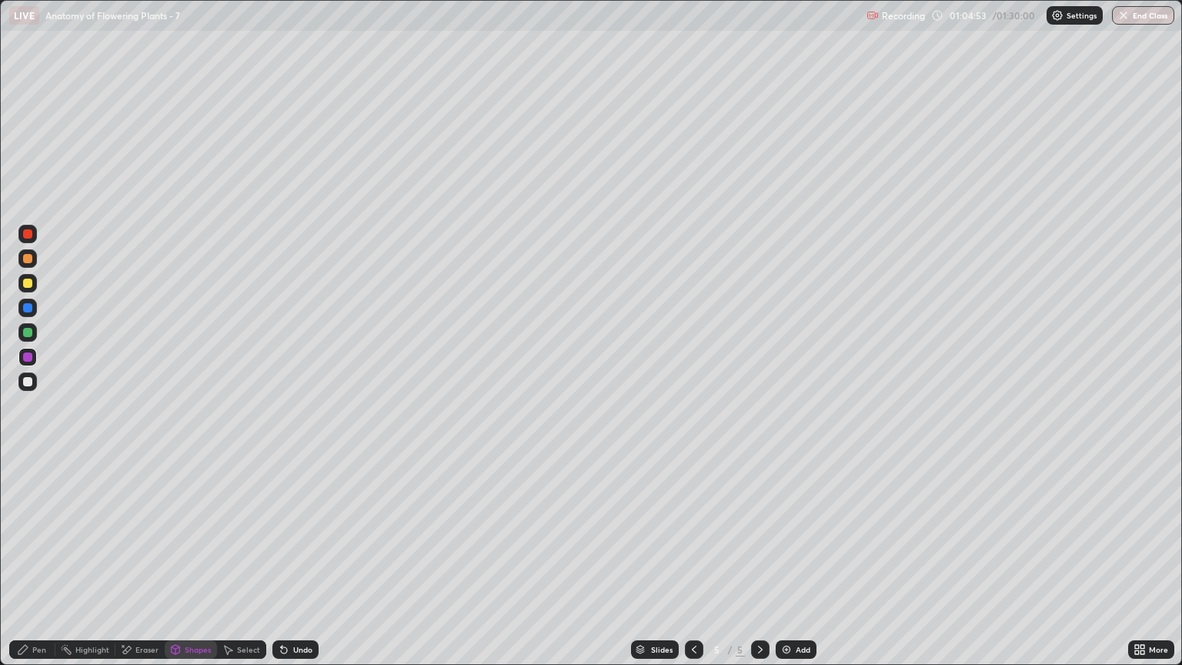
click at [38, 567] on div "Pen" at bounding box center [39, 649] width 14 height 8
click at [30, 382] on div at bounding box center [27, 381] width 9 height 9
click at [691, 567] on icon at bounding box center [694, 649] width 12 height 12
click at [692, 567] on icon at bounding box center [694, 649] width 12 height 12
click at [756, 567] on icon at bounding box center [760, 649] width 12 height 12
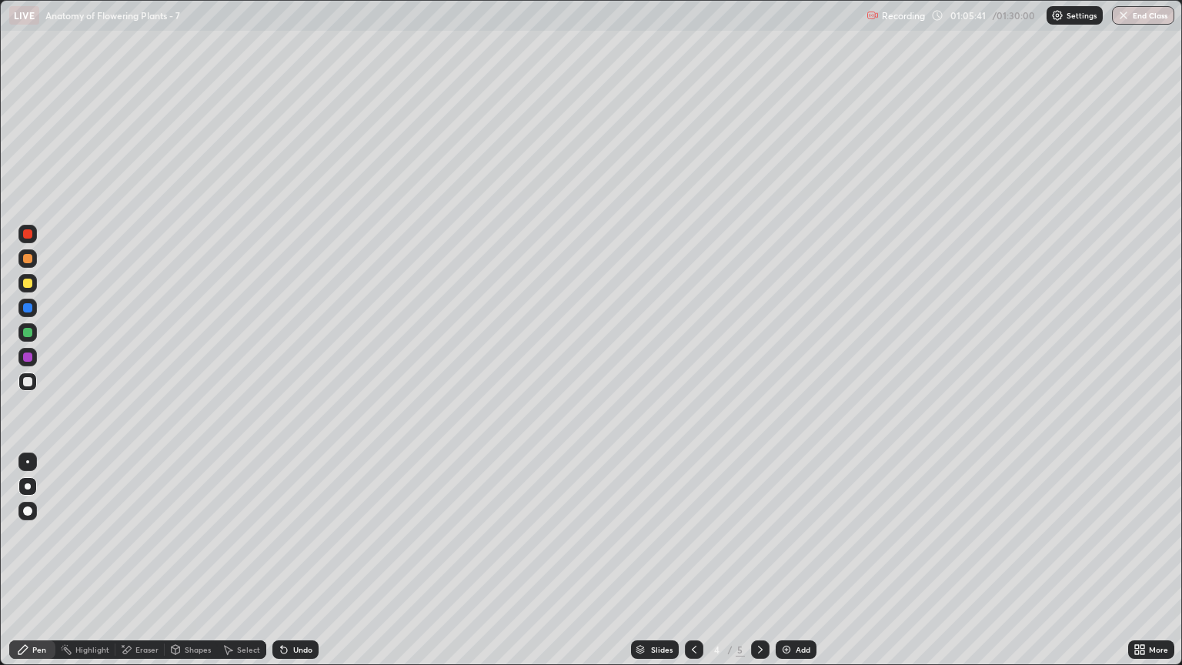
click at [758, 567] on icon at bounding box center [760, 649] width 5 height 8
click at [758, 567] on icon at bounding box center [760, 649] width 12 height 12
click at [37, 567] on div "Pen" at bounding box center [39, 649] width 14 height 8
click at [32, 383] on div at bounding box center [27, 381] width 9 height 9
click at [28, 287] on div at bounding box center [27, 283] width 9 height 9
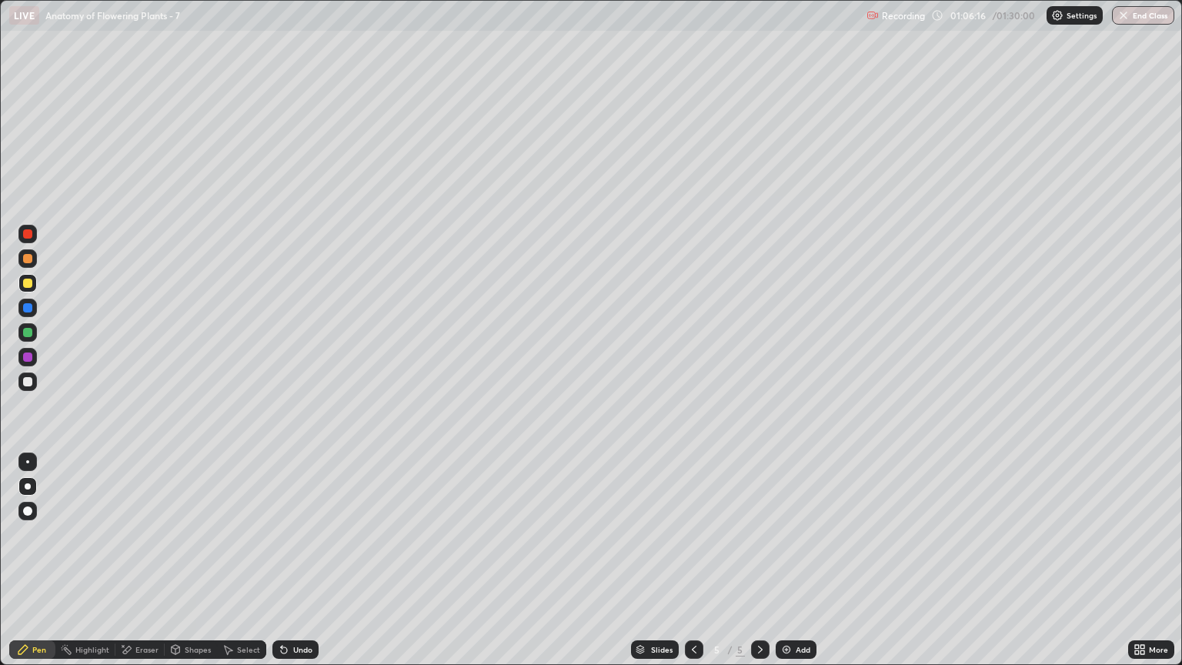
click at [191, 567] on div "Shapes" at bounding box center [198, 649] width 26 height 8
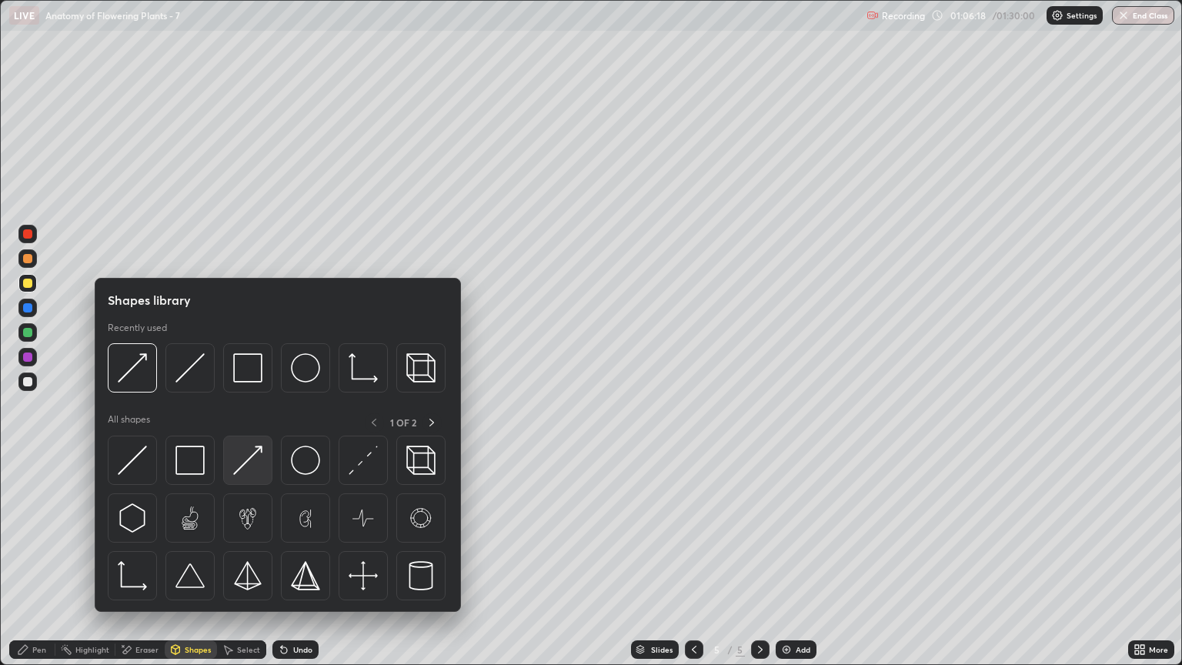
click at [251, 469] on img at bounding box center [247, 459] width 29 height 29
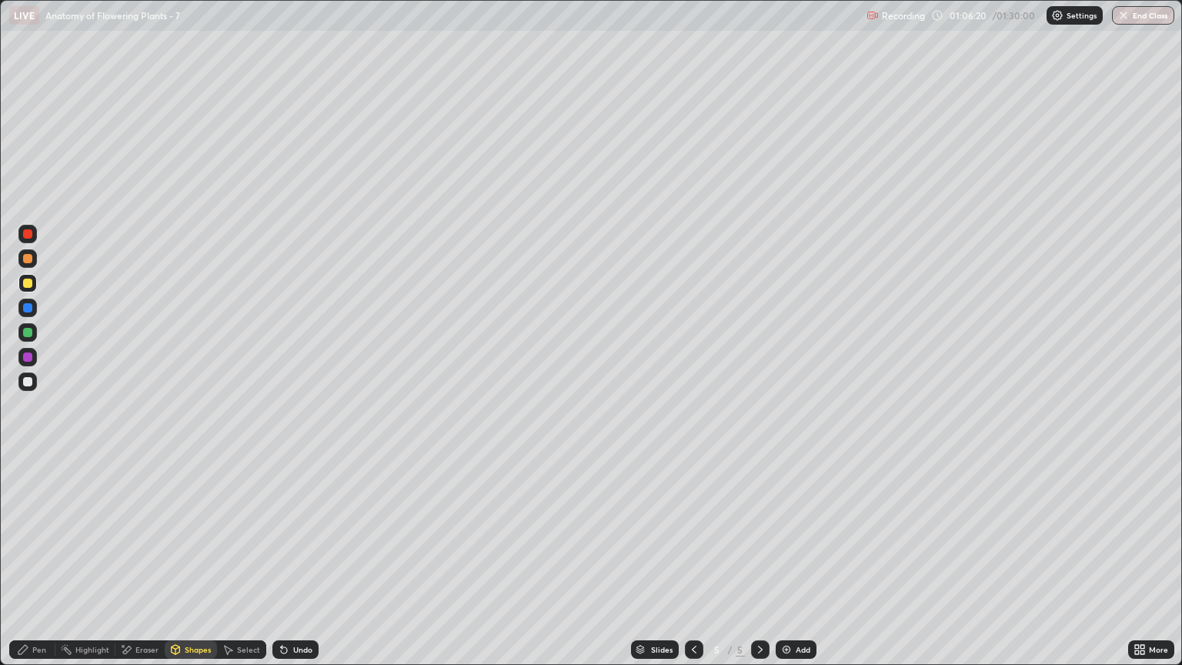
click at [38, 567] on div "Pen" at bounding box center [39, 649] width 14 height 8
click at [191, 567] on div "Shapes" at bounding box center [198, 649] width 26 height 8
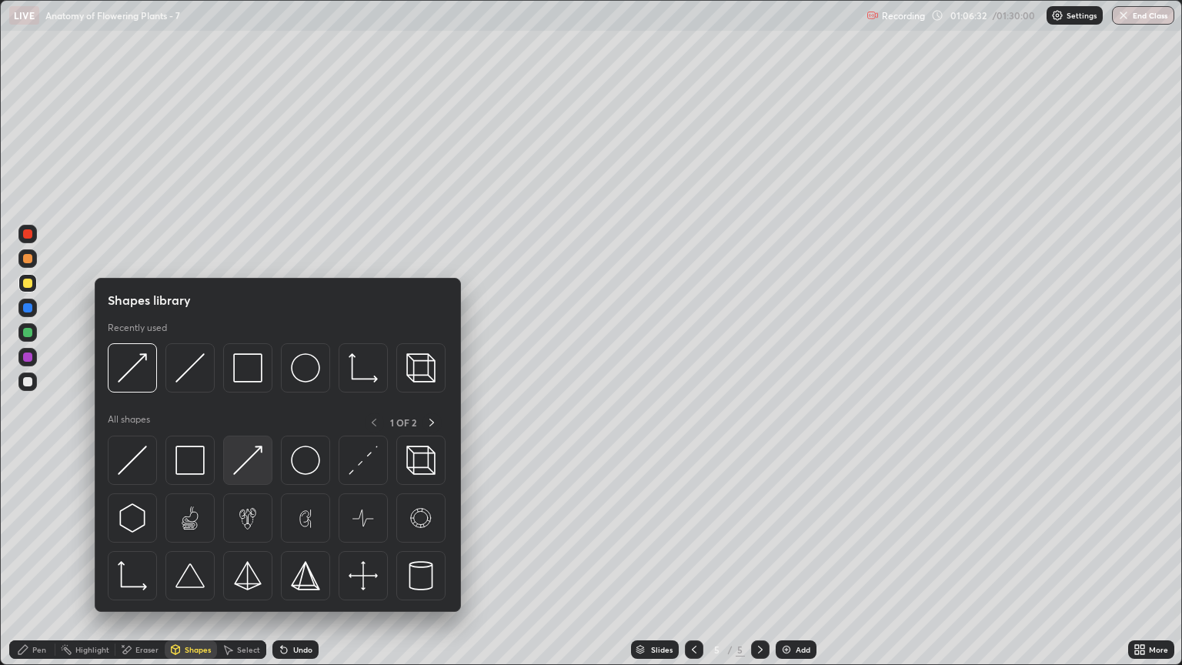
click at [245, 469] on img at bounding box center [247, 459] width 29 height 29
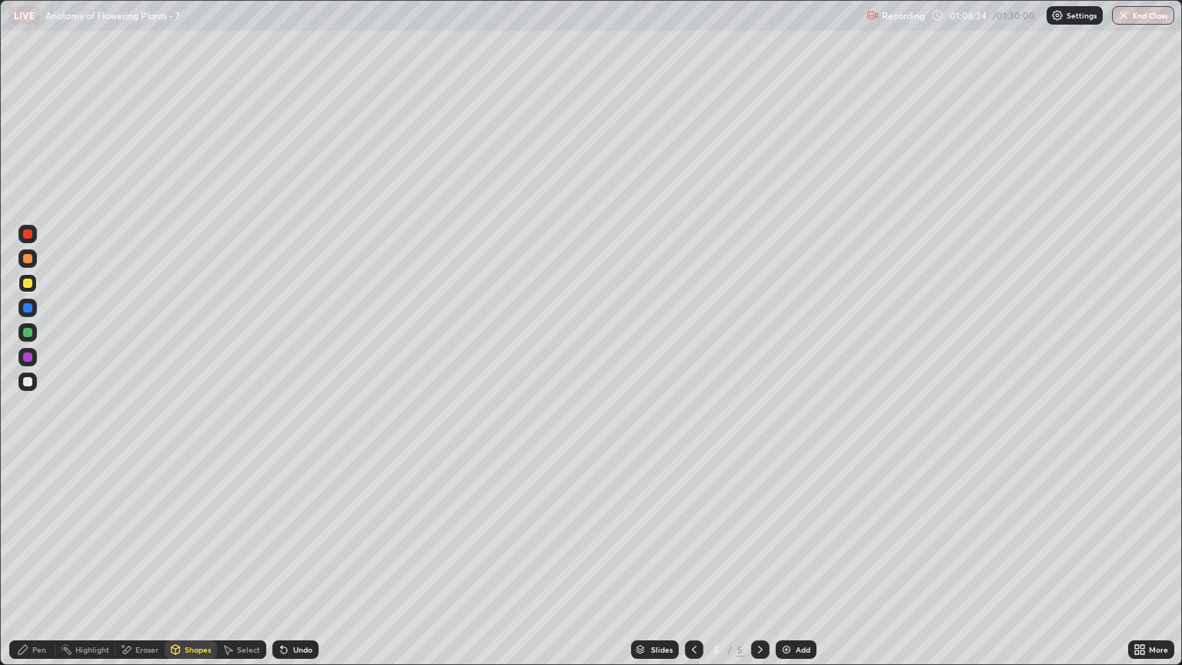
click at [38, 567] on div "Pen" at bounding box center [39, 649] width 14 height 8
click at [43, 567] on div "Pen" at bounding box center [39, 649] width 14 height 8
click at [29, 380] on div at bounding box center [27, 381] width 9 height 9
click at [194, 567] on div "Shapes" at bounding box center [198, 649] width 26 height 8
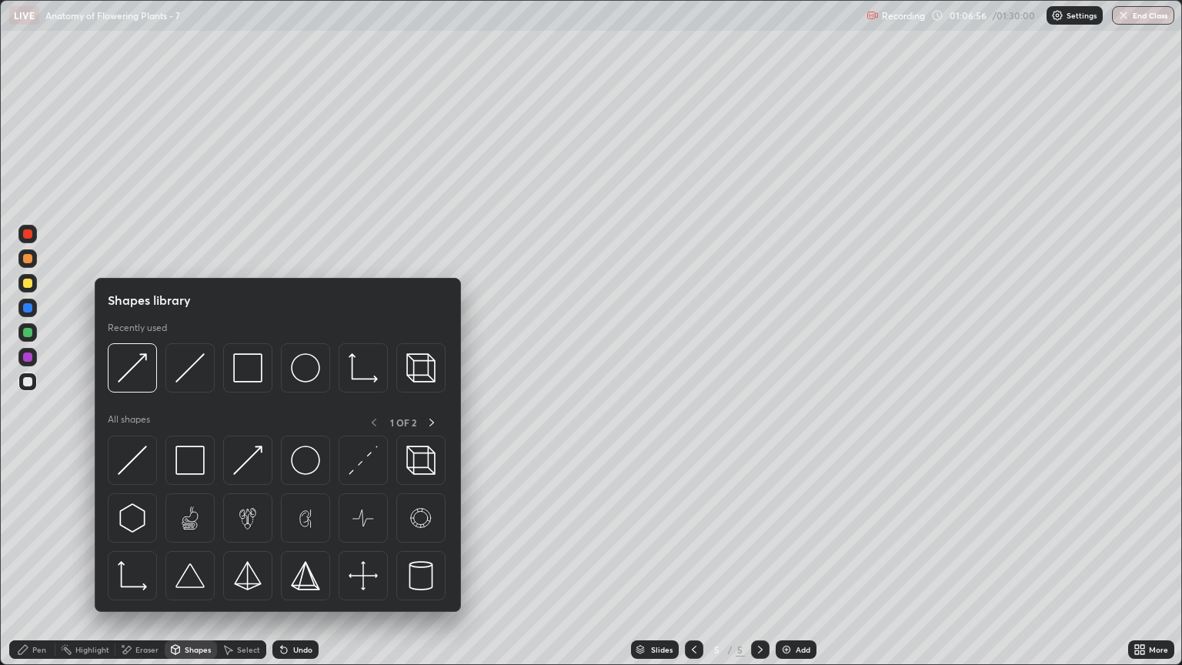
click at [144, 567] on div "Eraser" at bounding box center [146, 649] width 23 height 8
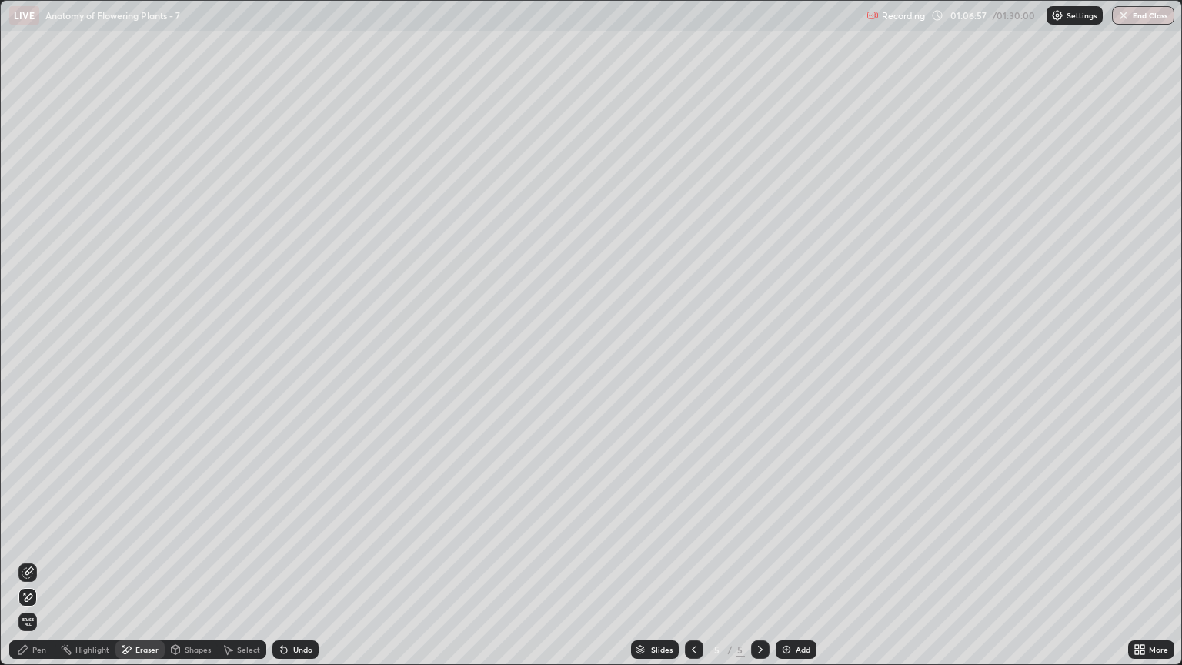
click at [31, 567] on icon at bounding box center [28, 597] width 12 height 13
click at [39, 567] on div "Pen" at bounding box center [39, 649] width 14 height 8
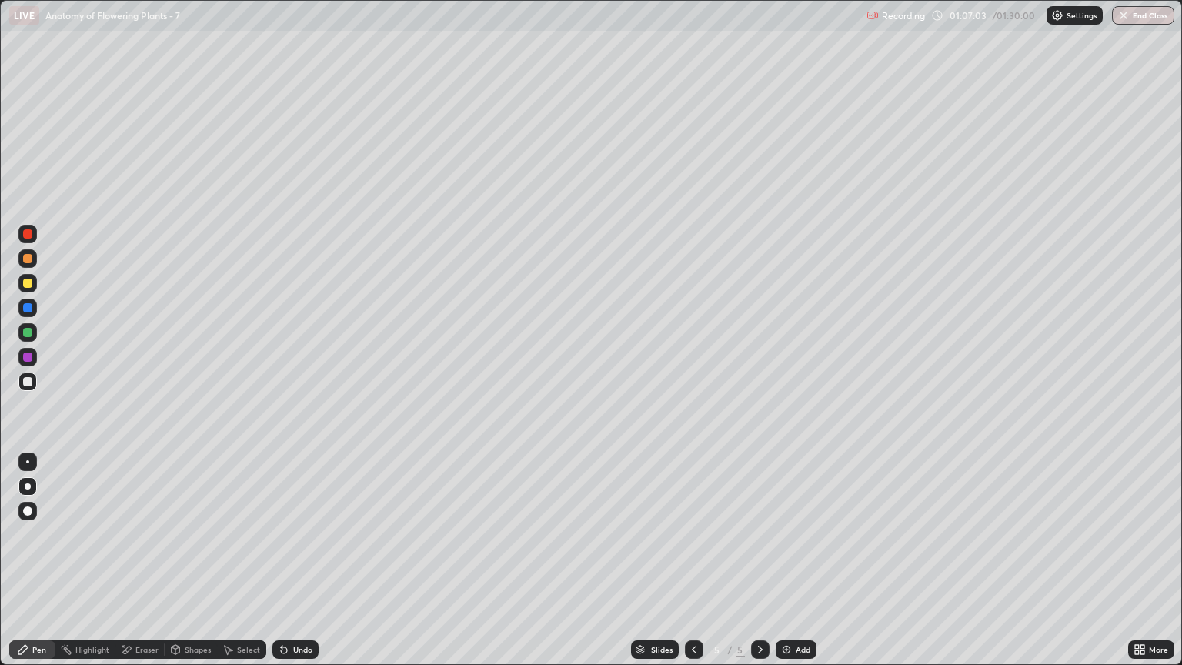
click at [35, 362] on div at bounding box center [27, 357] width 18 height 18
click at [30, 379] on div at bounding box center [27, 381] width 9 height 9
click at [755, 567] on icon at bounding box center [760, 649] width 12 height 12
click at [783, 567] on img at bounding box center [786, 649] width 12 height 12
click at [38, 567] on div "Pen" at bounding box center [39, 649] width 14 height 8
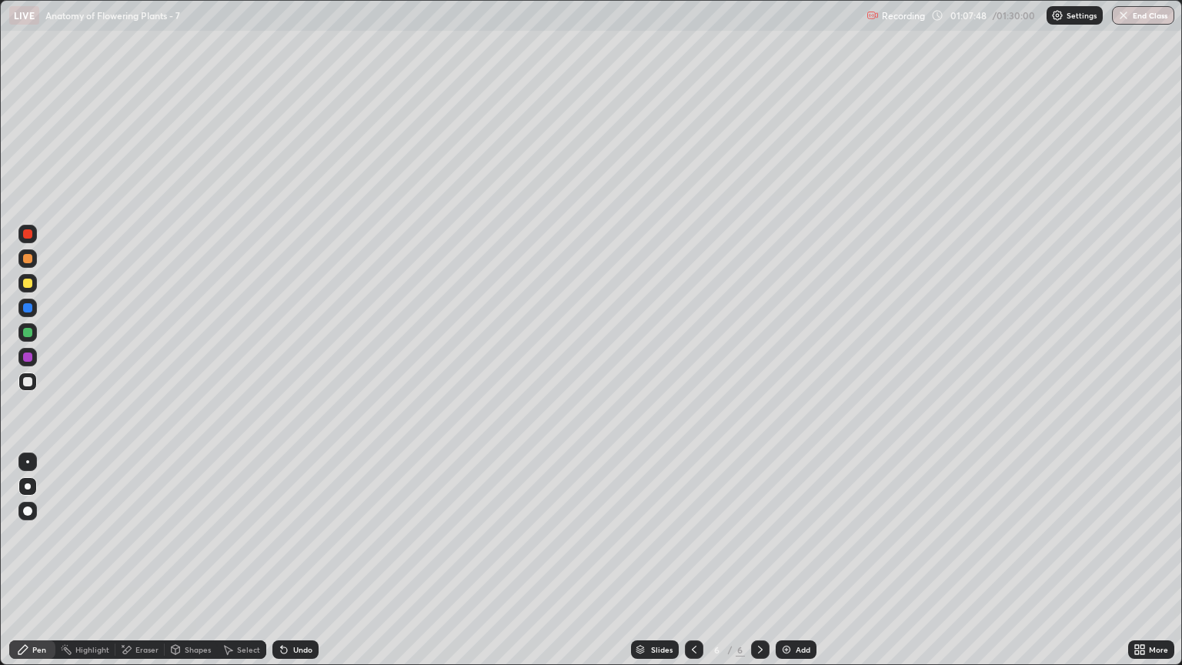
click at [25, 281] on div at bounding box center [27, 283] width 9 height 9
click at [181, 567] on div "Shapes" at bounding box center [191, 649] width 52 height 18
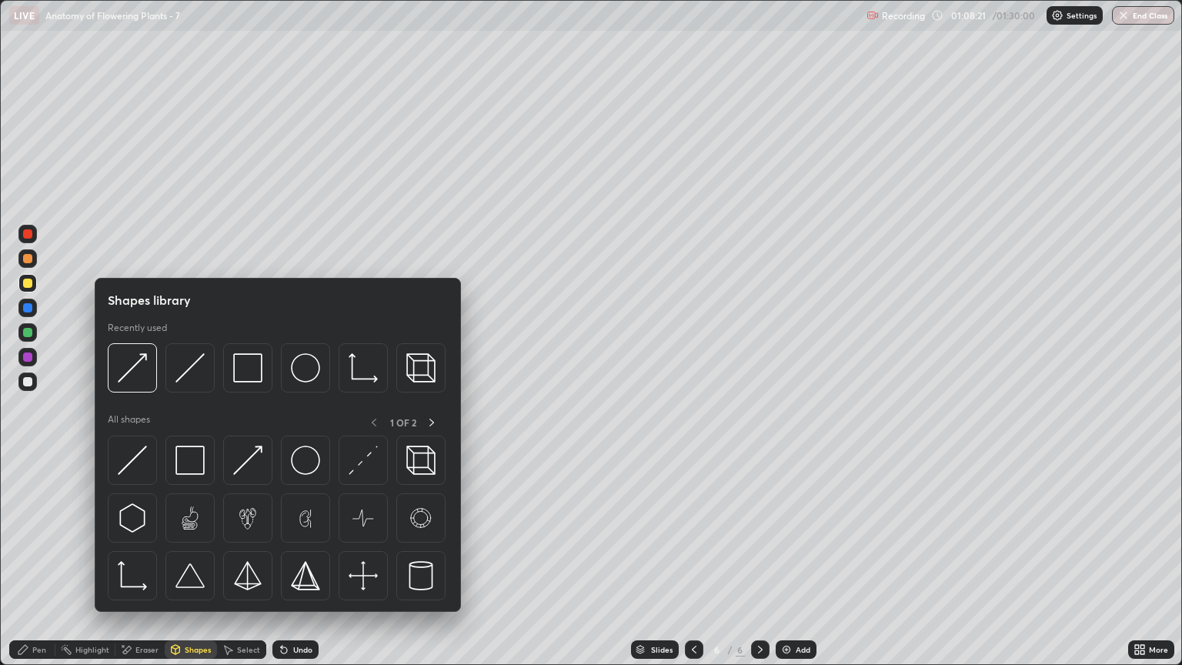
click at [145, 567] on div "Eraser" at bounding box center [146, 649] width 23 height 8
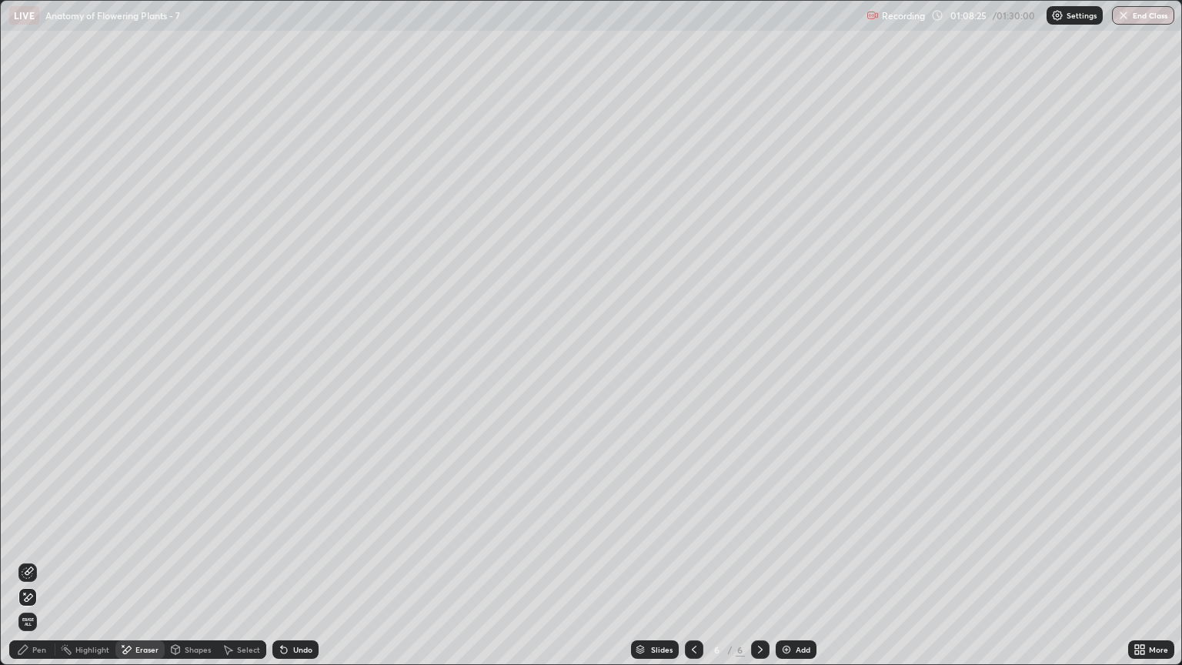
click at [43, 567] on div "Pen" at bounding box center [39, 649] width 14 height 8
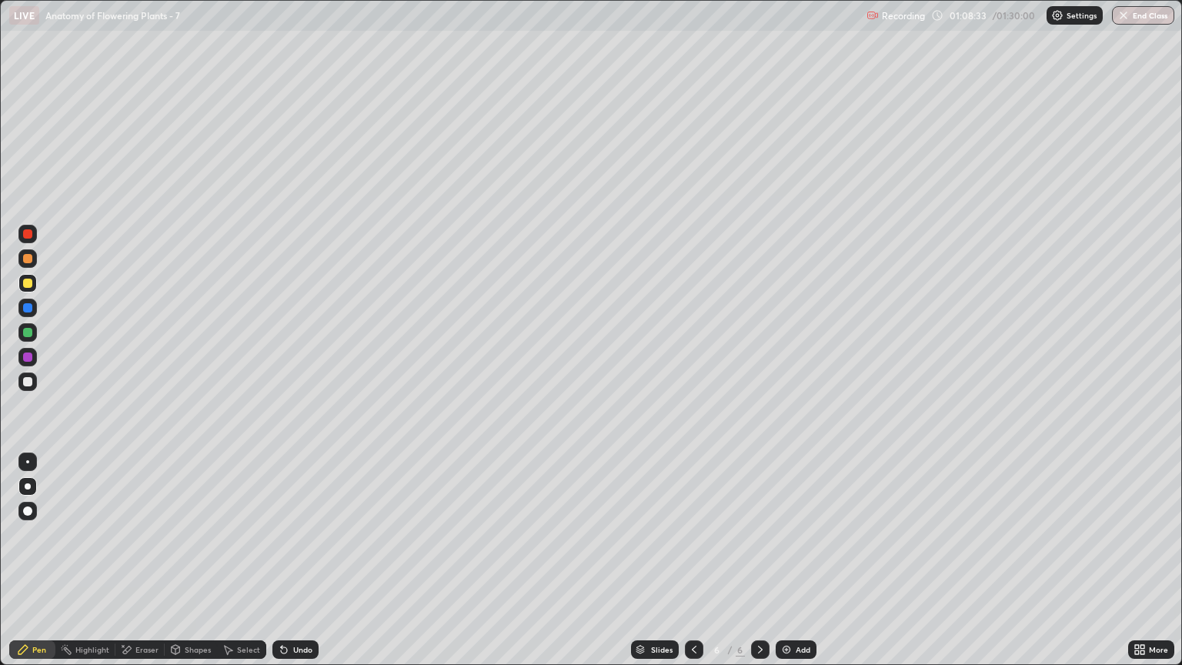
click at [30, 287] on div at bounding box center [27, 283] width 9 height 9
click at [35, 567] on div "Pen" at bounding box center [39, 649] width 14 height 8
click at [28, 507] on div at bounding box center [27, 510] width 9 height 9
click at [28, 263] on div at bounding box center [27, 258] width 18 height 18
click at [28, 235] on div at bounding box center [27, 233] width 9 height 9
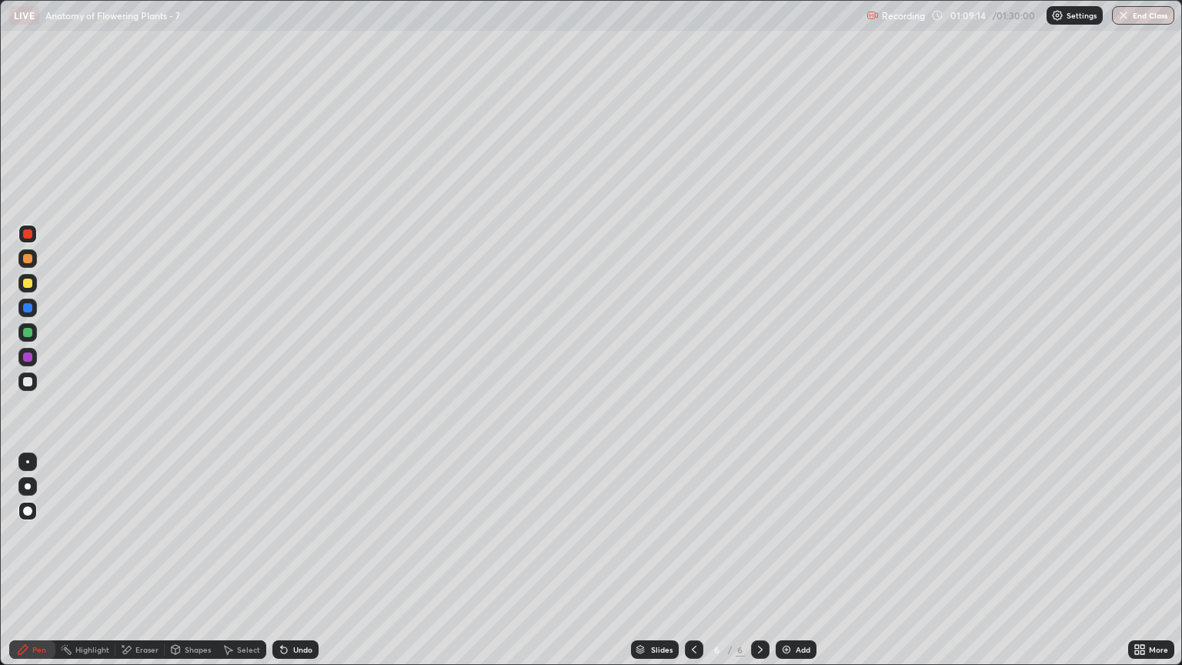
click at [28, 462] on div at bounding box center [27, 461] width 3 height 3
click at [151, 567] on div "Eraser" at bounding box center [146, 649] width 23 height 8
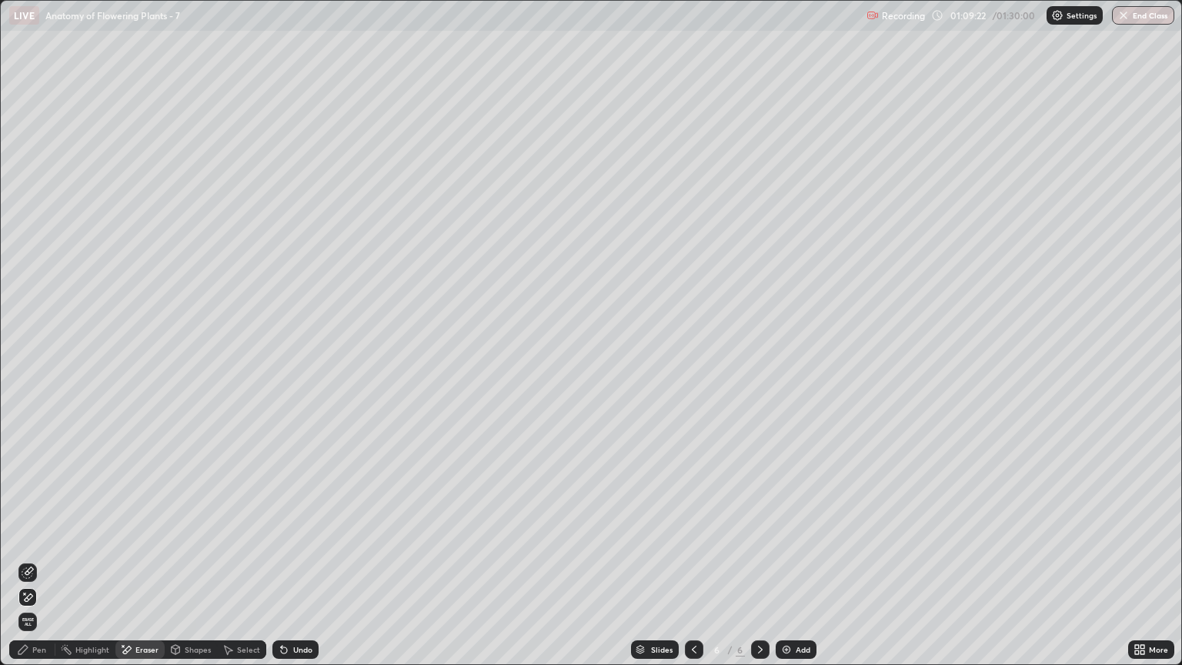
click at [281, 567] on icon at bounding box center [284, 650] width 6 height 6
click at [31, 567] on icon at bounding box center [28, 572] width 12 height 12
click at [29, 567] on div "Pen" at bounding box center [32, 649] width 46 height 18
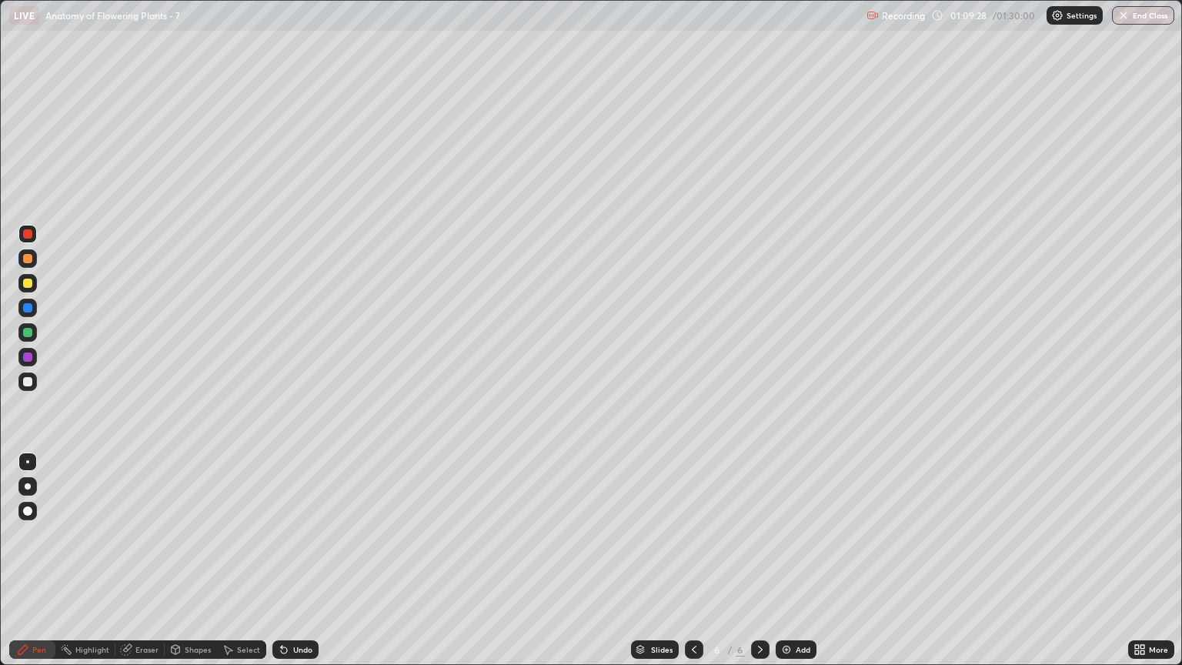
click at [28, 237] on div at bounding box center [27, 233] width 9 height 9
click at [28, 462] on div at bounding box center [27, 461] width 3 height 3
click at [29, 332] on div at bounding box center [27, 332] width 9 height 9
click at [31, 357] on div at bounding box center [27, 356] width 9 height 9
click at [104, 567] on div "Highlight" at bounding box center [92, 649] width 34 height 8
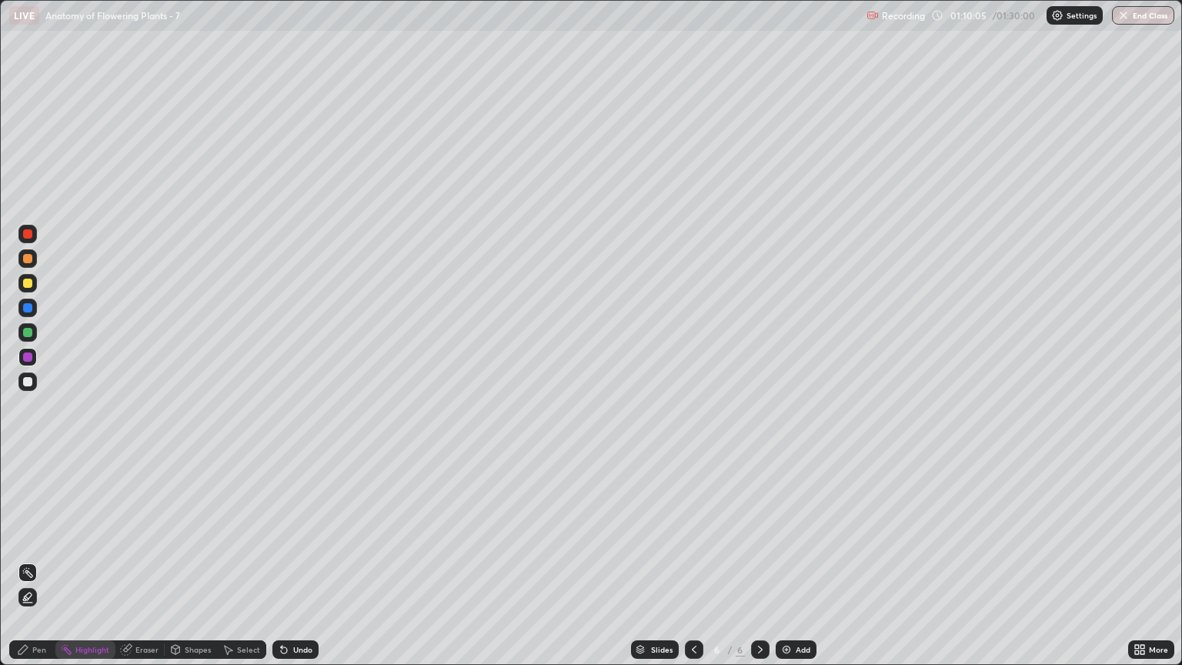
click at [146, 567] on div "Eraser" at bounding box center [146, 649] width 23 height 8
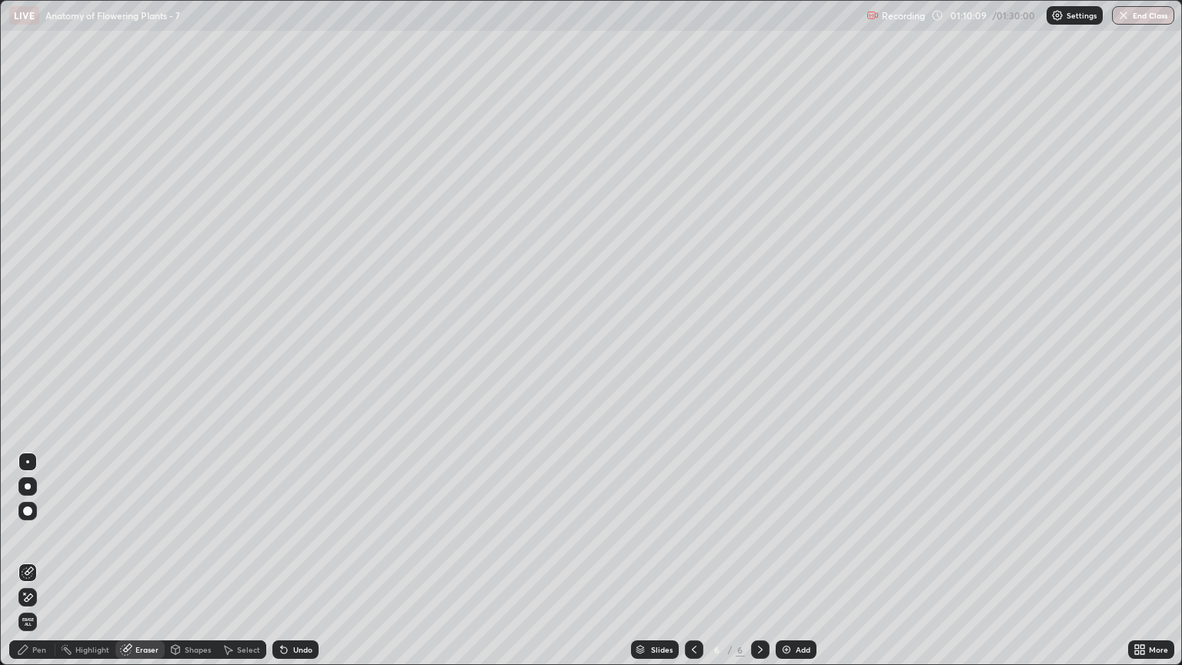
click at [41, 567] on div "Pen" at bounding box center [39, 649] width 14 height 8
click at [40, 567] on div "Pen" at bounding box center [39, 649] width 14 height 8
click at [141, 567] on div "Eraser" at bounding box center [146, 649] width 23 height 8
click at [31, 567] on icon at bounding box center [28, 597] width 12 height 13
click at [38, 567] on div "Pen" at bounding box center [32, 649] width 46 height 18
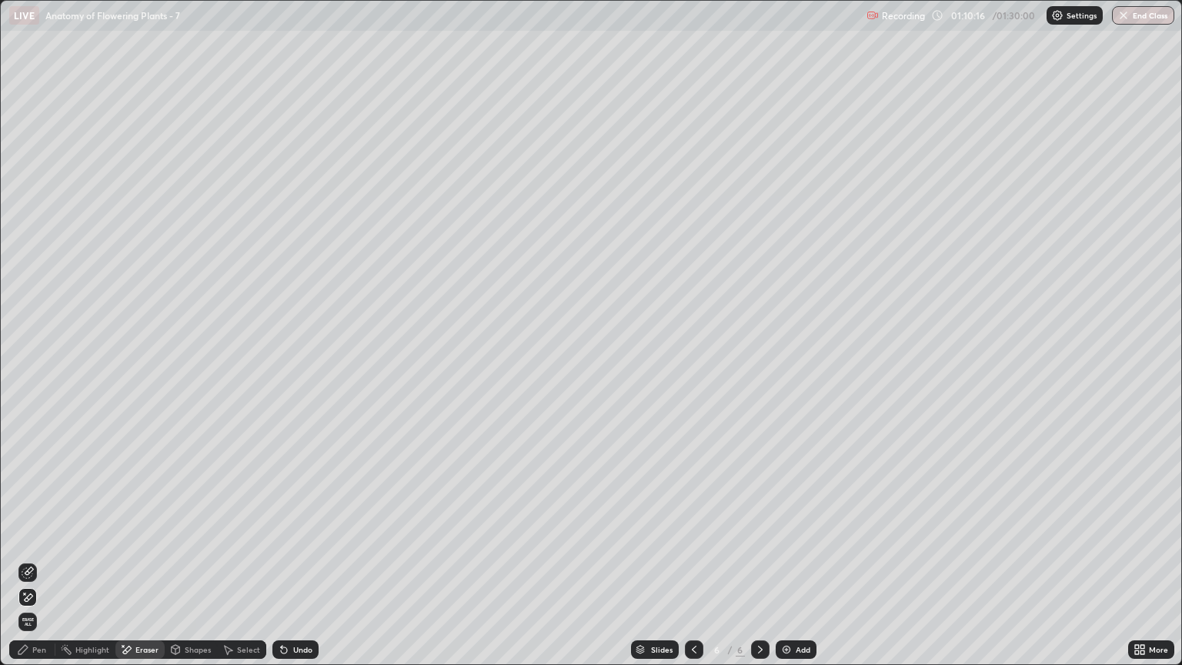
click at [37, 567] on div "Pen" at bounding box center [39, 649] width 14 height 8
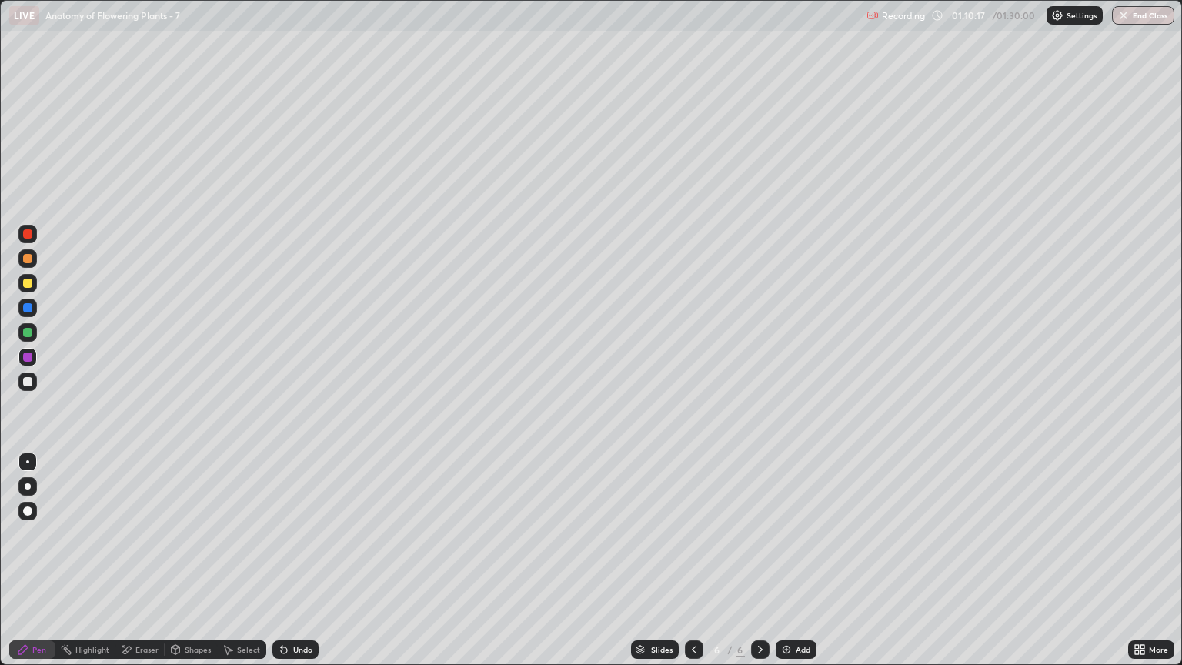
click at [28, 492] on div at bounding box center [27, 486] width 18 height 18
click at [145, 567] on div "Eraser" at bounding box center [139, 649] width 49 height 18
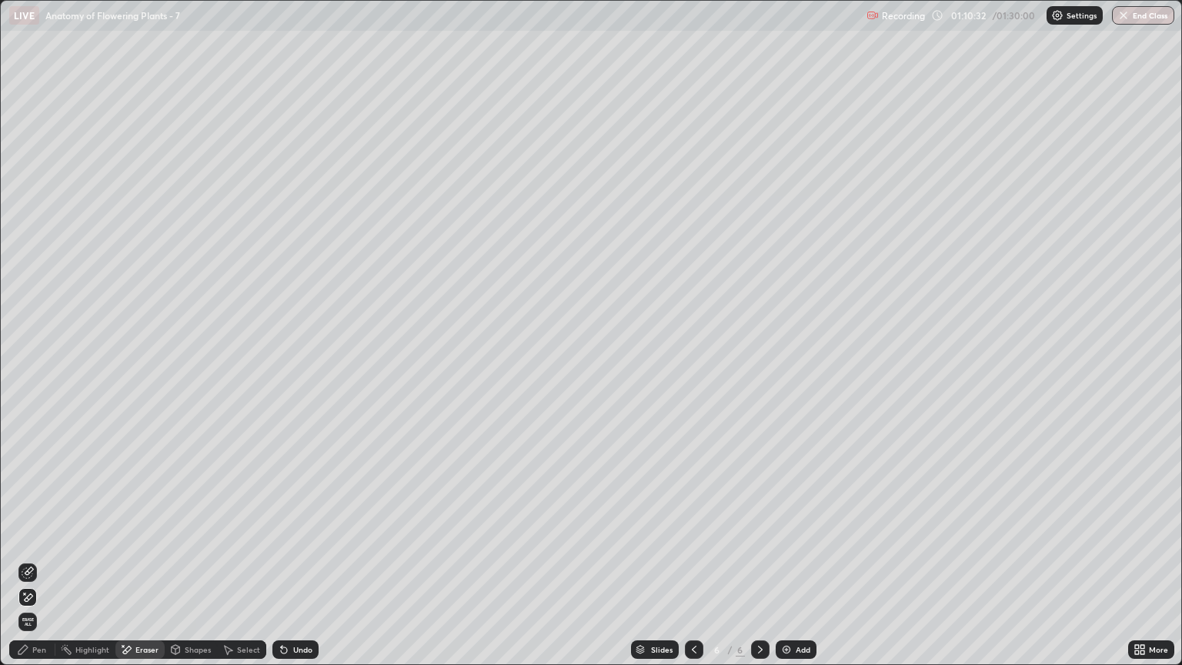
click at [44, 567] on div "Pen" at bounding box center [39, 649] width 14 height 8
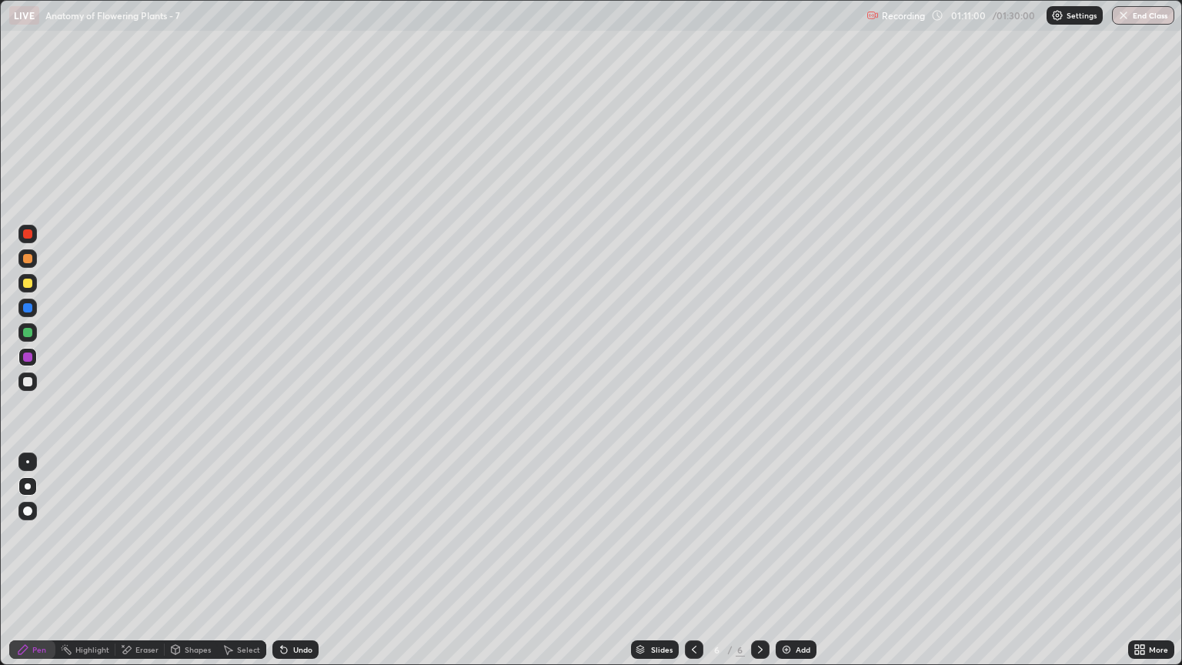
click at [30, 382] on div at bounding box center [27, 381] width 9 height 9
click at [28, 382] on div at bounding box center [27, 381] width 9 height 9
click at [197, 567] on div "Shapes" at bounding box center [198, 649] width 26 height 8
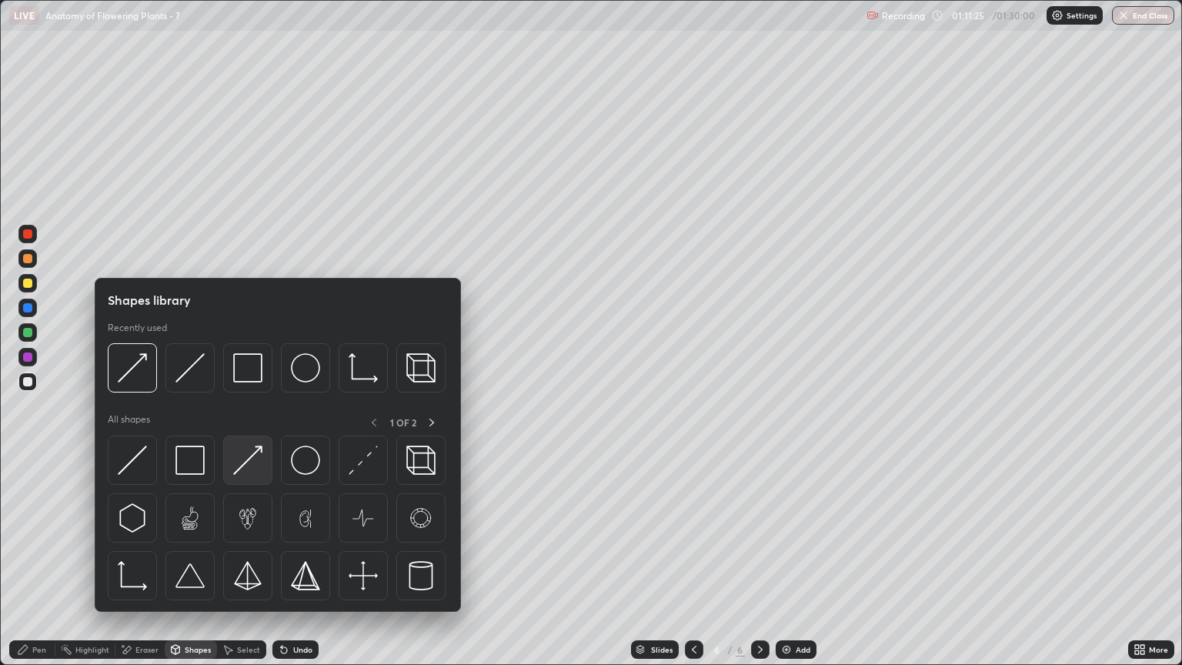
click at [259, 461] on img at bounding box center [247, 459] width 29 height 29
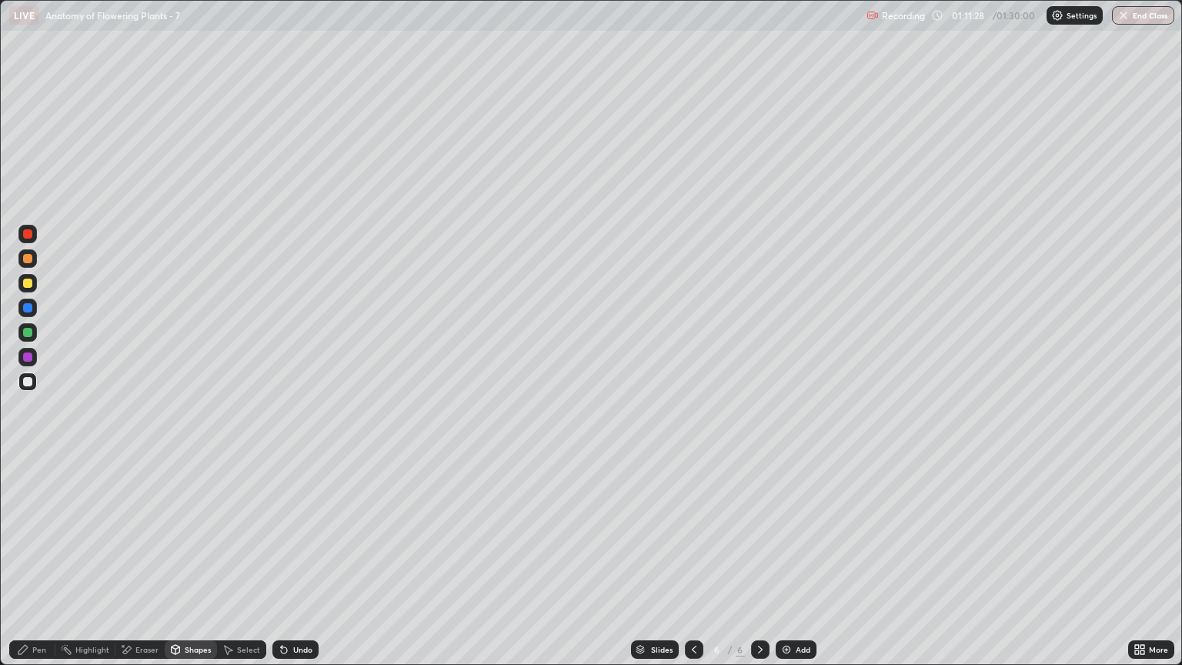
click at [42, 567] on div "Pen" at bounding box center [32, 649] width 46 height 18
click at [30, 364] on div at bounding box center [27, 357] width 18 height 18
click at [197, 567] on div "Shapes" at bounding box center [198, 649] width 26 height 8
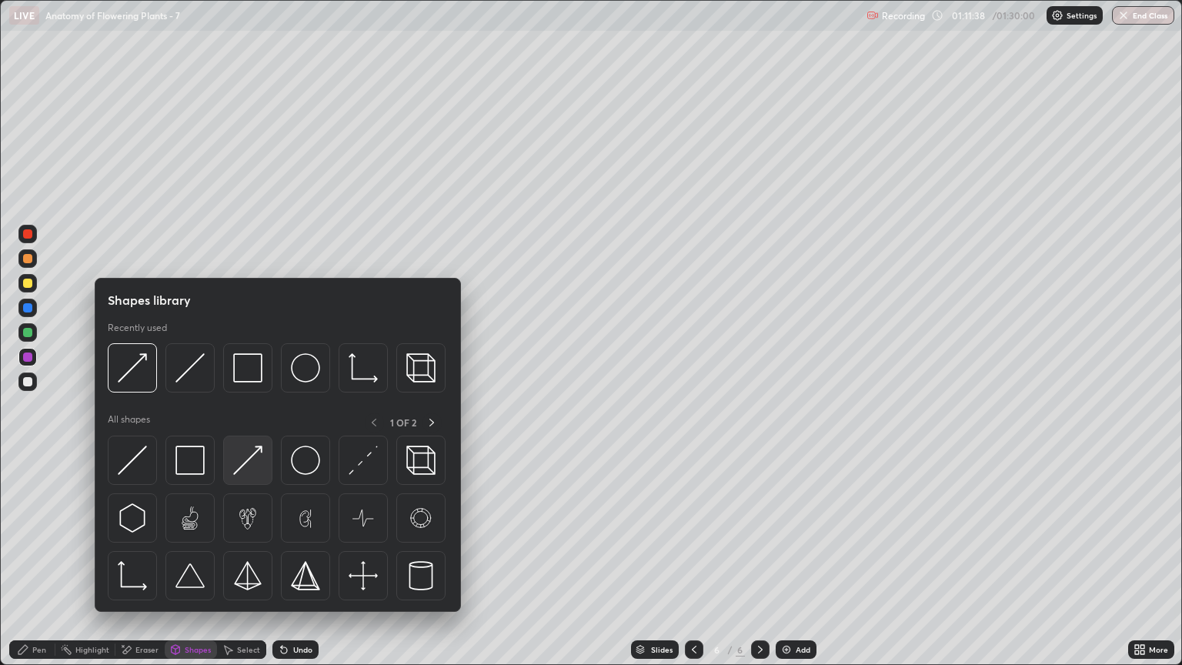
click at [251, 462] on img at bounding box center [247, 459] width 29 height 29
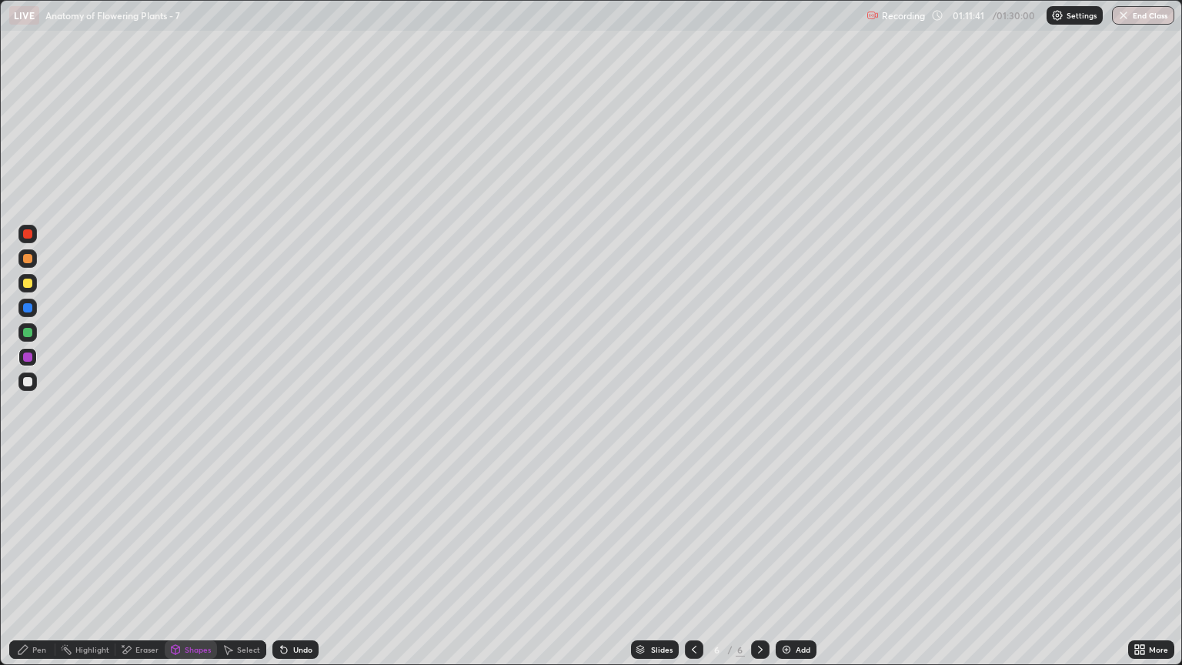
click at [37, 567] on div "Pen" at bounding box center [39, 649] width 14 height 8
click at [29, 288] on div at bounding box center [27, 283] width 18 height 18
click at [200, 567] on div "Shapes" at bounding box center [198, 649] width 26 height 8
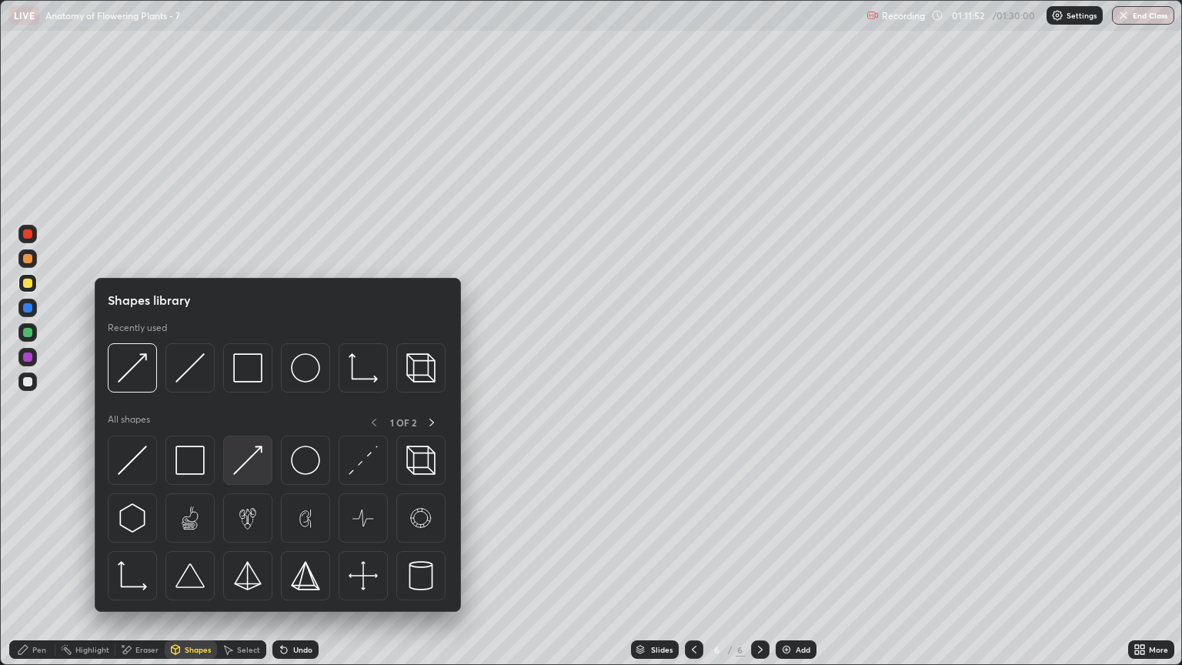
click at [247, 463] on img at bounding box center [247, 459] width 29 height 29
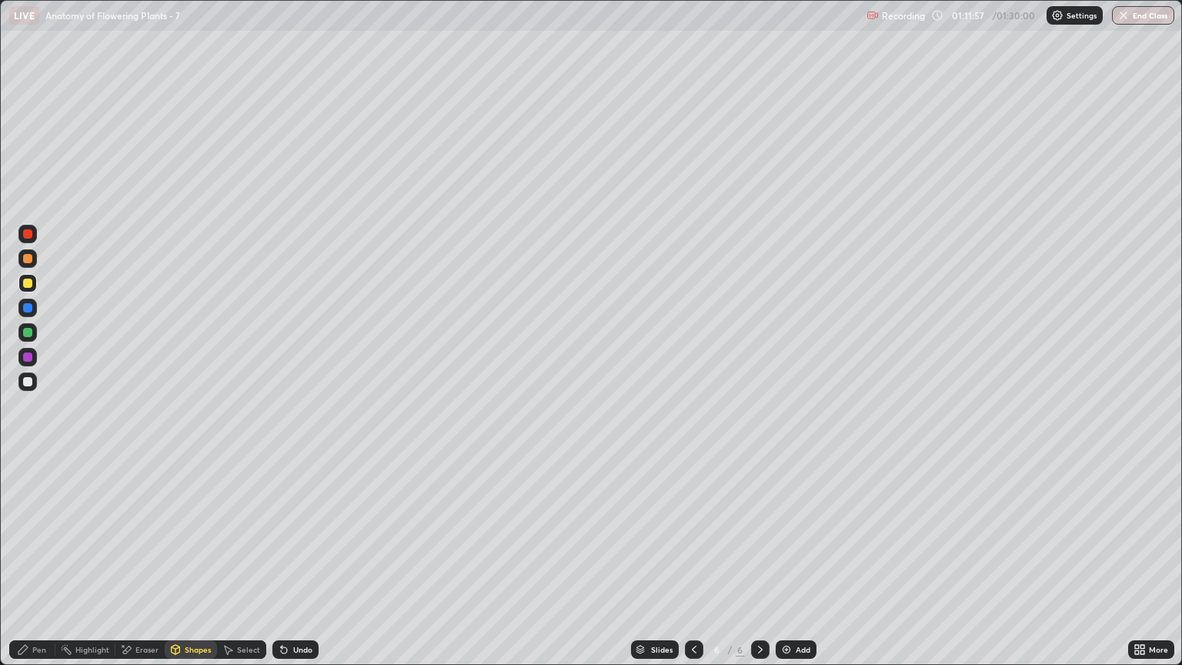
click at [46, 567] on div "Pen" at bounding box center [32, 649] width 46 height 18
click at [28, 258] on div at bounding box center [27, 258] width 9 height 9
click at [201, 567] on div "Shapes" at bounding box center [198, 649] width 26 height 8
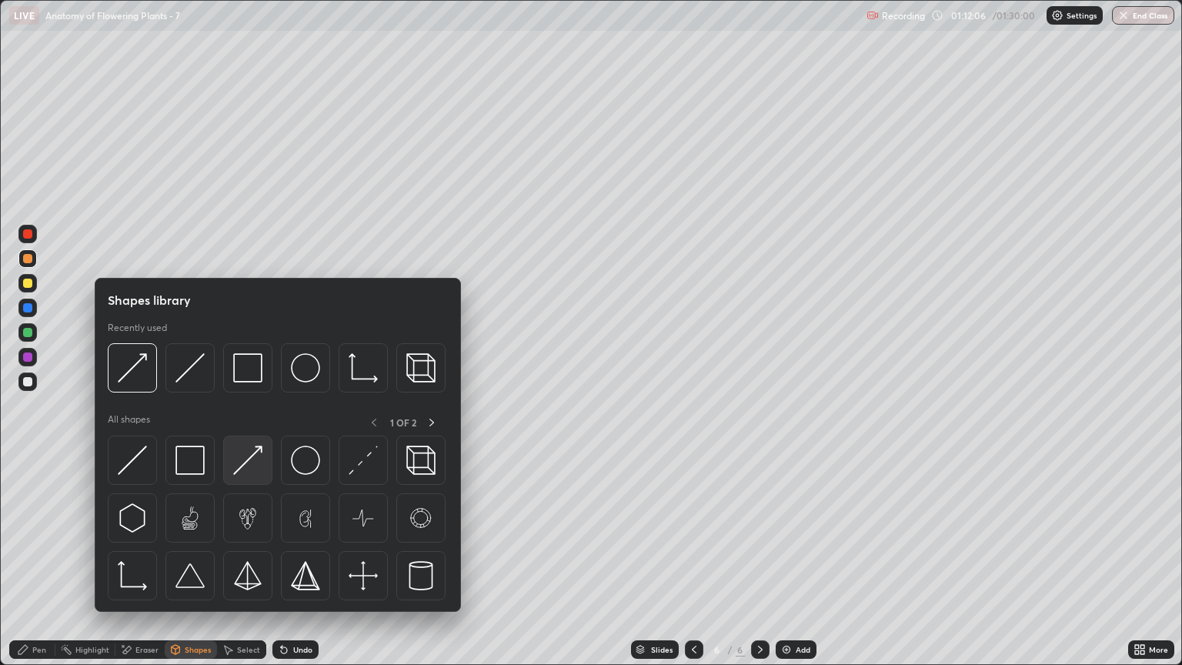
click at [254, 461] on img at bounding box center [247, 459] width 29 height 29
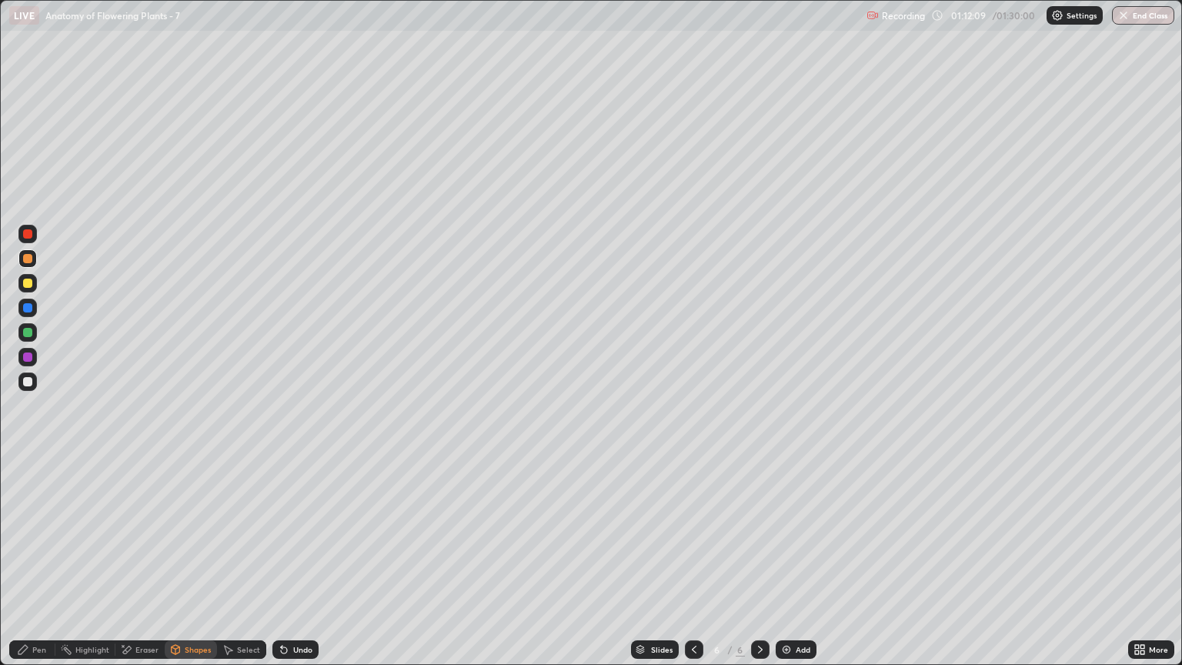
click at [39, 567] on div "Pen" at bounding box center [39, 649] width 14 height 8
click at [28, 283] on div at bounding box center [27, 283] width 9 height 9
click at [31, 335] on div at bounding box center [27, 332] width 9 height 9
click at [31, 360] on div at bounding box center [27, 356] width 9 height 9
click at [28, 234] on div at bounding box center [27, 233] width 9 height 9
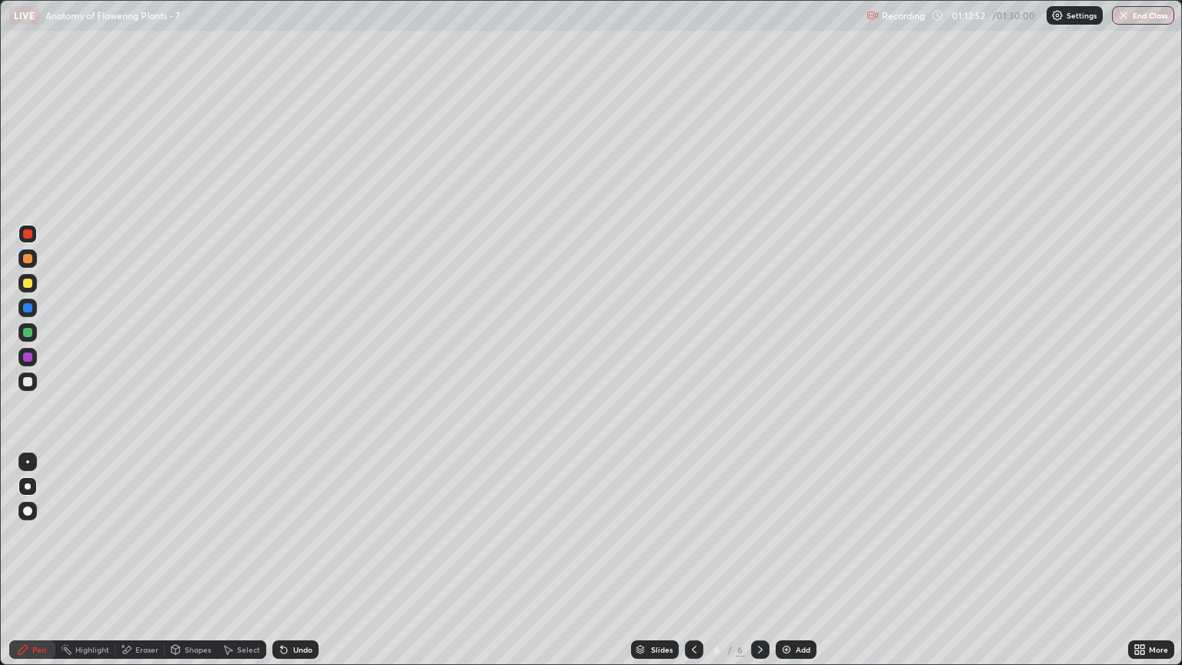
click at [31, 333] on div at bounding box center [27, 332] width 9 height 9
click at [196, 567] on div "Shapes" at bounding box center [198, 649] width 26 height 8
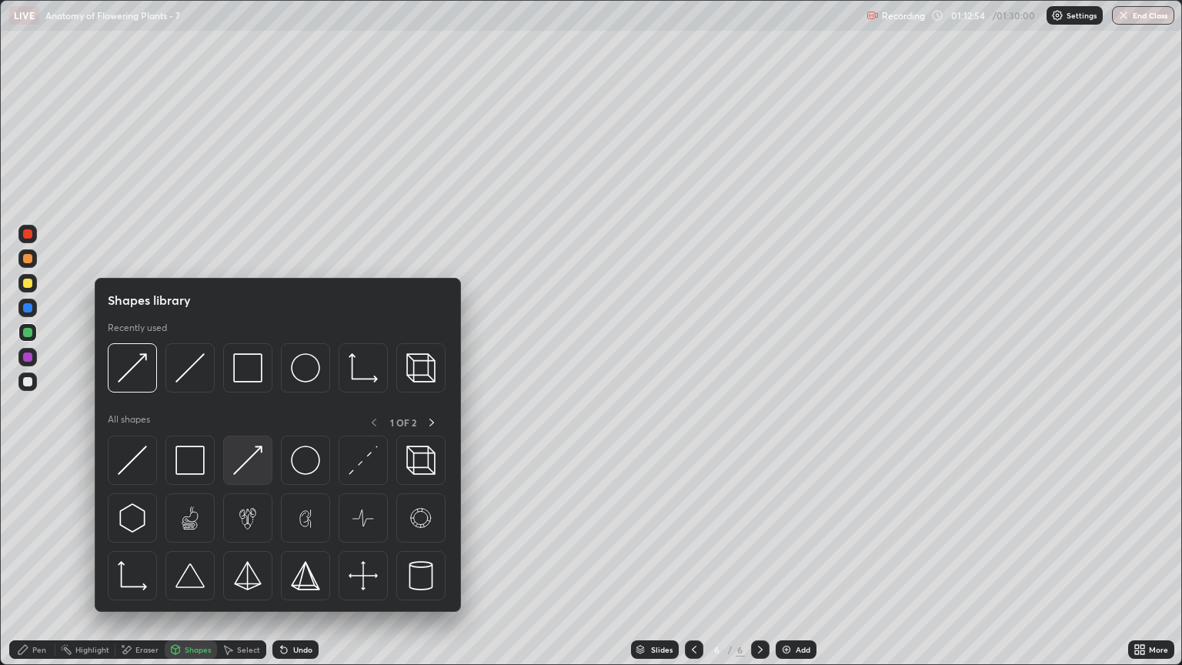
click at [255, 462] on img at bounding box center [247, 459] width 29 height 29
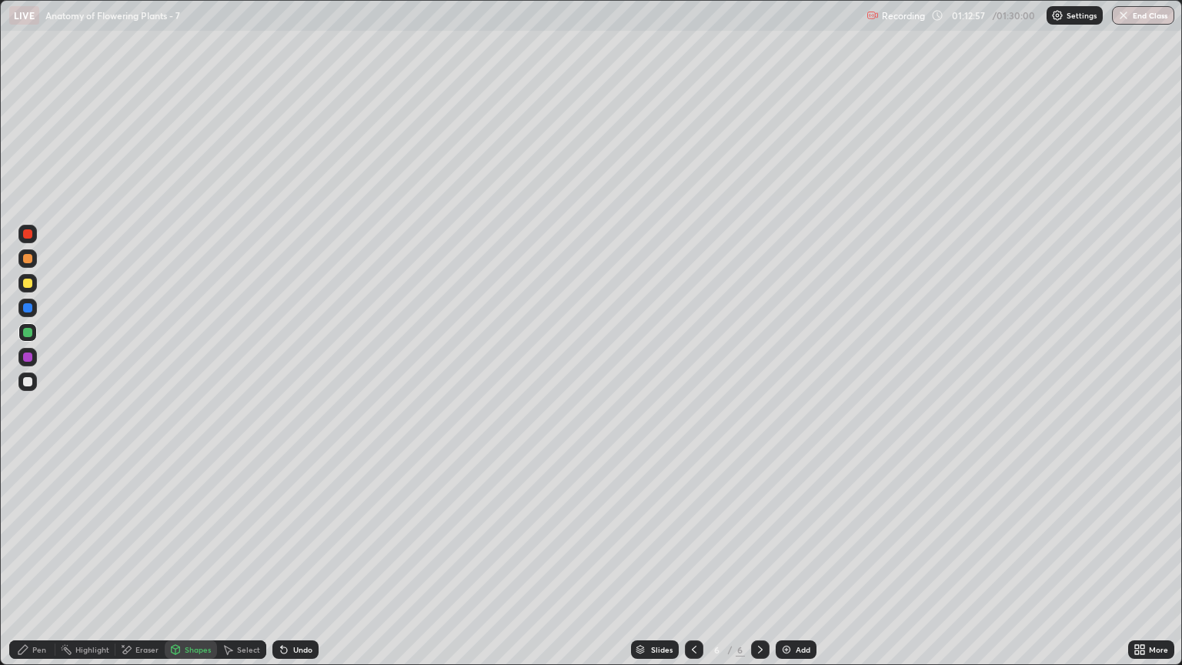
click at [46, 567] on div "Pen" at bounding box center [32, 649] width 46 height 18
click at [154, 567] on div "Eraser" at bounding box center [146, 649] width 23 height 8
click at [35, 567] on div "Pen" at bounding box center [32, 649] width 46 height 18
click at [31, 332] on div at bounding box center [27, 332] width 9 height 9
click at [149, 567] on div "Eraser" at bounding box center [146, 649] width 23 height 8
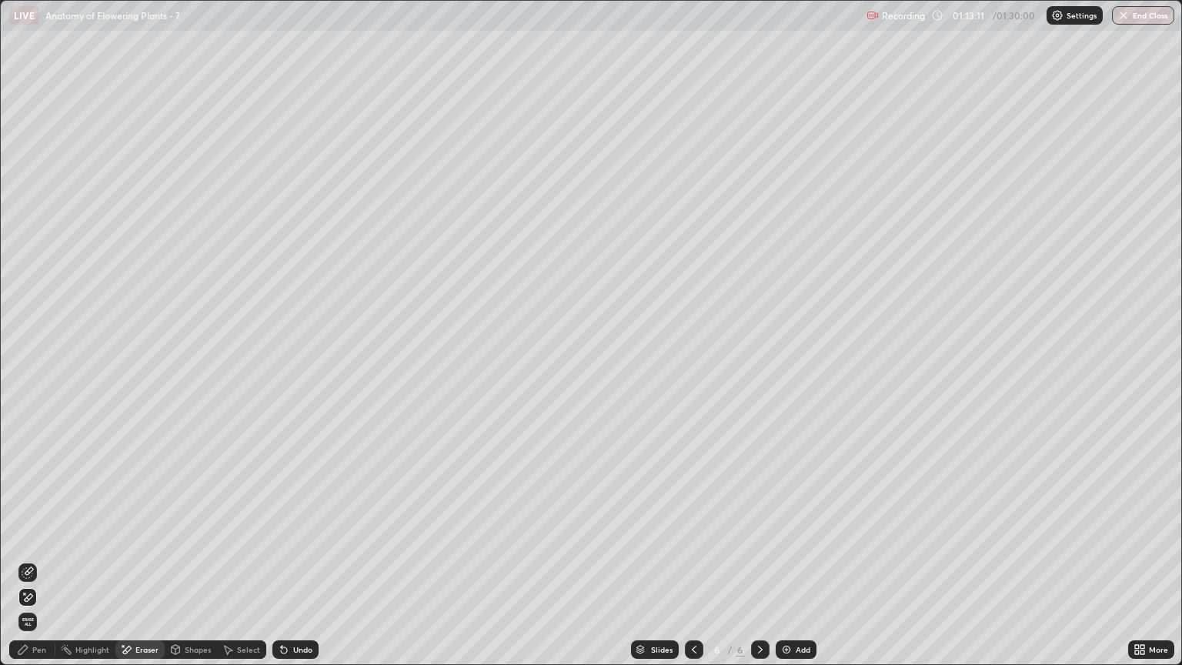
click at [39, 567] on div "Pen" at bounding box center [39, 649] width 14 height 8
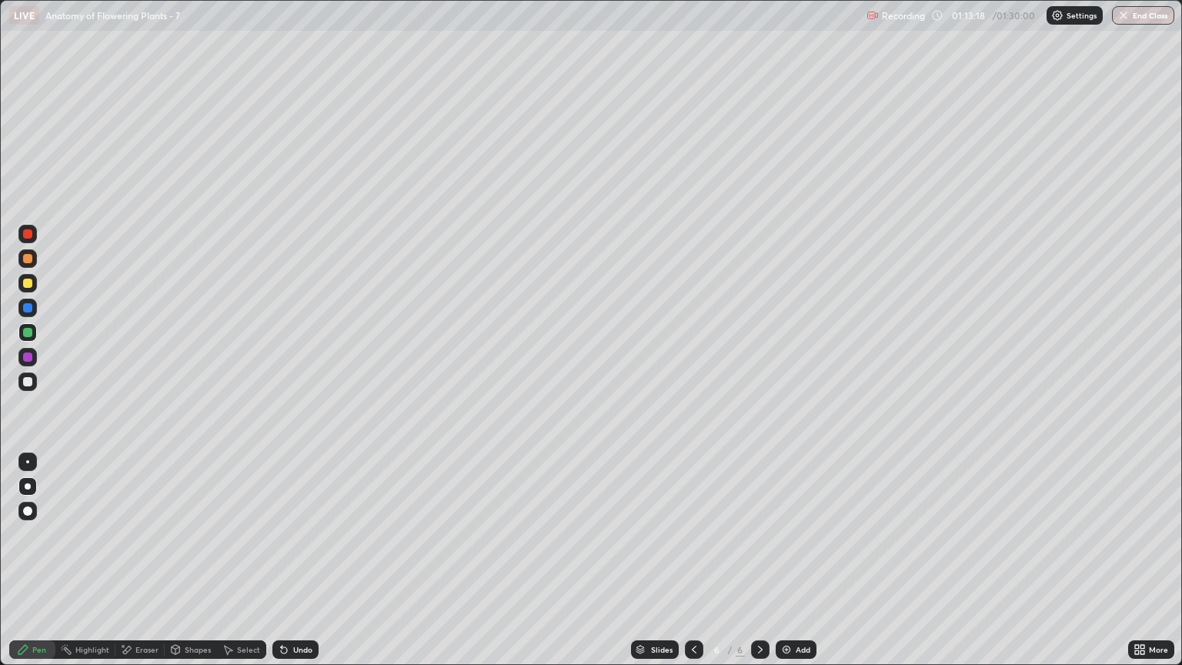
click at [32, 357] on div at bounding box center [27, 356] width 9 height 9
click at [28, 284] on div at bounding box center [27, 283] width 9 height 9
click at [189, 567] on div "Shapes" at bounding box center [198, 649] width 26 height 8
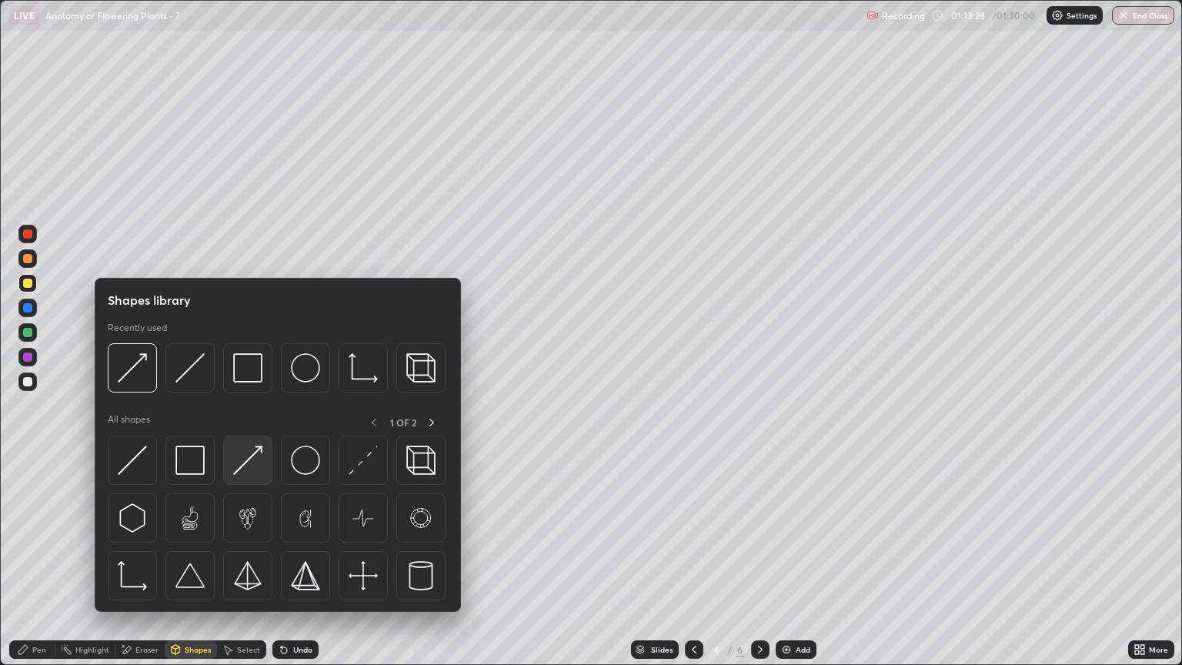
click at [245, 460] on img at bounding box center [247, 459] width 29 height 29
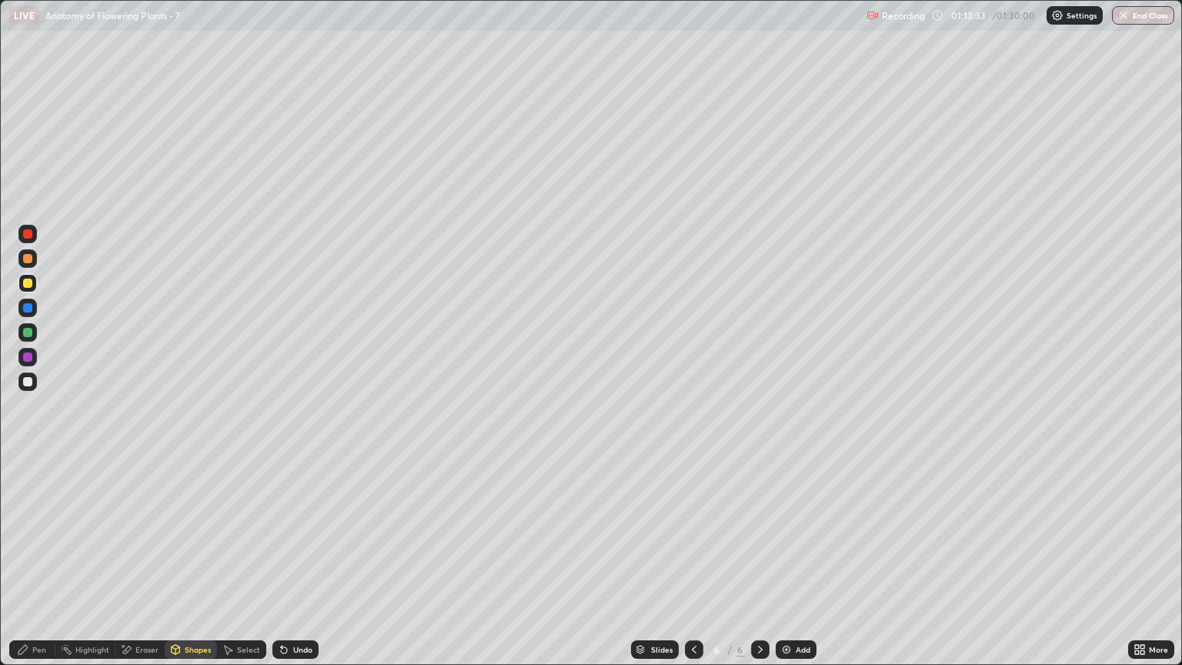
click at [35, 567] on div "Pen" at bounding box center [39, 649] width 14 height 8
click at [38, 567] on div "Pen" at bounding box center [39, 649] width 14 height 8
click at [26, 242] on div at bounding box center [27, 234] width 18 height 18
click at [199, 567] on div "Shapes" at bounding box center [198, 649] width 26 height 8
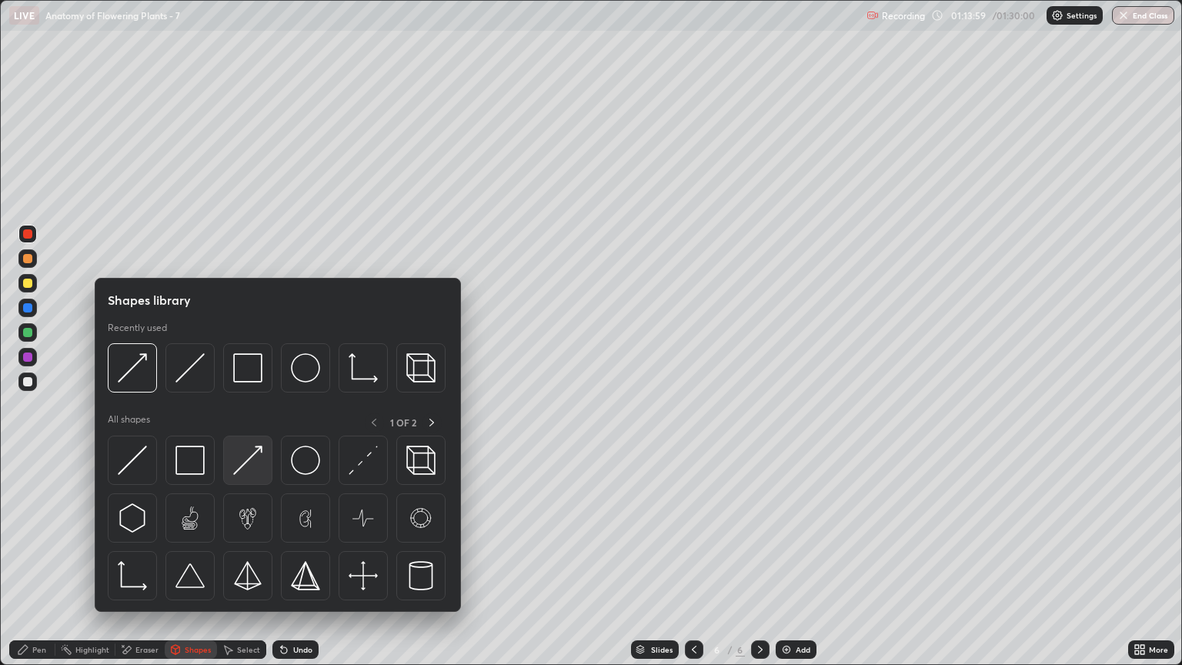
click at [251, 465] on img at bounding box center [247, 459] width 29 height 29
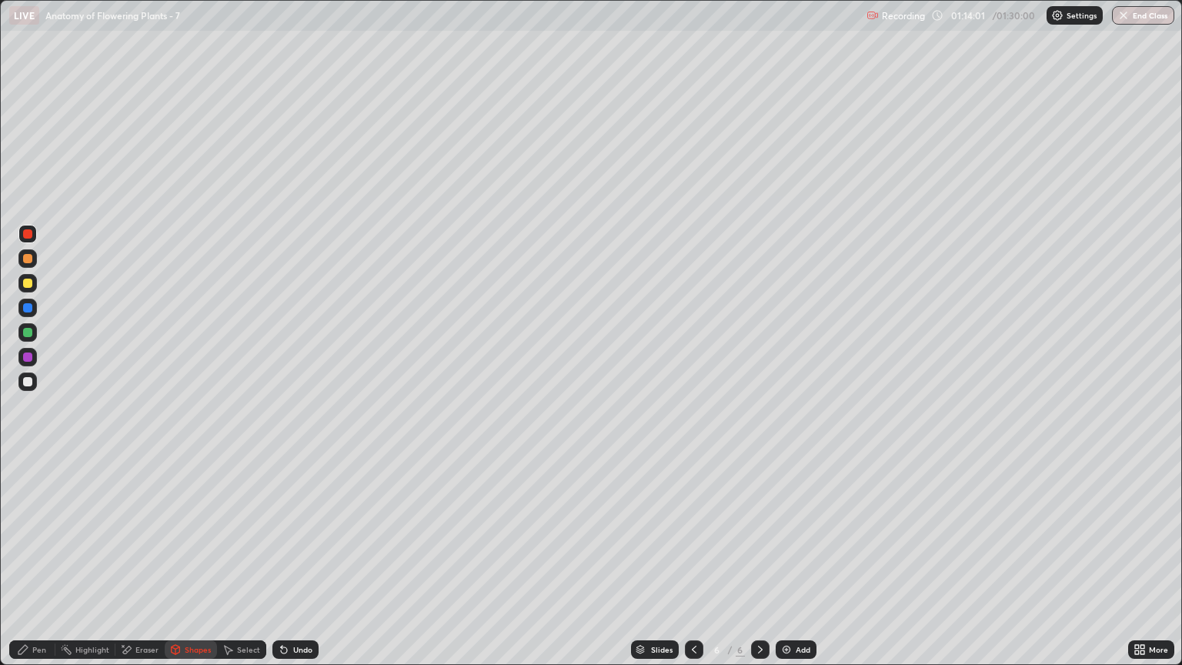
click at [37, 567] on div "Pen" at bounding box center [39, 649] width 14 height 8
click at [31, 258] on div at bounding box center [27, 258] width 9 height 9
click at [42, 567] on div "Pen" at bounding box center [39, 649] width 14 height 8
click at [28, 262] on div at bounding box center [27, 258] width 9 height 9
click at [689, 567] on icon at bounding box center [694, 649] width 12 height 12
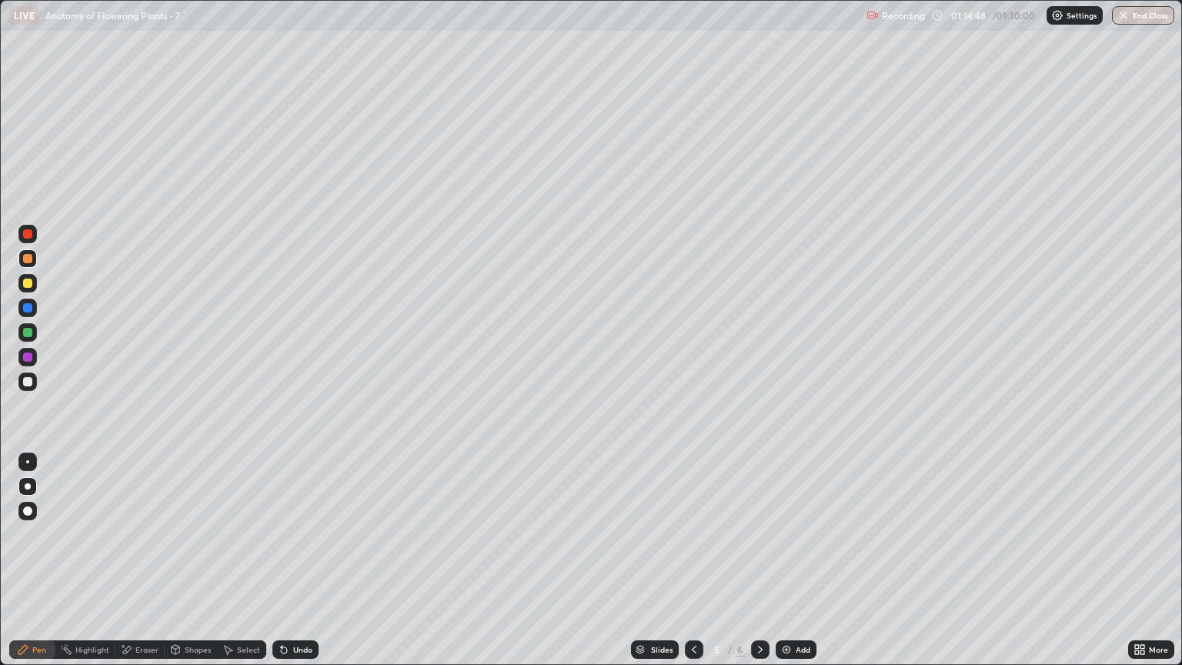
click at [758, 567] on icon at bounding box center [760, 649] width 12 height 12
click at [28, 283] on div at bounding box center [27, 283] width 9 height 9
click at [191, 567] on div "Shapes" at bounding box center [198, 649] width 26 height 8
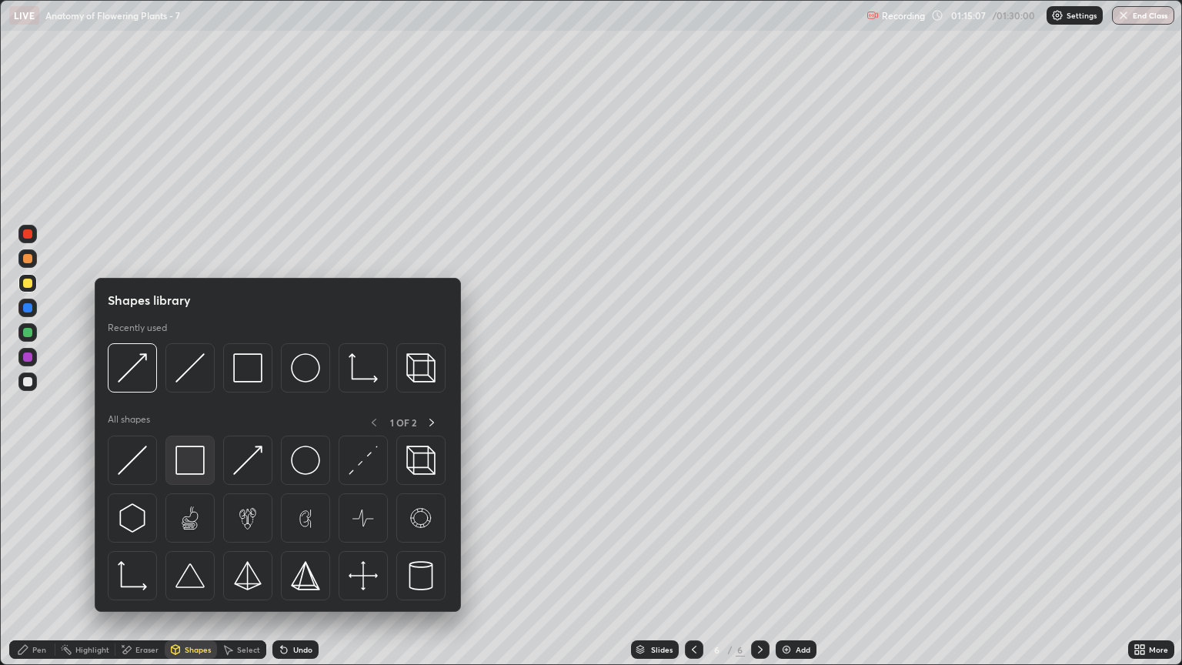
click at [189, 464] on img at bounding box center [189, 459] width 29 height 29
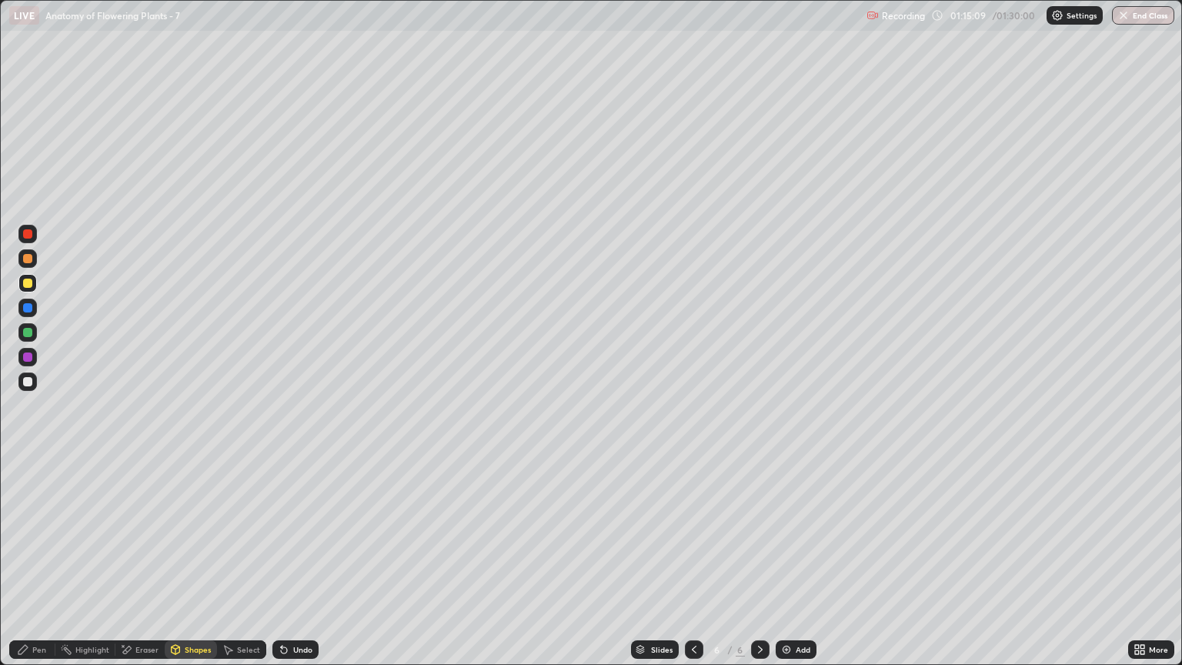
click at [194, 567] on div "Shapes" at bounding box center [198, 649] width 26 height 8
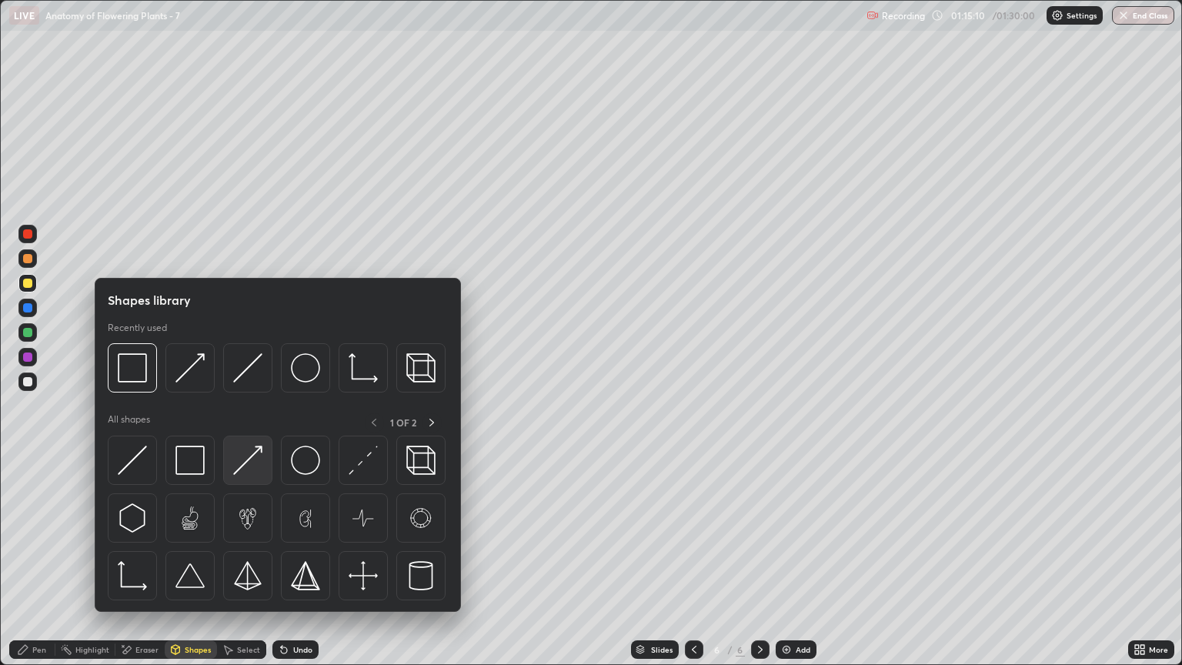
click at [246, 470] on img at bounding box center [247, 459] width 29 height 29
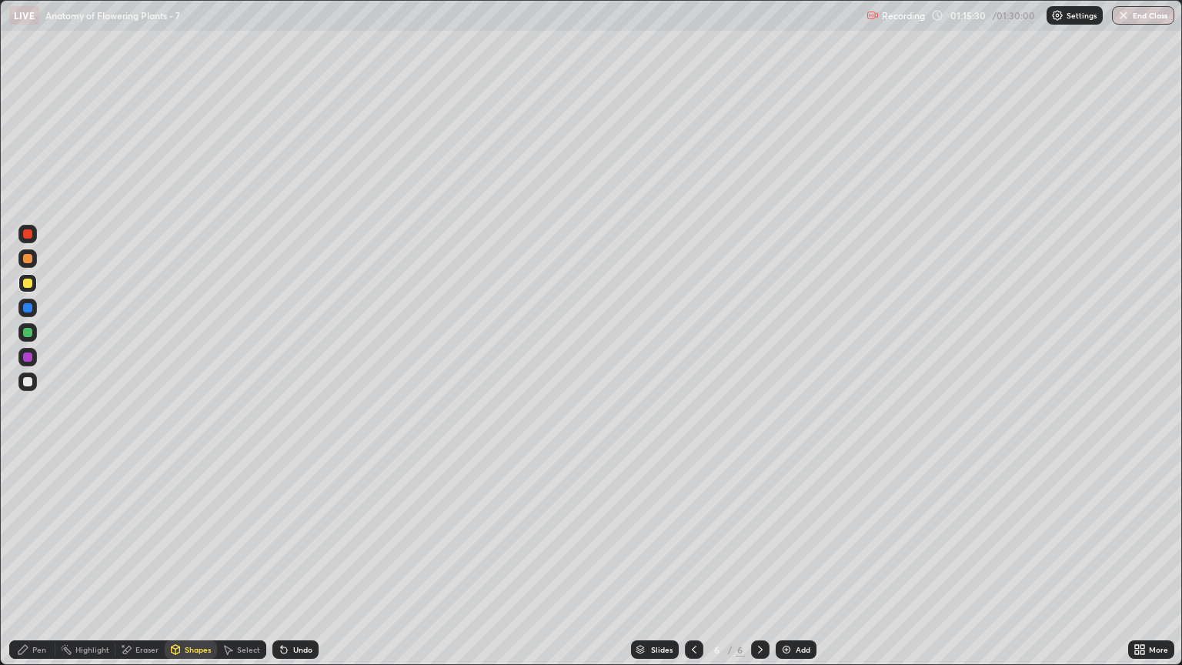
click at [138, 567] on div "Eraser" at bounding box center [146, 649] width 23 height 8
click at [191, 567] on div "Shapes" at bounding box center [198, 649] width 26 height 8
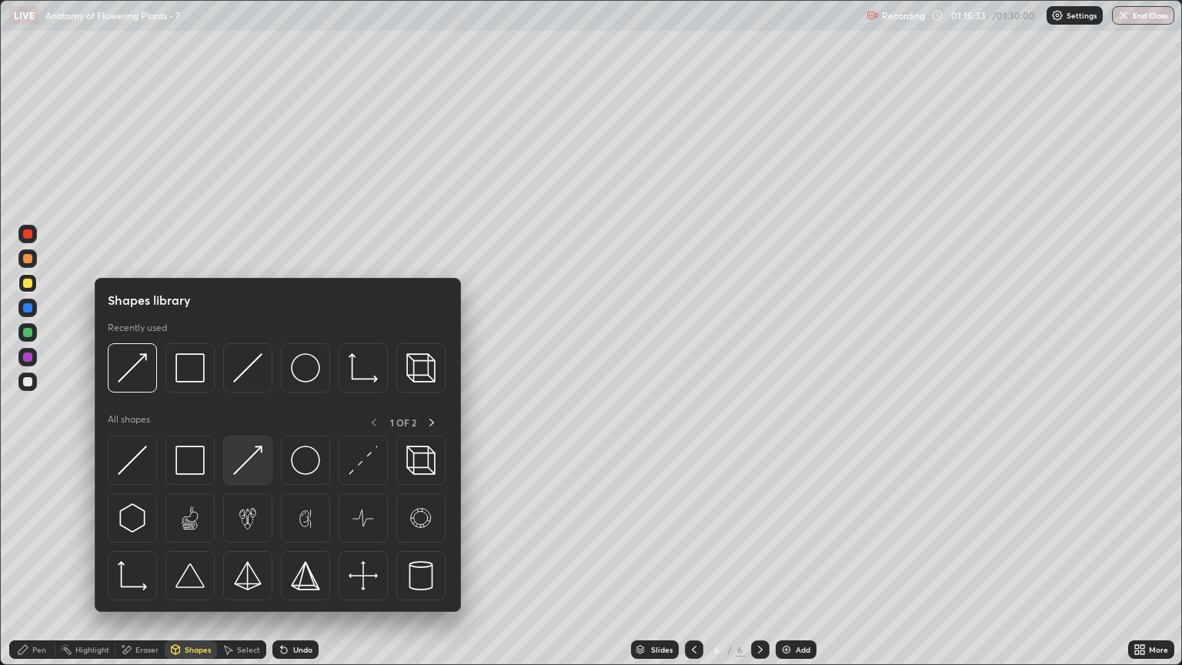
click at [258, 465] on img at bounding box center [247, 459] width 29 height 29
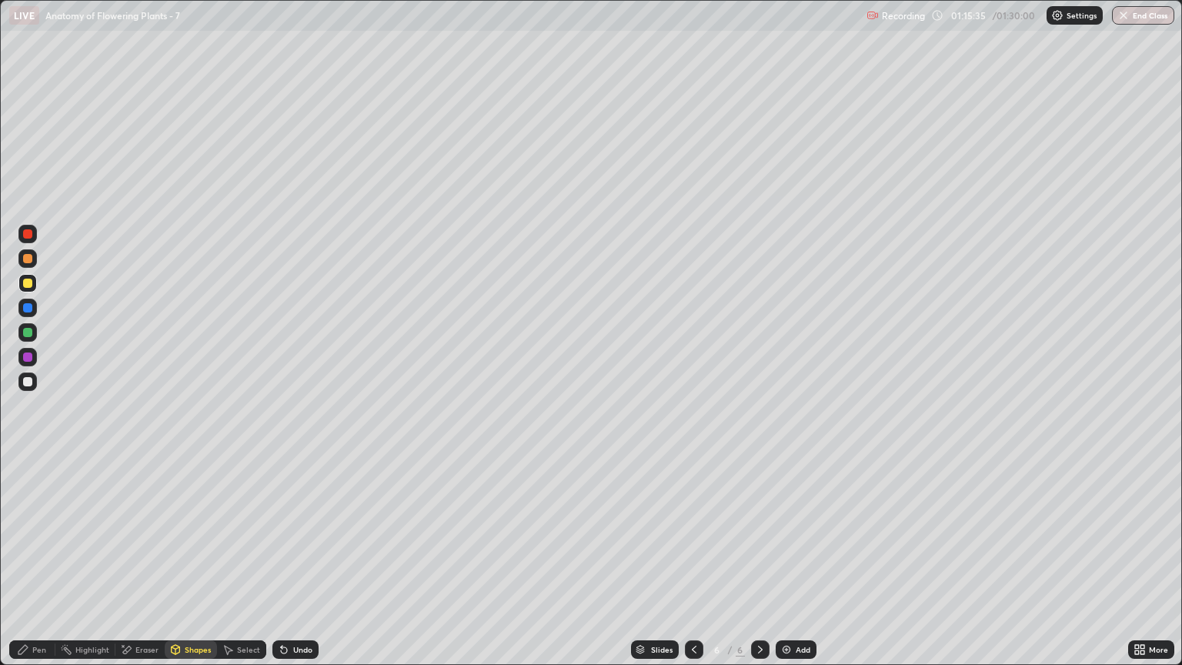
click at [37, 567] on div "Pen" at bounding box center [39, 649] width 14 height 8
click at [146, 567] on div "Eraser" at bounding box center [146, 649] width 23 height 8
click at [37, 567] on div "Pen" at bounding box center [39, 649] width 14 height 8
click at [31, 385] on div at bounding box center [27, 381] width 9 height 9
click at [31, 287] on div at bounding box center [27, 283] width 9 height 9
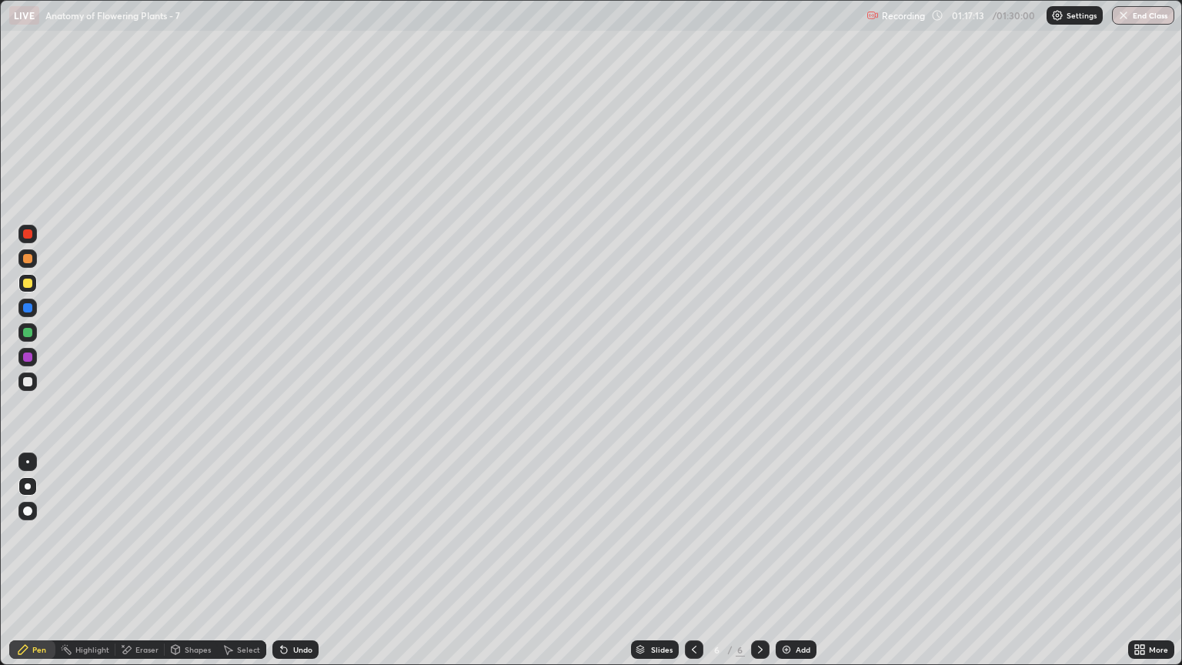
click at [28, 262] on div at bounding box center [27, 258] width 9 height 9
click at [185, 567] on div "Shapes" at bounding box center [198, 649] width 26 height 8
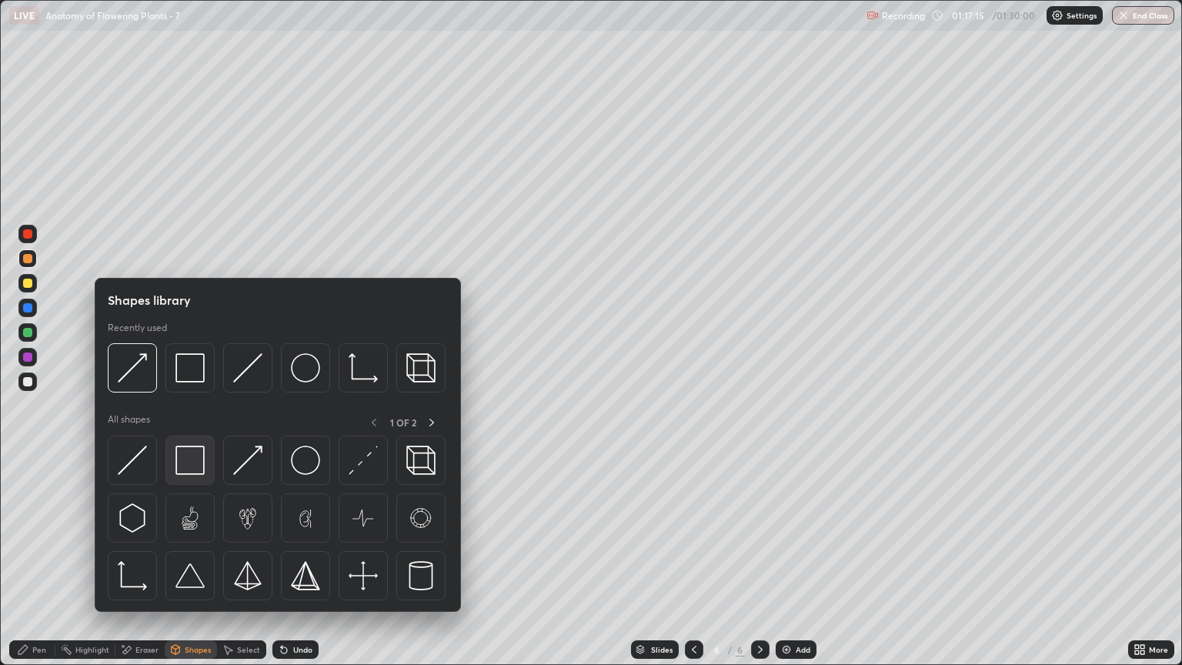
click at [188, 466] on img at bounding box center [189, 459] width 29 height 29
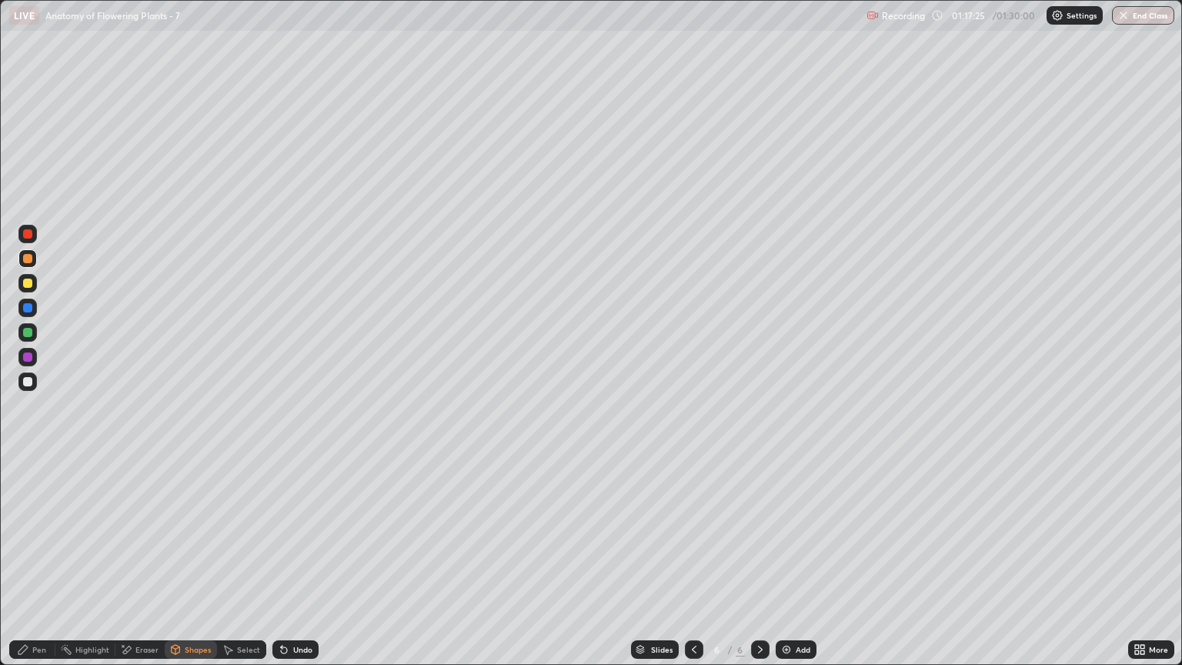
click at [29, 382] on div at bounding box center [27, 381] width 9 height 9
click at [145, 567] on div "Eraser" at bounding box center [146, 649] width 23 height 8
click at [38, 567] on div "Pen" at bounding box center [39, 649] width 14 height 8
click at [29, 359] on div at bounding box center [27, 356] width 9 height 9
click at [29, 286] on div at bounding box center [27, 283] width 9 height 9
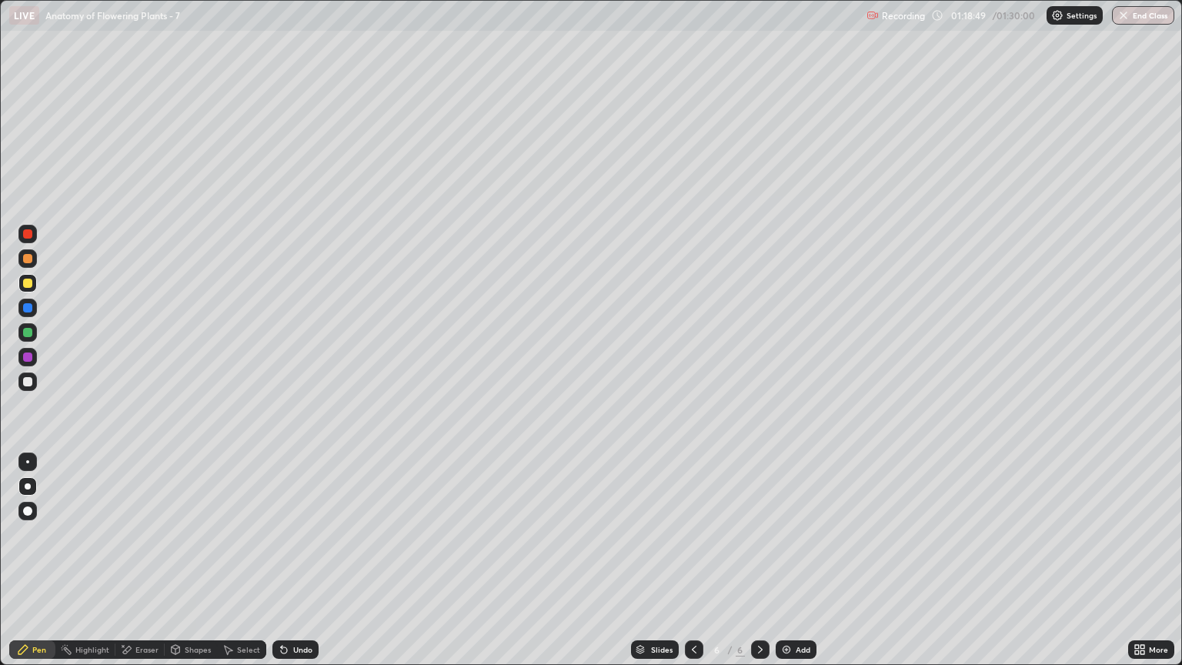
click at [29, 357] on div at bounding box center [27, 356] width 9 height 9
click at [30, 283] on div at bounding box center [27, 283] width 9 height 9
click at [34, 567] on div "Pen" at bounding box center [39, 649] width 14 height 8
click at [34, 382] on div at bounding box center [27, 381] width 18 height 18
click at [148, 567] on div "Eraser" at bounding box center [146, 649] width 23 height 8
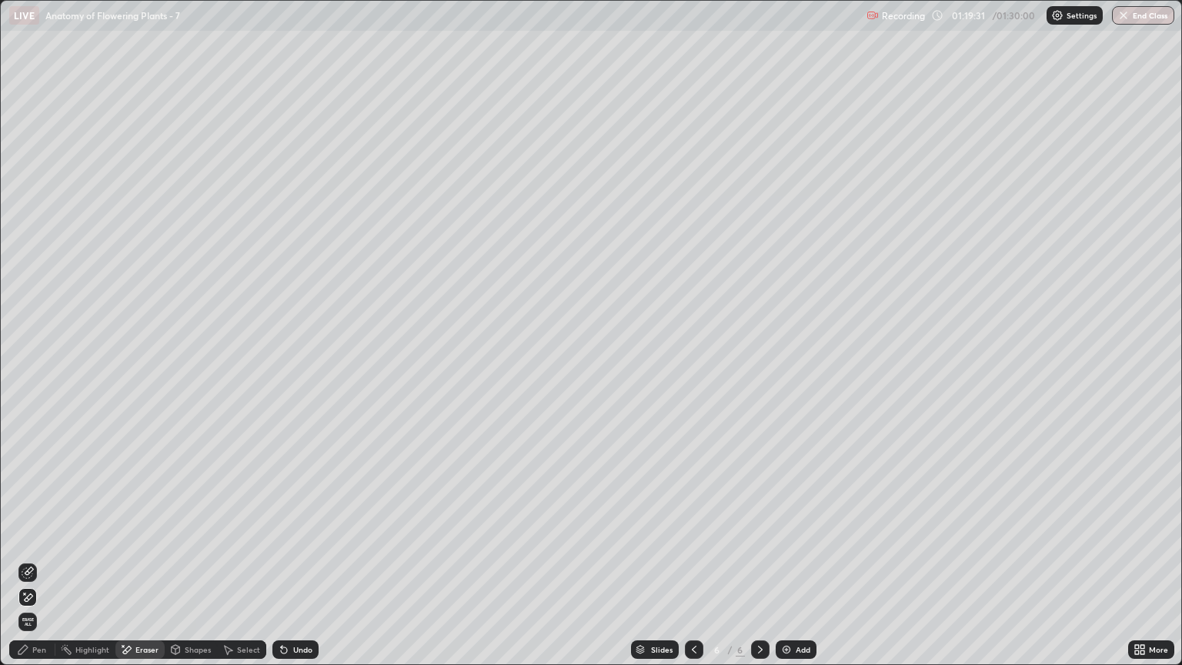
click at [32, 567] on icon at bounding box center [29, 571] width 8 height 8
click at [41, 567] on div "Pen" at bounding box center [39, 649] width 14 height 8
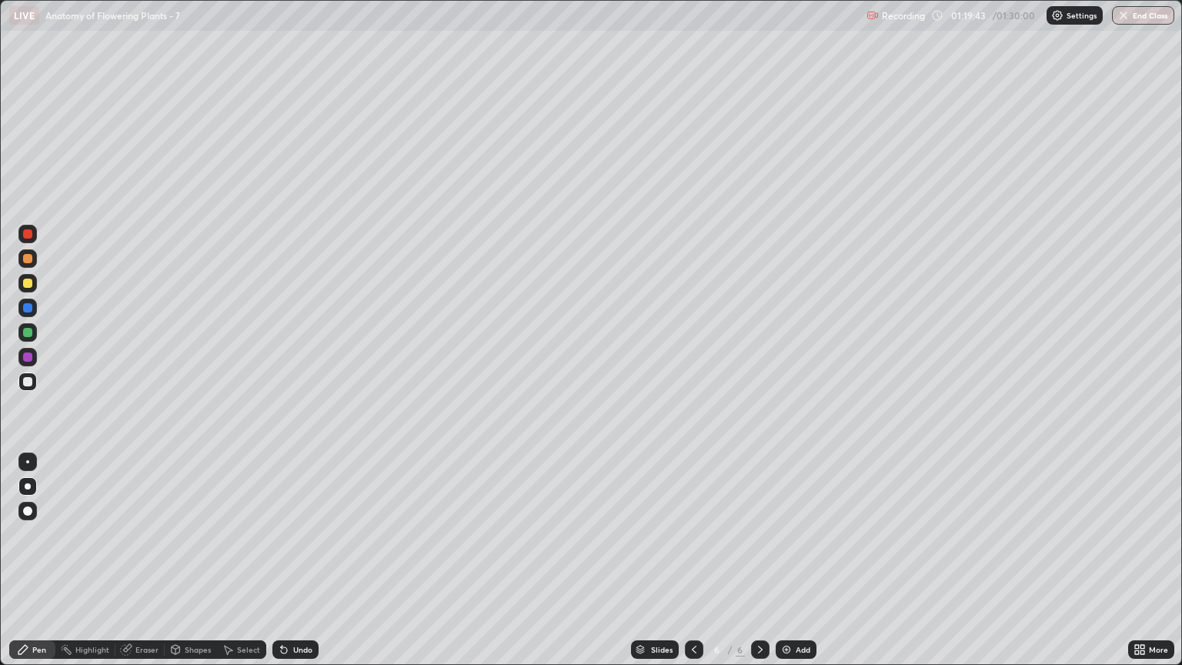
click at [28, 283] on div at bounding box center [27, 283] width 9 height 9
click at [30, 383] on div at bounding box center [27, 381] width 9 height 9
click at [28, 285] on div at bounding box center [27, 283] width 9 height 9
click at [760, 567] on icon at bounding box center [760, 649] width 12 height 12
click at [786, 567] on img at bounding box center [786, 649] width 12 height 12
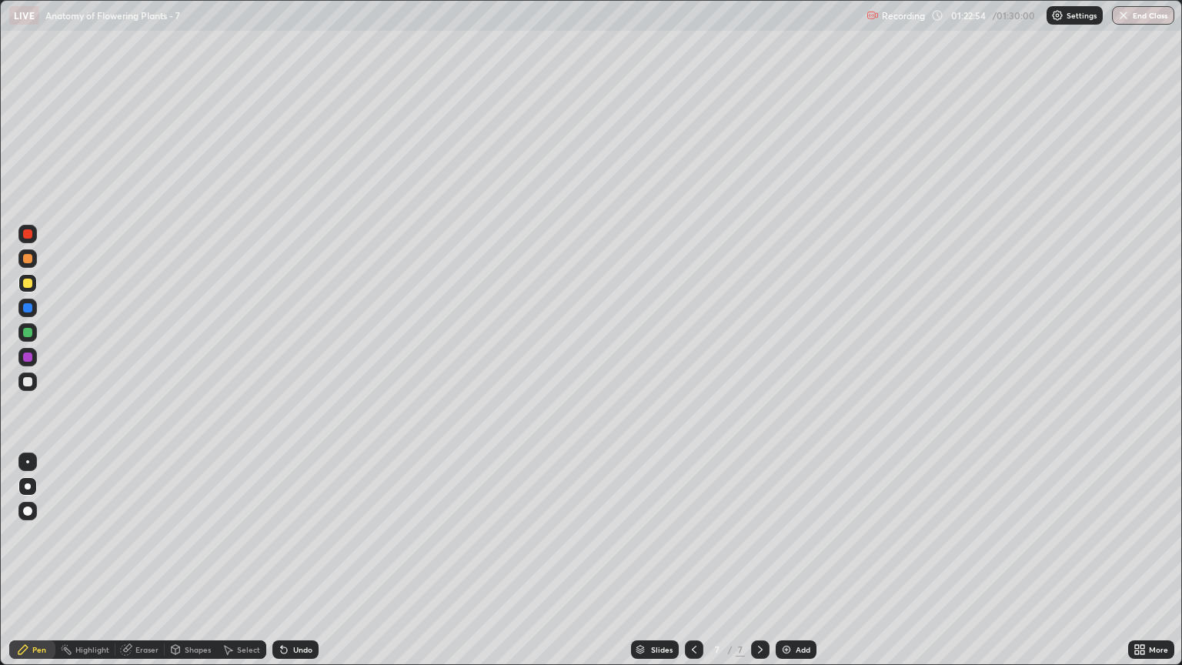
click at [28, 388] on div at bounding box center [27, 381] width 18 height 18
click at [198, 567] on div "Shapes" at bounding box center [198, 649] width 26 height 8
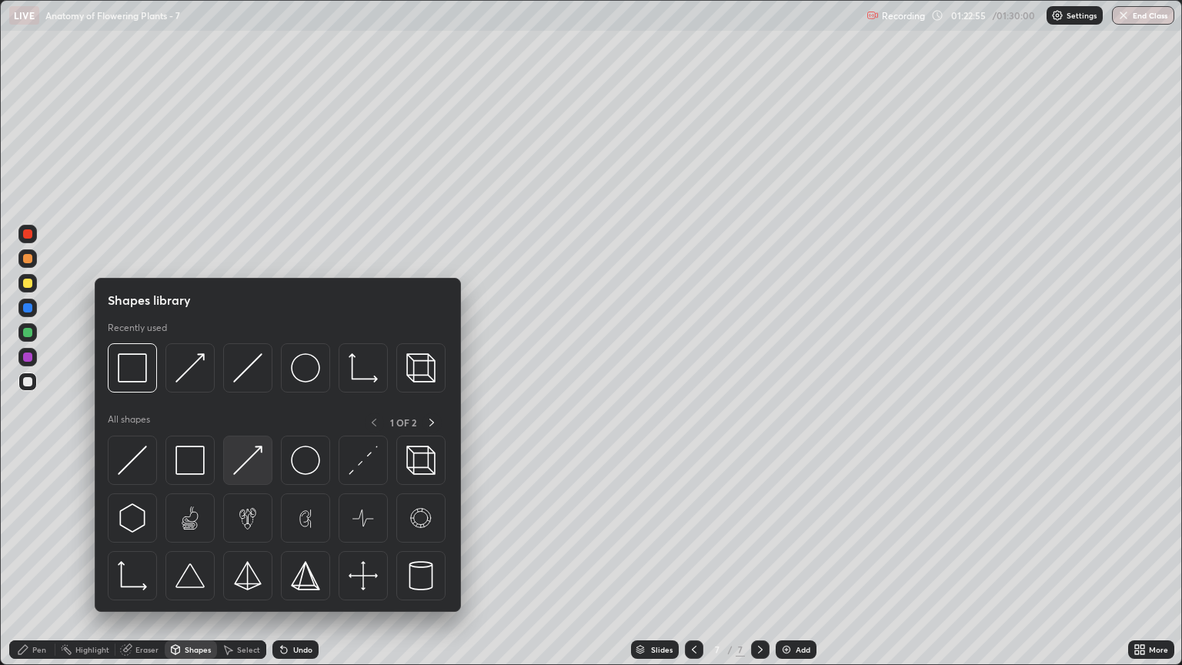
click at [248, 470] on img at bounding box center [247, 459] width 29 height 29
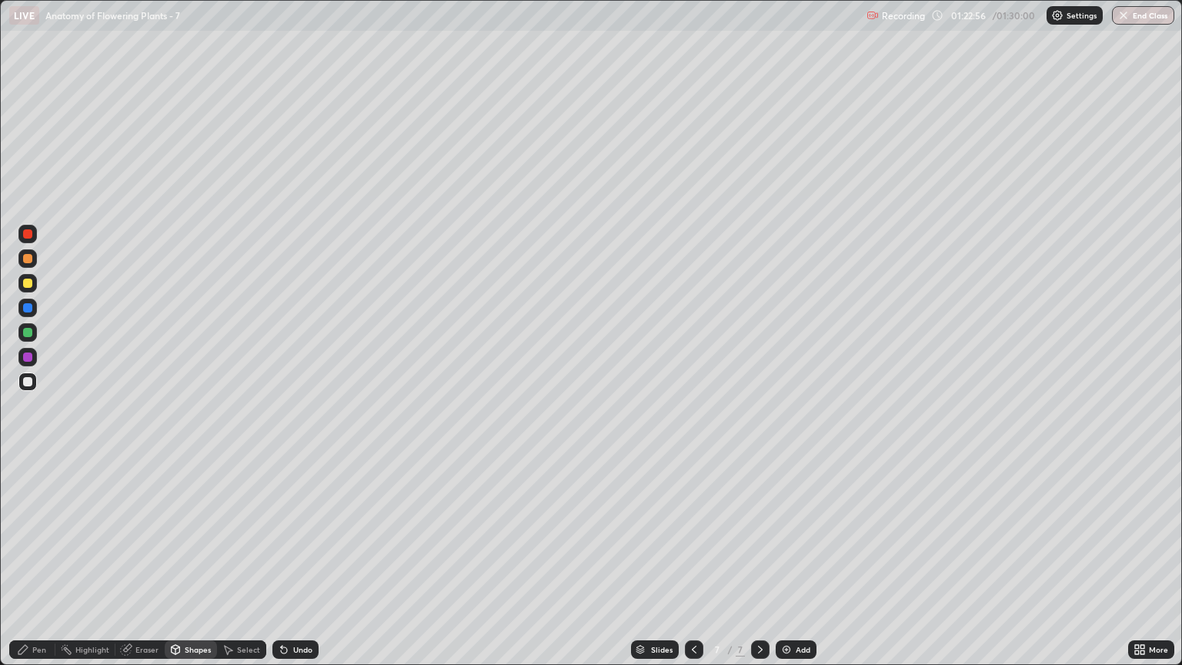
click at [34, 567] on div "Pen" at bounding box center [39, 649] width 14 height 8
click at [30, 283] on div at bounding box center [27, 283] width 9 height 9
click at [198, 567] on div "Shapes" at bounding box center [198, 649] width 26 height 8
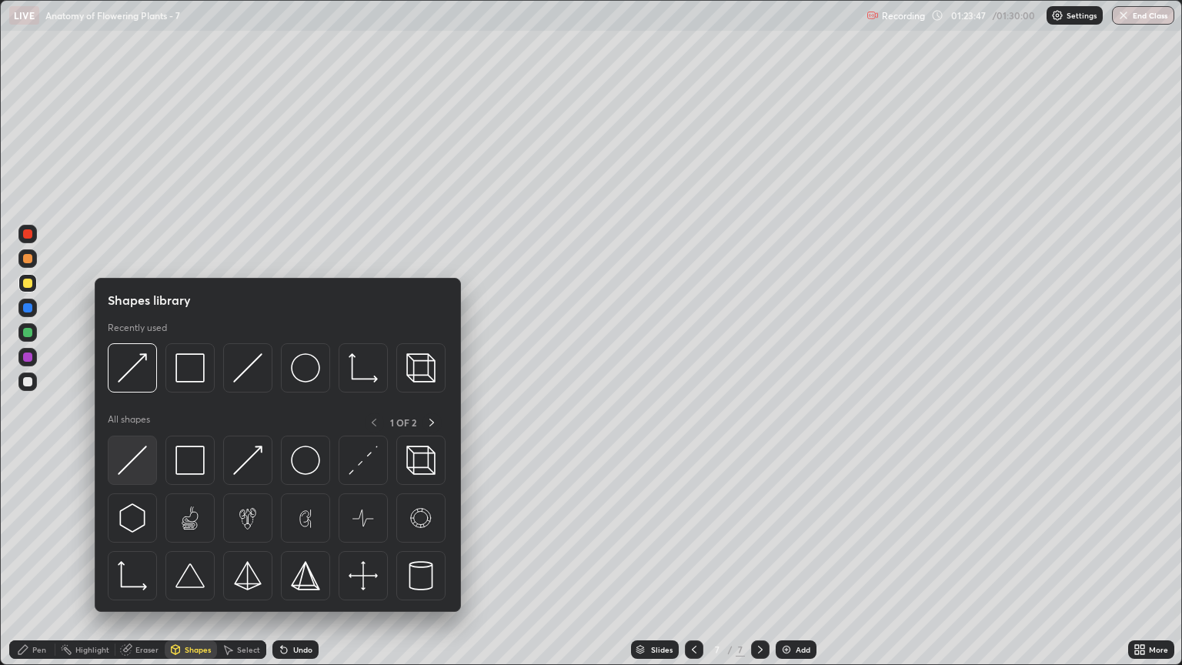
click at [145, 465] on img at bounding box center [132, 459] width 29 height 29
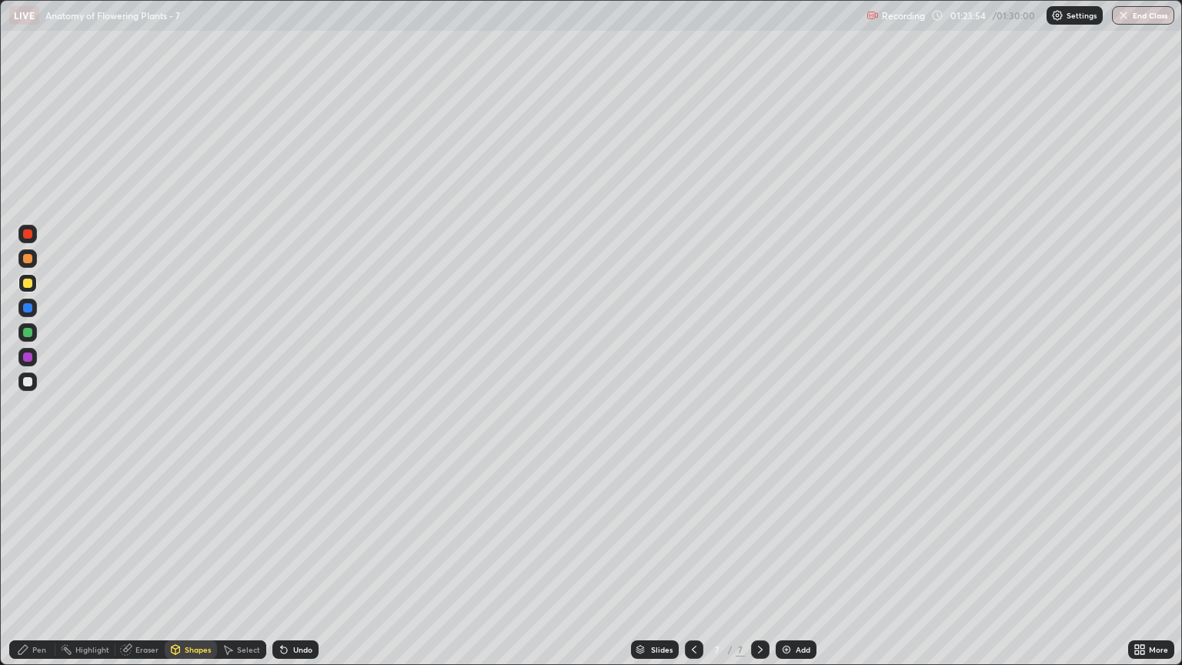
click at [200, 567] on div "Shapes" at bounding box center [198, 649] width 26 height 8
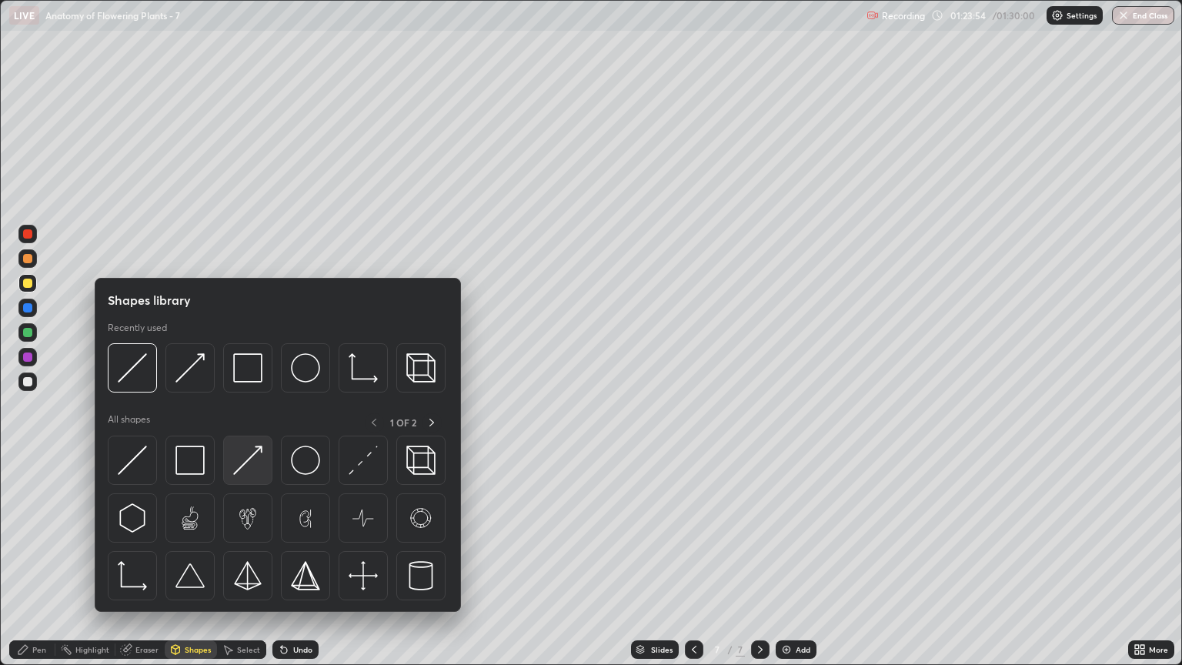
click at [262, 462] on img at bounding box center [247, 459] width 29 height 29
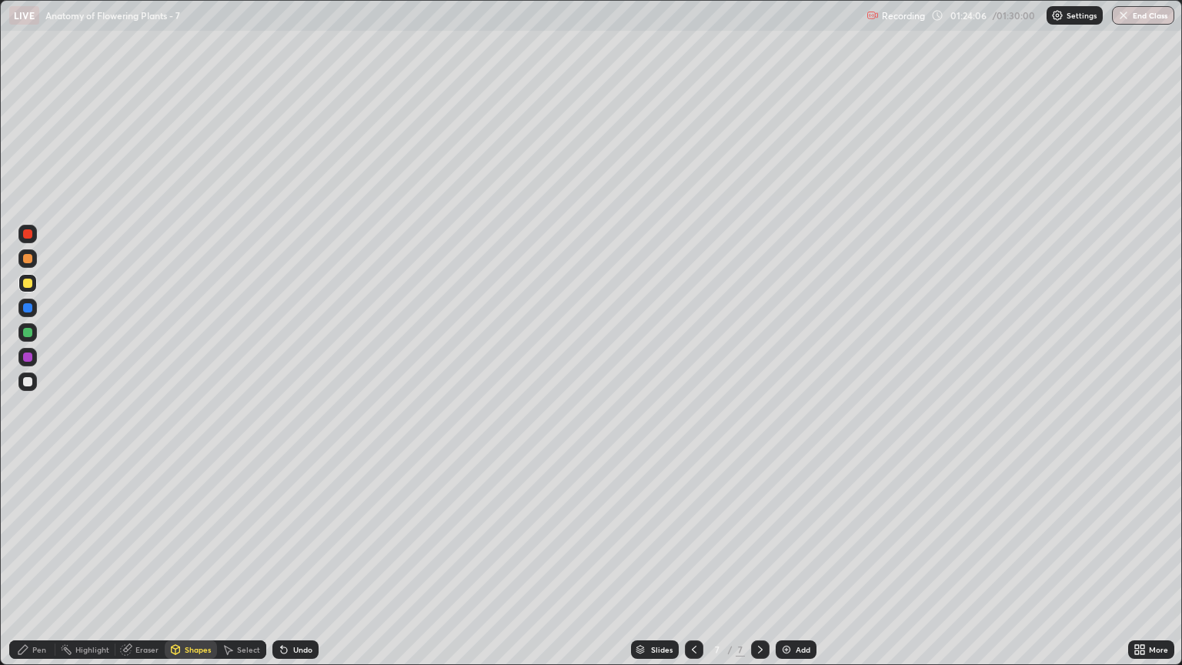
click at [42, 567] on div "Pen" at bounding box center [39, 649] width 14 height 8
click at [28, 382] on div at bounding box center [27, 381] width 9 height 9
click at [175, 567] on icon at bounding box center [175, 651] width 0 height 5
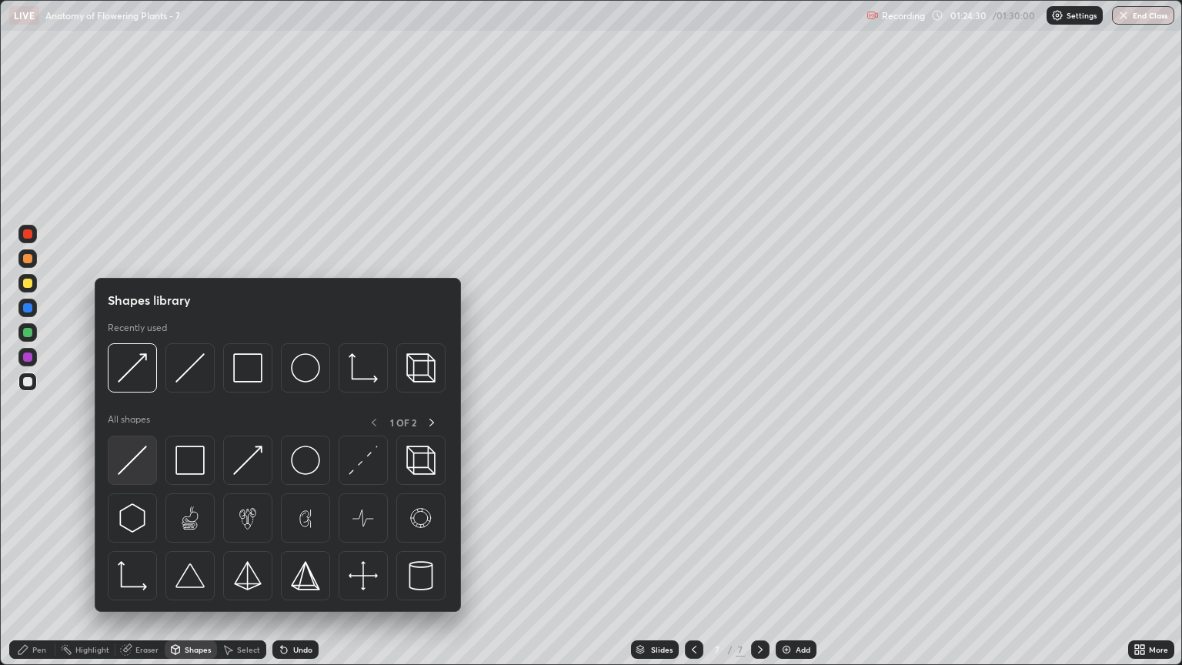
click at [142, 465] on img at bounding box center [132, 459] width 29 height 29
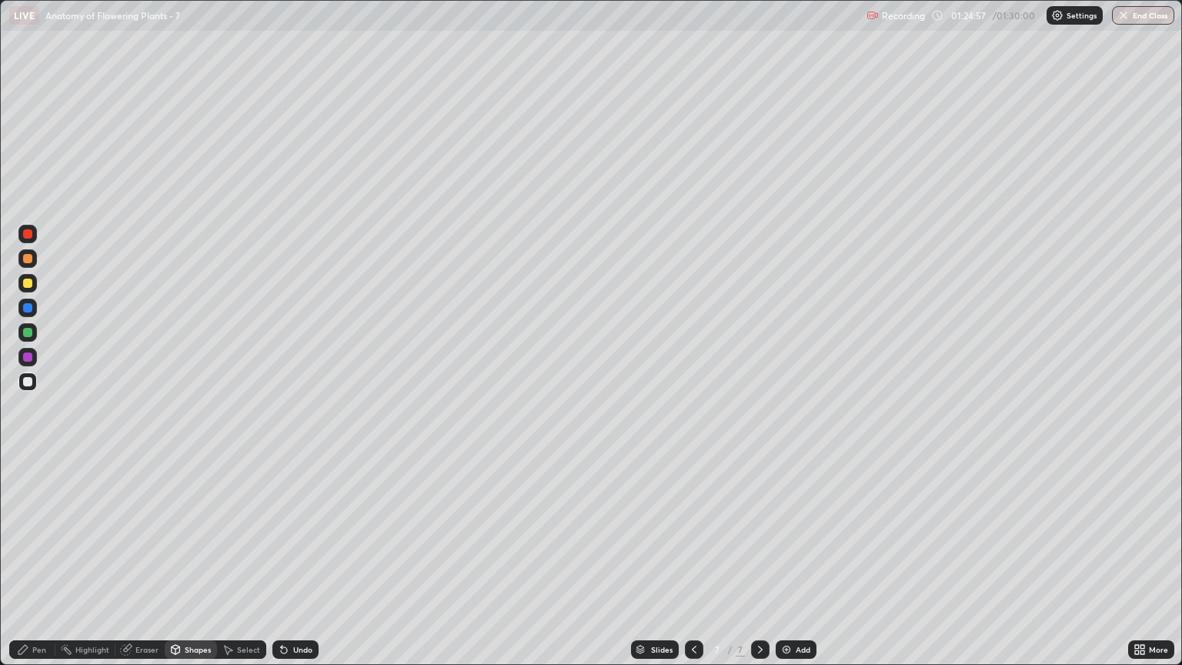
click at [43, 567] on div "Pen" at bounding box center [32, 649] width 46 height 18
click at [34, 282] on div at bounding box center [27, 283] width 18 height 18
click at [155, 567] on div "Eraser" at bounding box center [146, 649] width 23 height 8
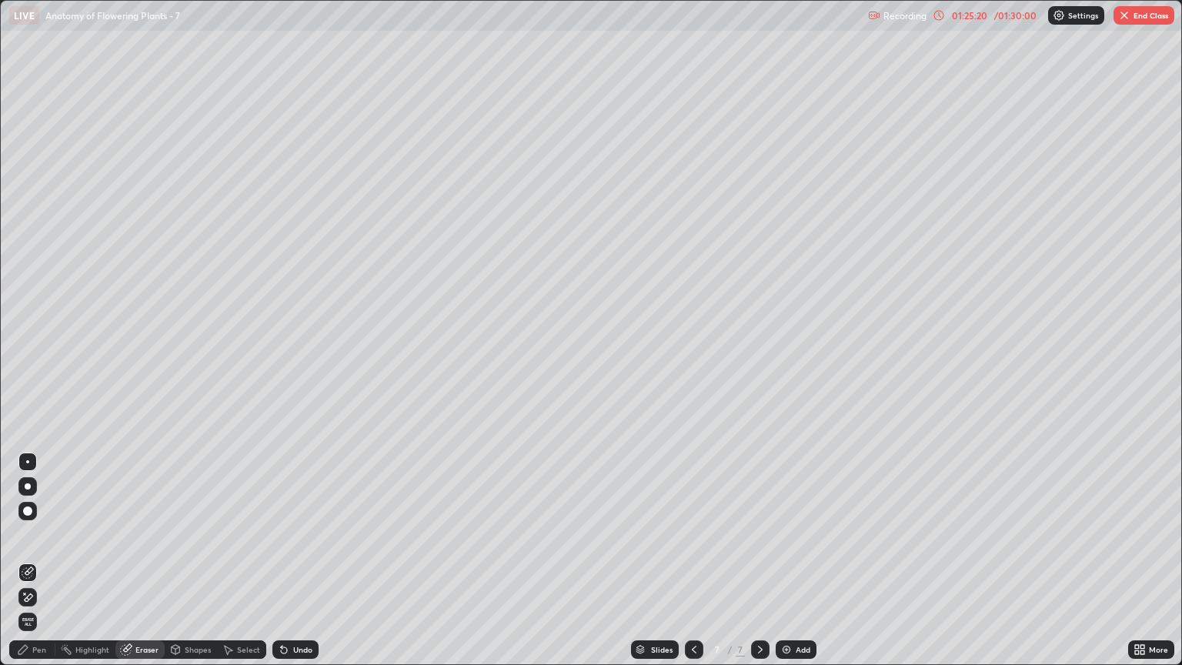
click at [42, 567] on div "Pen" at bounding box center [39, 649] width 14 height 8
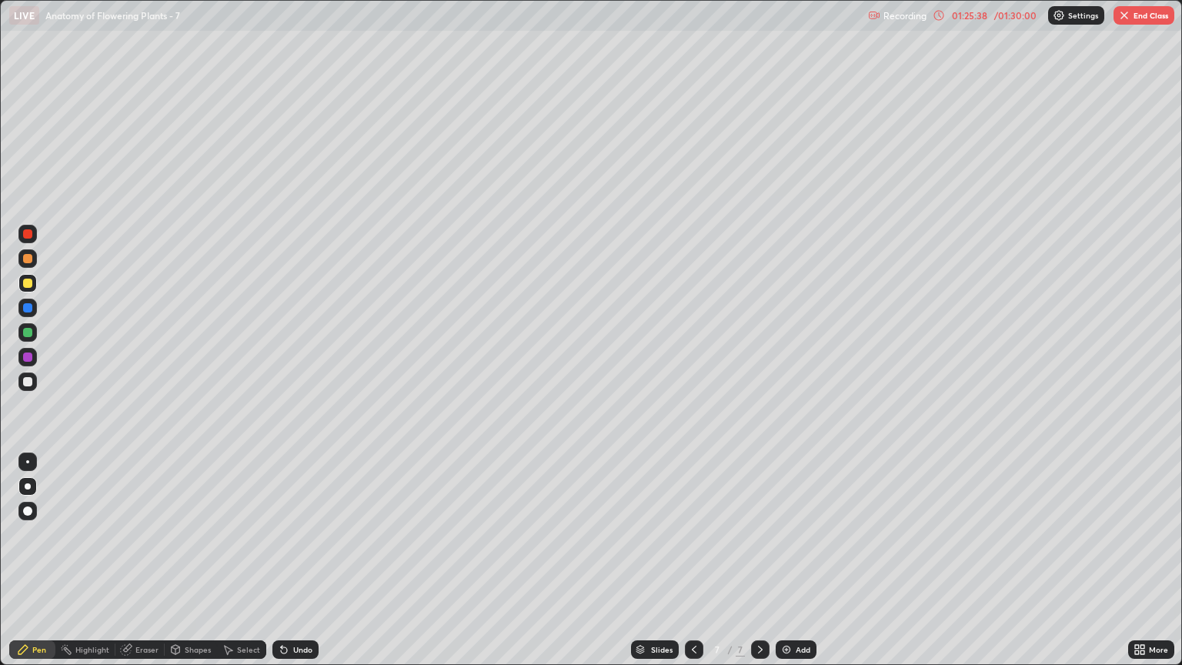
click at [22, 384] on div at bounding box center [27, 381] width 18 height 18
click at [690, 567] on icon at bounding box center [694, 649] width 12 height 12
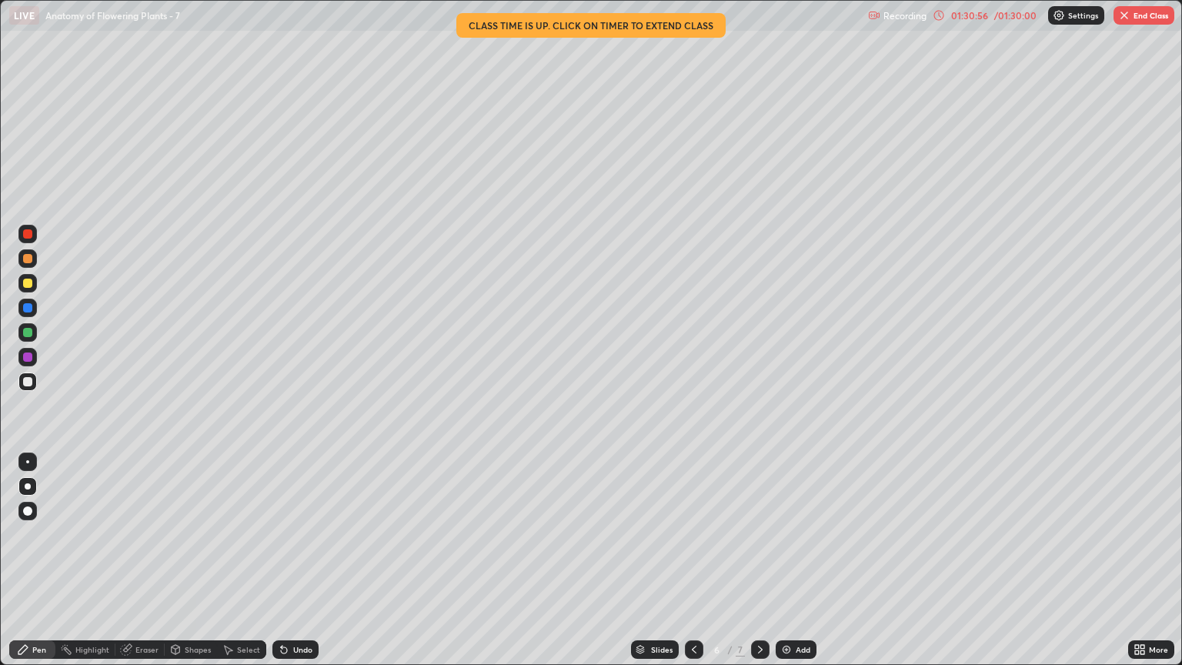
click at [1150, 16] on button "End Class" at bounding box center [1143, 15] width 61 height 18
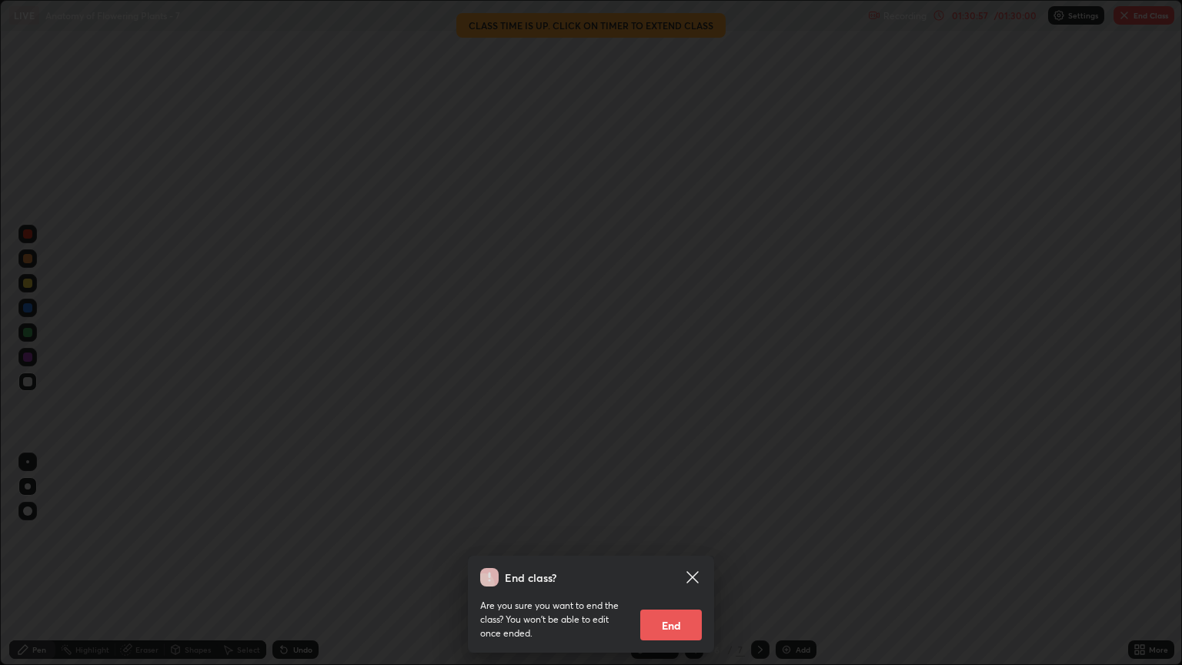
click at [676, 567] on button "End" at bounding box center [671, 624] width 62 height 31
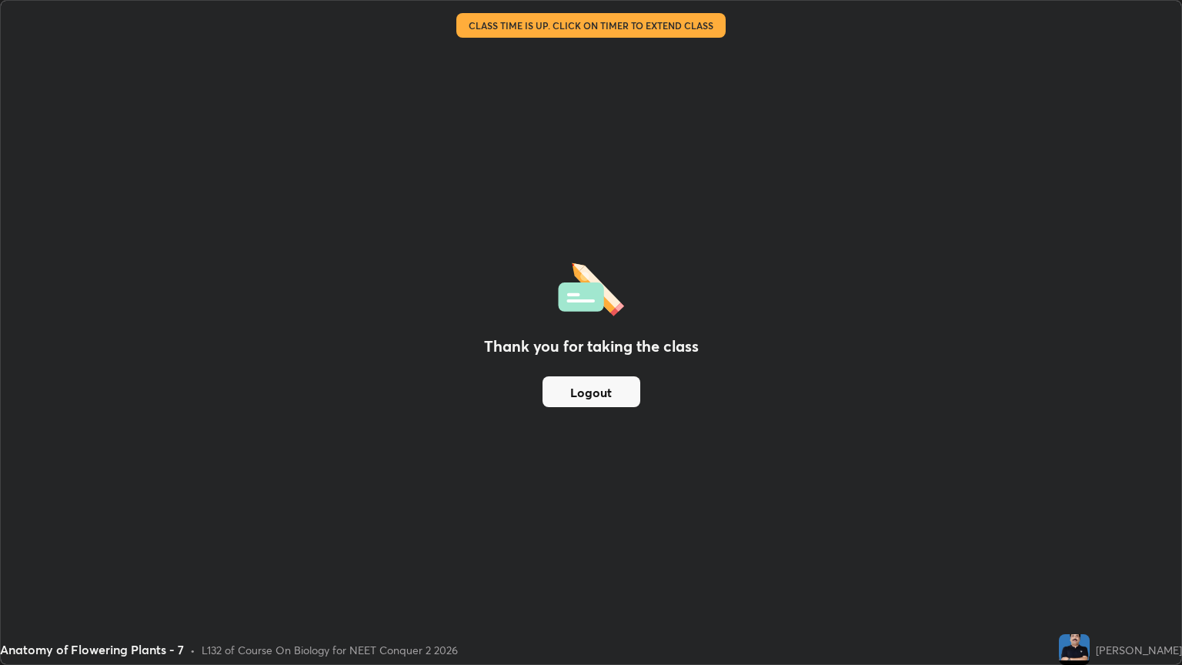
click at [608, 386] on button "Logout" at bounding box center [591, 391] width 98 height 31
